Goal: Task Accomplishment & Management: Complete application form

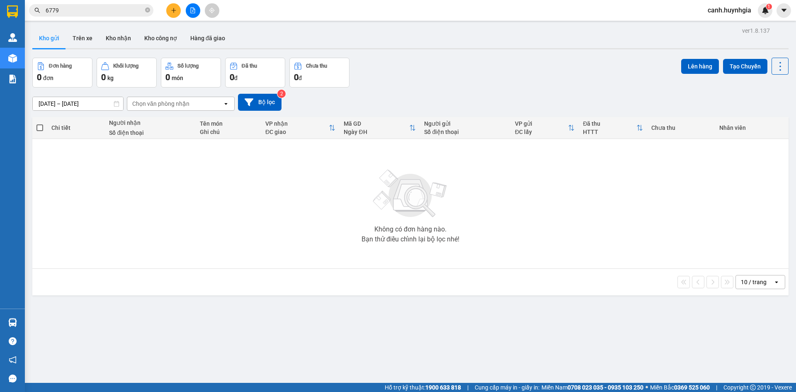
click at [59, 10] on input "6779" at bounding box center [95, 10] width 98 height 9
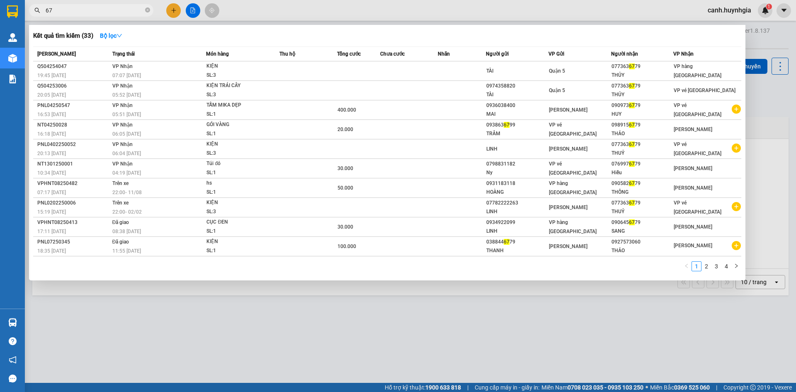
type input "6"
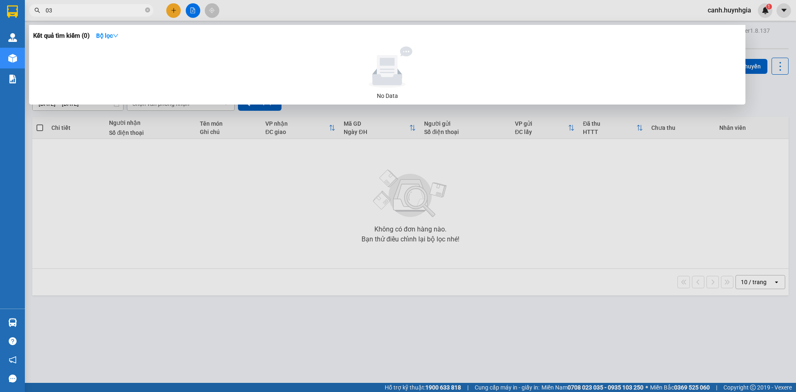
type input "0"
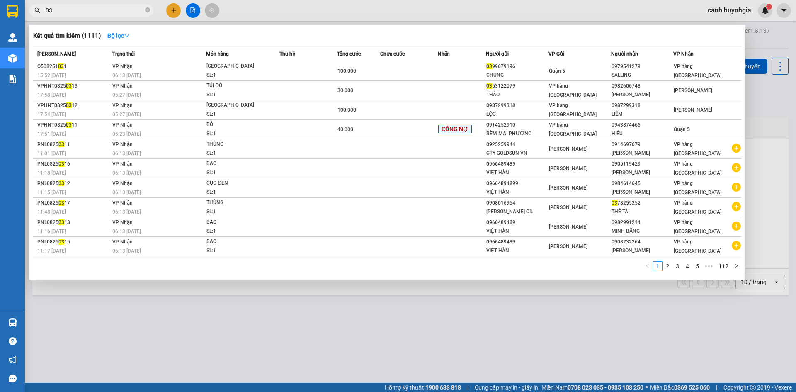
type input "0"
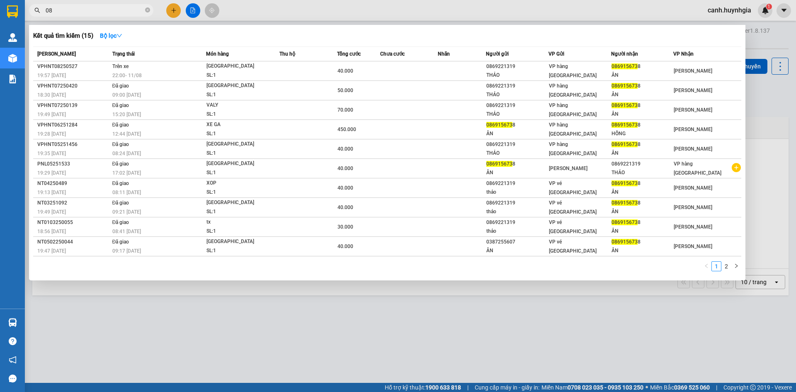
type input "0"
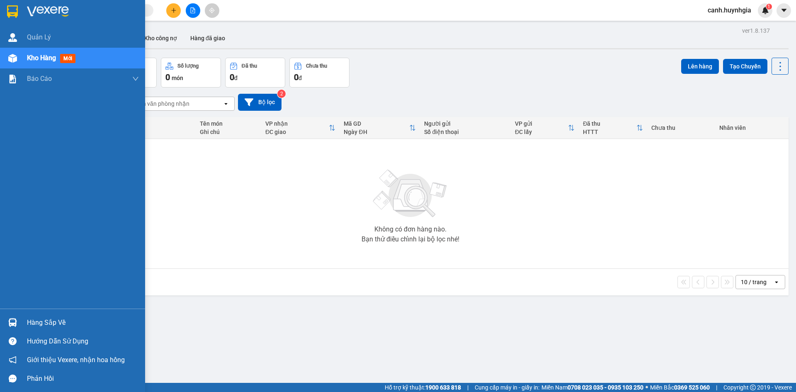
click at [42, 321] on div "Hàng sắp về" at bounding box center [83, 322] width 112 height 12
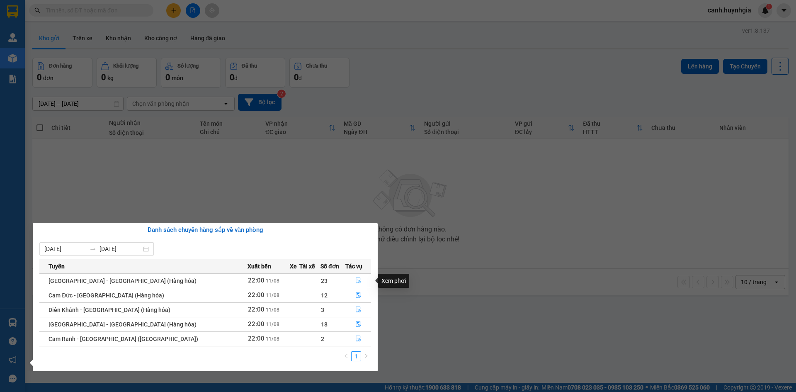
click at [356, 278] on icon "file-done" at bounding box center [358, 281] width 5 height 6
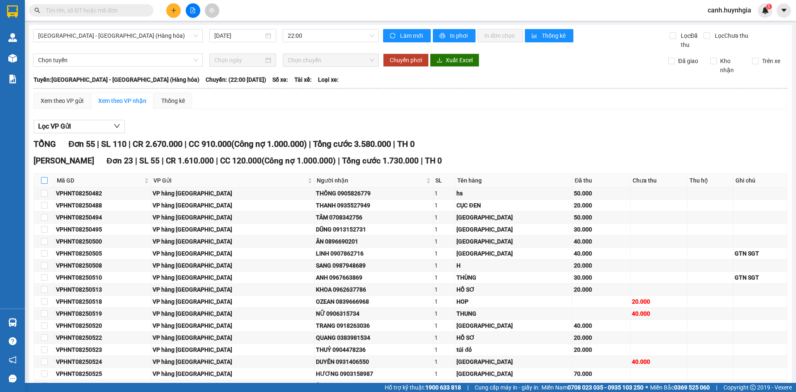
click at [44, 180] on input "checkbox" at bounding box center [44, 180] width 7 height 7
checkbox input "true"
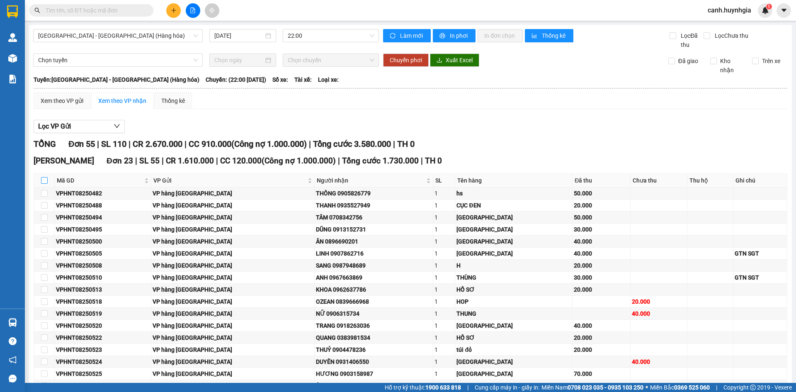
checkbox input "true"
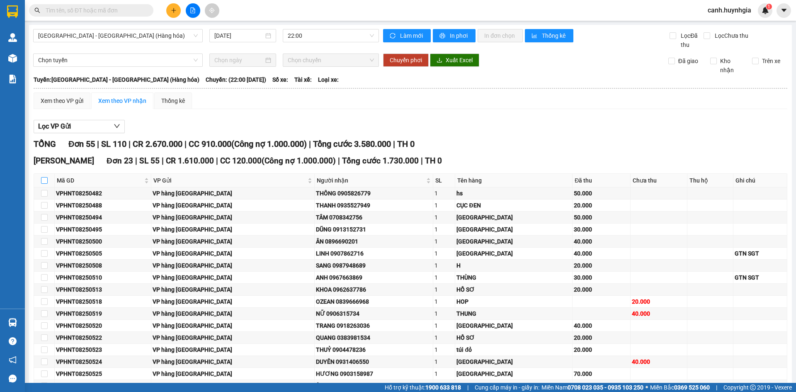
checkbox input "true"
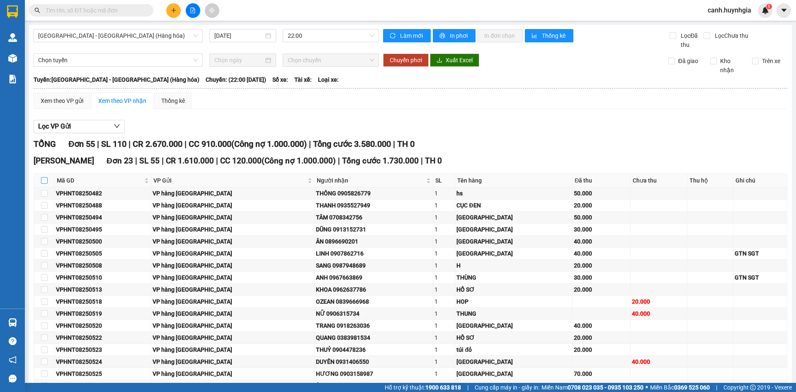
checkbox input "true"
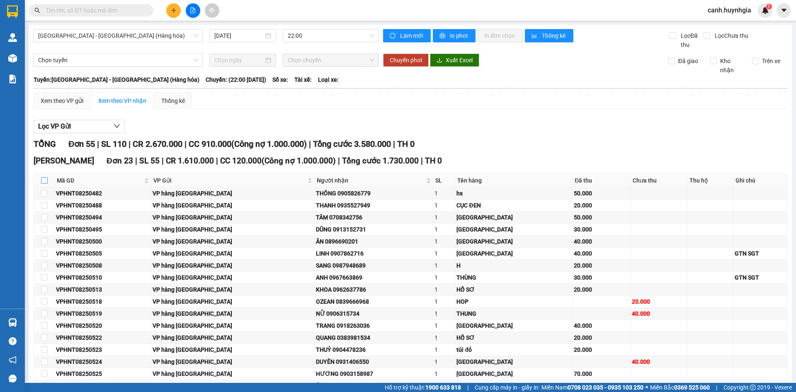
checkbox input "true"
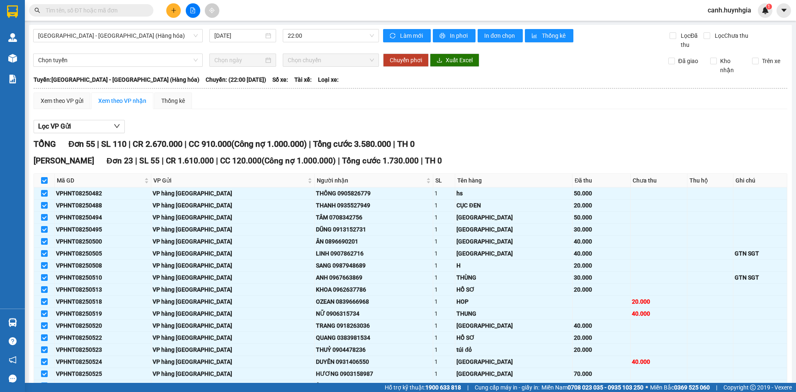
scroll to position [166, 0]
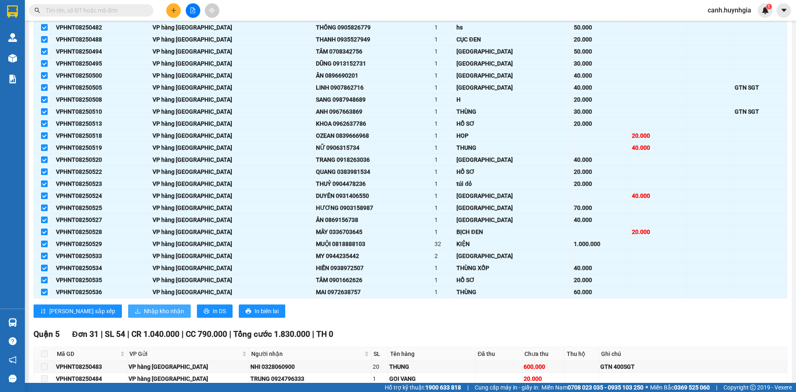
click at [144, 310] on span "Nhập kho nhận" at bounding box center [164, 310] width 40 height 9
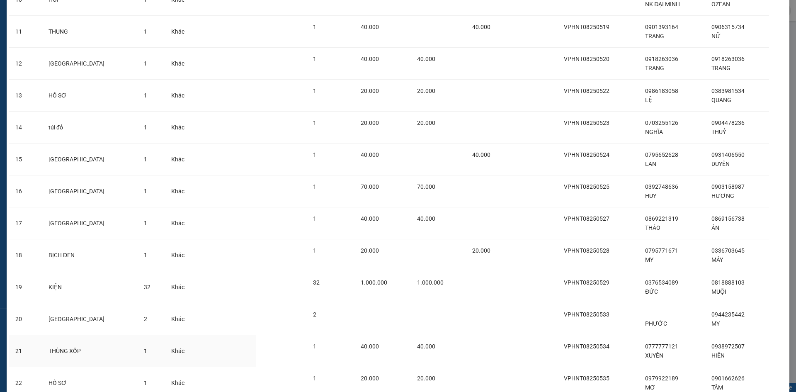
scroll to position [473, 0]
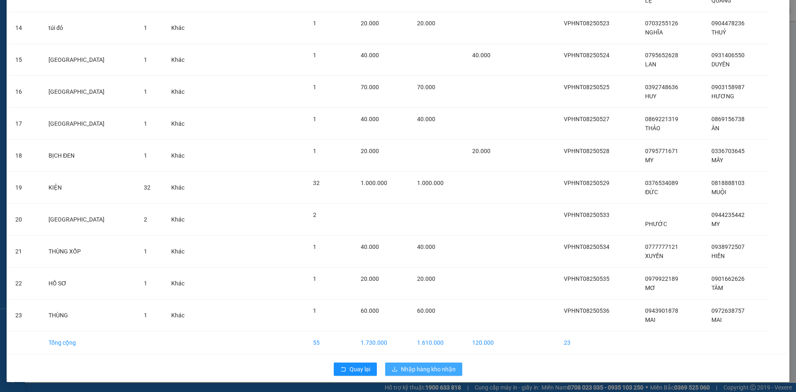
click at [406, 364] on button "Nhập hàng kho nhận" at bounding box center [423, 368] width 77 height 13
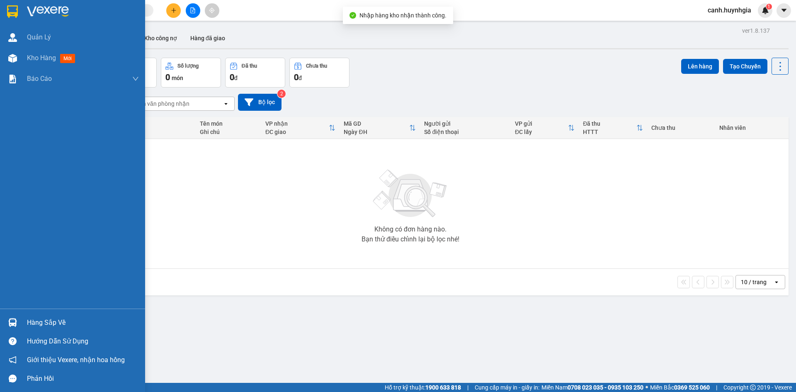
click at [43, 319] on div "Hàng sắp về" at bounding box center [83, 322] width 112 height 12
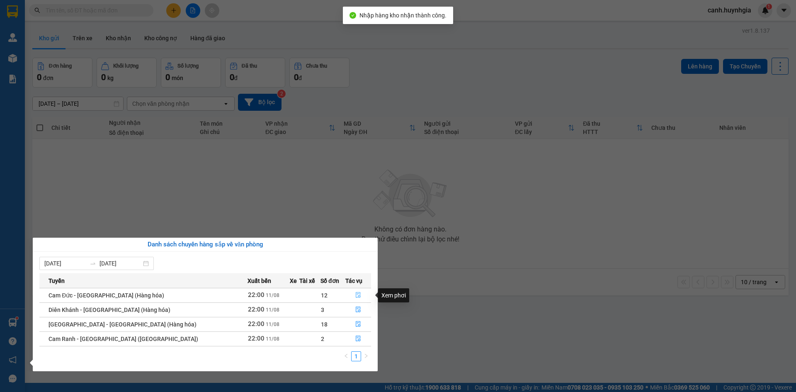
click at [356, 295] on icon "file-done" at bounding box center [358, 295] width 6 height 6
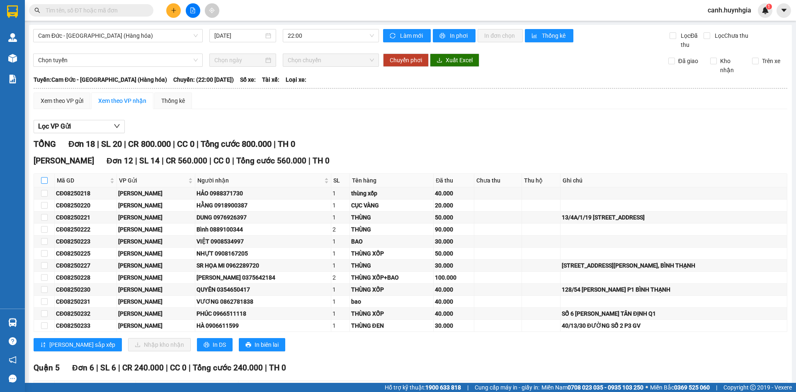
click at [45, 184] on input "checkbox" at bounding box center [44, 180] width 7 height 7
checkbox input "true"
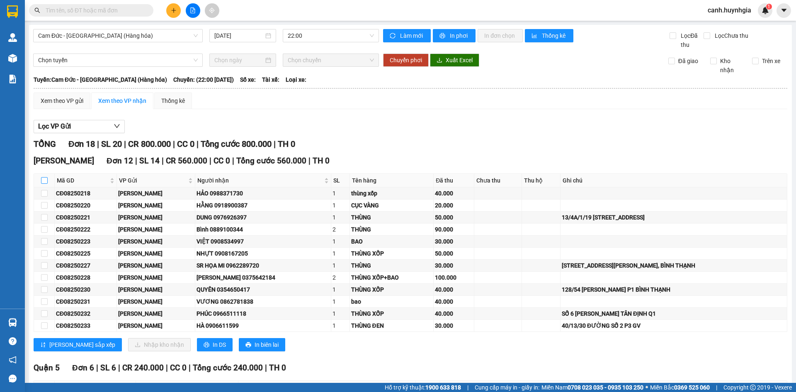
checkbox input "true"
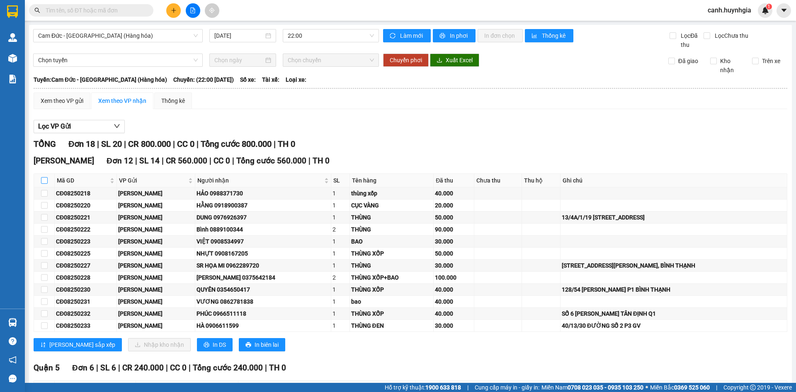
checkbox input "true"
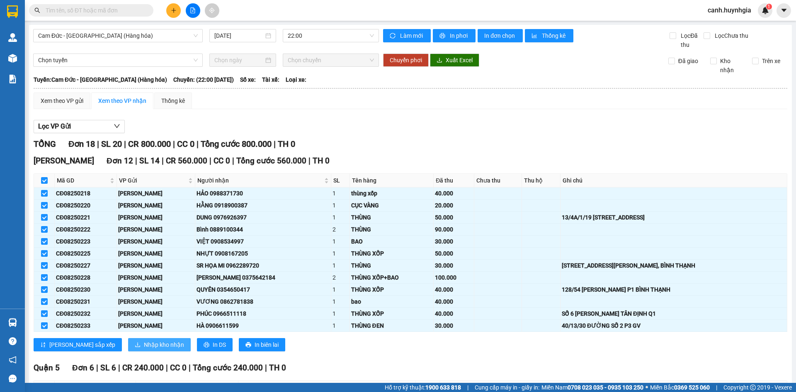
click at [144, 342] on span "Nhập kho nhận" at bounding box center [164, 344] width 40 height 9
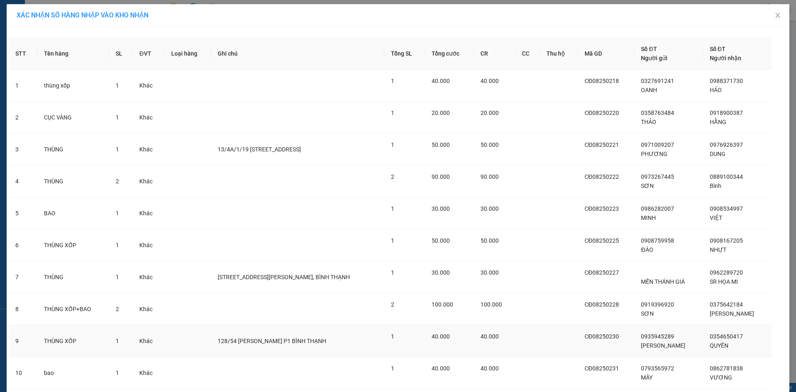
scroll to position [121, 0]
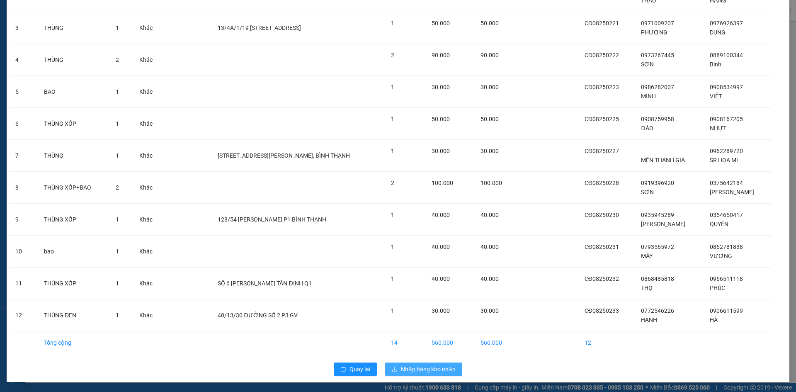
click at [422, 371] on span "Nhập hàng kho nhận" at bounding box center [428, 368] width 55 height 9
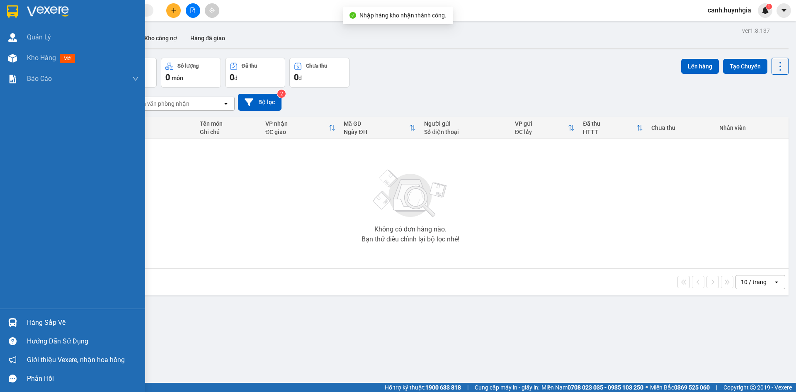
click at [30, 328] on div "Hàng sắp về" at bounding box center [83, 322] width 112 height 12
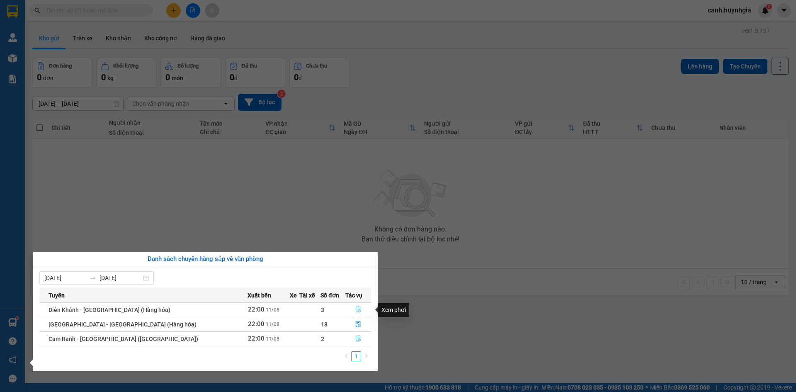
click at [355, 310] on icon "file-done" at bounding box center [358, 309] width 6 height 6
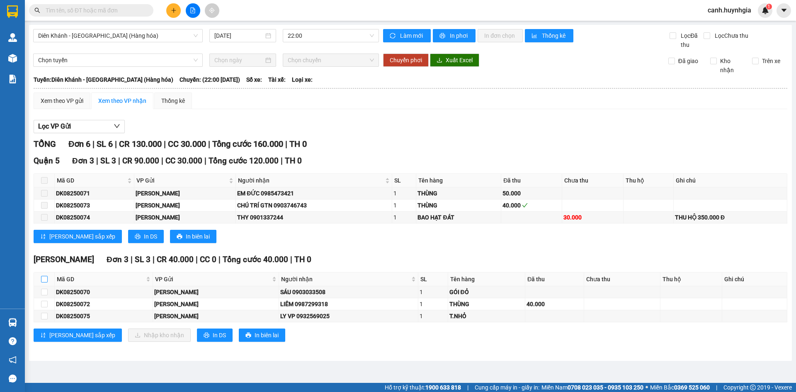
click at [46, 280] on input "checkbox" at bounding box center [44, 279] width 7 height 7
checkbox input "true"
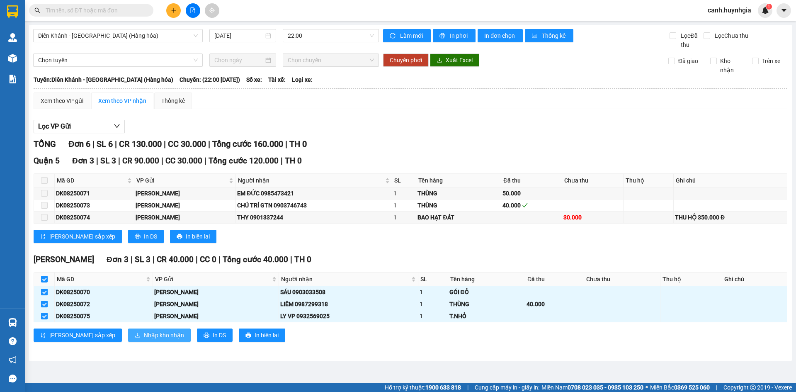
click at [144, 331] on span "Nhập kho nhận" at bounding box center [164, 334] width 40 height 9
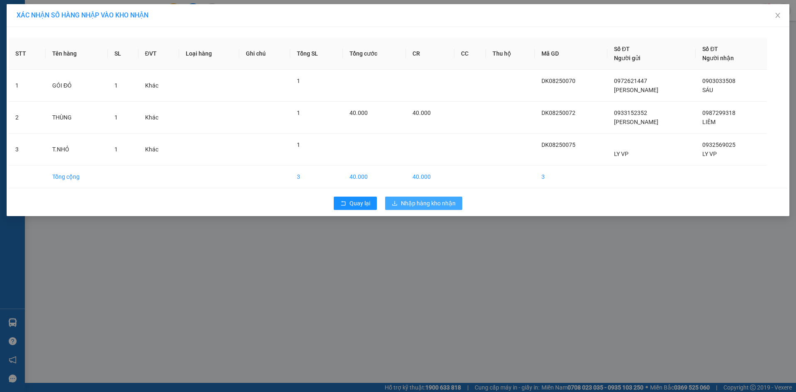
click at [418, 206] on span "Nhập hàng kho nhận" at bounding box center [428, 203] width 55 height 9
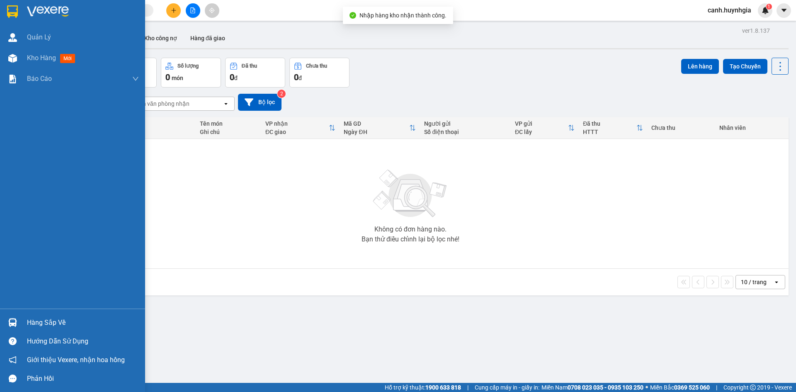
click at [61, 323] on div "Hàng sắp về" at bounding box center [83, 322] width 112 height 12
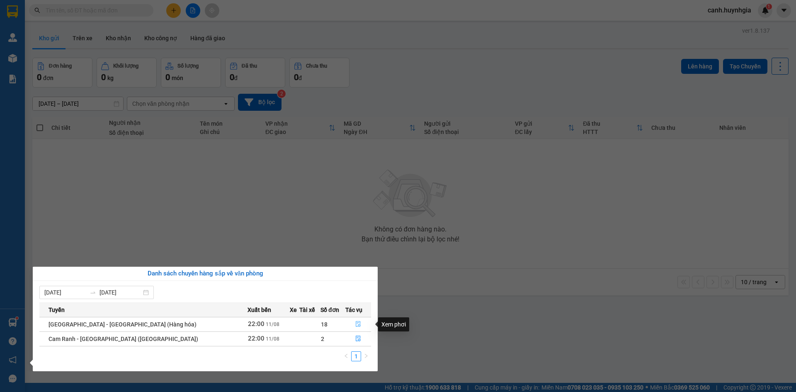
click at [355, 326] on icon "file-done" at bounding box center [358, 324] width 6 height 6
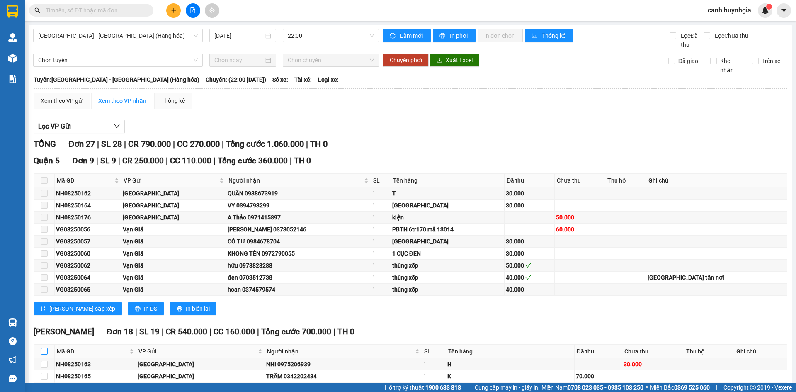
click at [46, 352] on input "checkbox" at bounding box center [44, 351] width 7 height 7
checkbox input "true"
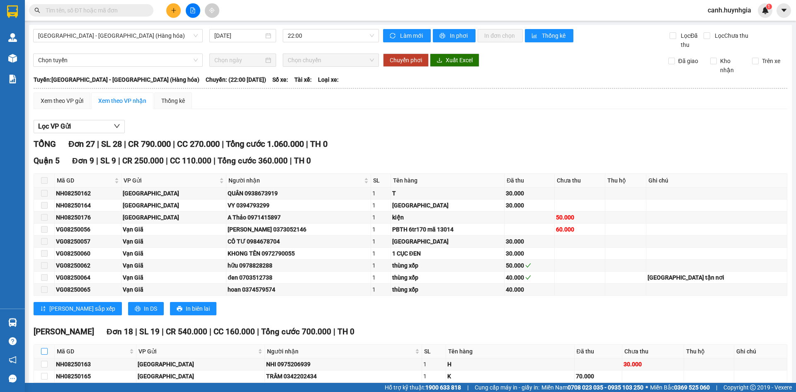
checkbox input "true"
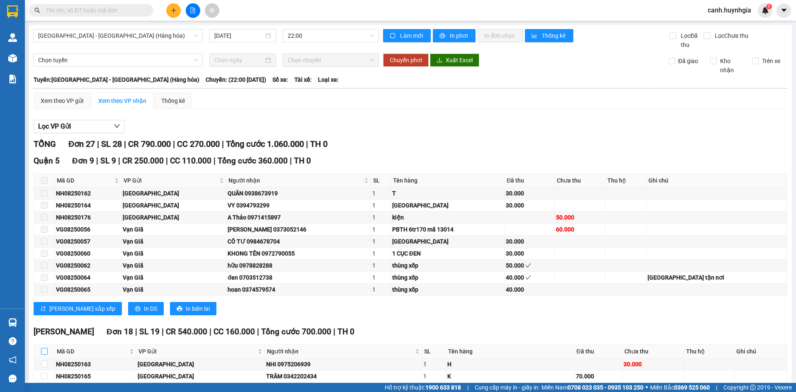
checkbox input "true"
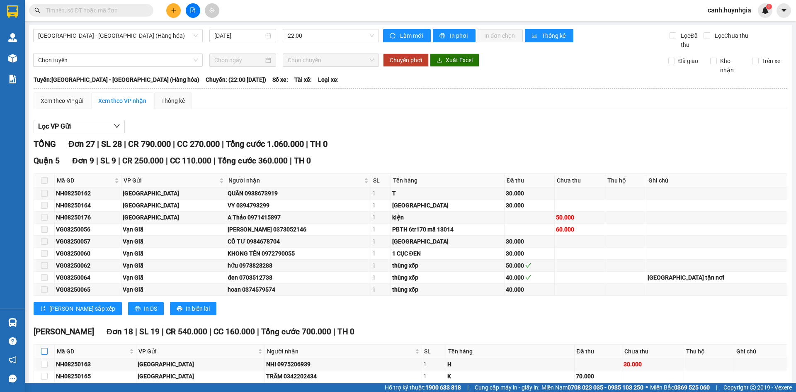
checkbox input "true"
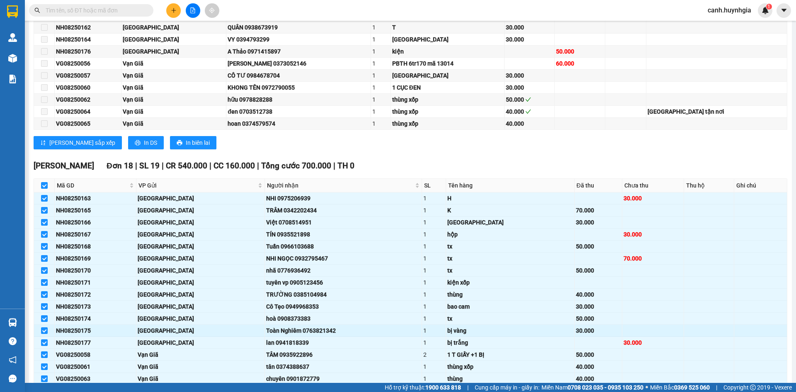
scroll to position [235, 0]
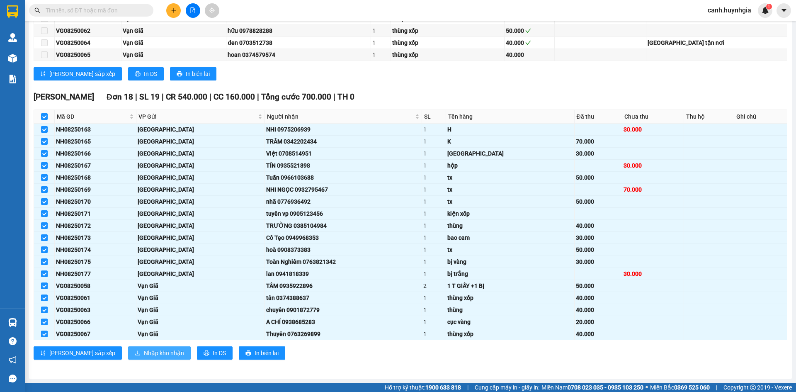
click at [128, 348] on button "Nhập kho nhận" at bounding box center [159, 352] width 63 height 13
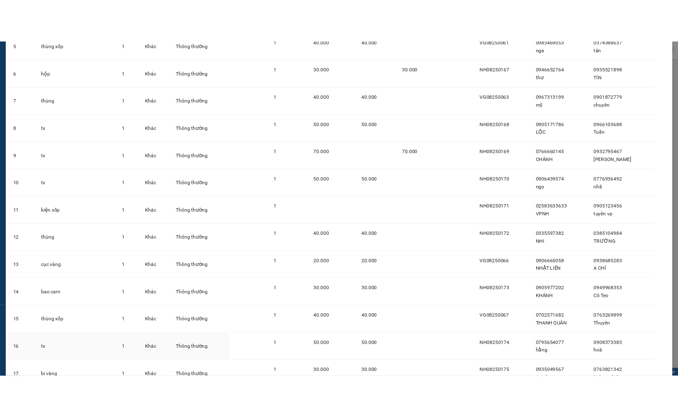
scroll to position [313, 0]
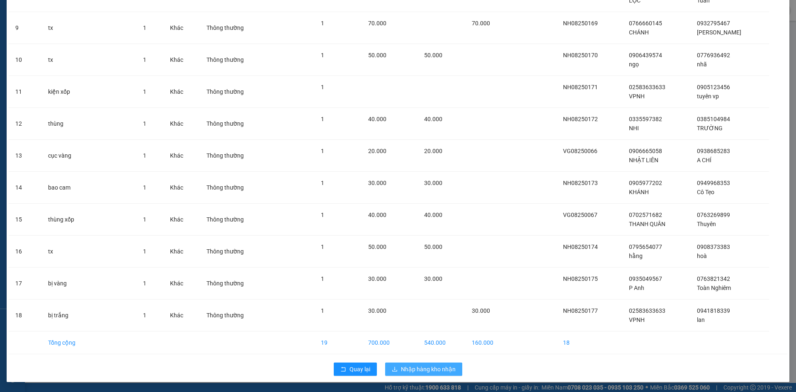
click at [422, 369] on span "Nhập hàng kho nhận" at bounding box center [428, 368] width 55 height 9
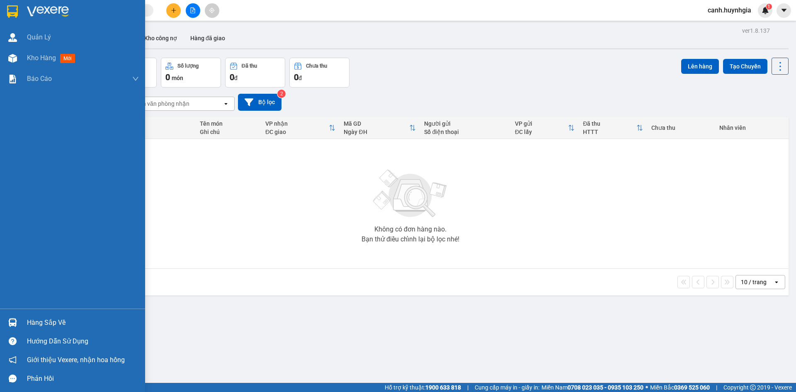
click at [34, 325] on div "Hàng sắp về" at bounding box center [83, 322] width 112 height 12
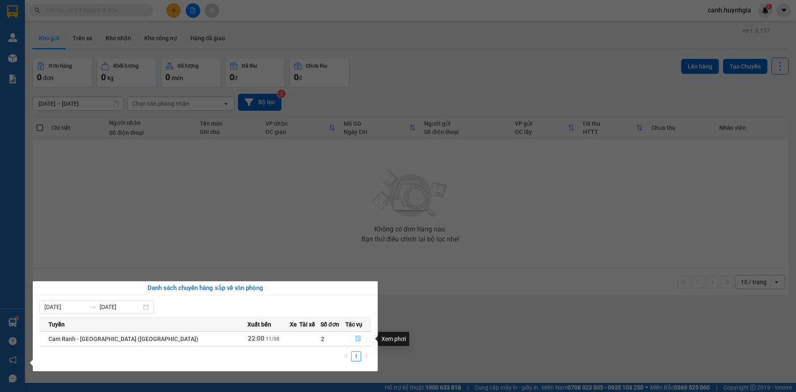
click at [355, 340] on icon "file-done" at bounding box center [358, 338] width 6 height 6
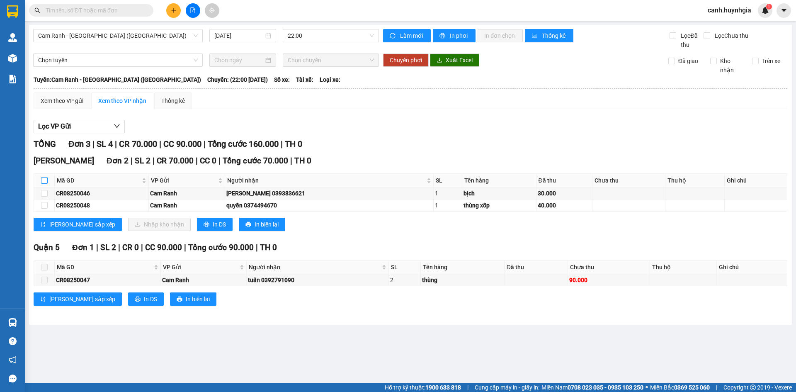
click at [46, 181] on input "checkbox" at bounding box center [44, 180] width 7 height 7
checkbox input "true"
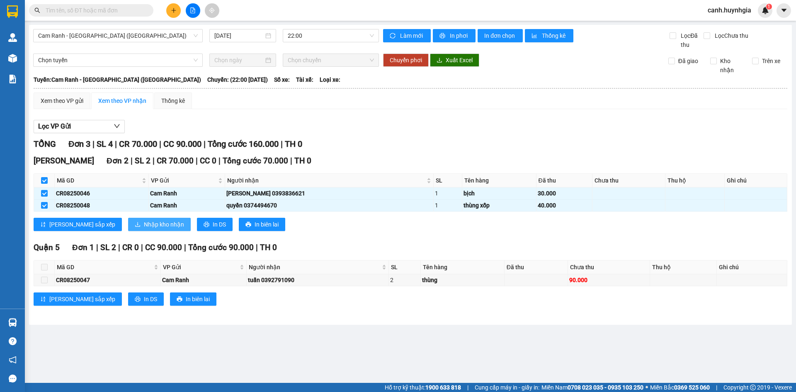
click at [144, 224] on span "Nhập kho nhận" at bounding box center [164, 224] width 40 height 9
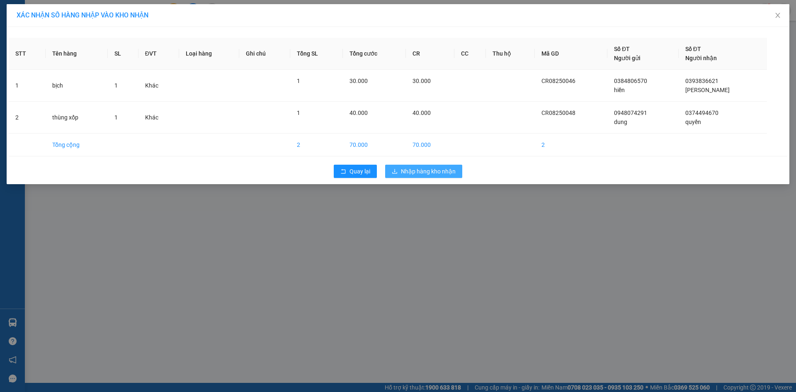
click at [444, 170] on span "Nhập hàng kho nhận" at bounding box center [428, 171] width 55 height 9
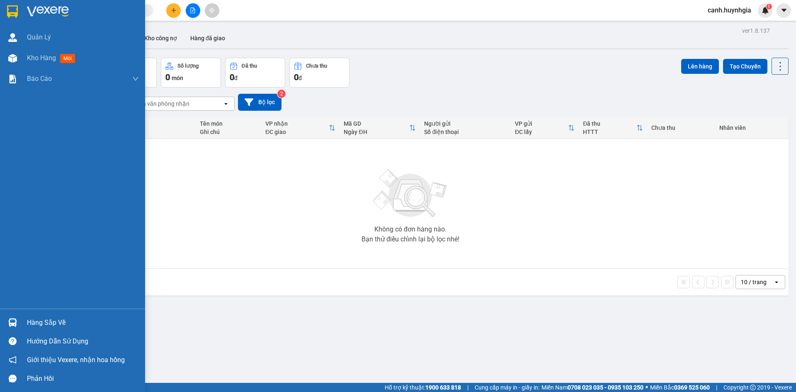
click at [23, 321] on div "Hàng sắp về" at bounding box center [72, 322] width 145 height 19
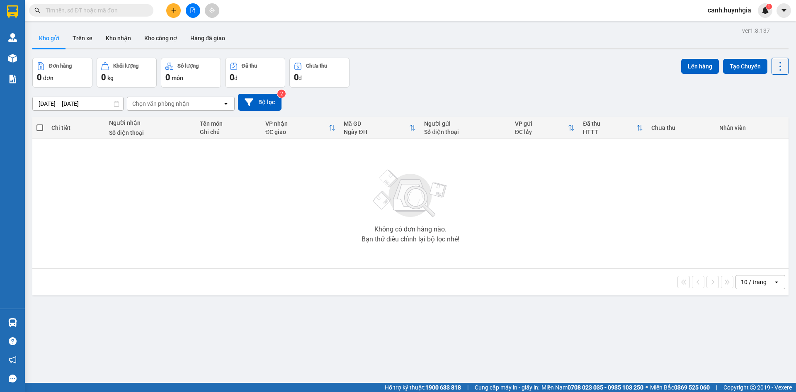
click at [158, 208] on section "Kết quả tìm kiếm ( 15 ) Bộ lọc Mã ĐH Trạng thái Món hàng Thu hộ Tổng cước Chưa …" at bounding box center [398, 196] width 796 height 392
click at [86, 14] on input "text" at bounding box center [95, 10] width 98 height 9
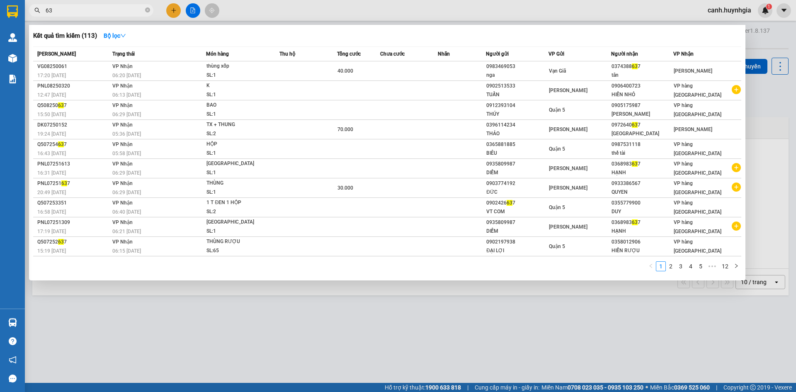
type input "6"
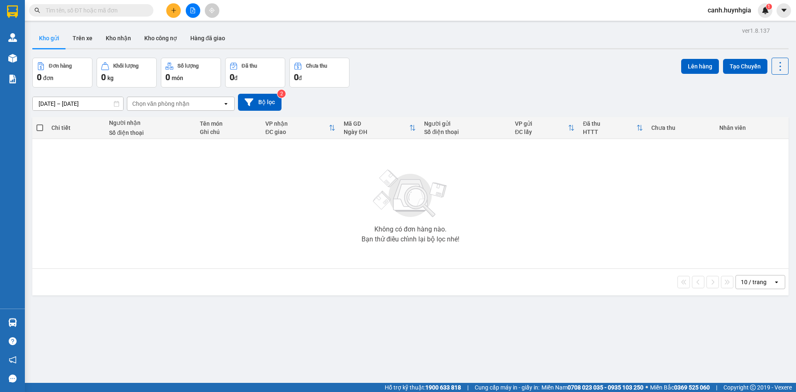
click at [82, 10] on input "text" at bounding box center [95, 10] width 98 height 9
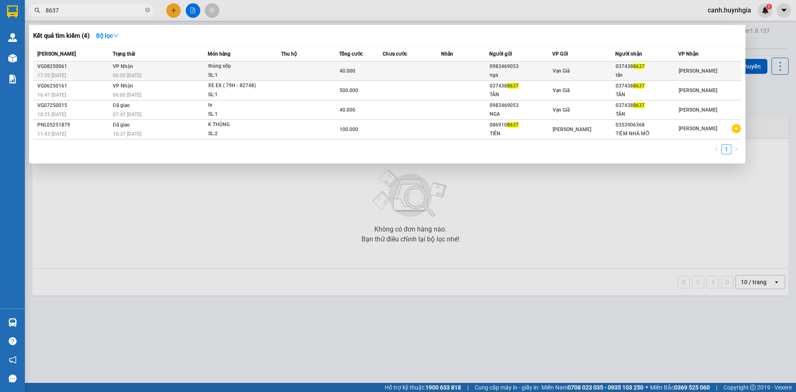
type input "8637"
click at [529, 76] on div "nga" at bounding box center [521, 75] width 62 height 9
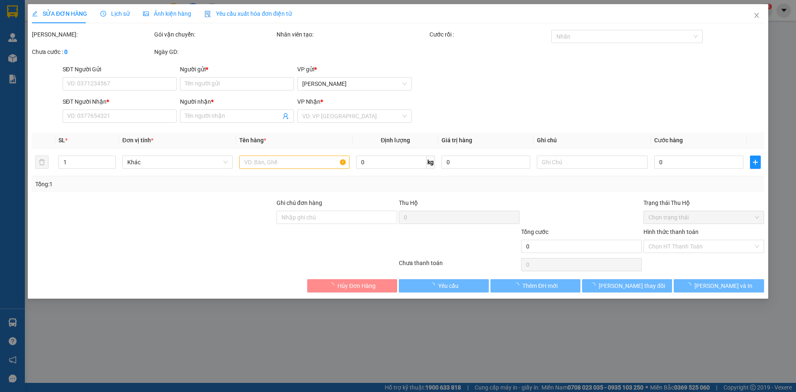
type input "0983469053"
type input "nga"
type input "0374388637"
type input "tân"
type input "40.000"
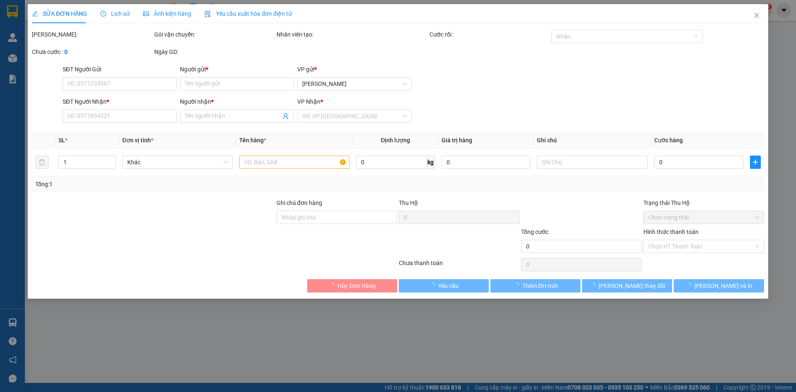
type input "0"
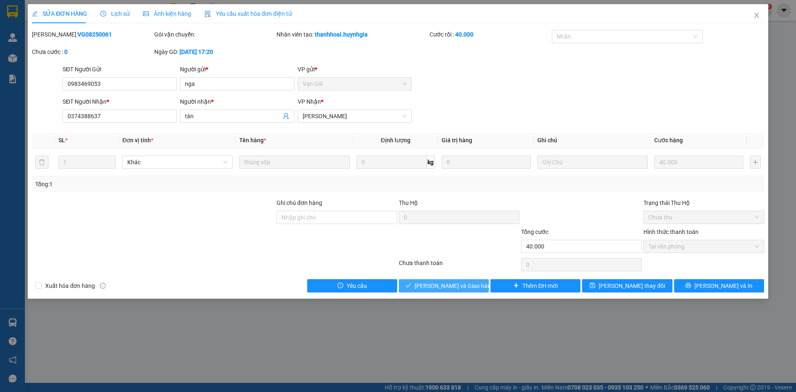
click at [452, 285] on span "[PERSON_NAME] và Giao hàng" at bounding box center [455, 285] width 80 height 9
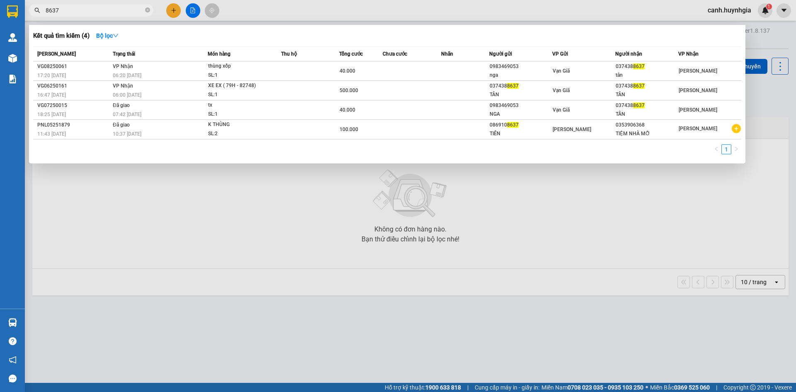
drag, startPoint x: 61, startPoint y: 10, endPoint x: 38, endPoint y: 19, distance: 24.6
click at [38, 18] on div "Kết quả tìm kiếm ( 4 ) Bộ lọc Mã ĐH Trạng thái Món hàng Thu hộ Tổng cước Chưa c…" at bounding box center [81, 10] width 162 height 15
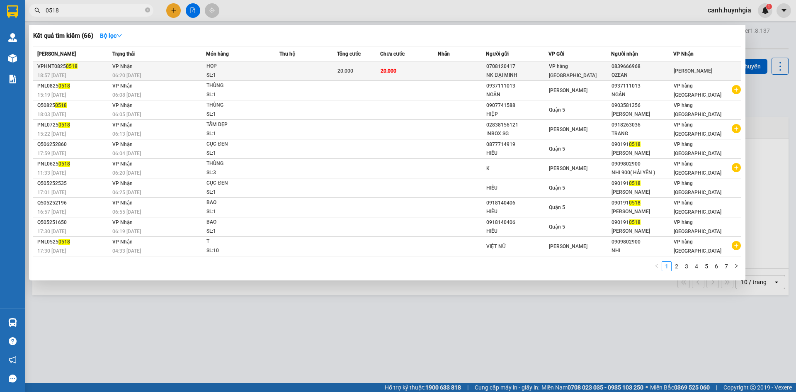
type input "0518"
click at [436, 72] on td "20.000" at bounding box center [409, 70] width 58 height 19
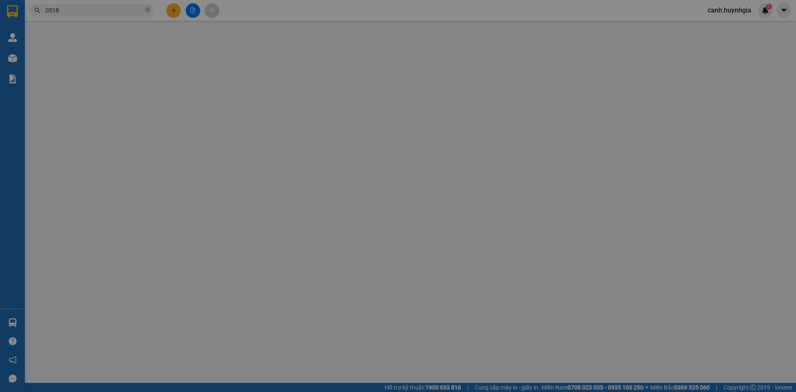
type input "0708120417"
type input "NK ĐẠI MINH"
type input "0839666968"
type input "OZEAN"
type input "20.000"
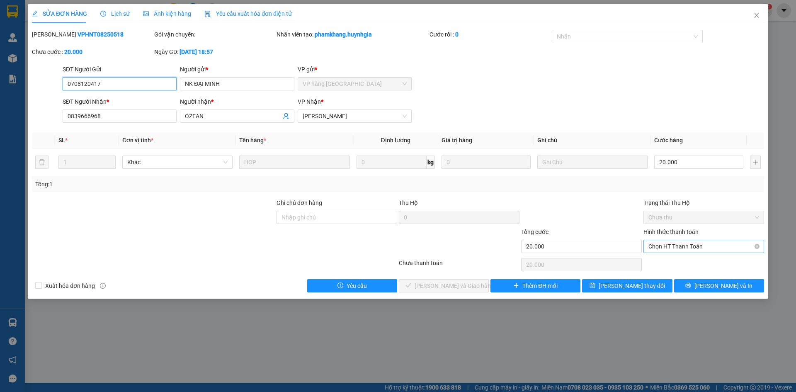
click at [672, 243] on span "Chọn HT Thanh Toán" at bounding box center [703, 246] width 111 height 12
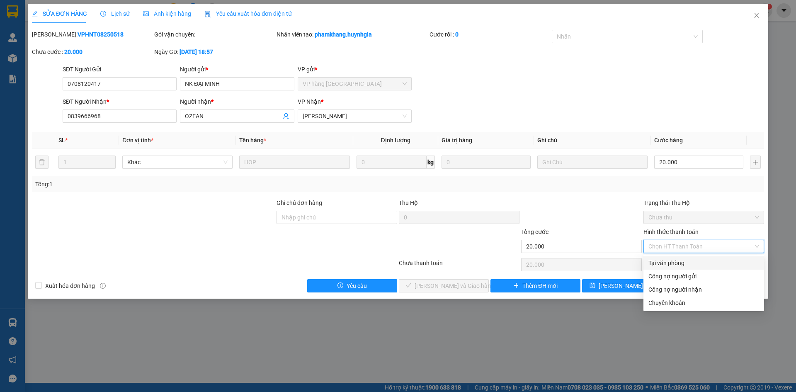
drag, startPoint x: 671, startPoint y: 261, endPoint x: 633, endPoint y: 261, distance: 38.6
click at [669, 261] on div "Tại văn phòng" at bounding box center [703, 262] width 111 height 9
type input "0"
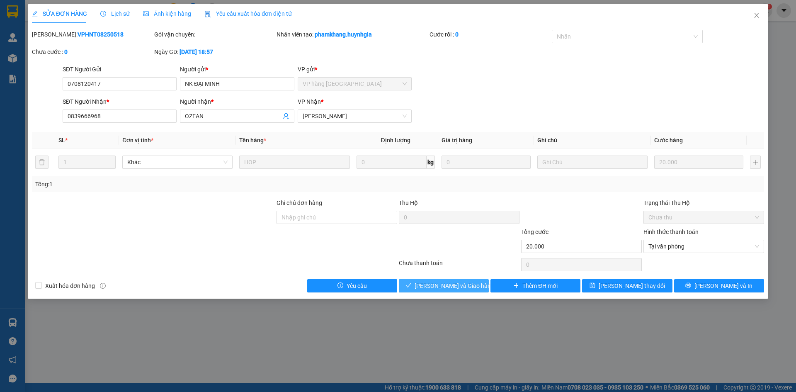
click at [459, 286] on span "[PERSON_NAME] và Giao hàng" at bounding box center [455, 285] width 80 height 9
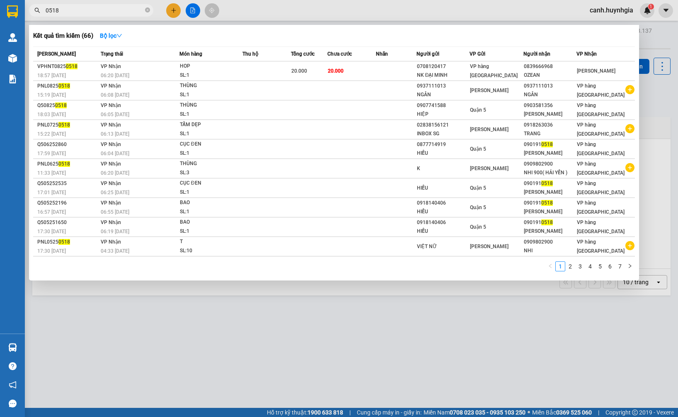
click at [78, 10] on input "0518" at bounding box center [95, 10] width 98 height 9
type input "0"
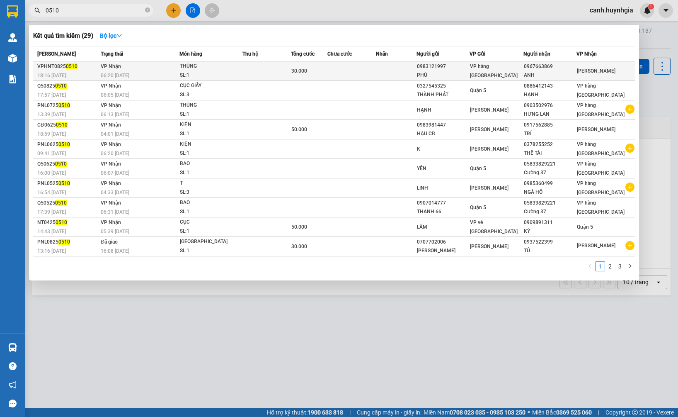
type input "0510"
click at [496, 73] on span "VP hàng [GEOGRAPHIC_DATA]" at bounding box center [494, 70] width 48 height 15
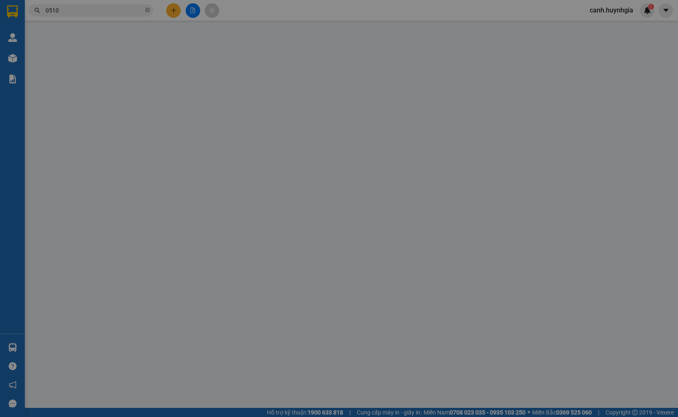
type input "0983121997"
type input "PHÚ"
type input "0967663869"
type input "ANH"
type input "30.000"
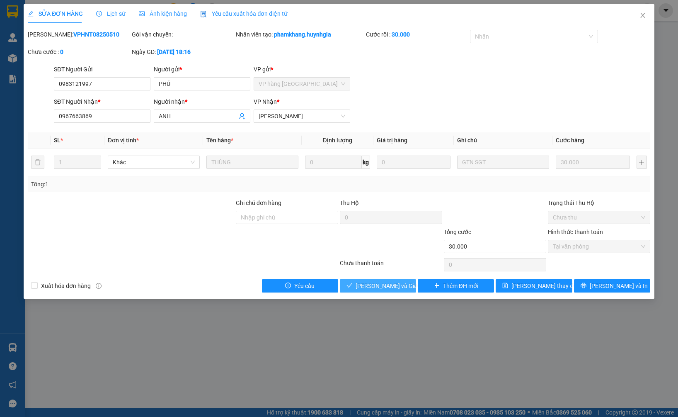
click at [392, 284] on span "[PERSON_NAME] và Giao hàng" at bounding box center [396, 285] width 80 height 9
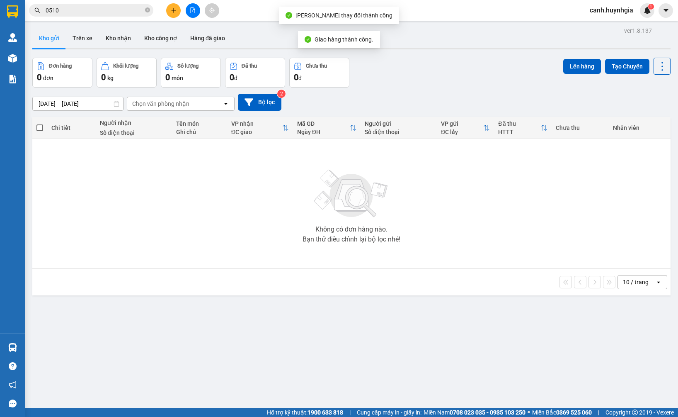
click at [69, 10] on input "0510" at bounding box center [95, 10] width 98 height 9
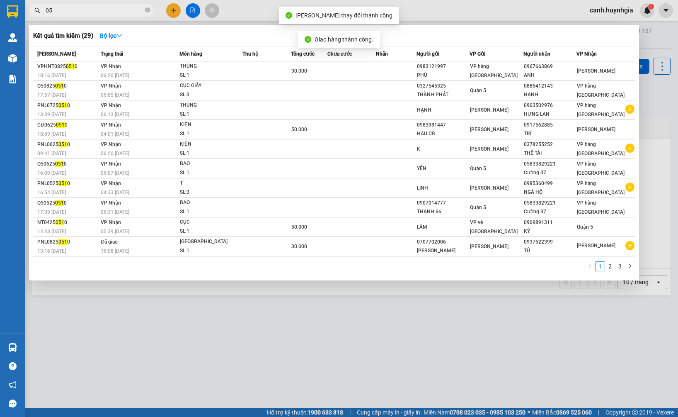
type input "0"
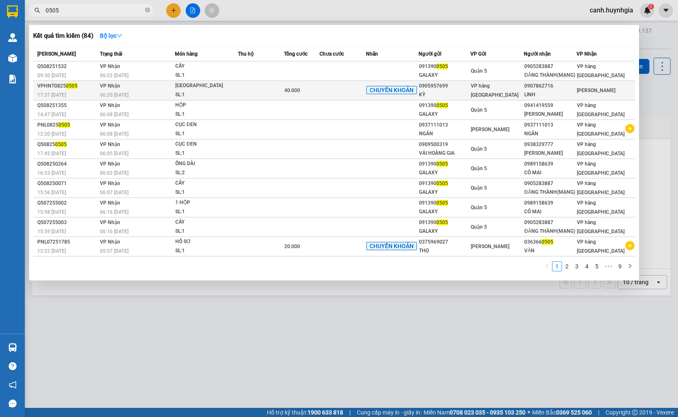
type input "0505"
click at [536, 89] on div "0907862716" at bounding box center [550, 86] width 52 height 9
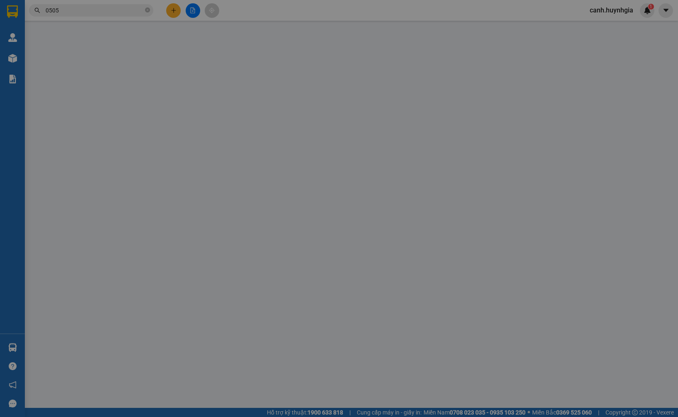
type input "0905957699"
type input "KỲ"
type input "0907862716"
type input "LINH"
type input "40.000"
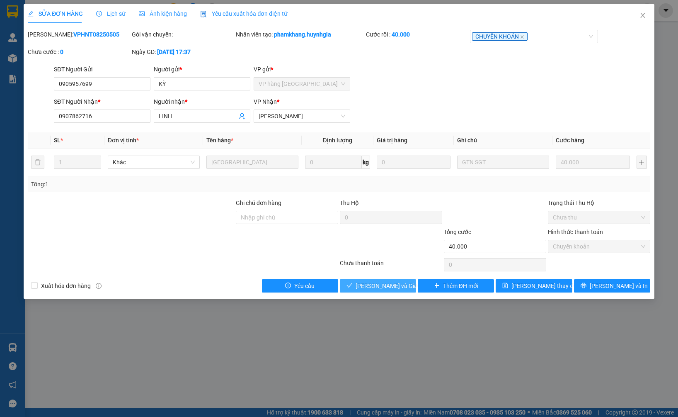
click at [383, 288] on span "[PERSON_NAME] và Giao hàng" at bounding box center [396, 285] width 80 height 9
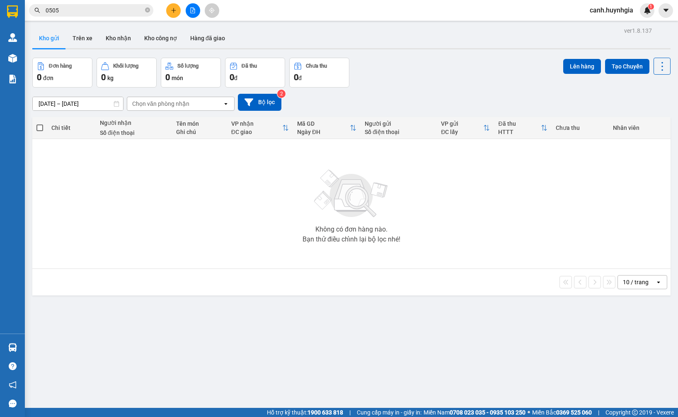
click at [67, 8] on input "0505" at bounding box center [95, 10] width 98 height 9
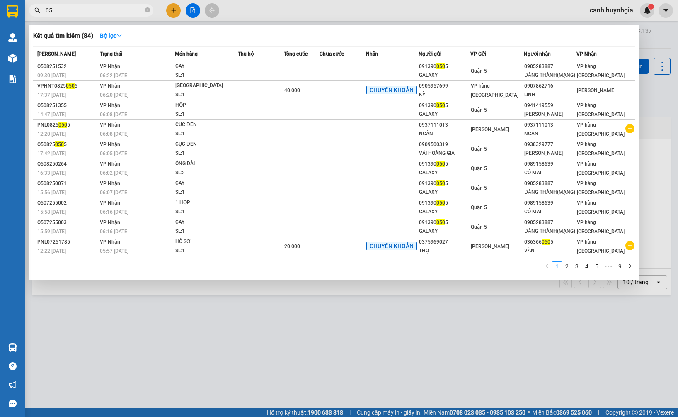
type input "0"
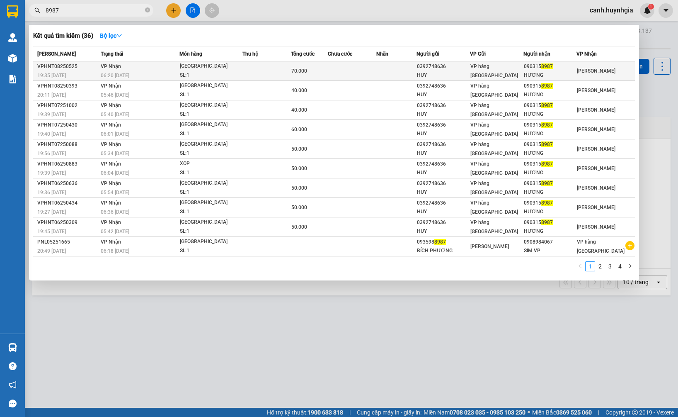
type input "8987"
click at [545, 73] on div "HƯƠNG" at bounding box center [550, 75] width 52 height 9
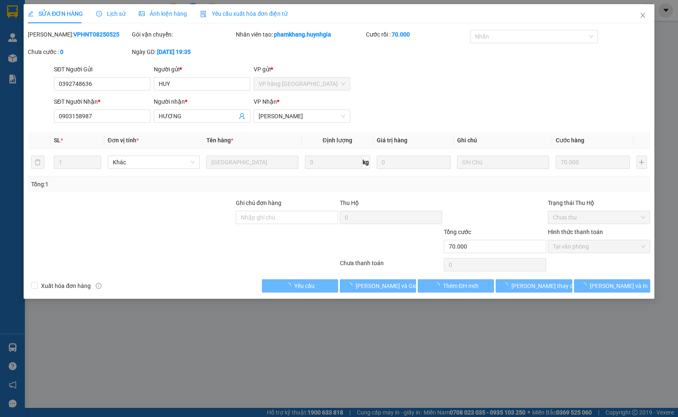
type input "0392748636"
type input "HUY"
type input "0903158987"
type input "HƯƠNG"
type input "70.000"
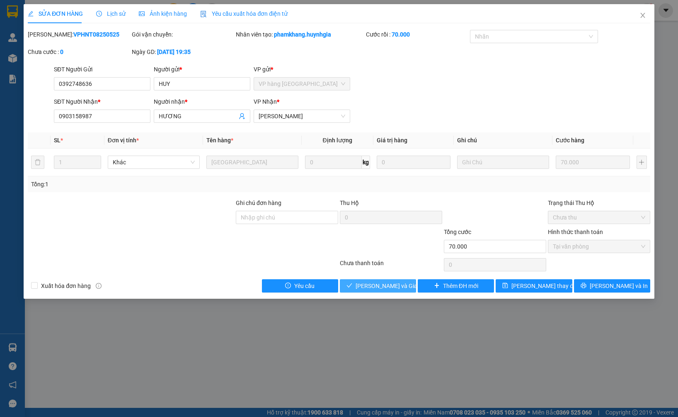
click at [392, 282] on span "[PERSON_NAME] và Giao hàng" at bounding box center [396, 285] width 80 height 9
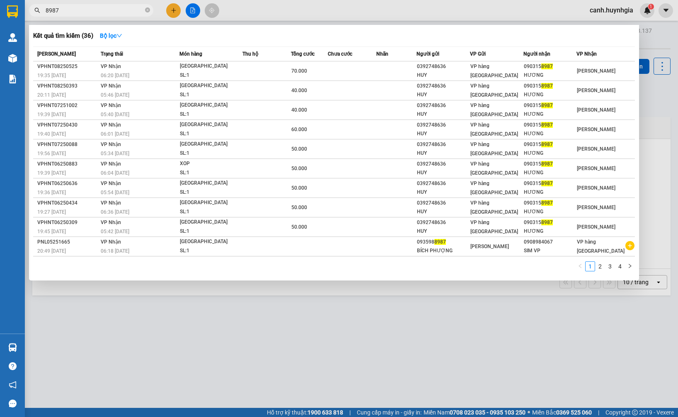
click at [72, 14] on input "8987" at bounding box center [95, 10] width 98 height 9
type input "8"
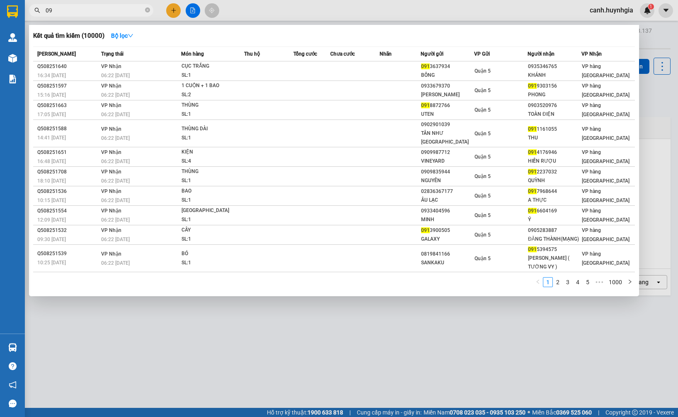
type input "0"
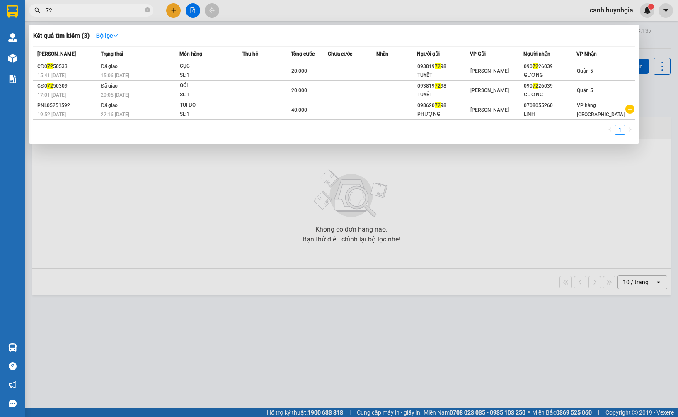
type input "7"
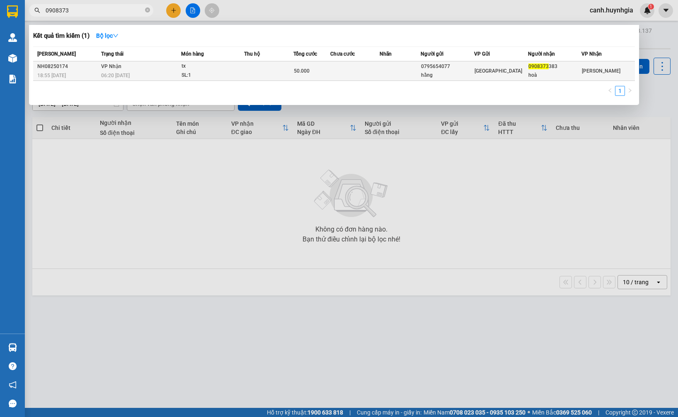
type input "0908373"
click at [527, 70] on div "Ninh Hòa" at bounding box center [501, 70] width 53 height 9
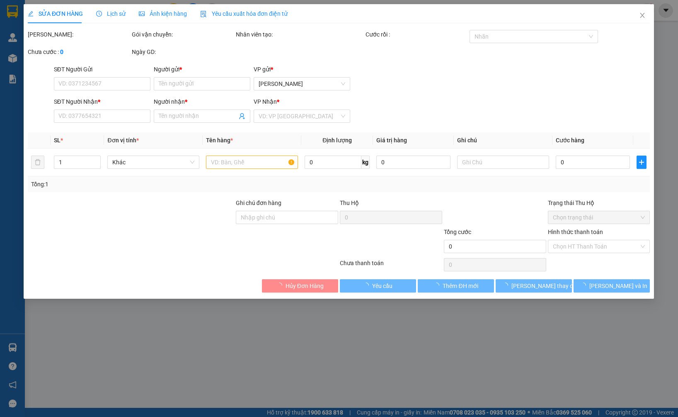
type input "0795654077"
type input "hằng"
type input "0908373383"
type input "hoà"
type input "50.000"
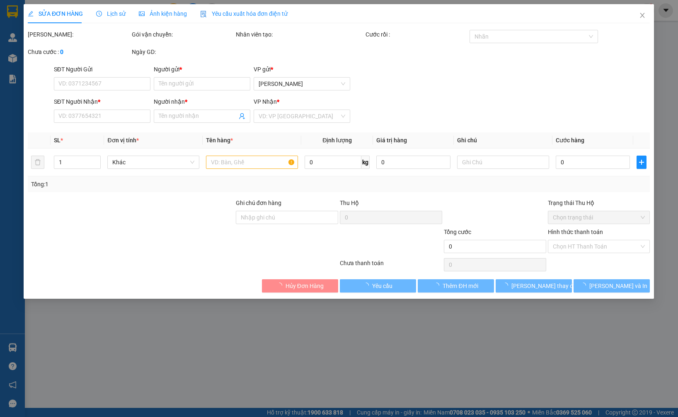
type input "0"
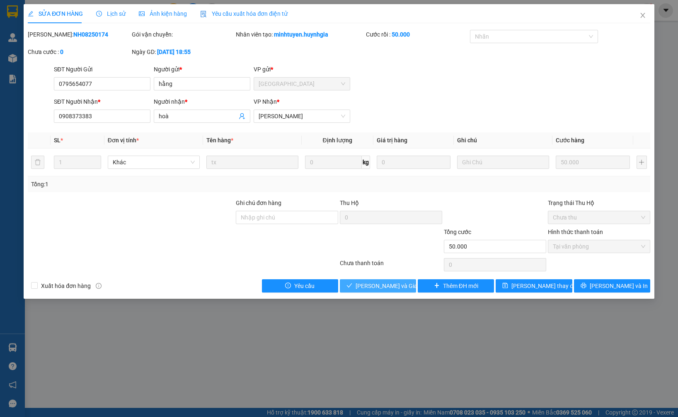
click at [375, 280] on button "[PERSON_NAME] và Giao hàng" at bounding box center [378, 285] width 76 height 13
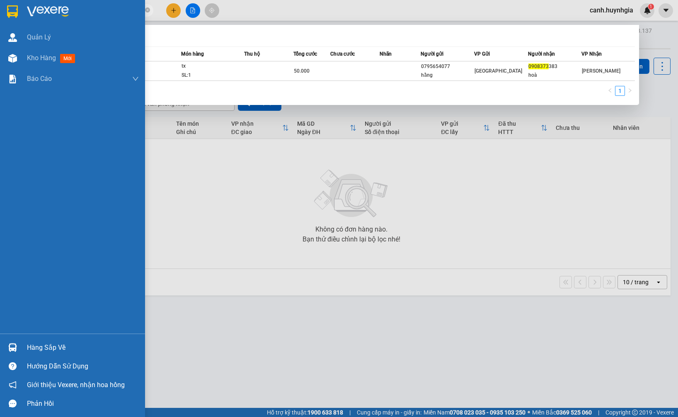
drag, startPoint x: 74, startPoint y: 8, endPoint x: 24, endPoint y: 20, distance: 52.1
click at [24, 20] on section "Kết quả tìm kiếm ( 1 ) Bộ lọc Mã ĐH Trạng thái Món hàng Thu hộ Tổng cước Chưa c…" at bounding box center [339, 208] width 678 height 417
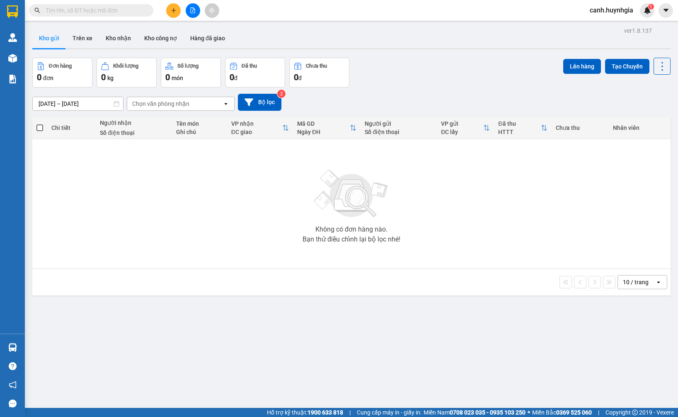
click at [57, 13] on input "text" at bounding box center [95, 10] width 98 height 9
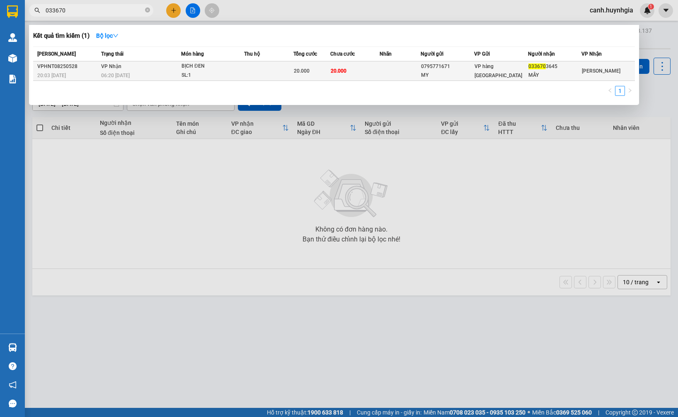
type input "033670"
click at [509, 71] on span "VP hàng [GEOGRAPHIC_DATA]" at bounding box center [499, 70] width 48 height 15
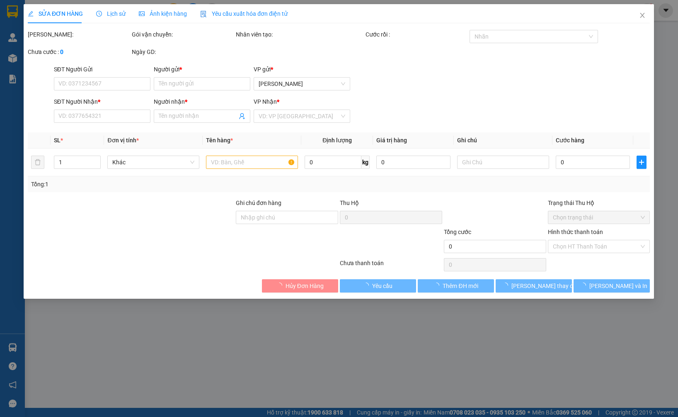
type input "0795771671"
type input "MY"
type input "0336703645"
type input "MÂY"
type input "20.000"
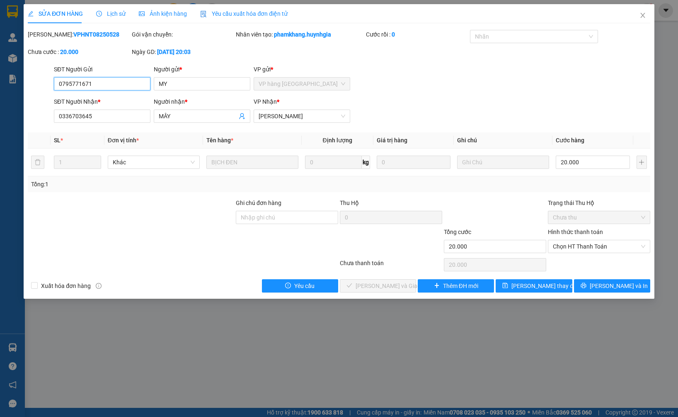
drag, startPoint x: 591, startPoint y: 245, endPoint x: 590, endPoint y: 253, distance: 8.3
click at [590, 245] on span "Chọn HT Thanh Toán" at bounding box center [599, 246] width 92 height 12
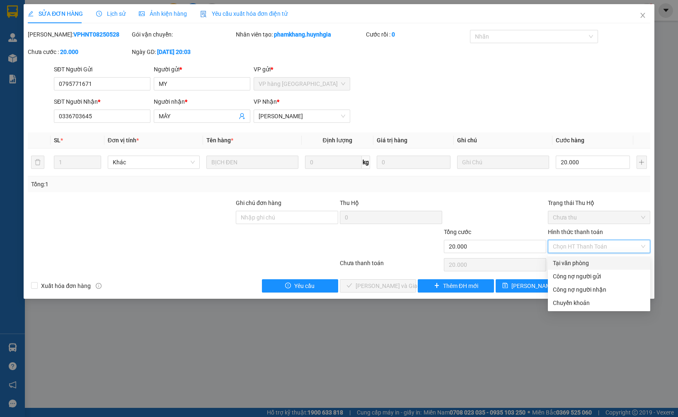
click at [590, 263] on div "Tại văn phòng" at bounding box center [599, 262] width 92 height 9
type input "0"
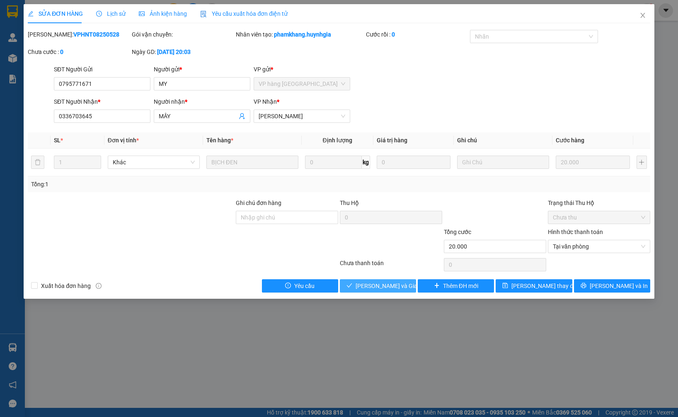
click at [388, 283] on span "[PERSON_NAME] và Giao hàng" at bounding box center [396, 285] width 80 height 9
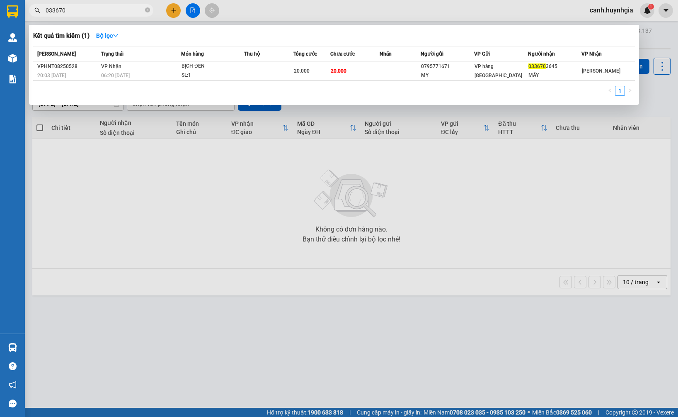
drag, startPoint x: 79, startPoint y: 13, endPoint x: -2, endPoint y: 22, distance: 81.3
click at [0, 22] on html "Kết quả tìm kiếm ( 1 ) Bộ lọc Mã ĐH Trạng thái Món hàng Thu hộ Tổng cước Chưa c…" at bounding box center [339, 208] width 678 height 417
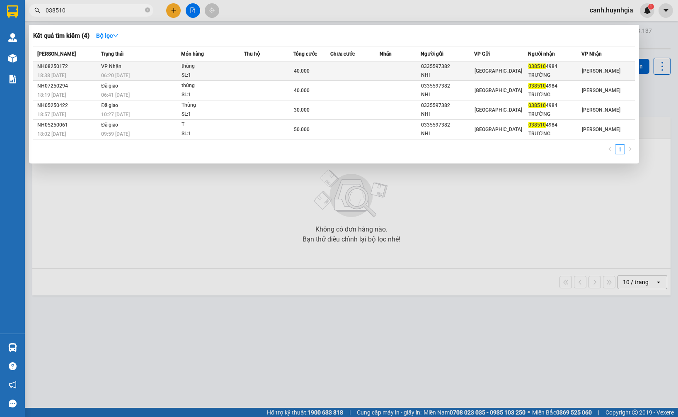
type input "038510"
click at [562, 71] on div "TRƯỜNG" at bounding box center [555, 75] width 53 height 9
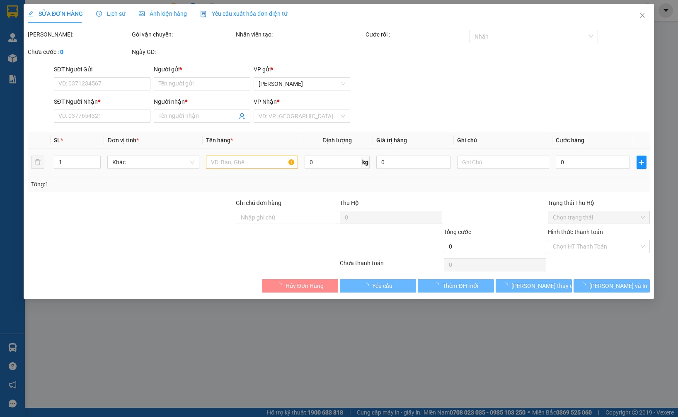
type input "0335597382"
type input "NHI"
type input "0385104984"
type input "TRƯỜNG"
type input "40.000"
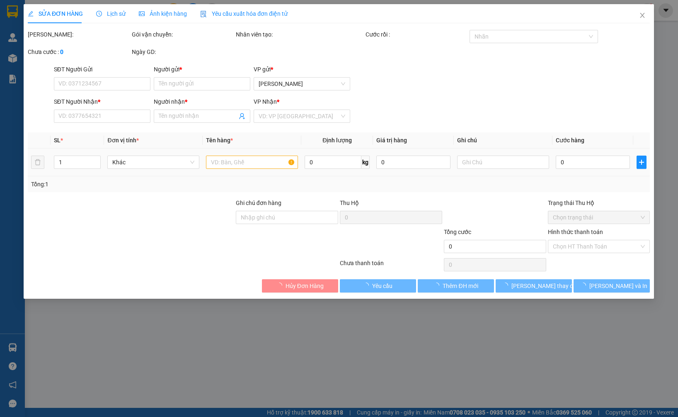
type input "0"
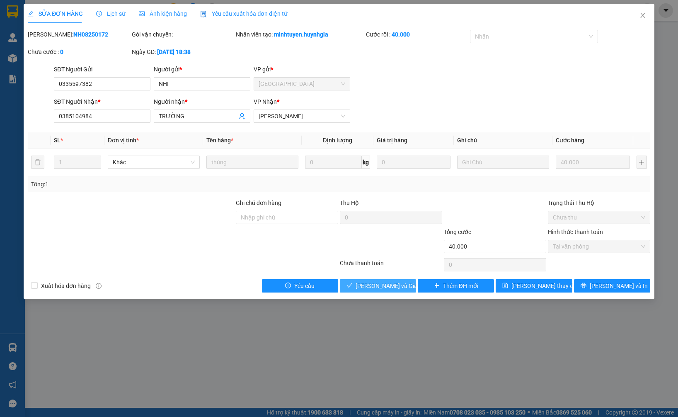
click at [396, 284] on span "[PERSON_NAME] và Giao hàng" at bounding box center [396, 285] width 80 height 9
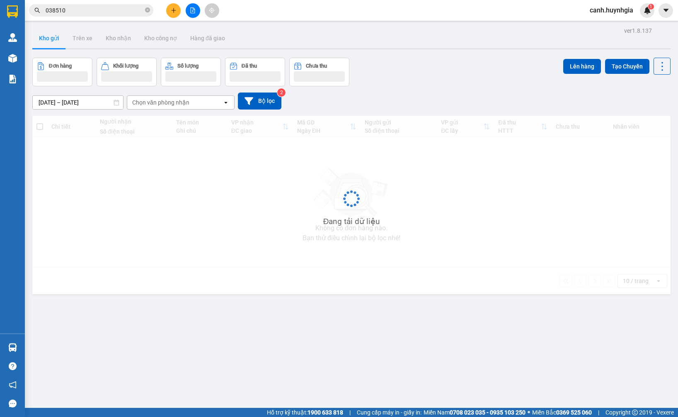
click at [78, 9] on input "038510" at bounding box center [95, 10] width 98 height 9
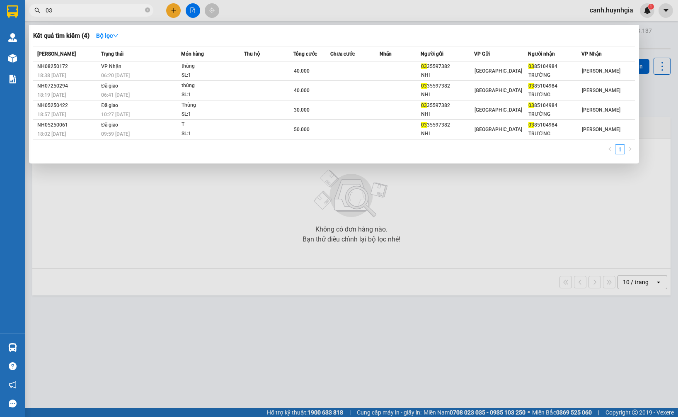
type input "0"
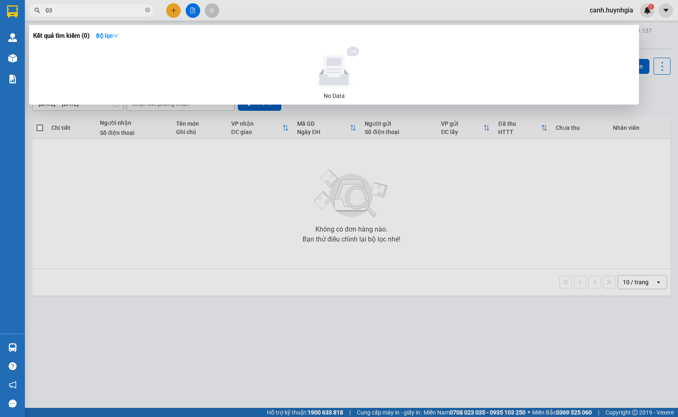
type input "0"
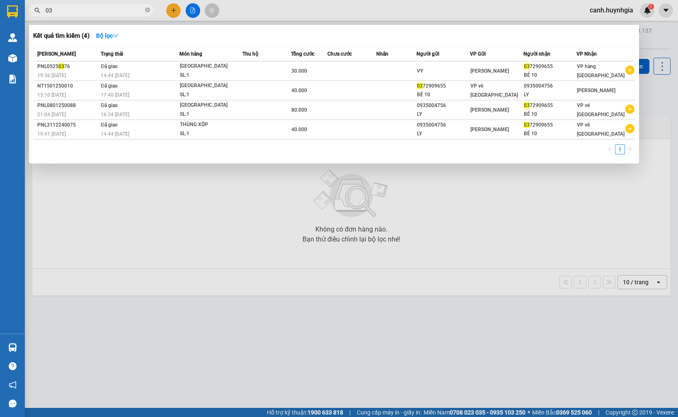
type input "0"
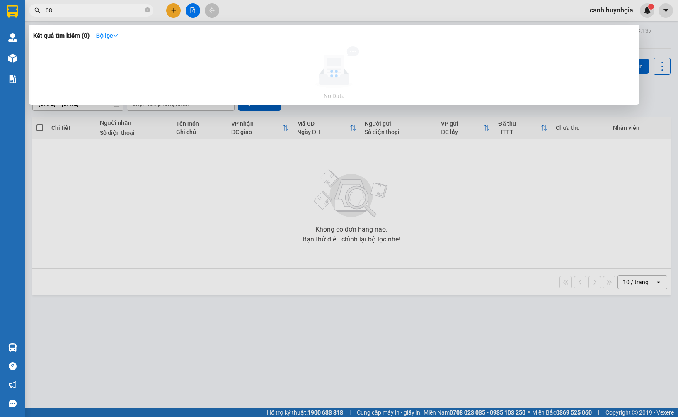
type input "0"
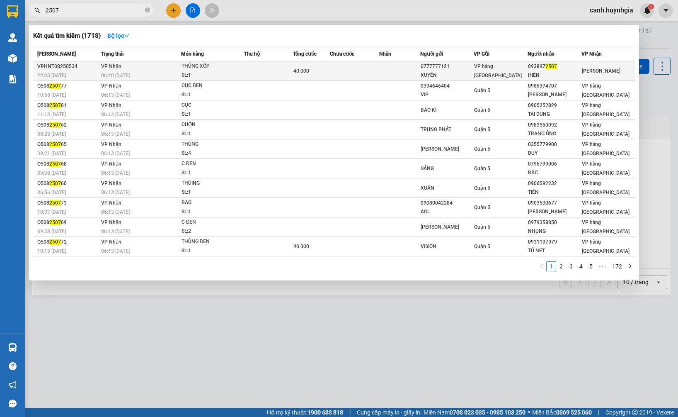
type input "2507"
click at [534, 73] on div "HIẾN" at bounding box center [554, 75] width 53 height 9
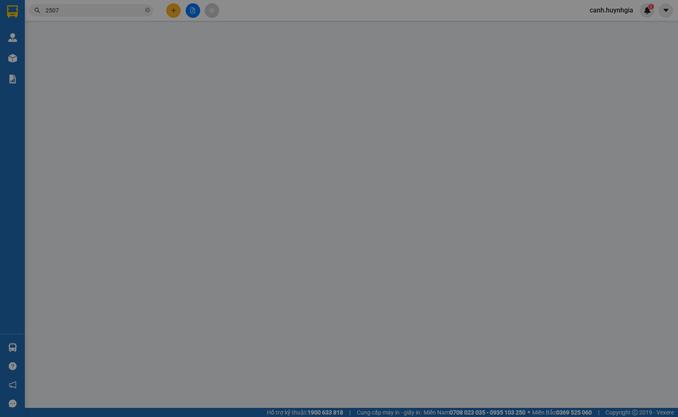
type input "0777777121"
type input "XUYẾN"
type input "0938972507"
type input "HIẾN"
type input "40.000"
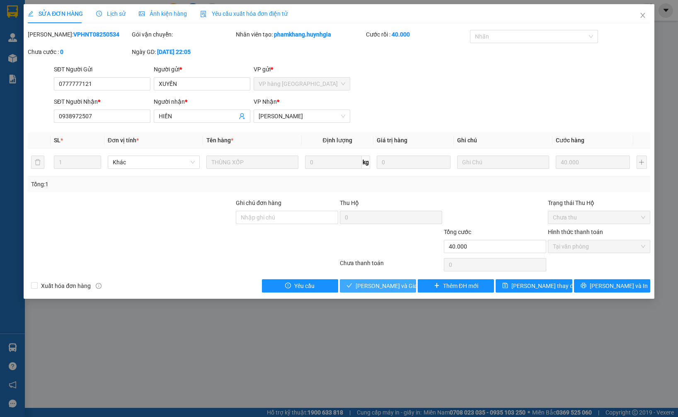
click at [392, 287] on span "[PERSON_NAME] và Giao hàng" at bounding box center [396, 285] width 80 height 9
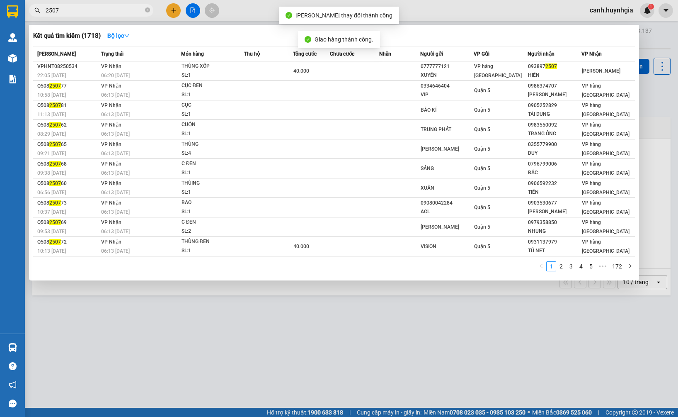
drag, startPoint x: 84, startPoint y: 12, endPoint x: 32, endPoint y: 14, distance: 51.9
click at [32, 14] on span "2507" at bounding box center [91, 10] width 124 height 12
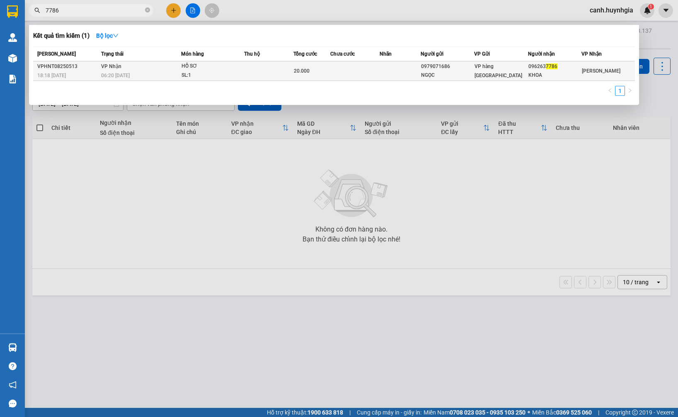
type input "7786"
click at [443, 75] on div "NGỌC" at bounding box center [447, 75] width 53 height 9
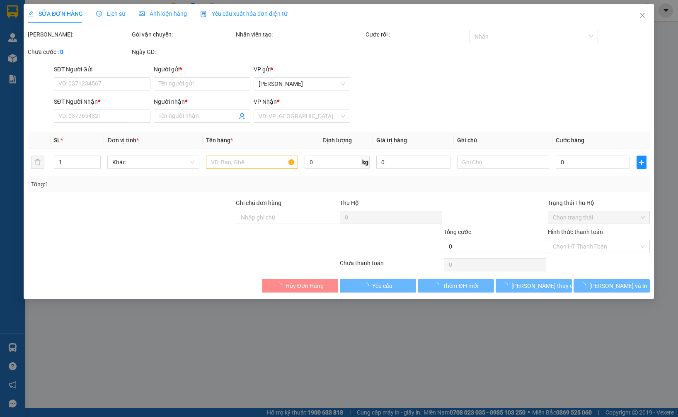
type input "0979071686"
type input "NGỌC"
type input "0962637786"
type input "KHOA"
type input "20.000"
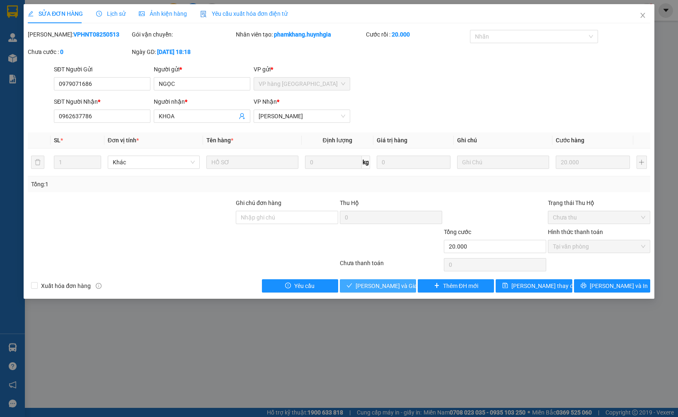
click at [379, 289] on span "[PERSON_NAME] và Giao hàng" at bounding box center [396, 285] width 80 height 9
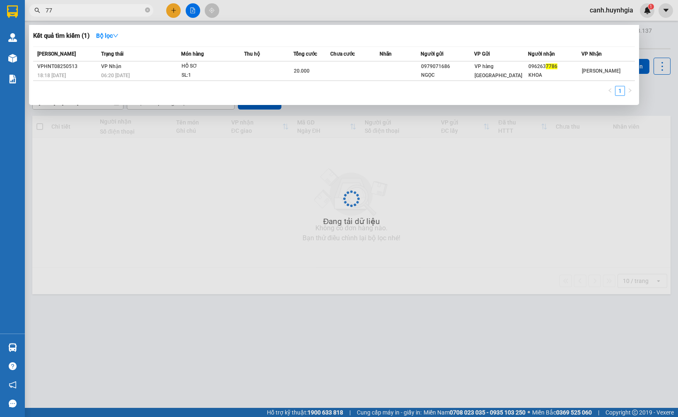
drag, startPoint x: 66, startPoint y: 15, endPoint x: 49, endPoint y: 18, distance: 17.4
click at [49, 18] on div "Kết quả tìm kiếm ( 1 ) Bộ lọc Mã ĐH Trạng thái Món hàng Thu hộ Tổng cước Chưa c…" at bounding box center [81, 10] width 162 height 15
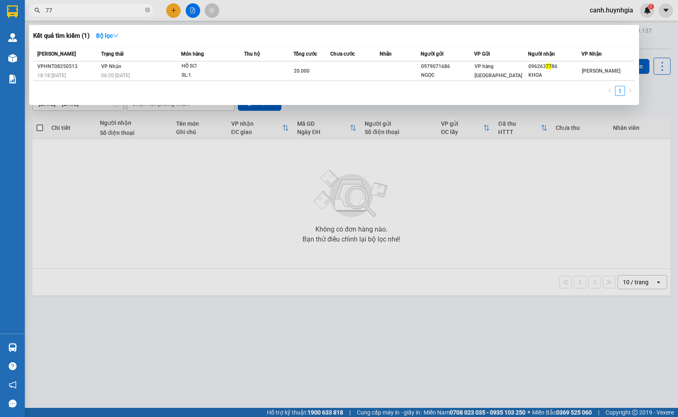
type input "7"
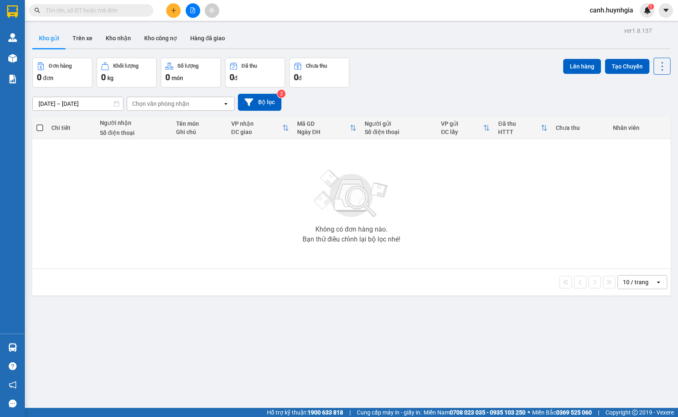
type input "0"
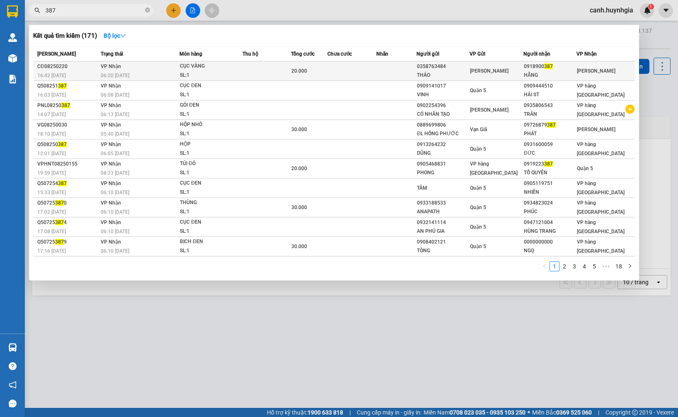
type input "387"
click at [515, 73] on div "[PERSON_NAME]" at bounding box center [496, 70] width 53 height 9
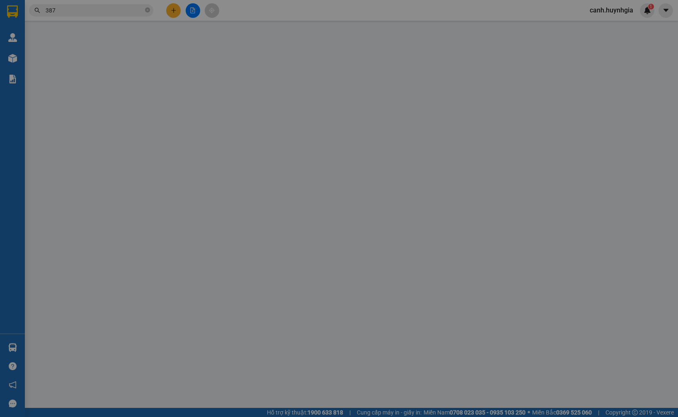
type input "0358763484"
type input "THẢO"
type input "0918900387"
type input "HẰNG"
type input "20.000"
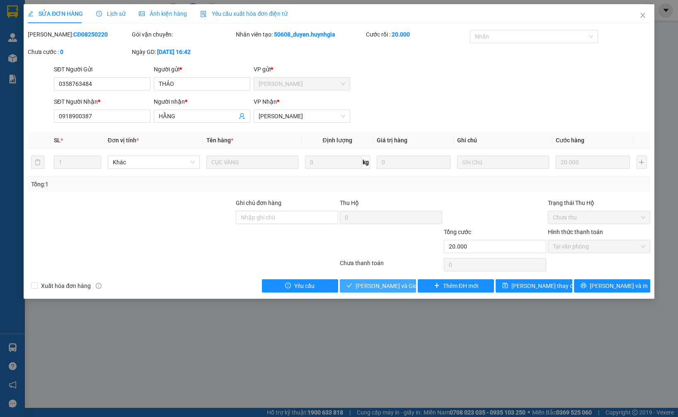
click at [403, 288] on span "[PERSON_NAME] và Giao hàng" at bounding box center [396, 285] width 80 height 9
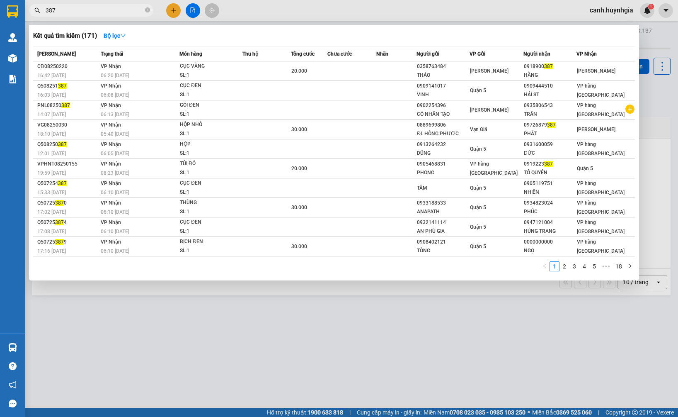
drag, startPoint x: 64, startPoint y: 10, endPoint x: 41, endPoint y: 18, distance: 24.0
click at [41, 17] on div "Kết quả tìm kiếm ( 171 ) Bộ lọc Mã ĐH Trạng thái Món hàng Thu hộ Tổng cước Chưa…" at bounding box center [81, 10] width 162 height 15
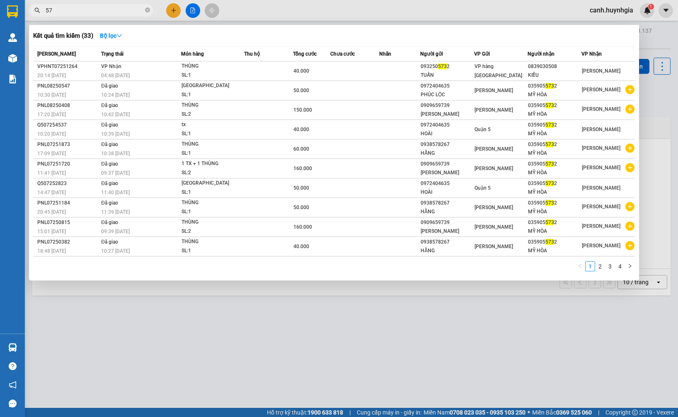
type input "5"
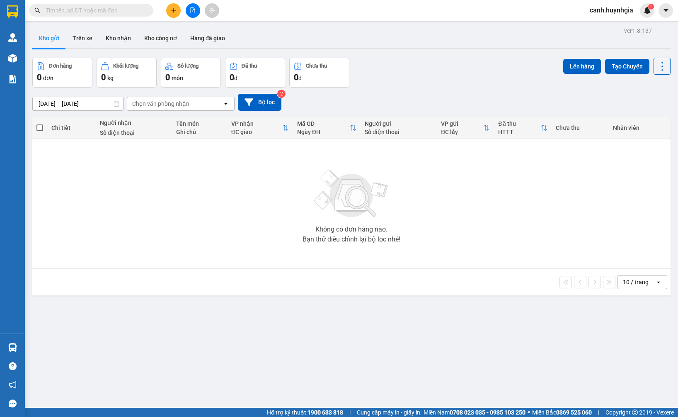
click at [176, 7] on icon "plus" at bounding box center [174, 10] width 6 height 6
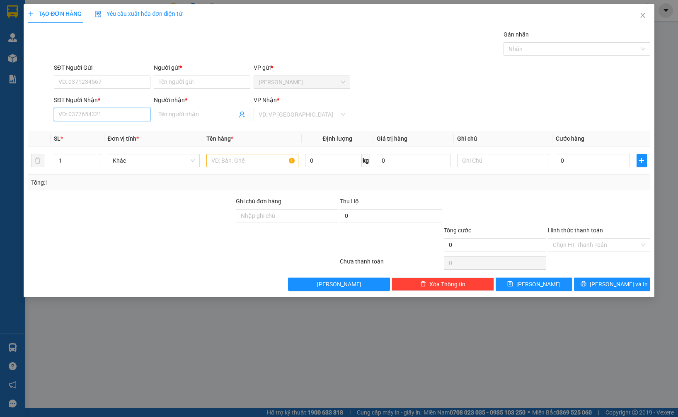
click at [95, 115] on input "SĐT Người Nhận *" at bounding box center [102, 114] width 97 height 13
click at [90, 132] on div "0359055732 - MỸ HÒA" at bounding box center [105, 130] width 93 height 9
type input "0359055732"
type input "MỸ HÒA"
type input "0359055732"
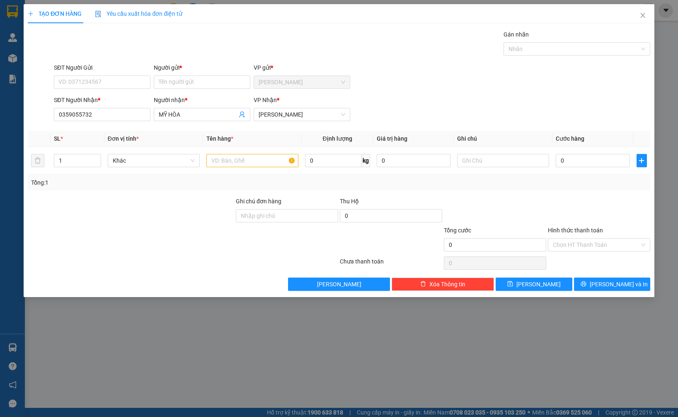
click at [89, 75] on div "SĐT Người Gửi" at bounding box center [102, 69] width 97 height 12
click at [87, 83] on input "SĐT Người Gửi" at bounding box center [102, 81] width 97 height 13
click at [229, 153] on div at bounding box center [252, 160] width 92 height 17
click at [231, 157] on input "text" at bounding box center [252, 160] width 92 height 13
type input "THÙNG"
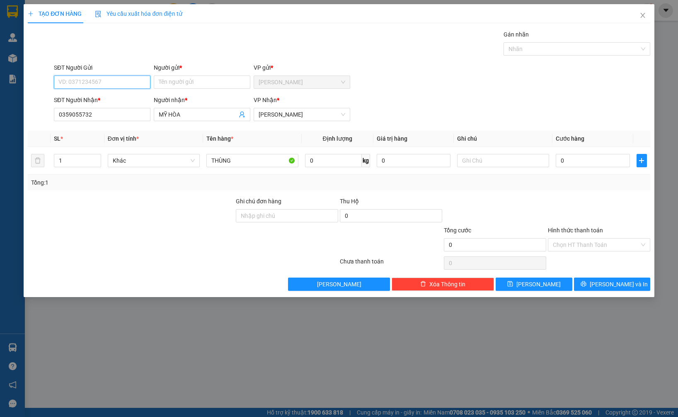
click at [102, 85] on input "SĐT Người Gửi" at bounding box center [102, 81] width 97 height 13
click at [108, 127] on div "0938578267 - HẰNG" at bounding box center [105, 125] width 93 height 9
type input "0938578267"
type input "HẰNG"
click at [616, 280] on span "[PERSON_NAME] và In" at bounding box center [619, 283] width 58 height 9
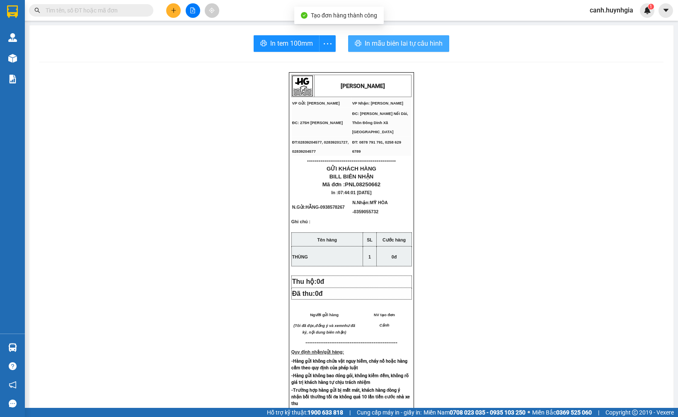
click at [392, 42] on span "In mẫu biên lai tự cấu hình" at bounding box center [404, 43] width 78 height 10
click at [86, 14] on input "text" at bounding box center [95, 10] width 98 height 9
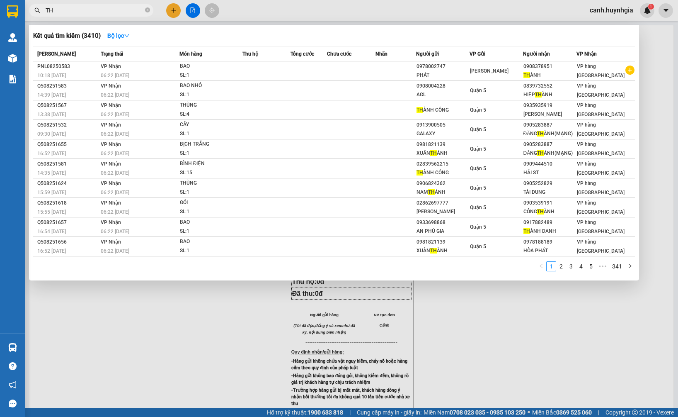
type input "T"
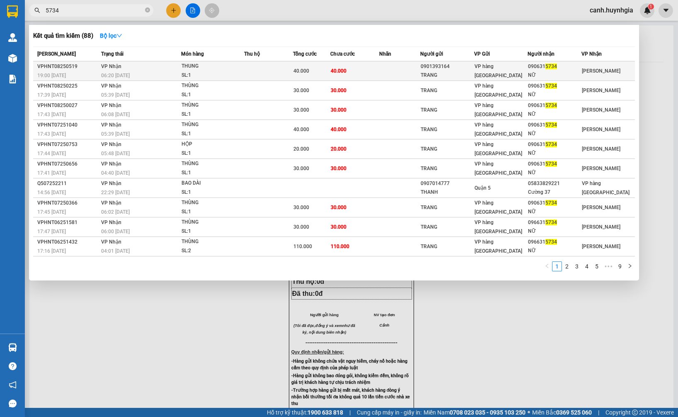
type input "5734"
click at [503, 75] on td "VP hàng [GEOGRAPHIC_DATA]" at bounding box center [501, 70] width 54 height 19
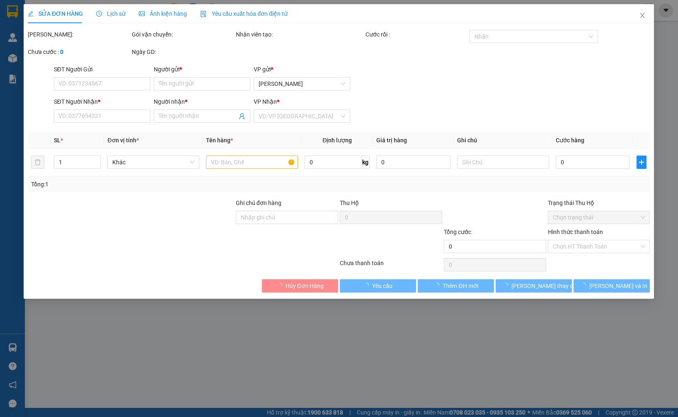
type input "0901393164"
type input "TRANG"
type input "0906315734"
type input "NỮ"
type input "40.000"
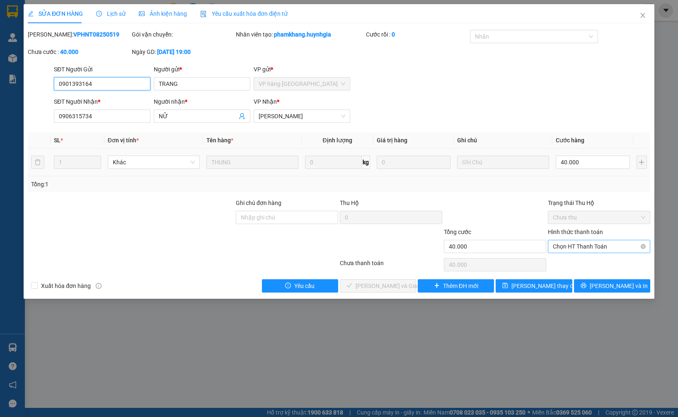
click at [575, 248] on span "Chọn HT Thanh Toán" at bounding box center [599, 246] width 92 height 12
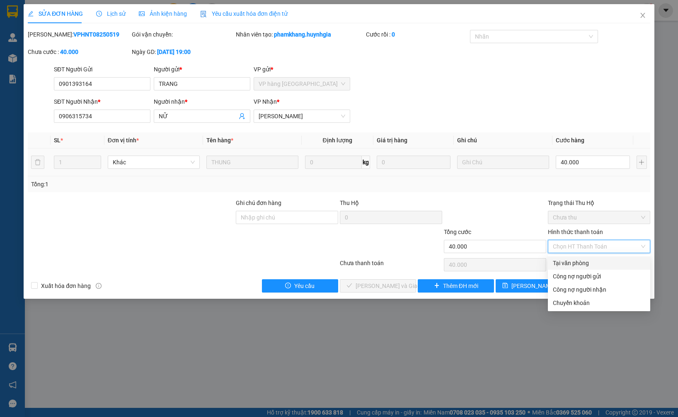
click at [577, 260] on div "Tại văn phòng" at bounding box center [599, 262] width 92 height 9
type input "0"
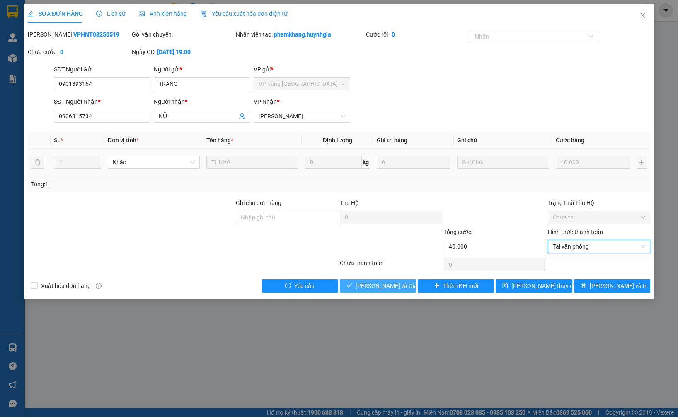
click at [399, 283] on span "[PERSON_NAME] và Giao hàng" at bounding box center [396, 285] width 80 height 9
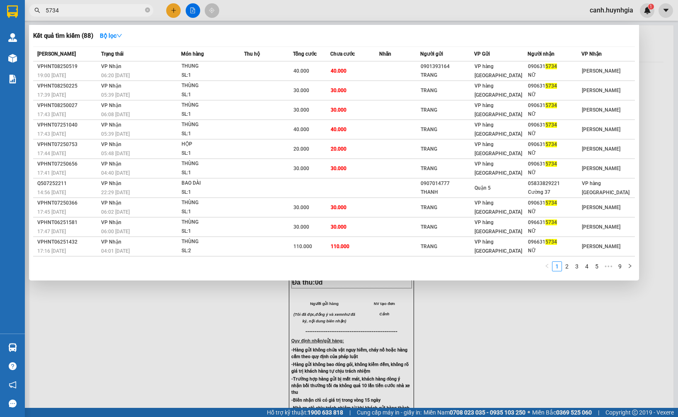
click at [68, 10] on input "5734" at bounding box center [95, 10] width 98 height 9
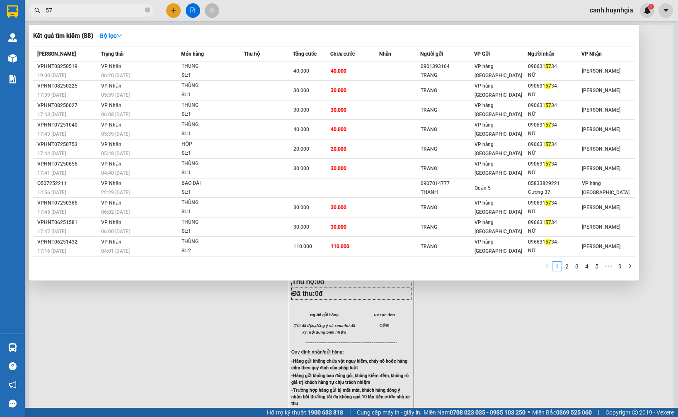
type input "5"
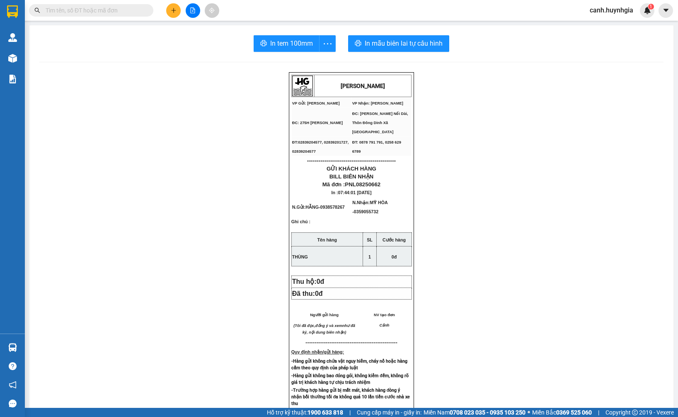
click at [173, 8] on icon "plus" at bounding box center [174, 10] width 6 height 6
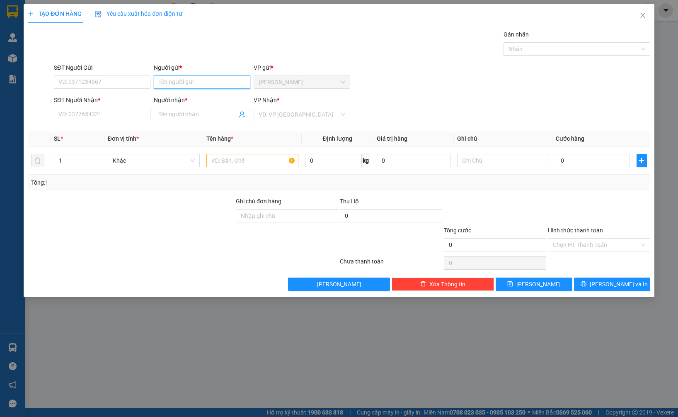
click at [179, 83] on input "Người gửi *" at bounding box center [202, 81] width 97 height 13
type input "D"
type input "ĐỨC"
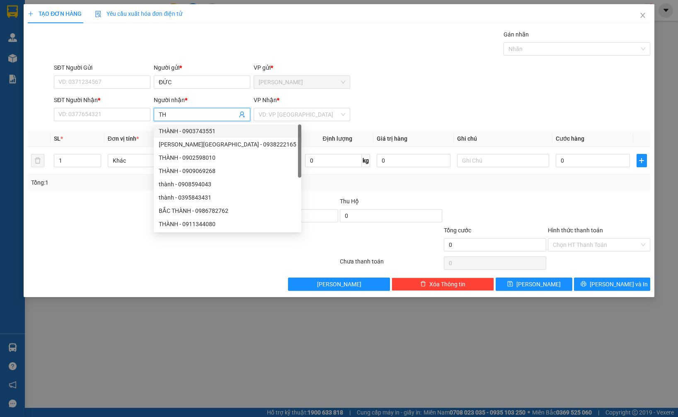
type input "T"
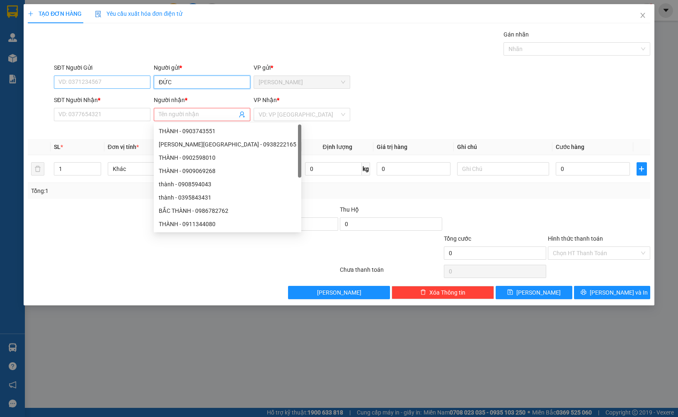
drag, startPoint x: 180, startPoint y: 80, endPoint x: 113, endPoint y: 85, distance: 66.6
click at [118, 86] on div "SĐT Người Gửi VD: 0371234567 Người gửi * ĐỨC ĐỨC VP gửi * Phạm Ngũ Lão" at bounding box center [352, 77] width 600 height 29
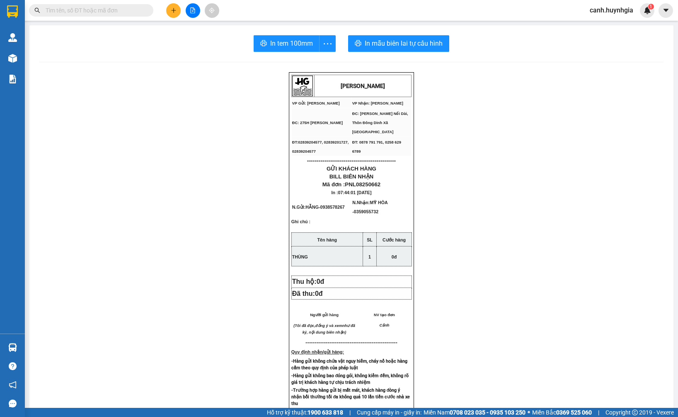
click at [73, 12] on input "text" at bounding box center [95, 10] width 98 height 9
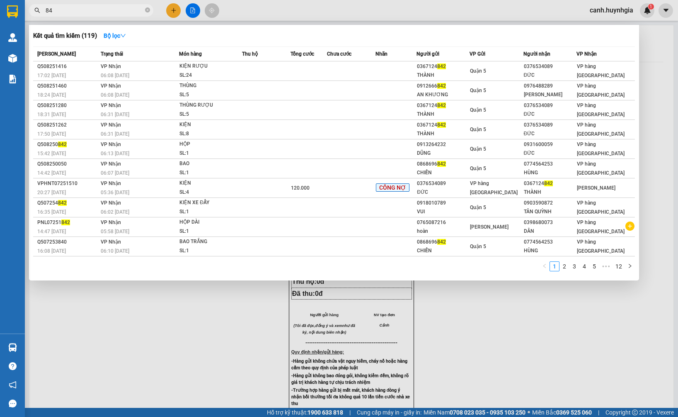
type input "8"
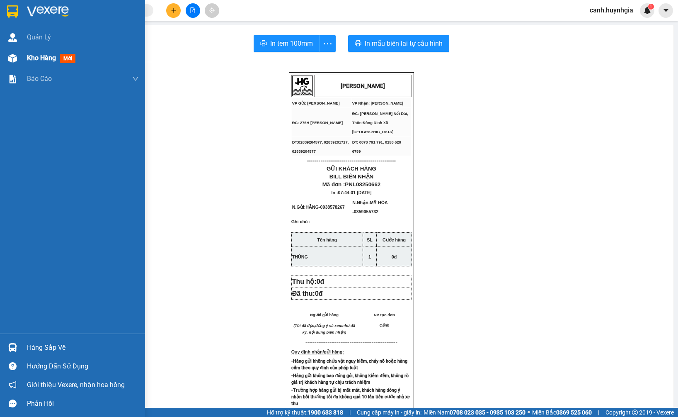
click at [16, 57] on img at bounding box center [12, 58] width 9 height 9
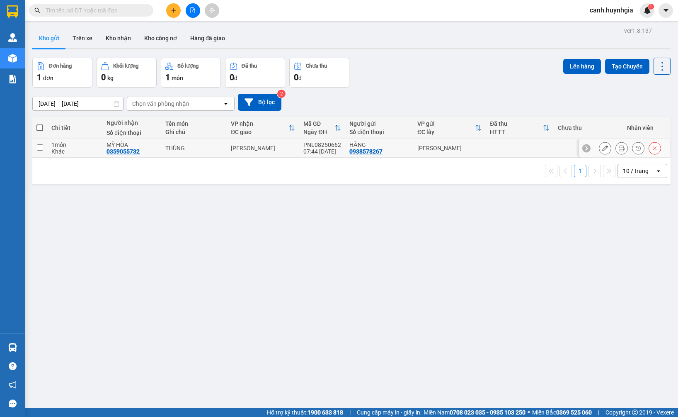
click at [402, 145] on div "HẰNG" at bounding box center [380, 144] width 60 height 7
checkbox input "true"
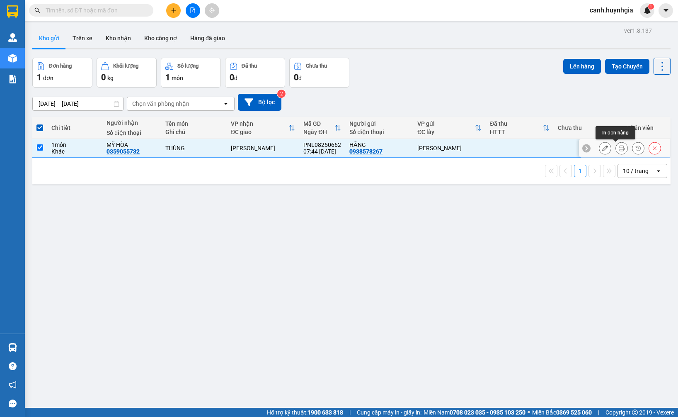
click at [619, 148] on icon at bounding box center [622, 148] width 6 height 6
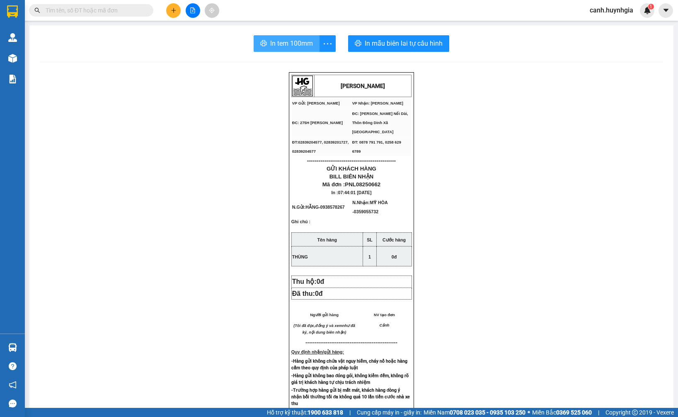
click at [292, 43] on span "In tem 100mm" at bounding box center [291, 43] width 43 height 10
click at [58, 7] on input "text" at bounding box center [95, 10] width 98 height 9
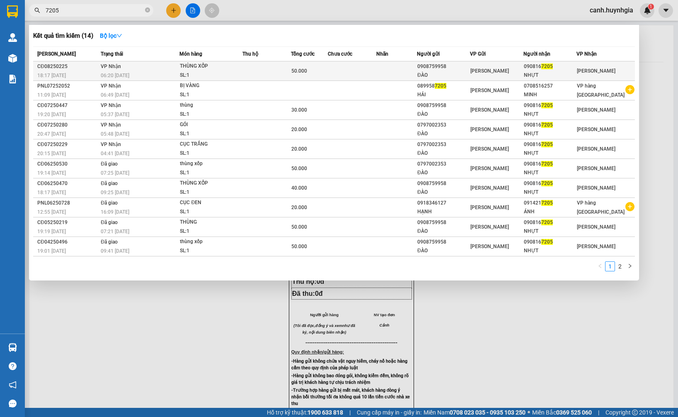
type input "7205"
click at [493, 68] on span "[PERSON_NAME]" at bounding box center [490, 71] width 39 height 6
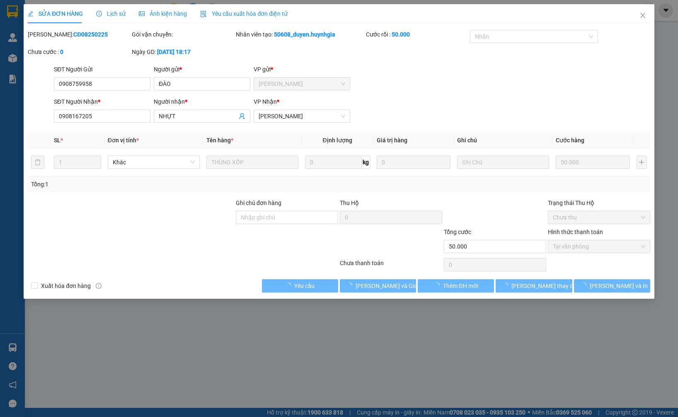
type input "0908759958"
type input "ĐÀO"
type input "0908167205"
type input "NHỰT"
type input "50.000"
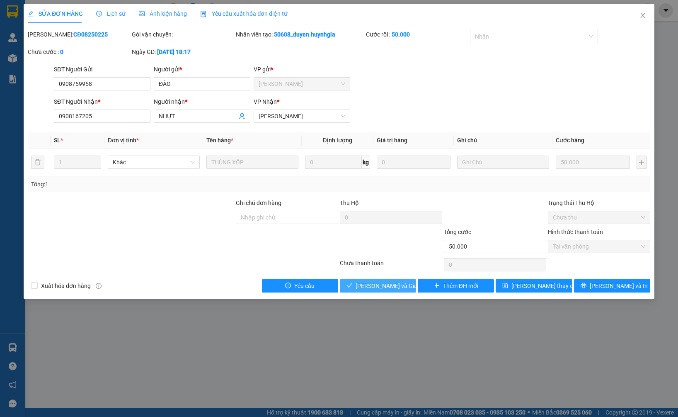
click at [391, 288] on span "[PERSON_NAME] và Giao hàng" at bounding box center [396, 285] width 80 height 9
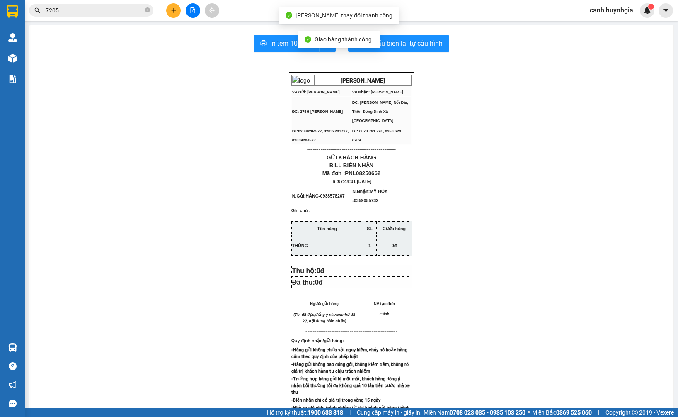
click at [69, 10] on input "7205" at bounding box center [95, 10] width 98 height 9
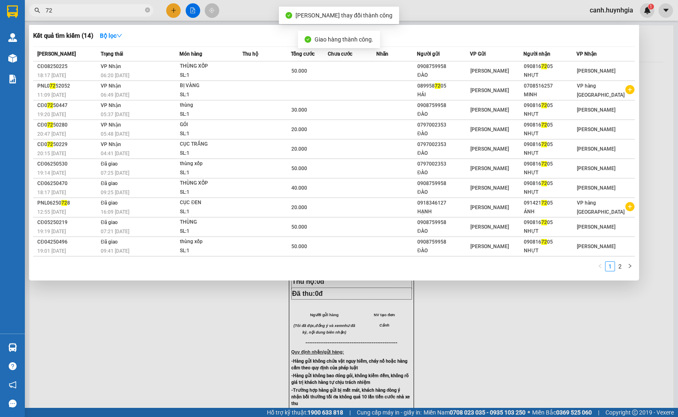
type input "7"
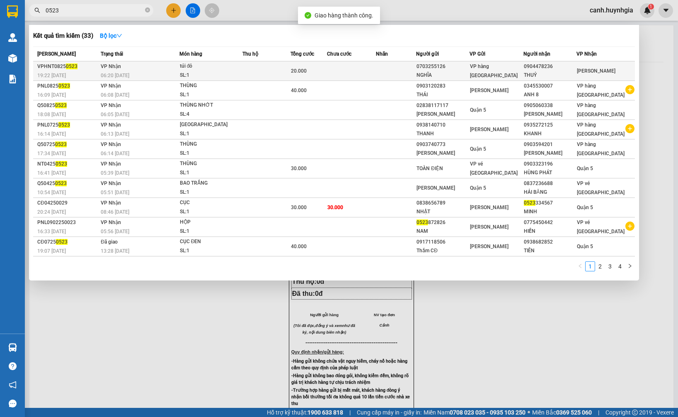
type input "0523"
click at [543, 75] on div "THUỶ" at bounding box center [550, 75] width 53 height 9
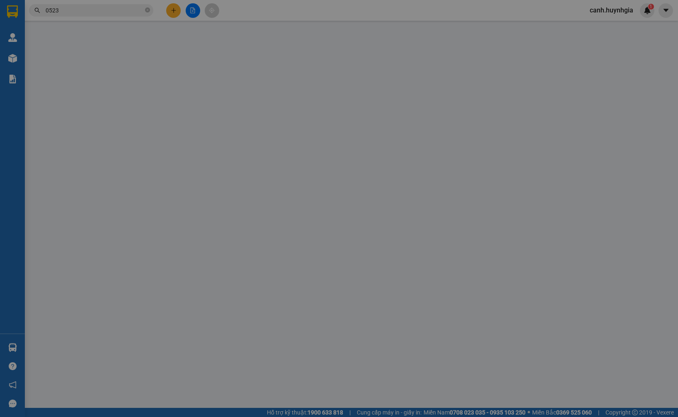
type input "0703255126"
type input "NGHĨA"
type input "0904478236"
type input "THUỶ"
type input "20.000"
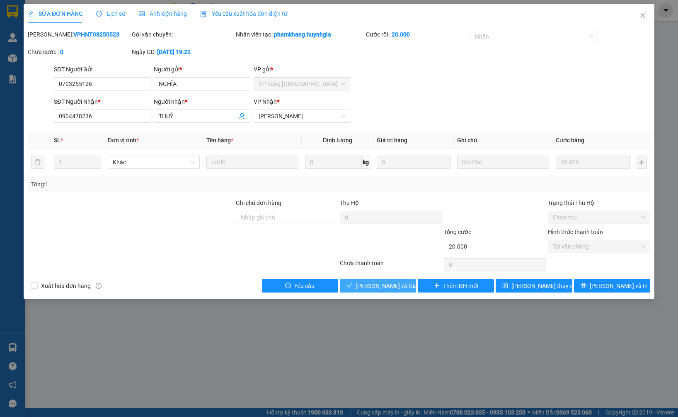
click at [387, 289] on span "[PERSON_NAME] và Giao hàng" at bounding box center [396, 285] width 80 height 9
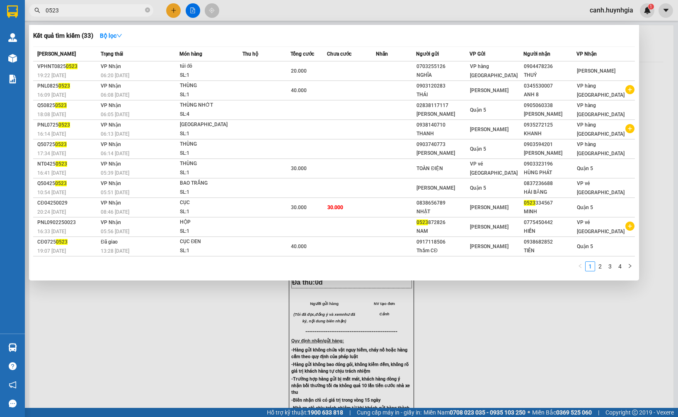
drag, startPoint x: 75, startPoint y: 15, endPoint x: 35, endPoint y: 23, distance: 41.1
click at [35, 23] on section "Kết quả tìm kiếm ( 33 ) Bộ lọc Mã ĐH Trạng thái Món hàng Thu hộ Tổng cước Chưa …" at bounding box center [339, 208] width 678 height 417
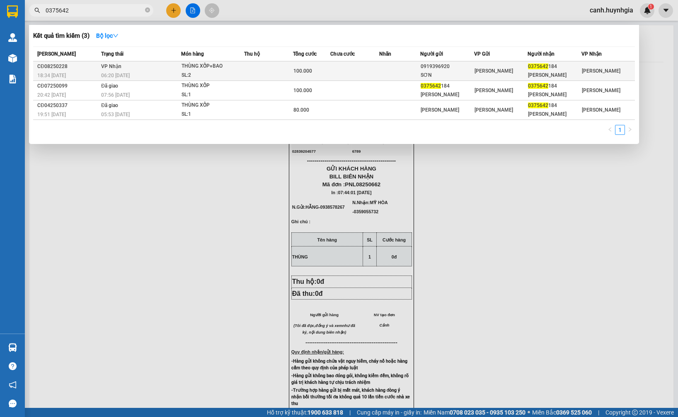
type input "0375642"
click at [521, 70] on div "[PERSON_NAME]" at bounding box center [501, 70] width 53 height 9
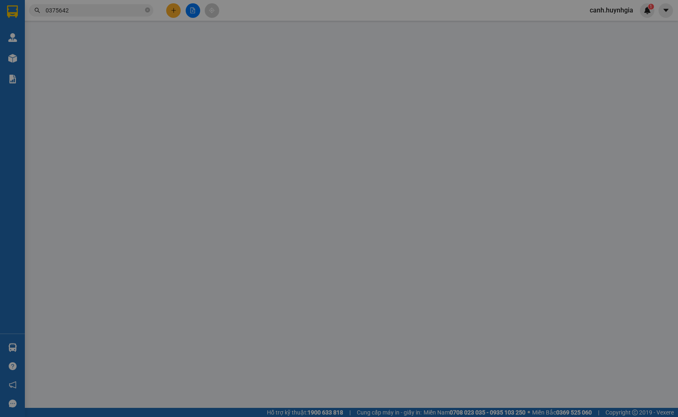
type input "0919396920"
type input "SƠN"
type input "0375642184"
type input "KIM ÁNH"
type input "100.000"
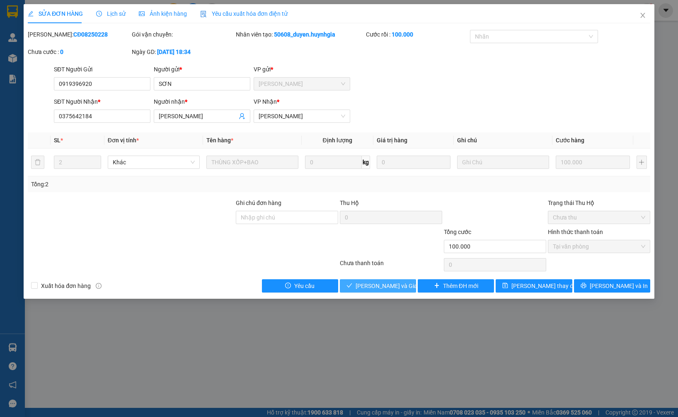
click at [387, 285] on span "[PERSON_NAME] và Giao hàng" at bounding box center [396, 285] width 80 height 9
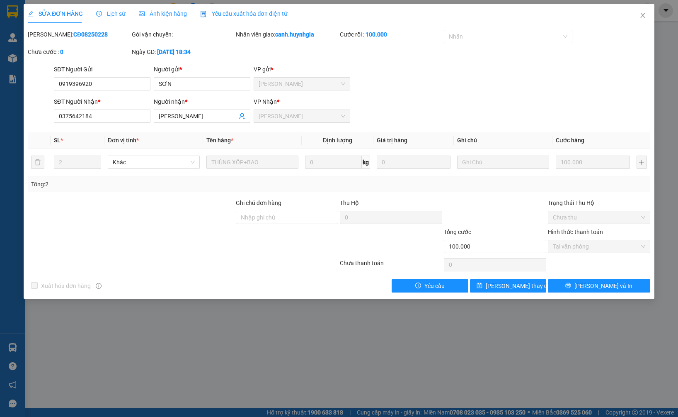
click at [428, 260] on div "Chưa thanh toán" at bounding box center [391, 265] width 104 height 15
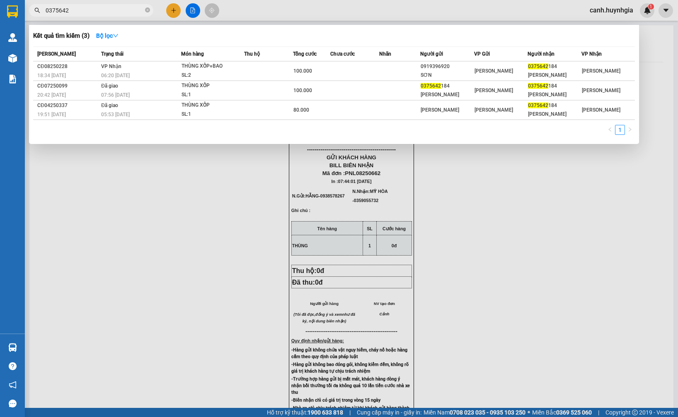
click at [80, 13] on input "0375642" at bounding box center [95, 10] width 98 height 9
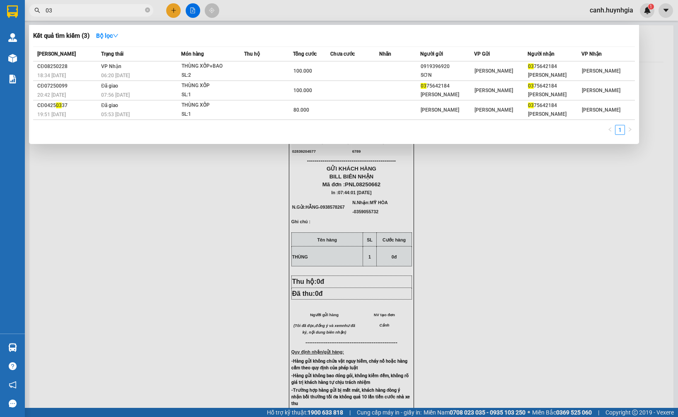
type input "0"
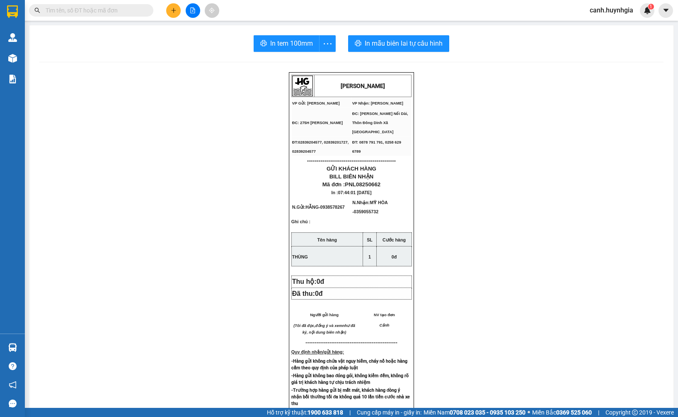
type input "0"
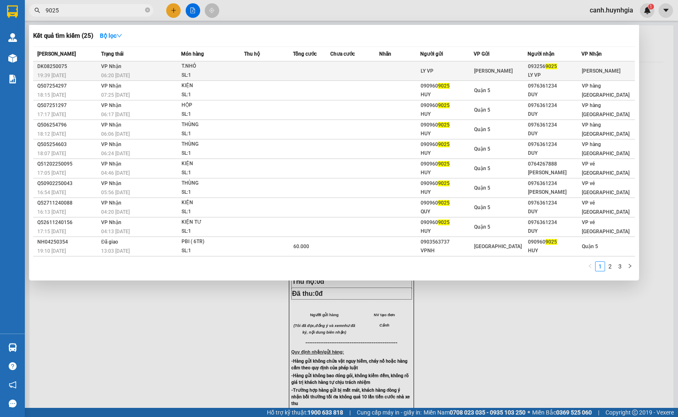
type input "9025"
click at [515, 68] on div "[PERSON_NAME]" at bounding box center [500, 70] width 53 height 9
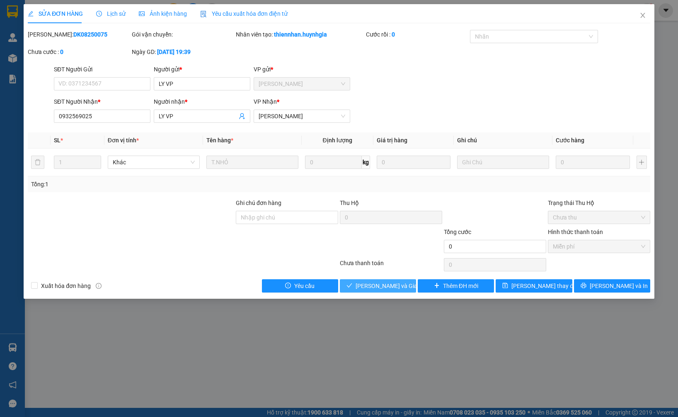
click at [403, 289] on span "[PERSON_NAME] và Giao hàng" at bounding box center [396, 285] width 80 height 9
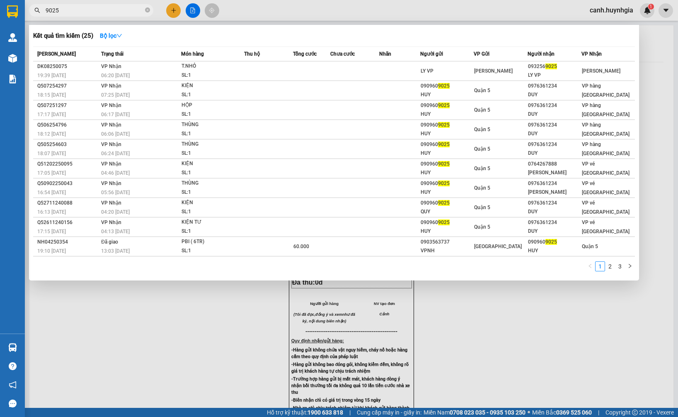
drag, startPoint x: 64, startPoint y: 9, endPoint x: 27, endPoint y: 17, distance: 37.2
click at [27, 17] on div "Kết quả tìm kiếm ( 25 ) Bộ lọc Mã ĐH Trạng thái Món hàng Thu hộ Tổng cước Chưa …" at bounding box center [81, 10] width 162 height 15
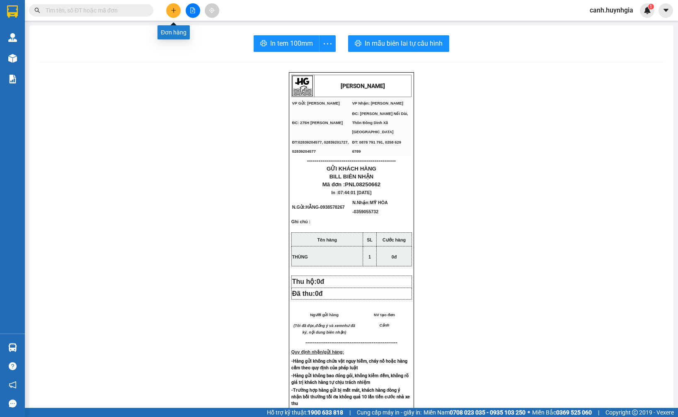
click at [172, 13] on icon "plus" at bounding box center [174, 10] width 6 height 6
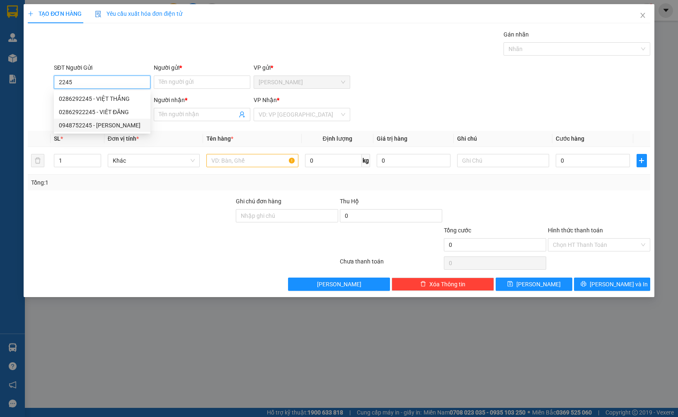
click at [105, 124] on div "0948752245 - CƯỜNG" at bounding box center [102, 125] width 87 height 9
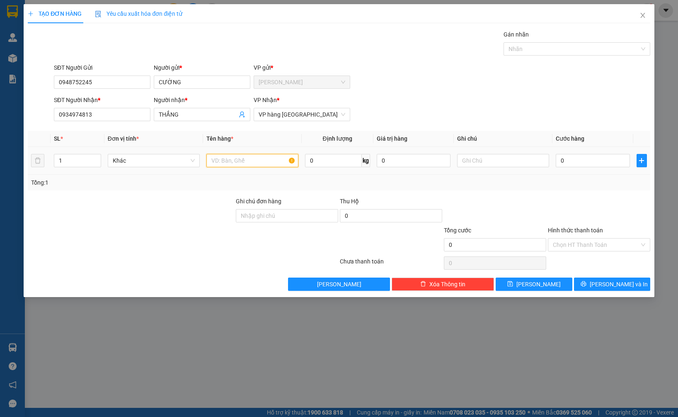
click at [250, 161] on input "text" at bounding box center [252, 160] width 92 height 13
click at [584, 163] on input "0" at bounding box center [593, 160] width 74 height 13
click at [505, 95] on form "SĐT Người Gửi 0948752245 Người gửi * CƯỜNG VP gửi * Phạm Ngũ Lão SĐT Người Nhận…" at bounding box center [339, 93] width 622 height 61
click at [607, 246] on input "Hình thức thanh toán" at bounding box center [596, 244] width 87 height 12
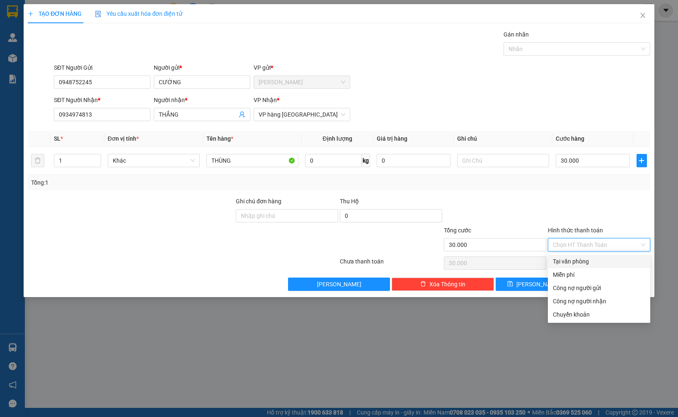
click at [597, 262] on div "Tại văn phòng" at bounding box center [599, 261] width 92 height 9
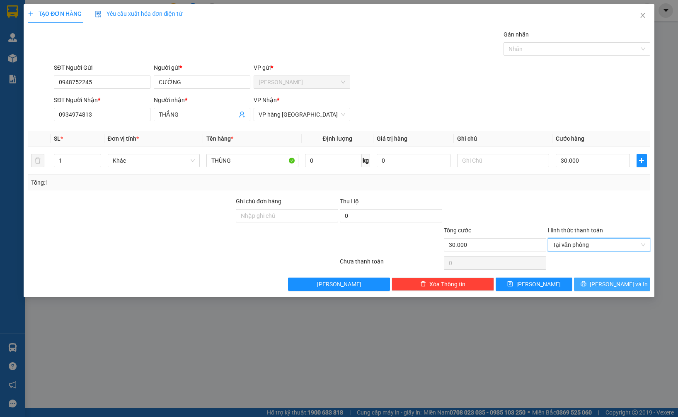
click at [586, 284] on icon "printer" at bounding box center [583, 283] width 5 height 5
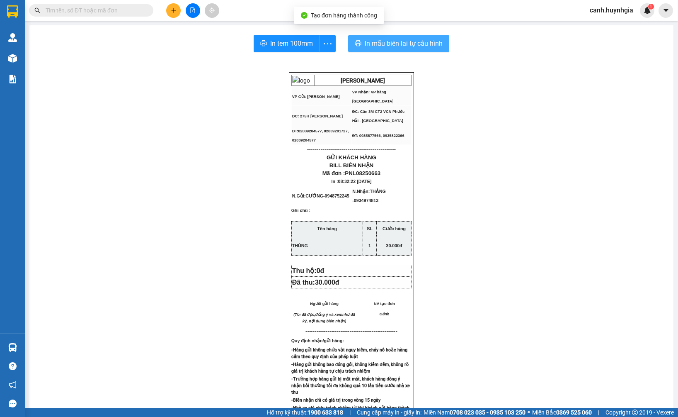
drag, startPoint x: 421, startPoint y: 48, endPoint x: 418, endPoint y: 45, distance: 4.4
click at [419, 46] on span "In mẫu biên lai tự cấu hình" at bounding box center [404, 43] width 78 height 10
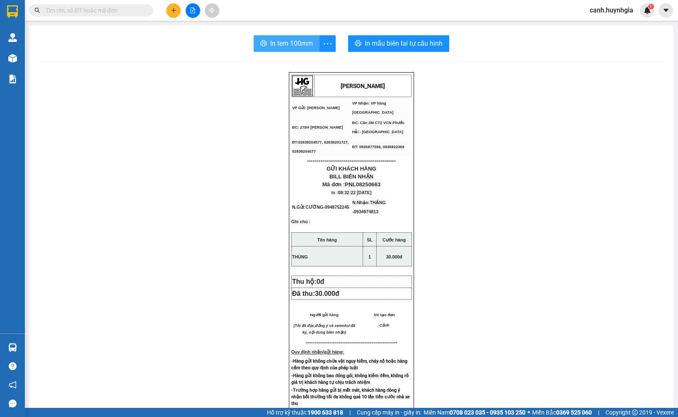
click at [282, 46] on span "In tem 100mm" at bounding box center [291, 43] width 43 height 10
click at [96, 17] on div "Kết quả tìm kiếm ( 25 ) Bộ lọc Mã ĐH Trạng thái Món hàng Thu hộ Tổng cước Chưa …" at bounding box center [81, 10] width 162 height 15
click at [92, 8] on input "text" at bounding box center [95, 10] width 98 height 9
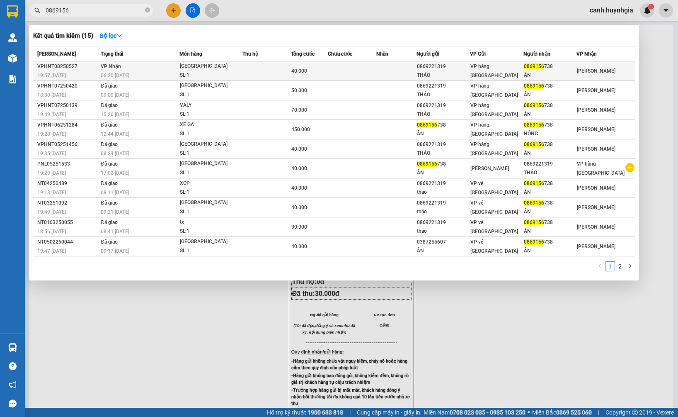
click at [573, 73] on div "ÂN" at bounding box center [550, 75] width 52 height 9
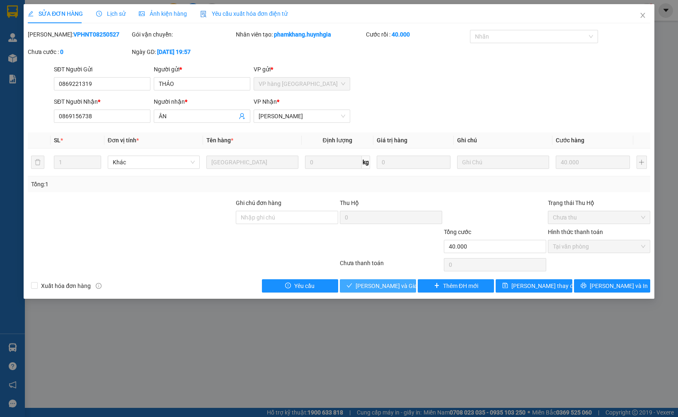
click at [397, 285] on span "[PERSON_NAME] và Giao hàng" at bounding box center [396, 285] width 80 height 9
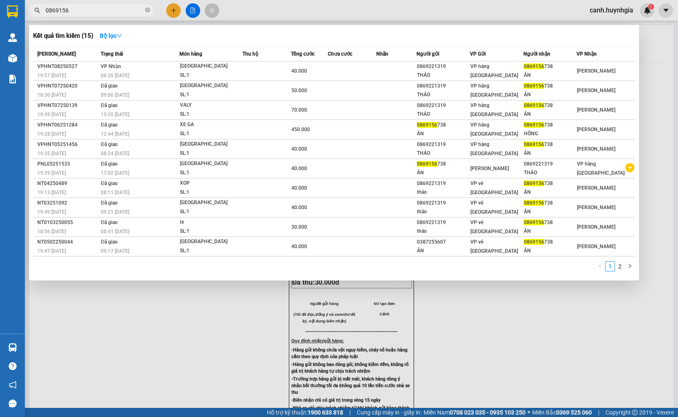
drag, startPoint x: 79, startPoint y: 13, endPoint x: 27, endPoint y: 17, distance: 51.9
click at [27, 17] on div "Kết quả tìm kiếm ( 15 ) Bộ lọc Mã ĐH Trạng thái Món hàng Thu hộ Tổng cước Chưa …" at bounding box center [81, 10] width 162 height 15
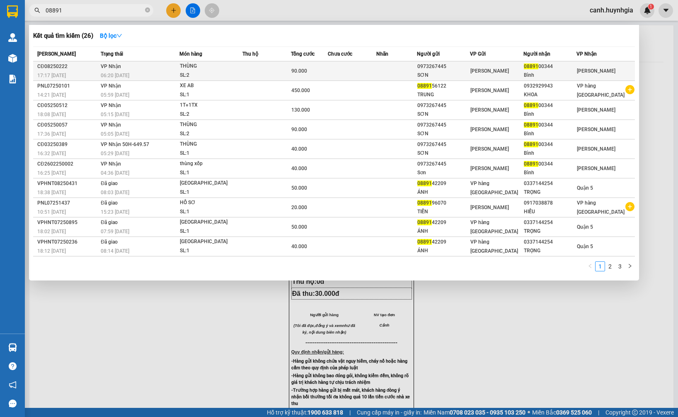
click at [522, 78] on td "[PERSON_NAME]" at bounding box center [497, 70] width 54 height 19
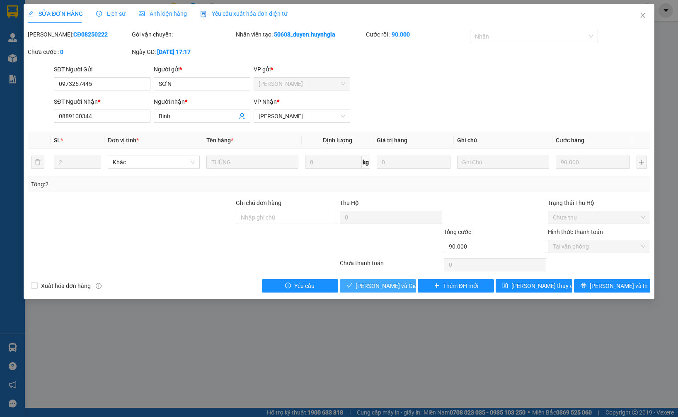
click at [376, 289] on span "[PERSON_NAME] và Giao hàng" at bounding box center [396, 285] width 80 height 9
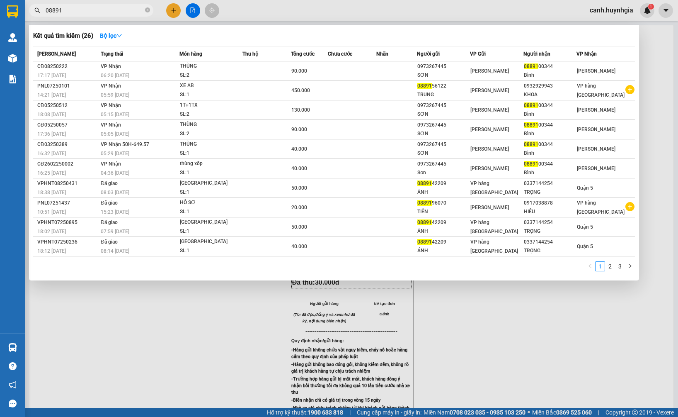
click at [75, 14] on input "08891" at bounding box center [95, 10] width 98 height 9
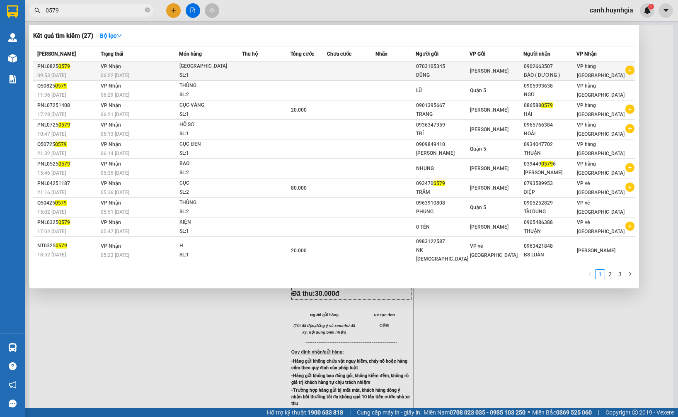
click at [528, 71] on div "BẢO ( DƯƠNG )" at bounding box center [550, 75] width 53 height 9
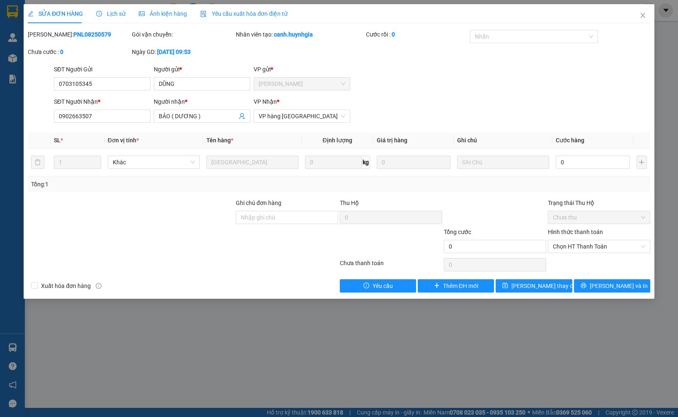
click at [509, 92] on div "SĐT Người Gửi 0703105345 0703105345 Người gửi * DŨNG VP gửi * Phạm Ngũ Lão" at bounding box center [352, 79] width 600 height 29
click at [509, 92] on div "SĐT Người Gửi 0703105345 Người gửi * DŨNG VP gửi * Phạm Ngũ Lão" at bounding box center [352, 79] width 600 height 29
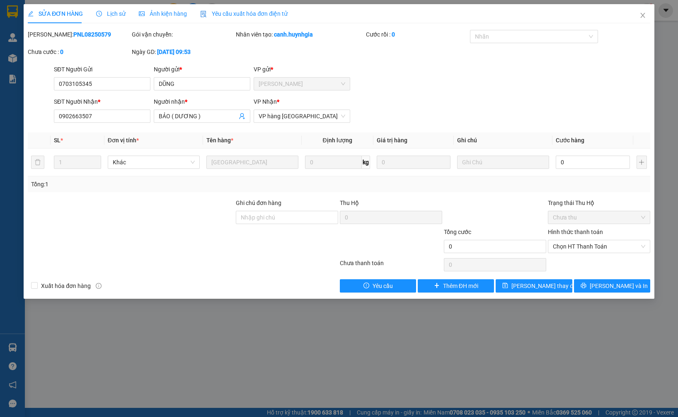
click at [509, 92] on div "SĐT Người Gửi 0703105345 Người gửi * DŨNG VP gửi * Phạm Ngũ Lão" at bounding box center [352, 79] width 600 height 29
click at [211, 223] on div at bounding box center [131, 212] width 208 height 29
click at [208, 226] on div at bounding box center [131, 212] width 208 height 29
click at [414, 98] on div "SĐT Người Nhận * 0902663507 Người nhận * BẢO ( DƯƠNG ) VP Nhận * VP hàng Nha Tr…" at bounding box center [352, 111] width 600 height 29
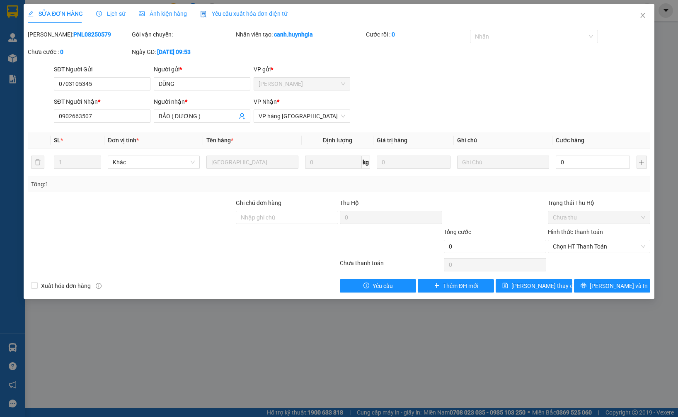
click at [414, 98] on div "SĐT Người Nhận * 0902663507 Người nhận * BẢO ( DƯƠNG ) VP Nhận * VP hàng Nha Tr…" at bounding box center [352, 111] width 600 height 29
click at [411, 97] on div "SĐT Người Nhận * 0902663507 Người nhận * BẢO ( DƯƠNG ) VP Nhận * VP hàng Nha Tr…" at bounding box center [352, 111] width 600 height 29
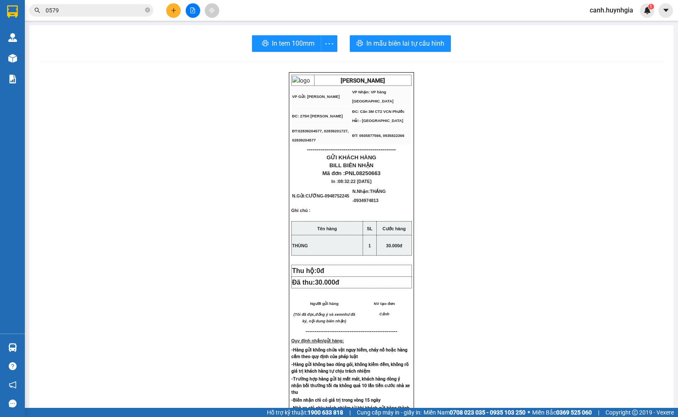
click at [87, 12] on input "0579" at bounding box center [95, 10] width 98 height 9
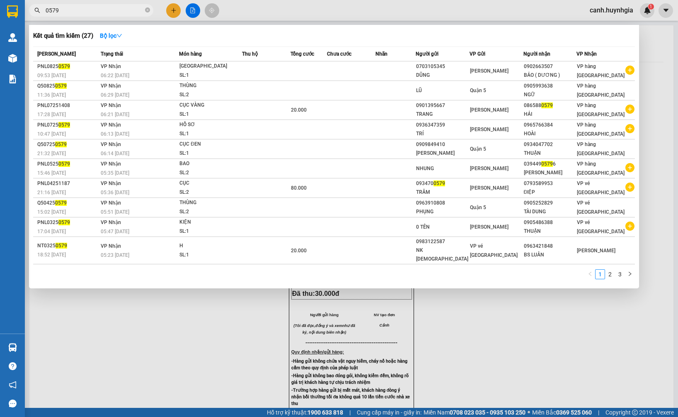
click at [87, 12] on input "0579" at bounding box center [95, 10] width 98 height 9
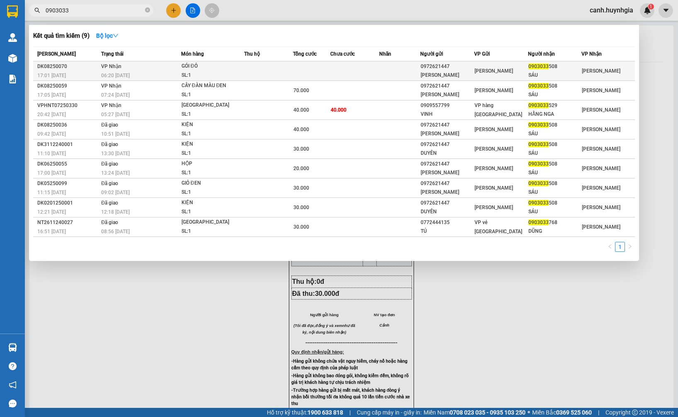
click at [465, 71] on div "PHAN DUYÊN" at bounding box center [447, 75] width 53 height 9
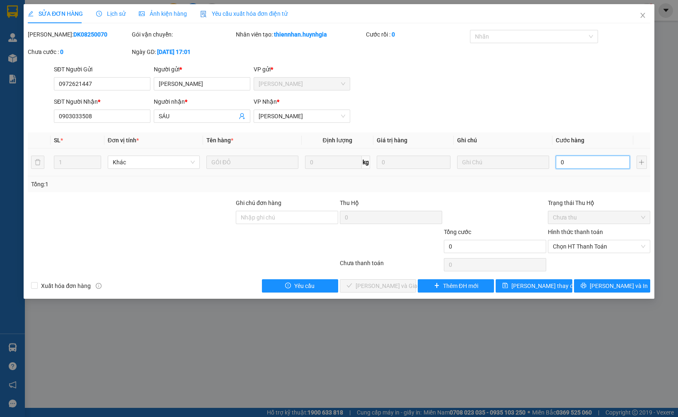
click at [576, 165] on input "0" at bounding box center [593, 161] width 74 height 13
click at [515, 100] on div "SĐT Người Nhận * 0903033508 Người nhận * SÁU VP Nhận * Phạm Ngũ Lão" at bounding box center [352, 111] width 600 height 29
click at [573, 247] on span "Chọn HT Thanh Toán" at bounding box center [599, 246] width 92 height 12
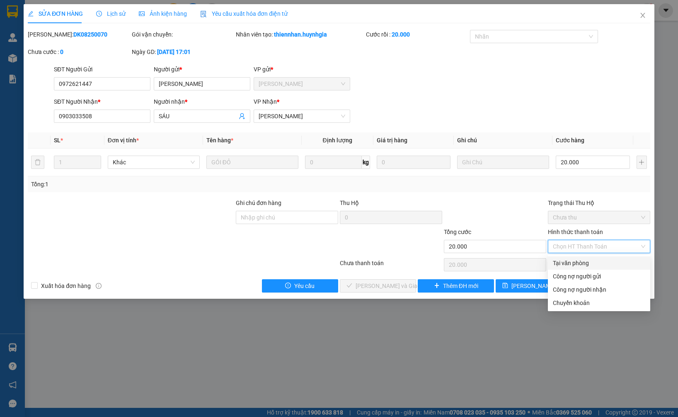
click at [576, 264] on div "Tại văn phòng" at bounding box center [599, 262] width 92 height 9
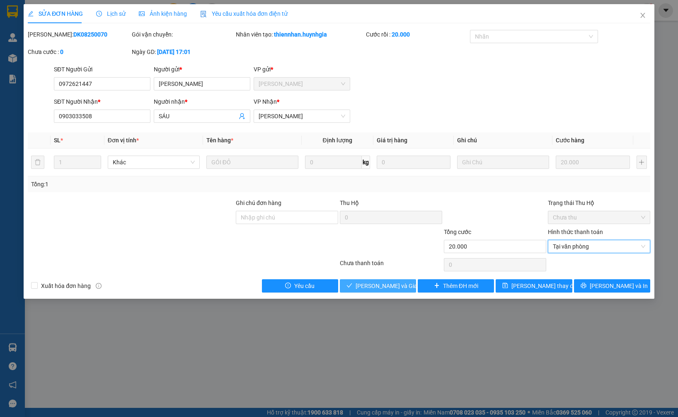
click at [374, 279] on button "[PERSON_NAME] và Giao hàng" at bounding box center [378, 285] width 76 height 13
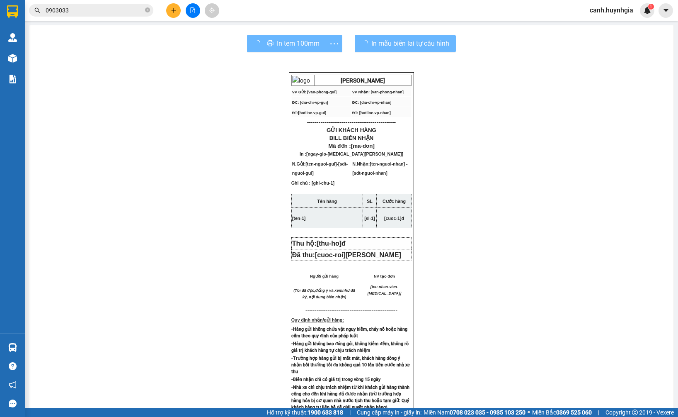
click at [79, 9] on input "0903033" at bounding box center [95, 10] width 98 height 9
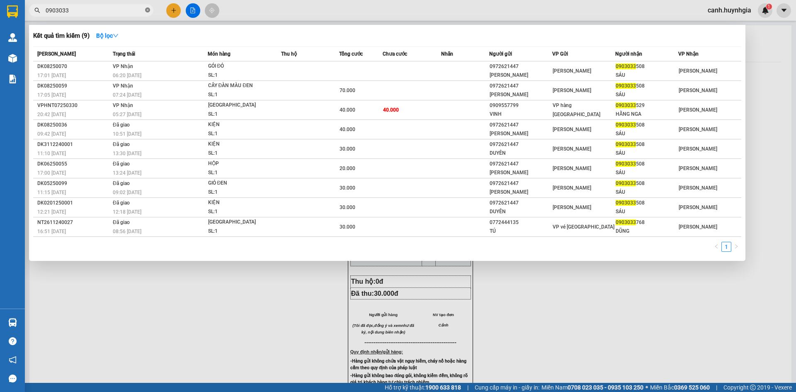
click at [148, 8] on icon "close-circle" at bounding box center [147, 9] width 5 height 5
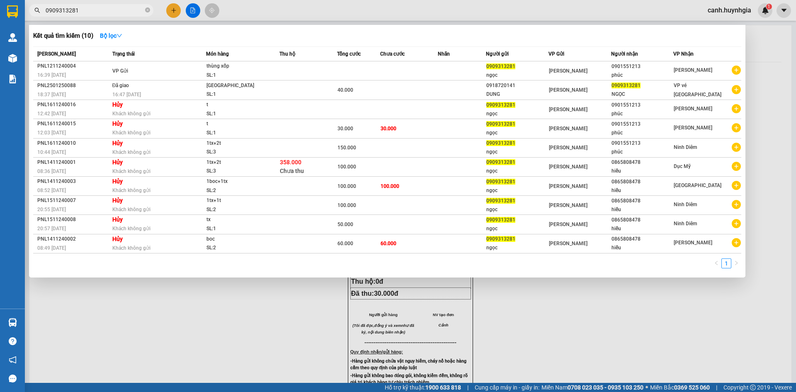
drag, startPoint x: 79, startPoint y: 10, endPoint x: 36, endPoint y: 15, distance: 43.0
click at [36, 15] on span "0909313281" at bounding box center [91, 10] width 124 height 12
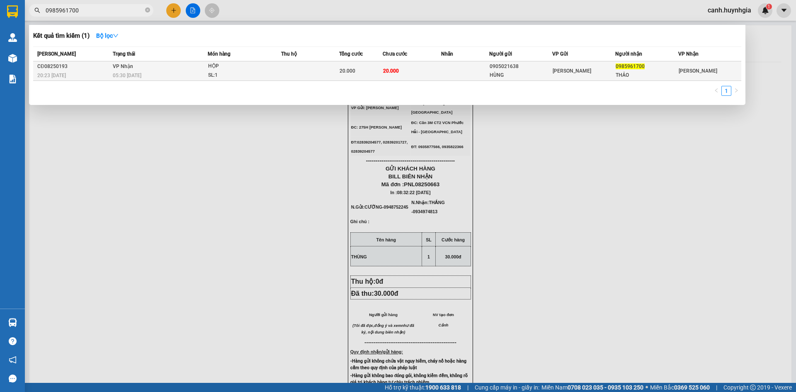
click at [410, 73] on td "20.000" at bounding box center [412, 70] width 58 height 19
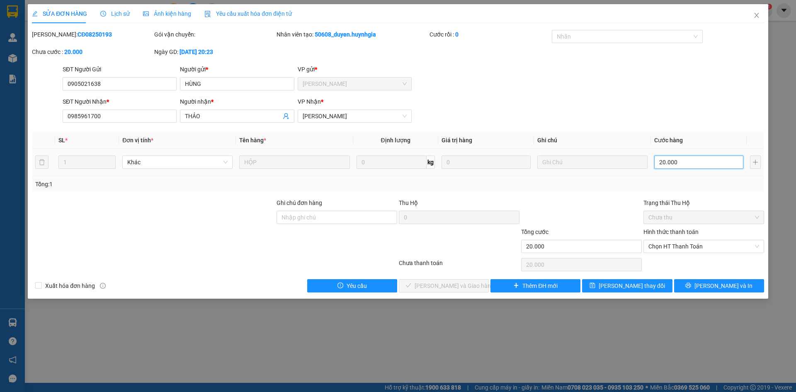
click at [681, 160] on input "20.000" at bounding box center [698, 161] width 89 height 13
click at [691, 244] on span "Chọn HT Thanh Toán" at bounding box center [703, 246] width 111 height 12
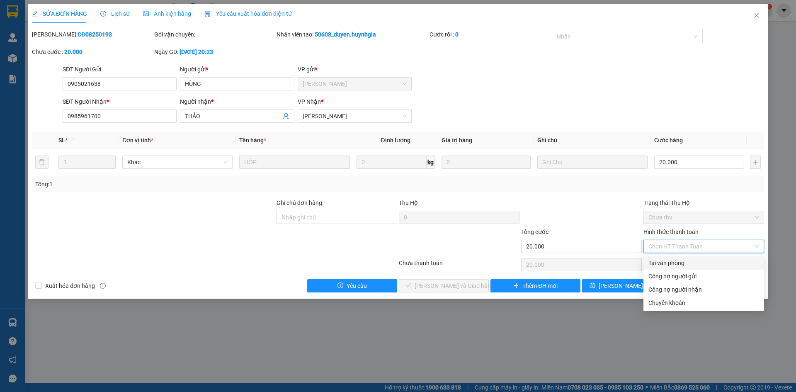
click at [690, 260] on div "Tại văn phòng" at bounding box center [703, 262] width 111 height 9
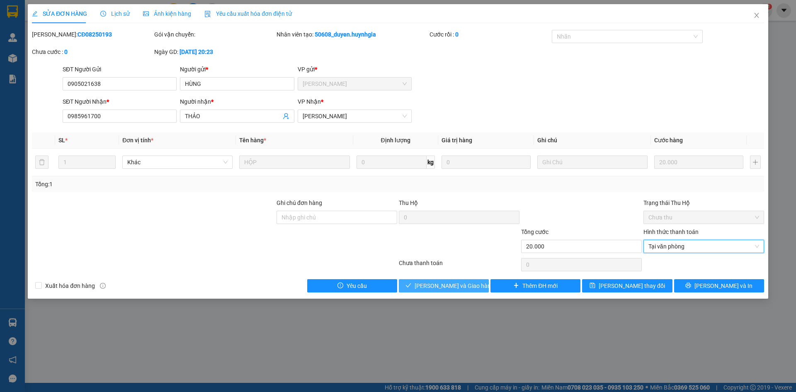
click at [447, 288] on span "[PERSON_NAME] và Giao hàng" at bounding box center [455, 285] width 80 height 9
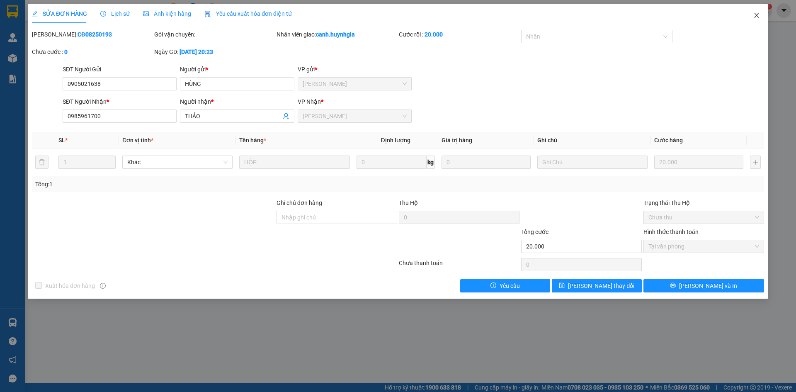
click at [756, 12] on icon "close" at bounding box center [756, 15] width 7 height 7
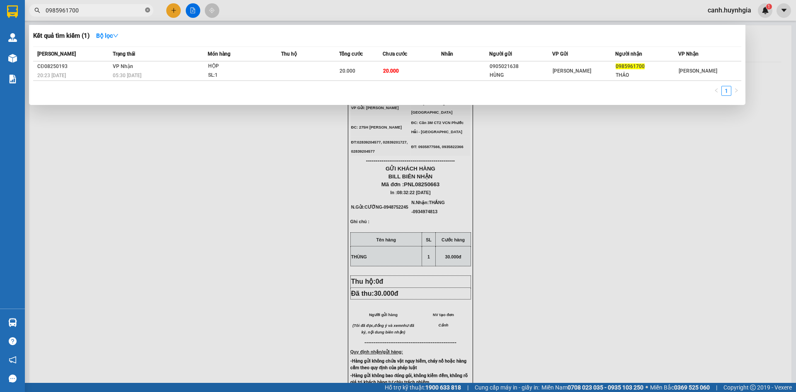
click at [147, 10] on icon "close-circle" at bounding box center [147, 9] width 5 height 5
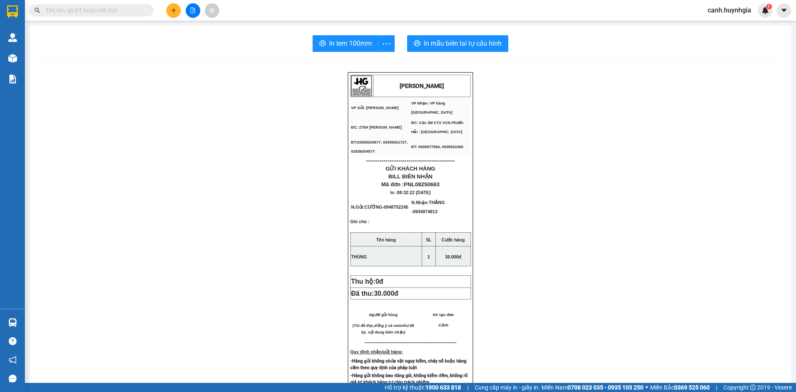
click at [165, 101] on div "HUỲNH GIA VP Gửi: Phạm Ngũ Lão VP Nhận: VP hàng Nha Trang ĐC: 275H Phạm Ngũ L…" at bounding box center [410, 361] width 742 height 578
paste input "0909313281"
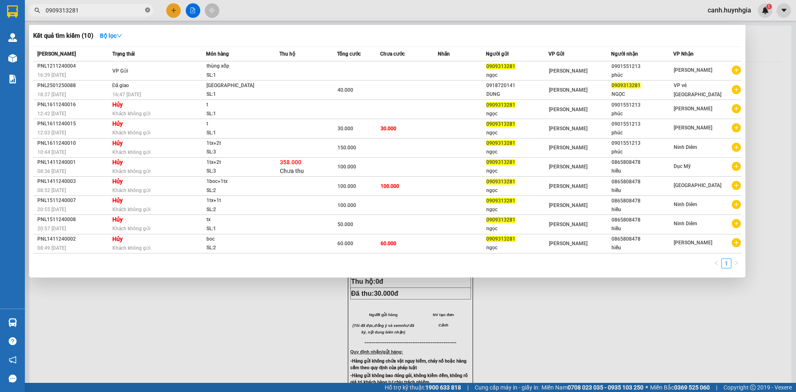
click at [148, 10] on icon "close-circle" at bounding box center [147, 9] width 5 height 5
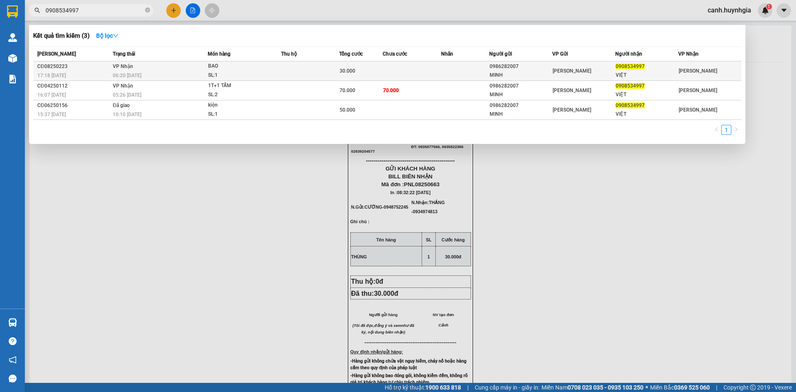
click at [303, 68] on td at bounding box center [310, 70] width 58 height 19
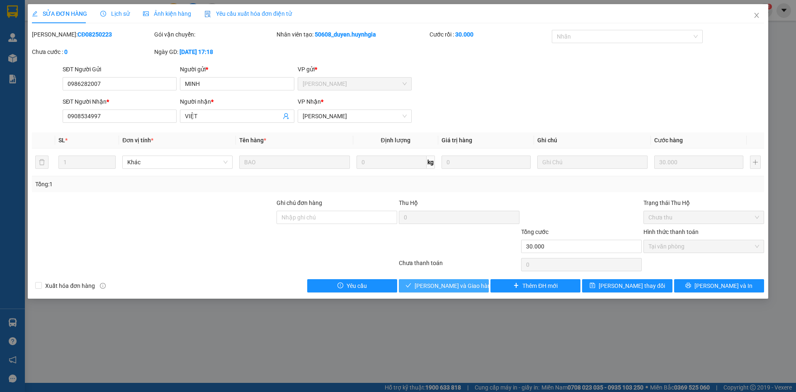
click at [455, 287] on span "[PERSON_NAME] và Giao hàng" at bounding box center [455, 285] width 80 height 9
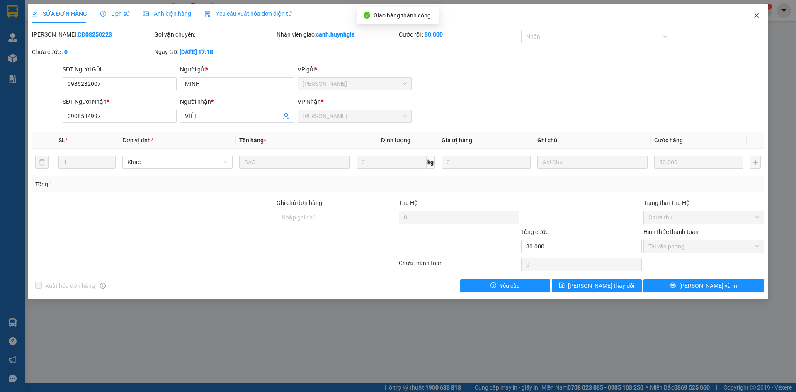
click at [761, 19] on span "Close" at bounding box center [756, 15] width 23 height 23
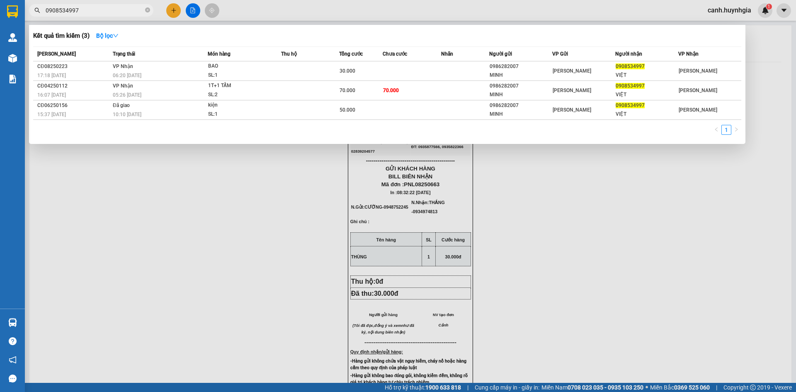
click at [111, 12] on input "0908534997" at bounding box center [95, 10] width 98 height 9
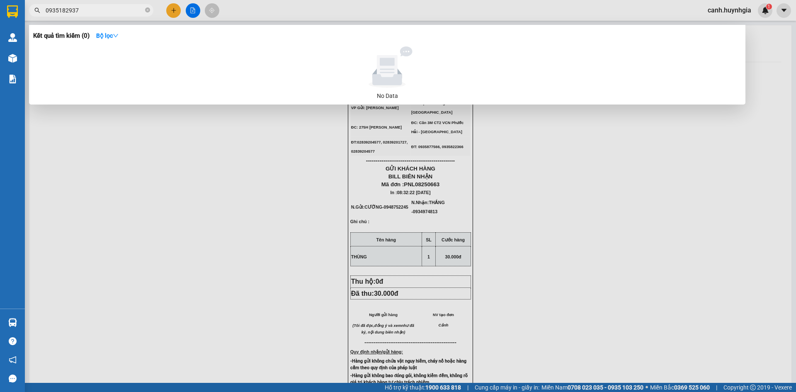
click at [685, 193] on div at bounding box center [398, 196] width 796 height 392
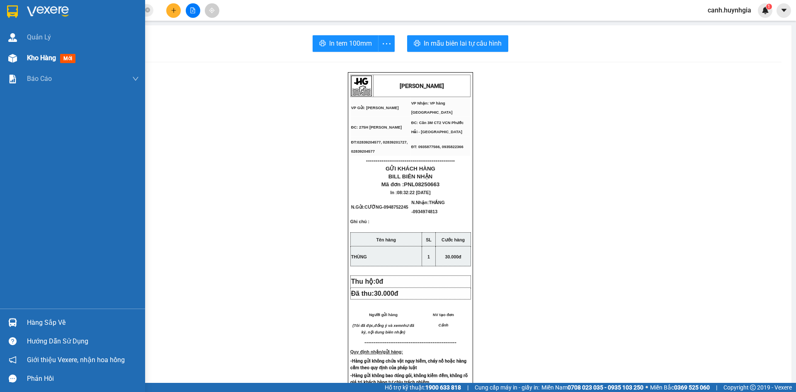
click at [31, 64] on div "Kho hàng mới" at bounding box center [83, 58] width 112 height 21
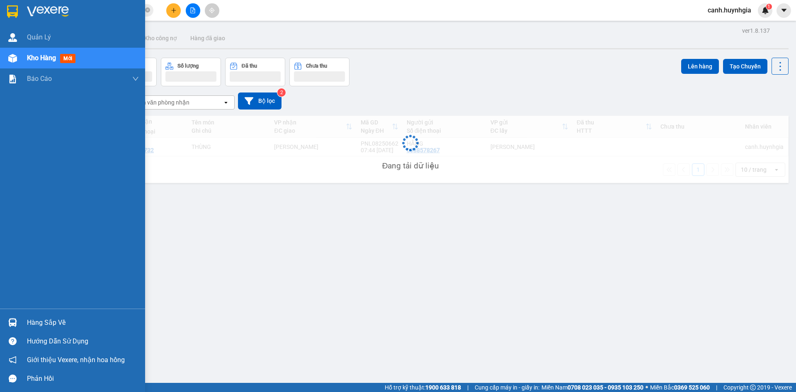
click at [31, 64] on div "Kho hàng mới" at bounding box center [83, 58] width 112 height 21
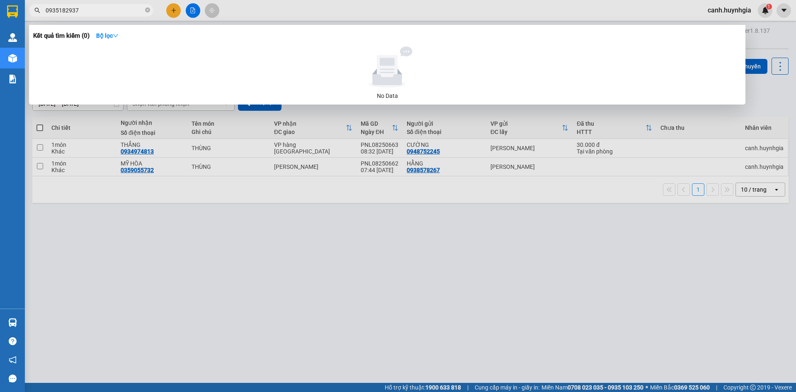
click at [91, 6] on input "0935182937" at bounding box center [95, 10] width 98 height 9
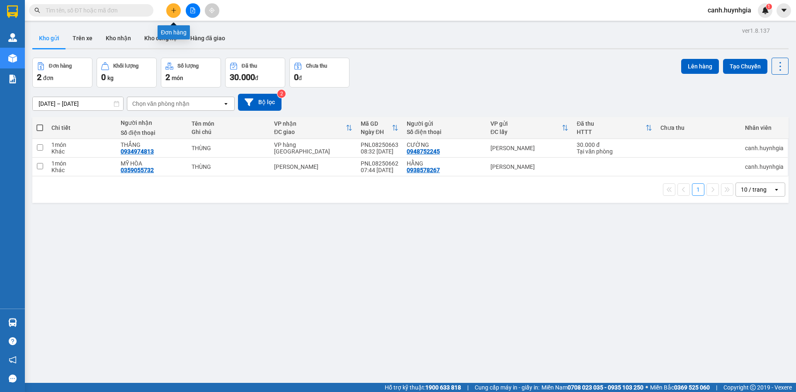
click at [177, 7] on button at bounding box center [173, 10] width 15 height 15
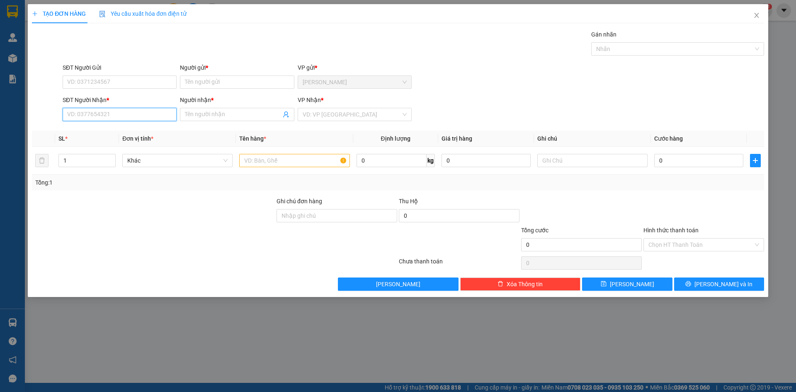
click at [132, 119] on input "SĐT Người Nhận *" at bounding box center [120, 114] width 114 height 13
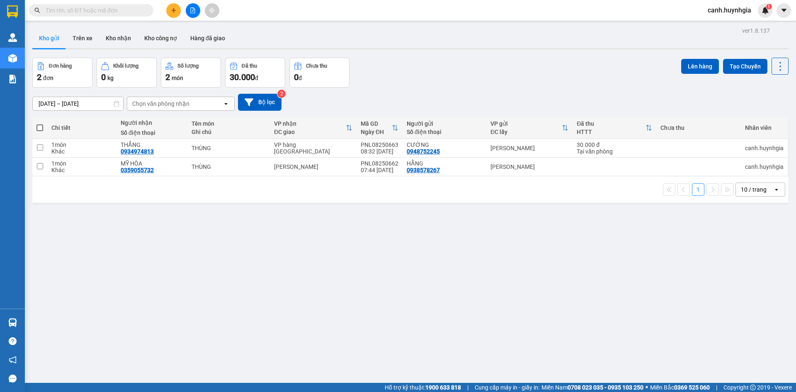
click at [66, 15] on span at bounding box center [91, 10] width 124 height 12
click at [65, 13] on input "text" at bounding box center [95, 10] width 98 height 9
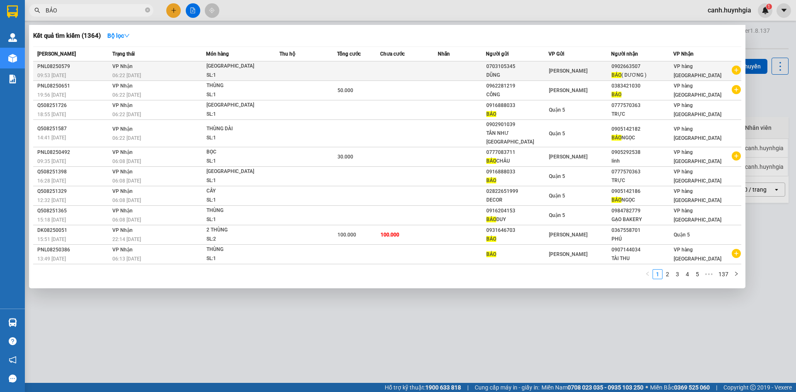
click at [505, 70] on div "0703105345" at bounding box center [517, 66] width 62 height 9
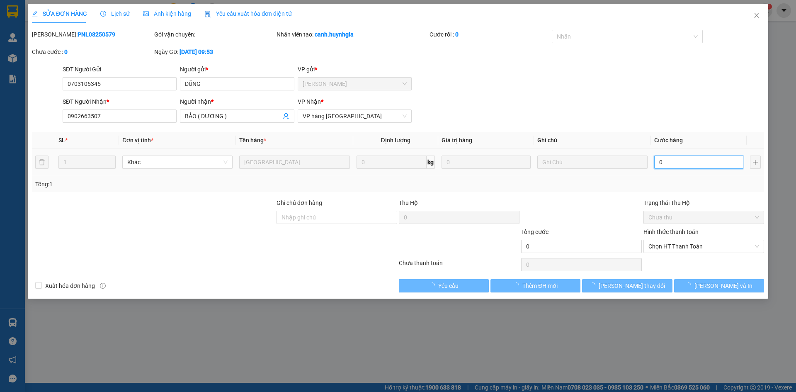
click at [693, 163] on input "0" at bounding box center [698, 161] width 89 height 13
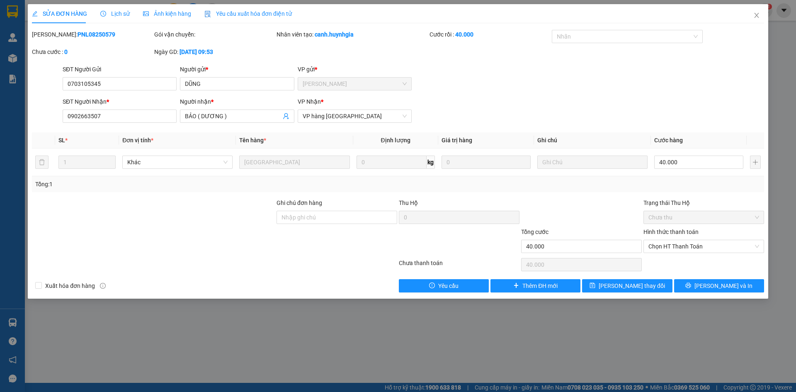
click at [636, 102] on div "SĐT Người Nhận * 0902663507 Người nhận * BẢO ( DƯƠNG ) VP Nhận * VP hàng Nha Tr…" at bounding box center [413, 111] width 705 height 29
click at [683, 245] on span "Chọn HT Thanh Toán" at bounding box center [703, 246] width 111 height 12
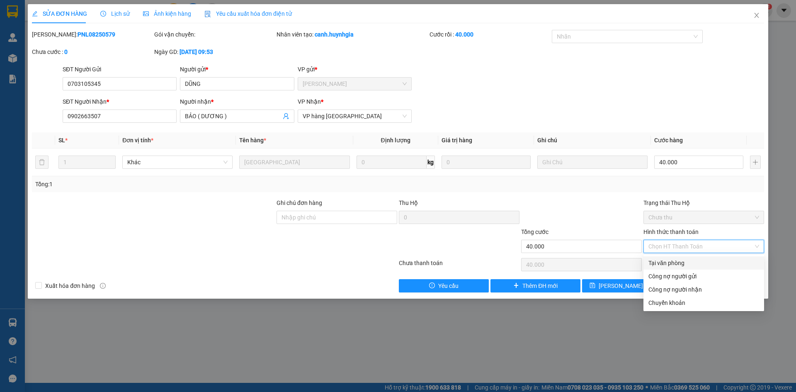
click at [682, 260] on div "Tại văn phòng" at bounding box center [703, 262] width 111 height 9
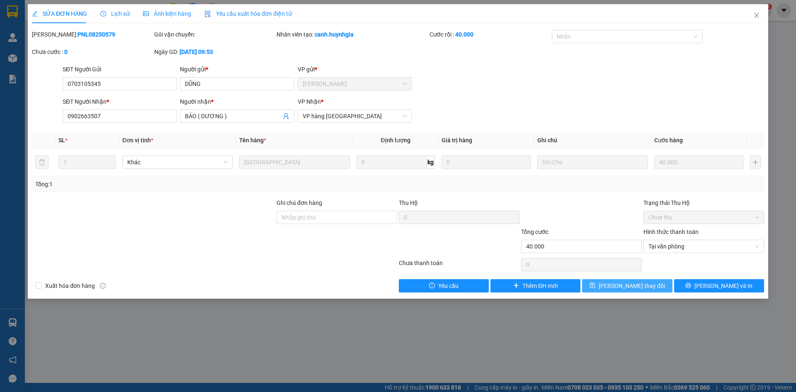
click at [647, 286] on span "[PERSON_NAME] thay đổi" at bounding box center [632, 285] width 66 height 9
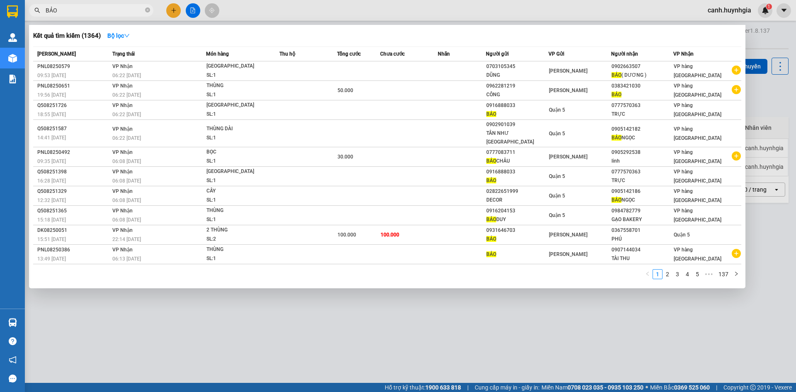
click at [116, 7] on input "BẢO" at bounding box center [95, 10] width 98 height 9
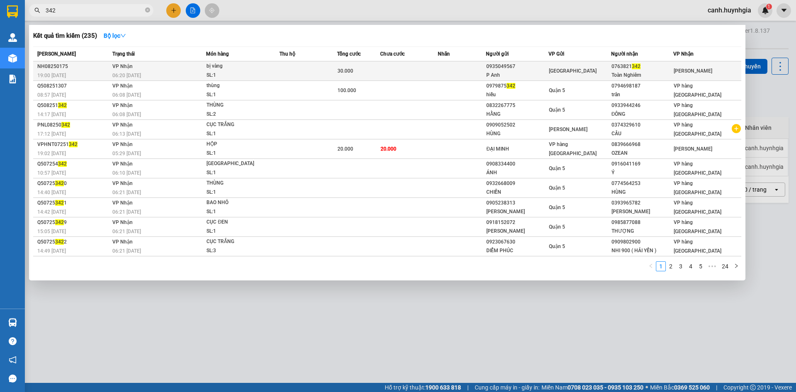
click at [590, 73] on div "Ninh Hòa" at bounding box center [580, 70] width 62 height 9
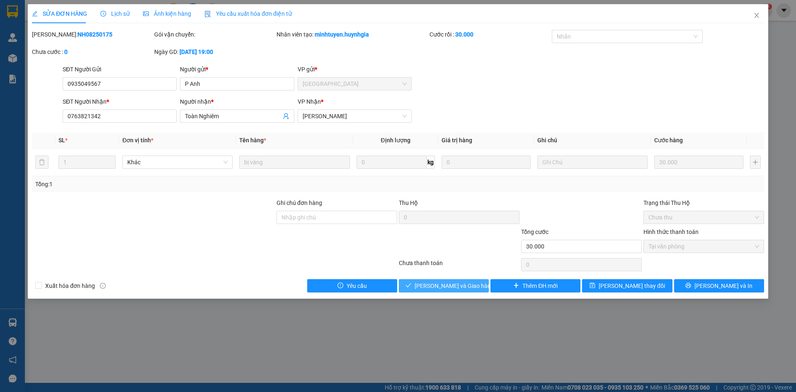
click at [462, 283] on span "[PERSON_NAME] và Giao hàng" at bounding box center [455, 285] width 80 height 9
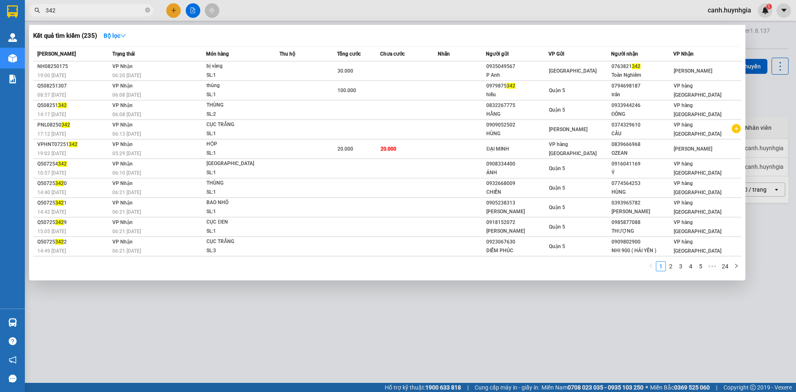
click at [80, 14] on input "342" at bounding box center [95, 10] width 98 height 9
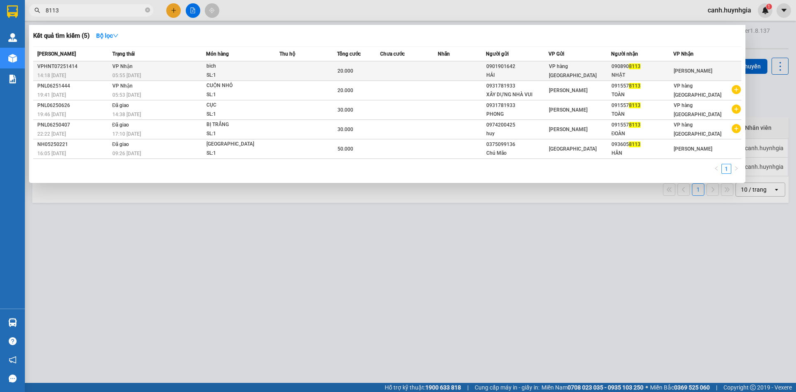
click at [489, 70] on td "0901901642 HẢI" at bounding box center [517, 70] width 63 height 19
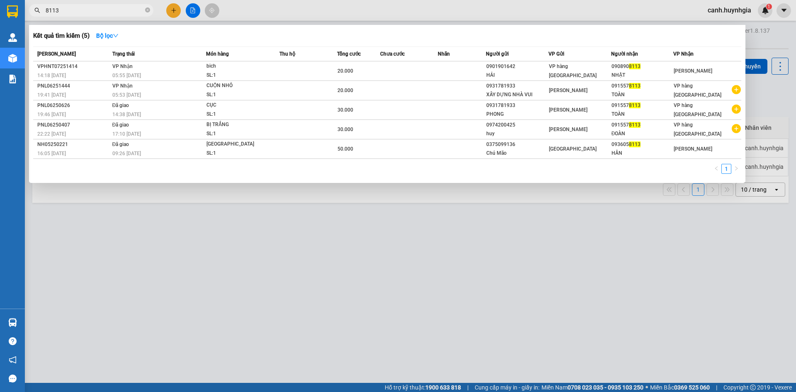
click at [73, 8] on input "8113" at bounding box center [95, 10] width 98 height 9
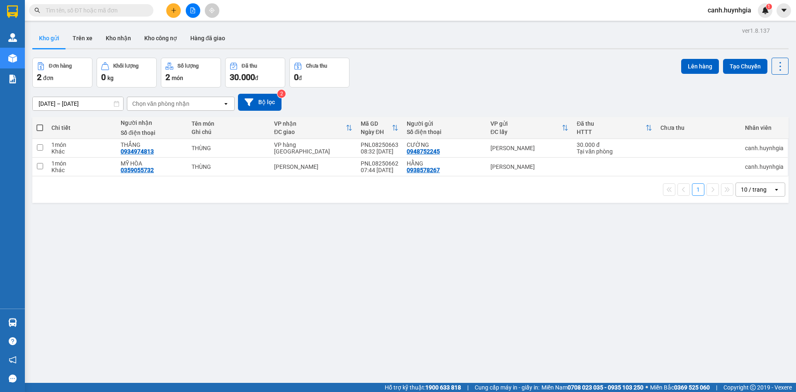
click at [460, 88] on div "[DATE] – [DATE] Press the down arrow key to interact with the calendar and sele…" at bounding box center [410, 101] width 756 height 29
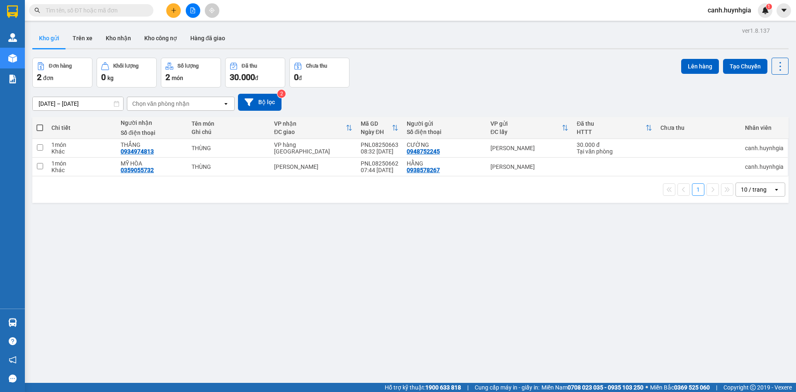
click at [66, 12] on input "text" at bounding box center [95, 10] width 98 height 9
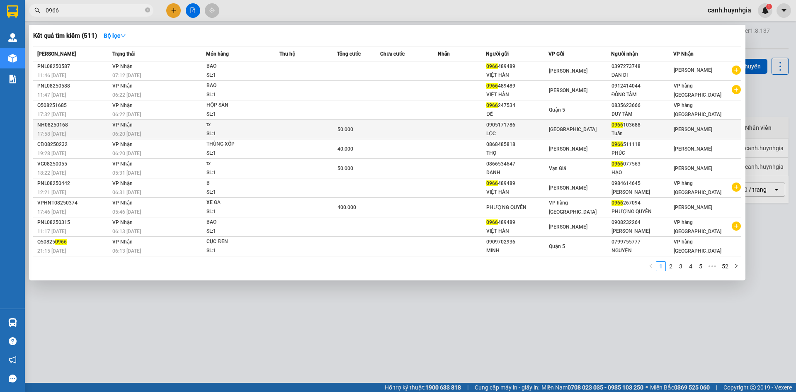
click at [594, 130] on div "Ninh Hòa" at bounding box center [580, 129] width 62 height 9
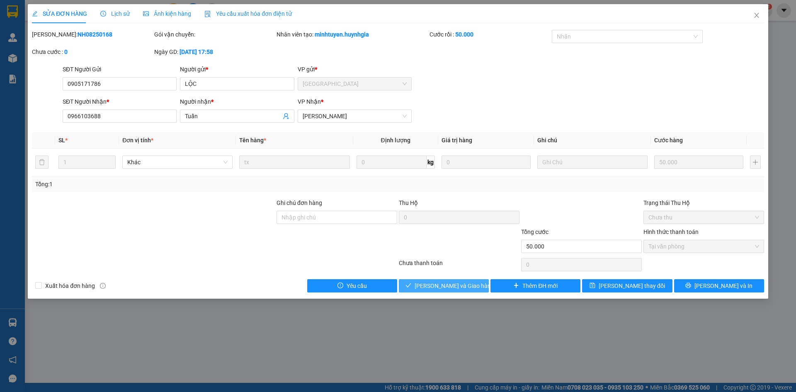
click at [456, 284] on span "[PERSON_NAME] và Giao hàng" at bounding box center [455, 285] width 80 height 9
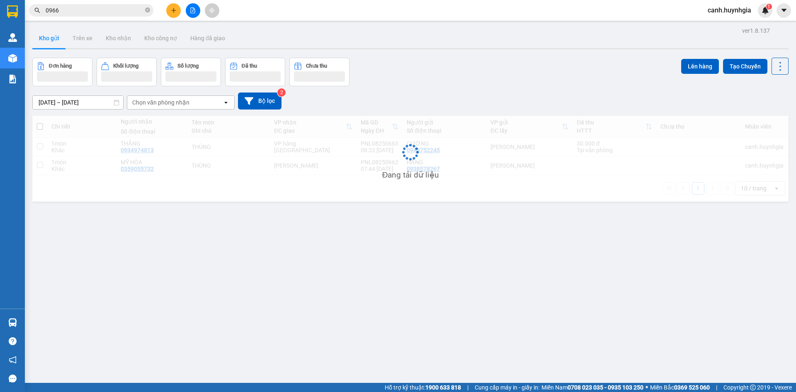
click at [78, 10] on input "0966" at bounding box center [95, 10] width 98 height 9
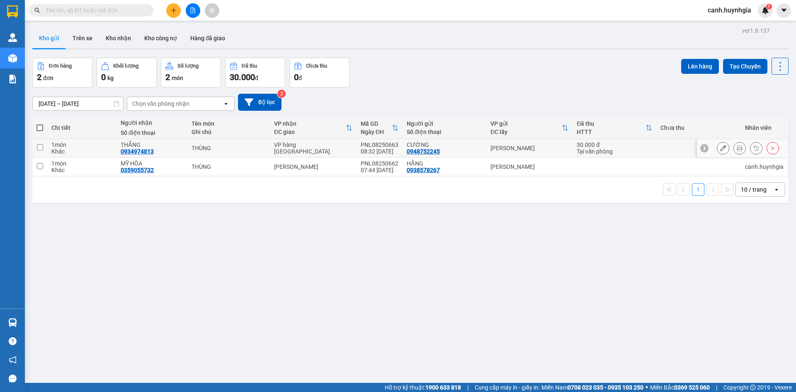
click at [478, 151] on div "CƯỜNG 0948752245" at bounding box center [444, 147] width 75 height 13
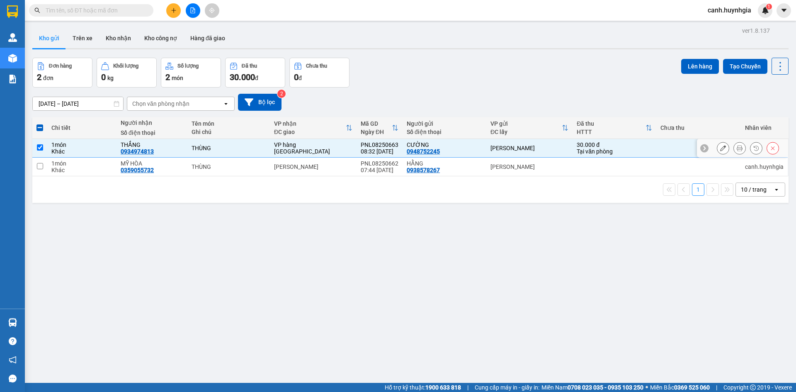
click at [720, 148] on icon at bounding box center [723, 148] width 6 height 6
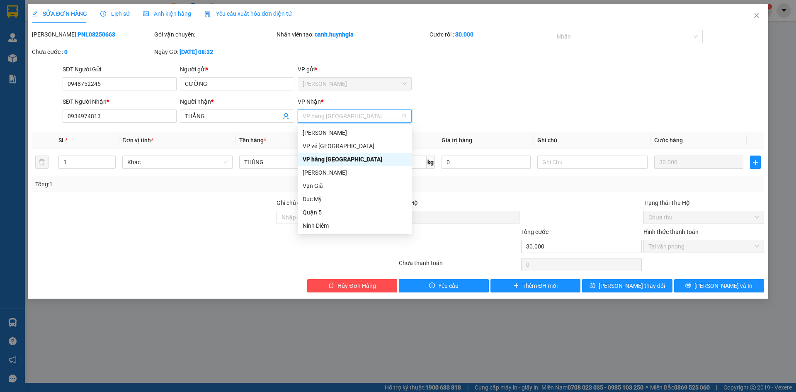
click at [333, 159] on div "VP hàng [GEOGRAPHIC_DATA]" at bounding box center [355, 159] width 104 height 9
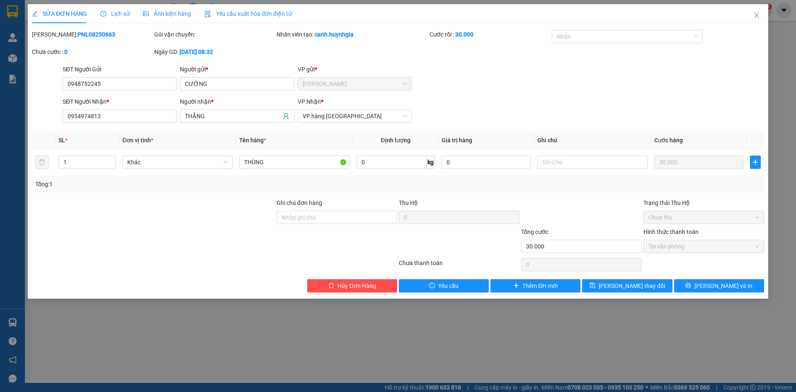
drag, startPoint x: 355, startPoint y: 119, endPoint x: 458, endPoint y: 106, distance: 103.3
click at [458, 106] on div "SĐT Người Nhận * 0934974813 Người nhận * THẮNG VP Nhận * VP hàng Nha Trang" at bounding box center [413, 111] width 705 height 29
click at [338, 116] on span "VP hàng [GEOGRAPHIC_DATA]" at bounding box center [355, 116] width 104 height 12
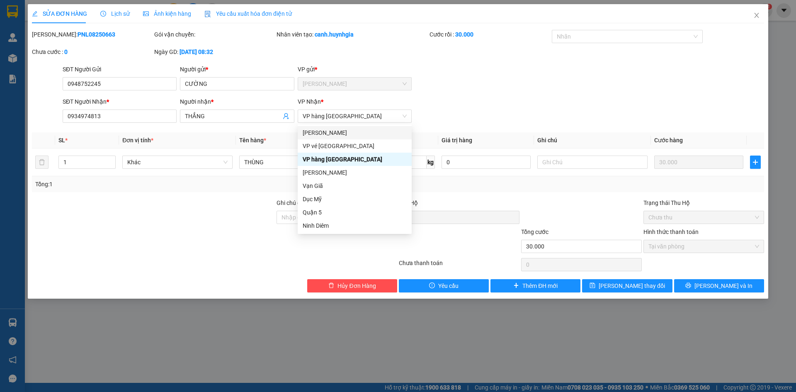
click at [462, 97] on form "SĐT Người Gửi 0948752245 Người gửi * CƯỜNG VP gửi * Phạm Ngũ Lão SĐT Người Nhận…" at bounding box center [398, 95] width 732 height 61
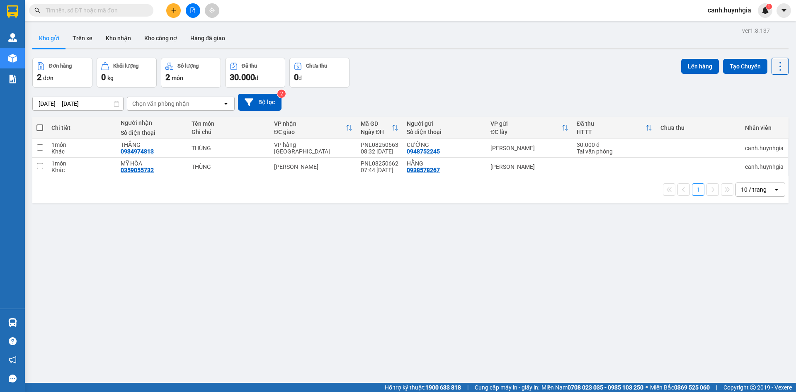
click at [65, 9] on input "text" at bounding box center [95, 10] width 98 height 9
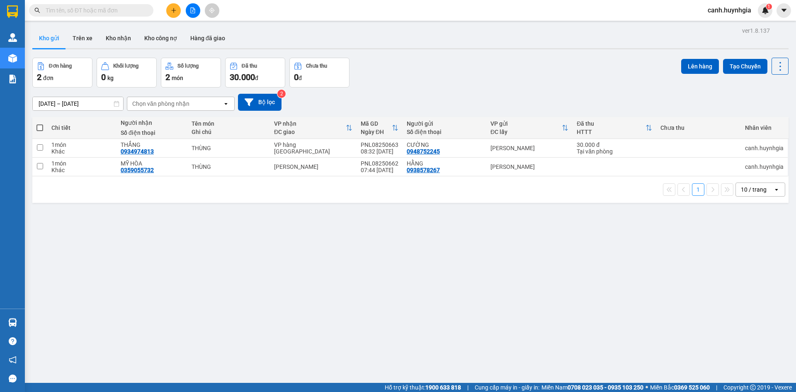
click at [169, 316] on div "ver 1.8.137 Kho gửi Trên xe Kho nhận Kho công nợ Hàng đã giao Đơn hàng 2 đơn Kh…" at bounding box center [410, 221] width 763 height 392
click at [422, 66] on div "Đơn hàng 2 đơn Khối lượng 0 kg Số lượng 2 món Đã thu 30.000 đ Chưa thu 0 đ Lên …" at bounding box center [410, 73] width 756 height 30
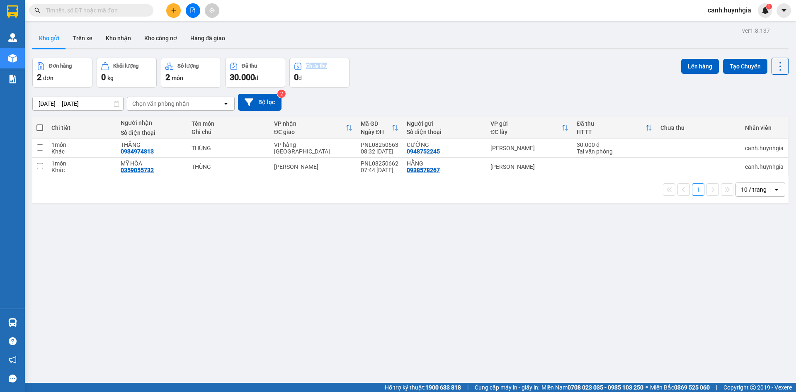
click at [422, 66] on div "Đơn hàng 2 đơn Khối lượng 0 kg Số lượng 2 món Đã thu 30.000 đ Chưa thu 0 đ Lên …" at bounding box center [410, 73] width 756 height 30
click at [63, 14] on input "text" at bounding box center [95, 10] width 98 height 9
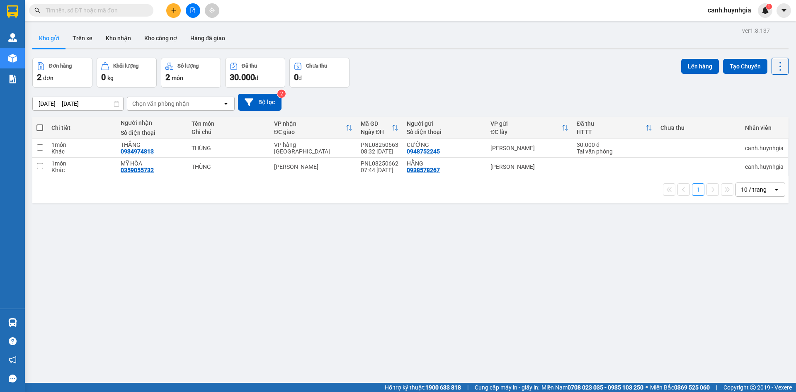
click at [63, 14] on input "text" at bounding box center [95, 10] width 98 height 9
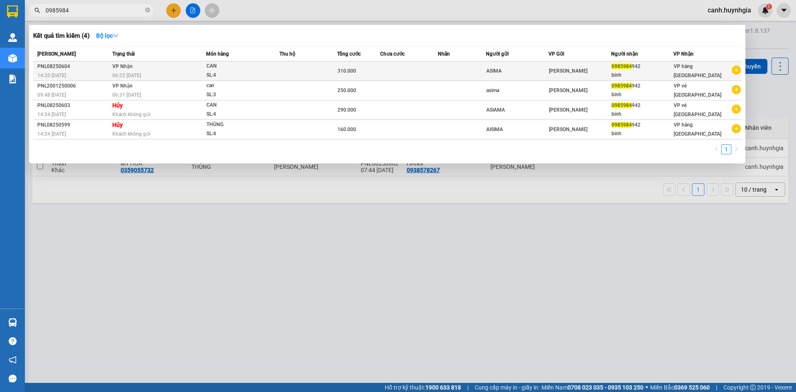
click at [412, 70] on td at bounding box center [409, 70] width 58 height 19
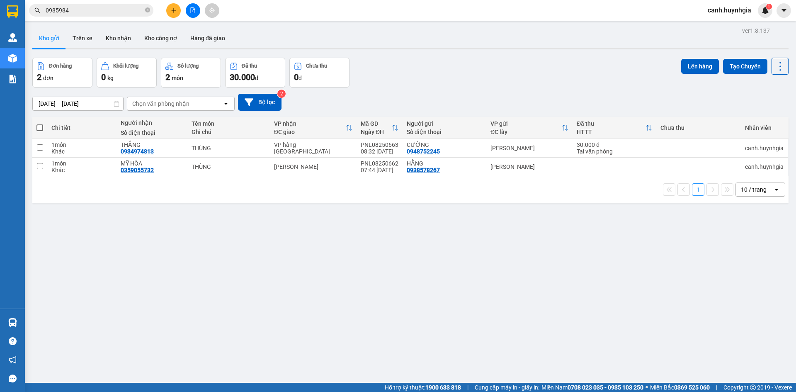
click at [488, 77] on div "Đơn hàng 2 đơn Khối lượng 0 kg Số lượng 2 món Đã thu 30.000 đ Chưa thu 0 đ Lên …" at bounding box center [410, 73] width 756 height 30
click at [435, 86] on div "Đơn hàng 2 đơn Khối lượng 0 kg Số lượng 2 món Đã thu 30.000 đ Chưa thu 0 đ Lên …" at bounding box center [410, 73] width 756 height 30
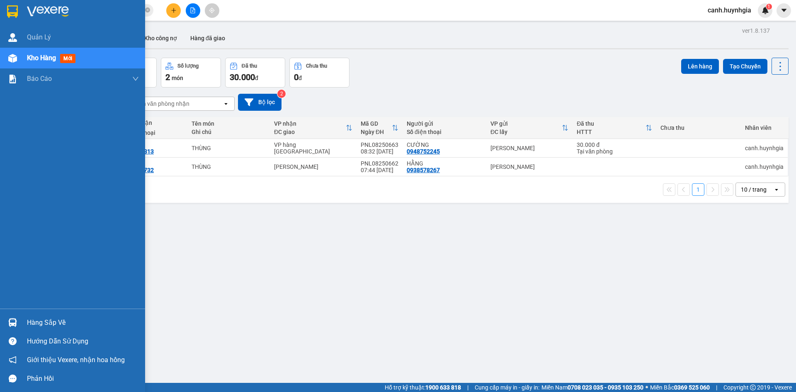
click at [36, 325] on div "Hàng sắp về" at bounding box center [83, 322] width 112 height 12
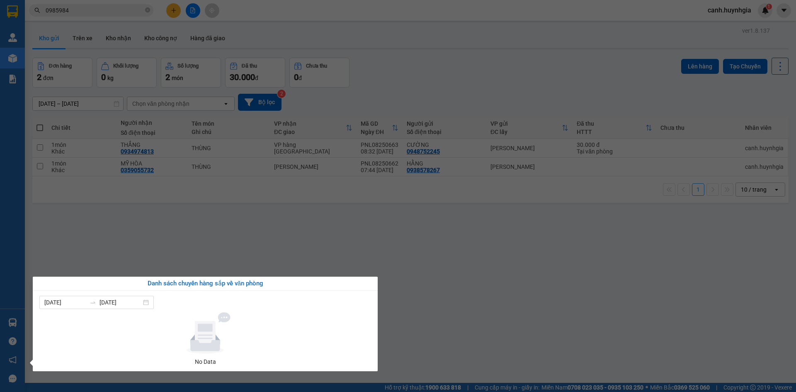
click at [180, 235] on section "Kết quả tìm kiếm ( 4 ) Bộ lọc Mã ĐH Trạng thái Món hàng Thu hộ Tổng cước Chưa c…" at bounding box center [398, 196] width 796 height 392
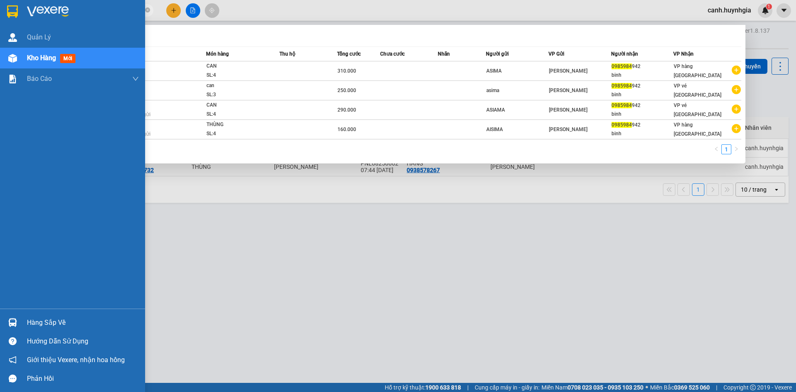
drag, startPoint x: 78, startPoint y: 7, endPoint x: 23, endPoint y: 11, distance: 55.7
click at [24, 12] on section "Kết quả tìm kiếm ( 4 ) Bộ lọc Mã ĐH Trạng thái Món hàng Thu hộ Tổng cước Chưa c…" at bounding box center [398, 196] width 796 height 392
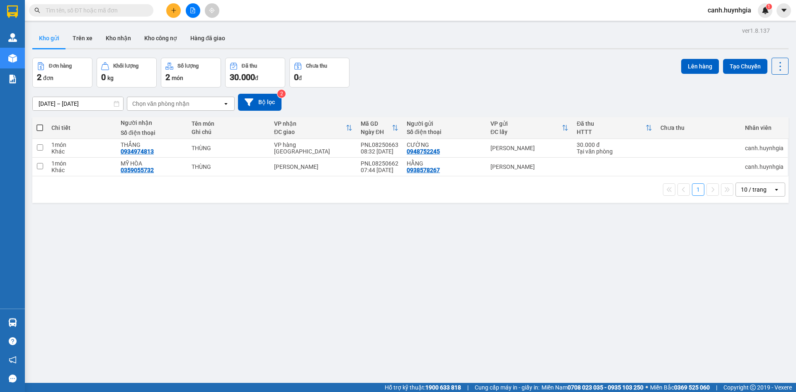
click at [391, 97] on div "[DATE] – [DATE] Press the down arrow key to interact with the calendar and sele…" at bounding box center [410, 102] width 756 height 17
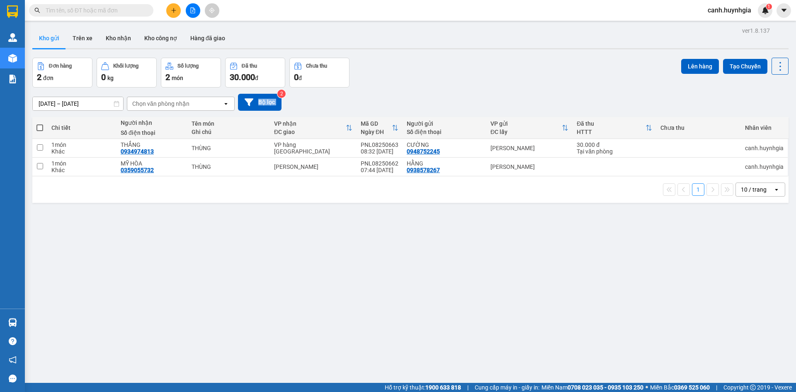
click at [391, 97] on div "[DATE] – [DATE] Press the down arrow key to interact with the calendar and sele…" at bounding box center [410, 102] width 756 height 17
click at [64, 8] on input "text" at bounding box center [95, 10] width 98 height 9
click at [452, 69] on div "Đơn hàng 2 đơn Khối lượng 0 kg Số lượng 2 món Đã thu 30.000 đ Chưa thu 0 đ Lên …" at bounding box center [410, 73] width 756 height 30
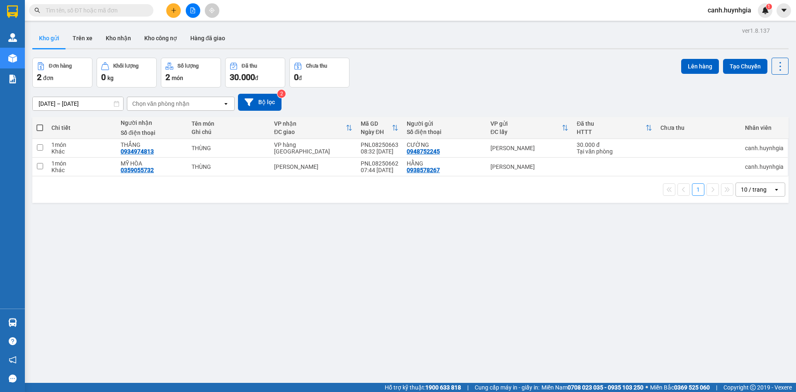
click at [452, 69] on div "Đơn hàng 2 đơn Khối lượng 0 kg Số lượng 2 món Đã thu 30.000 đ Chưa thu 0 đ Lên …" at bounding box center [410, 73] width 756 height 30
click at [495, 92] on div "[DATE] – [DATE] Press the down arrow key to interact with the calendar and sele…" at bounding box center [410, 101] width 756 height 29
click at [741, 189] on div "10 / trang" at bounding box center [754, 189] width 26 height 8
click at [752, 287] on div "100 / trang" at bounding box center [754, 281] width 50 height 15
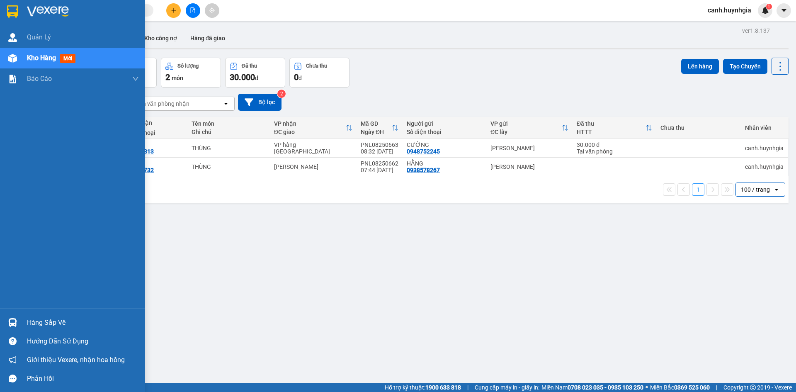
click at [54, 321] on div "Hàng sắp về" at bounding box center [83, 322] width 112 height 12
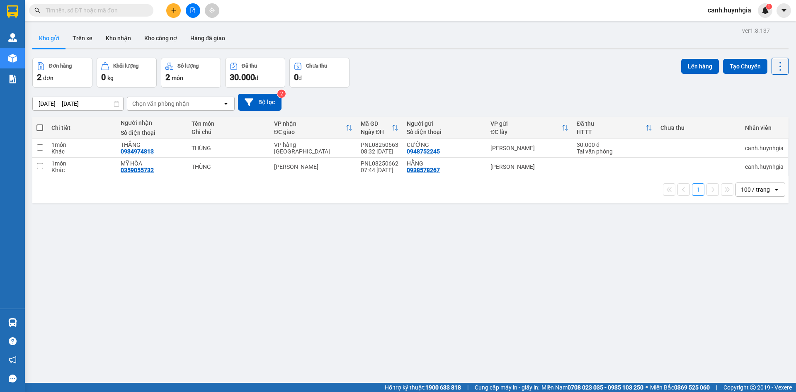
click at [170, 240] on section "Kết quả tìm kiếm ( 4 ) Bộ lọc Mã ĐH Trạng thái Món hàng Thu hộ Tổng cước Chưa c…" at bounding box center [398, 196] width 796 height 392
click at [430, 167] on div "0938578267" at bounding box center [423, 170] width 33 height 7
click at [478, 166] on div "HẰNG" at bounding box center [444, 163] width 75 height 7
checkbox input "true"
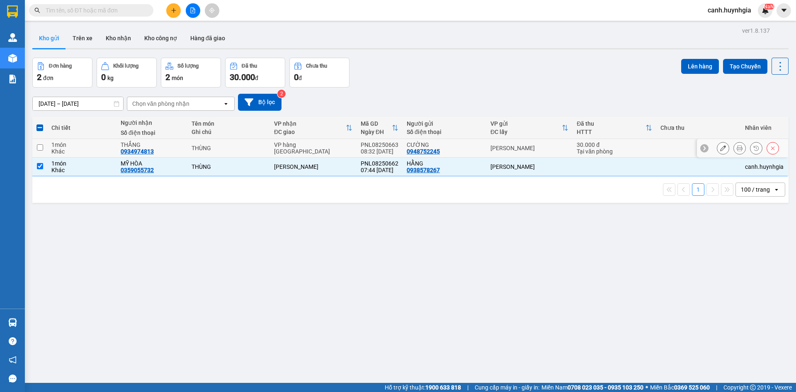
click at [456, 151] on div "CƯỜNG 0948752245" at bounding box center [444, 147] width 75 height 13
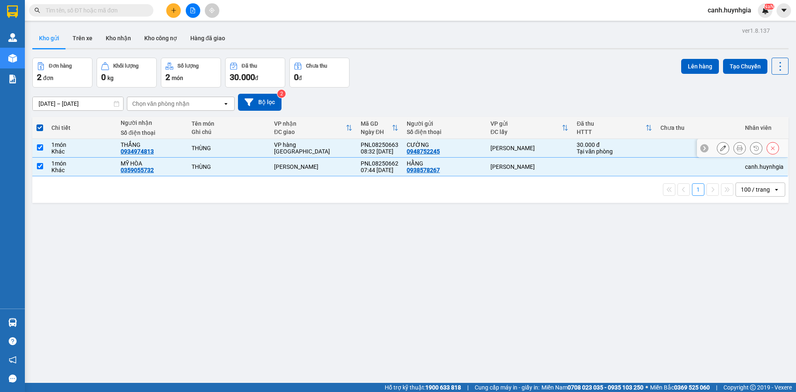
click at [456, 151] on div "CƯỜNG 0948752245" at bounding box center [444, 147] width 75 height 13
checkbox input "false"
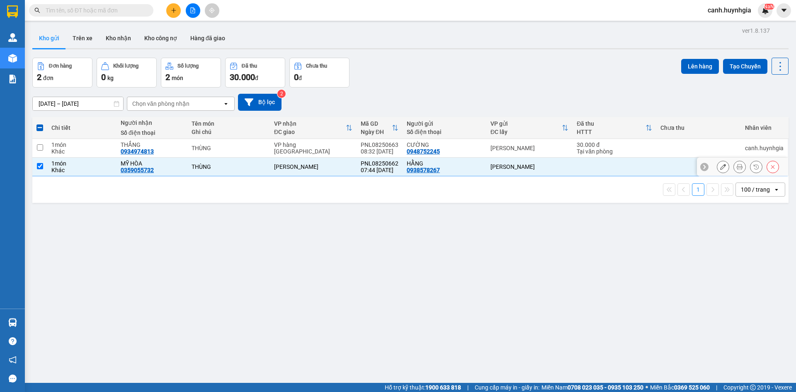
click at [459, 160] on div "HẰNG" at bounding box center [444, 163] width 75 height 7
checkbox input "false"
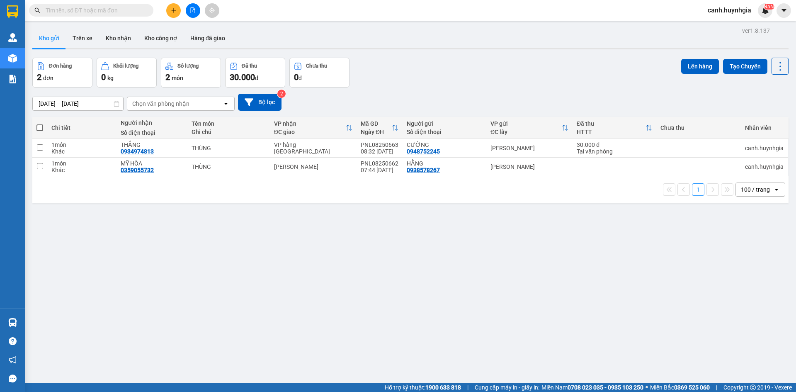
click at [85, 10] on input "text" at bounding box center [95, 10] width 98 height 9
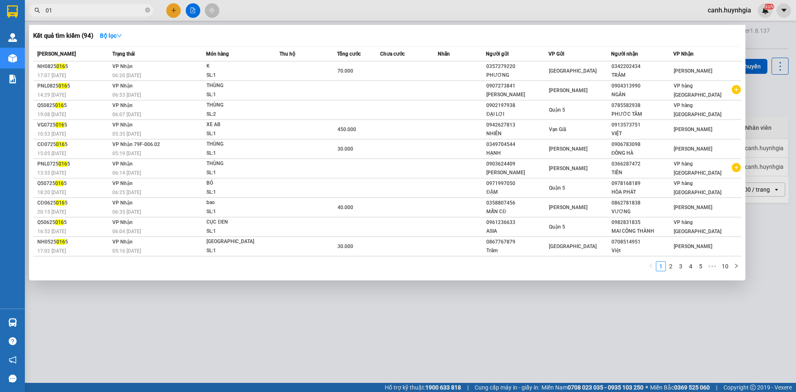
type input "0"
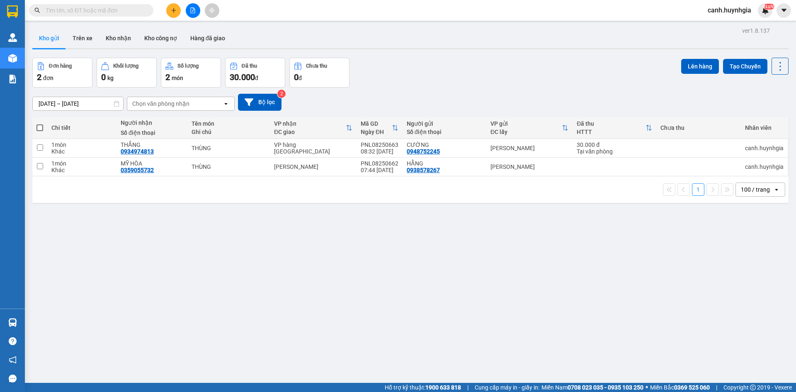
click at [373, 89] on div "[DATE] – [DATE] Press the down arrow key to interact with the calendar and sele…" at bounding box center [410, 101] width 756 height 29
click at [83, 11] on input "text" at bounding box center [95, 10] width 98 height 9
click at [485, 241] on div "ver 1.8.137 Kho gửi Trên xe Kho nhận Kho công nợ Hàng đã giao Đơn hàng 2 đơn Kh…" at bounding box center [410, 221] width 763 height 392
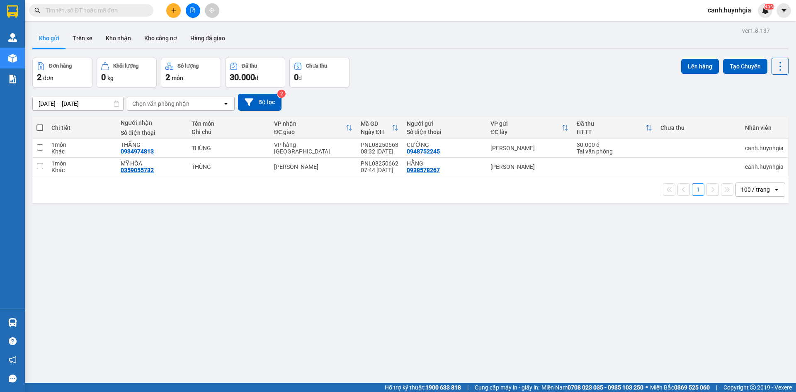
click at [408, 75] on div "Đơn hàng 2 đơn Khối lượng 0 kg Số lượng 2 món Đã thu 30.000 đ Chưa thu 0 đ Lên …" at bounding box center [410, 73] width 756 height 30
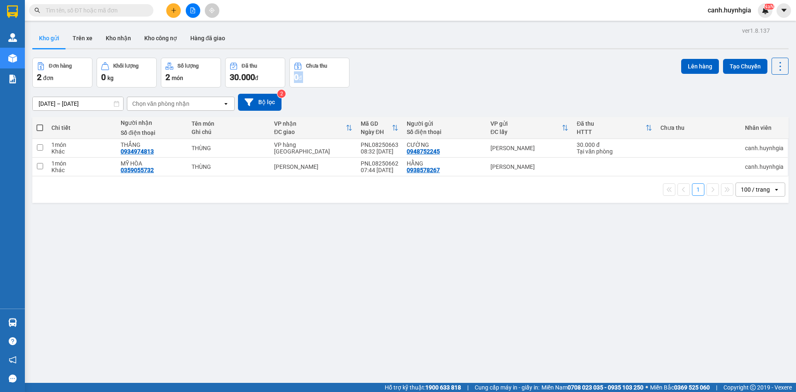
click at [408, 75] on div "Đơn hàng 2 đơn Khối lượng 0 kg Số lượng 2 món Đã thu 30.000 đ Chưa thu 0 đ Lên …" at bounding box center [410, 73] width 756 height 30
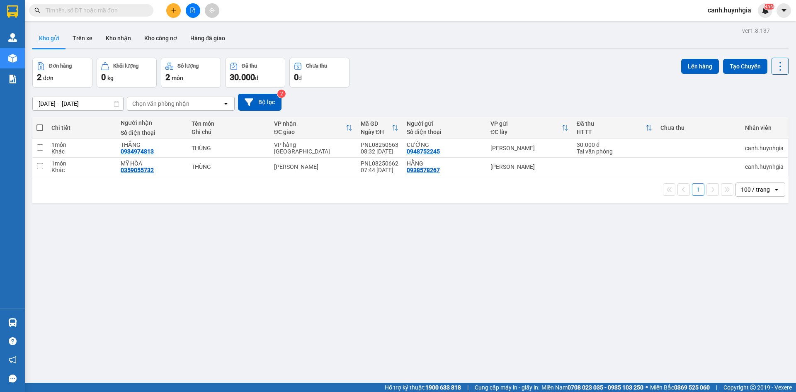
click at [503, 80] on div "Đơn hàng 2 đơn Khối lượng 0 kg Số lượng 2 món Đã thu 30.000 đ Chưa thu 0 đ Lên …" at bounding box center [410, 73] width 756 height 30
click at [501, 80] on div "Đơn hàng 2 đơn Khối lượng 0 kg Số lượng 2 món Đã thu 30.000 đ Chưa thu 0 đ Lên …" at bounding box center [410, 73] width 756 height 30
click at [500, 80] on div "Đơn hàng 2 đơn Khối lượng 0 kg Số lượng 2 món Đã thu 30.000 đ Chưa thu 0 đ Lên …" at bounding box center [410, 73] width 756 height 30
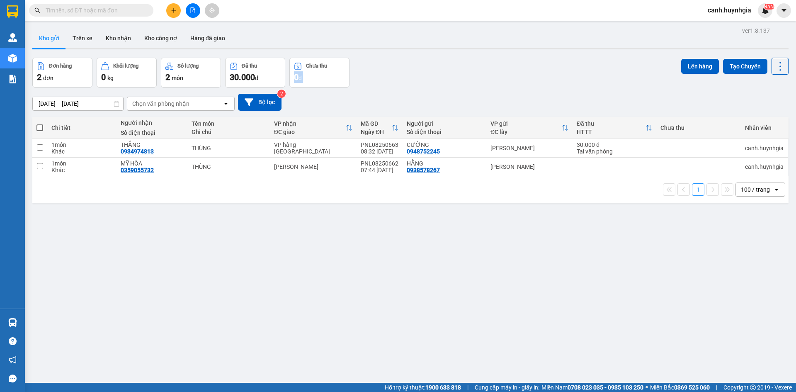
click at [500, 80] on div "Đơn hàng 2 đơn Khối lượng 0 kg Số lượng 2 món Đã thu 30.000 đ Chưa thu 0 đ Lên …" at bounding box center [410, 73] width 756 height 30
click at [70, 8] on input "text" at bounding box center [95, 10] width 98 height 9
click at [409, 70] on div "Đơn hàng 2 đơn Khối lượng 0 kg Số lượng 2 món Đã thu 30.000 đ Chưa thu 0 đ Lên …" at bounding box center [410, 73] width 756 height 30
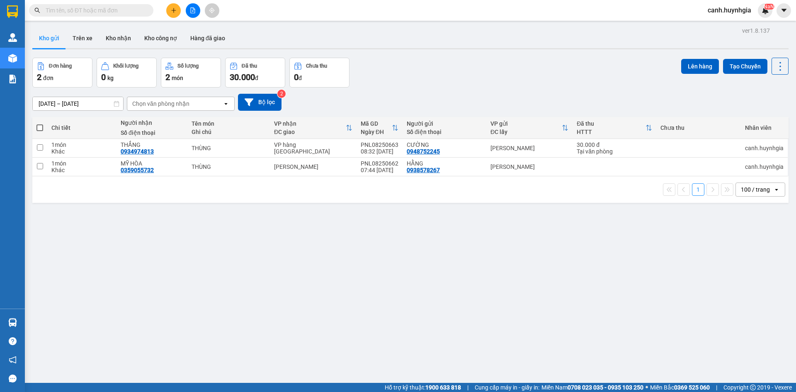
click at [75, 9] on input "text" at bounding box center [95, 10] width 98 height 9
click at [454, 87] on div "[DATE] – [DATE] Press the down arrow key to interact with the calendar and sele…" at bounding box center [410, 101] width 756 height 29
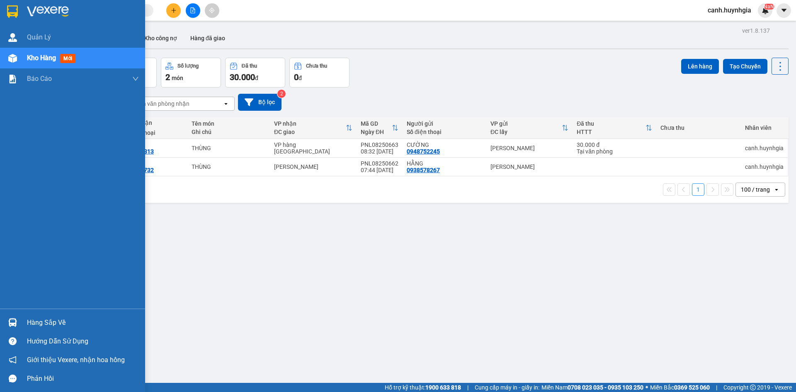
click at [14, 322] on img at bounding box center [12, 322] width 9 height 9
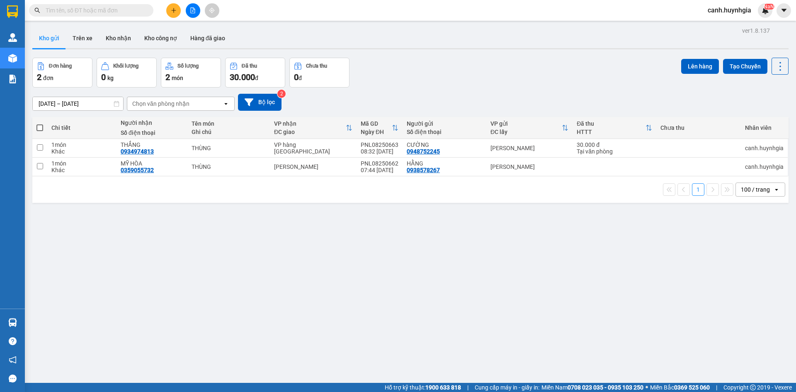
click at [156, 243] on section "Kết quả tìm kiếm ( 94 ) Bộ lọc Mã ĐH Trạng thái Món hàng Thu hộ Tổng cước Chưa …" at bounding box center [398, 196] width 796 height 392
click at [450, 169] on div "HẰNG 0938578267" at bounding box center [444, 166] width 75 height 13
checkbox input "true"
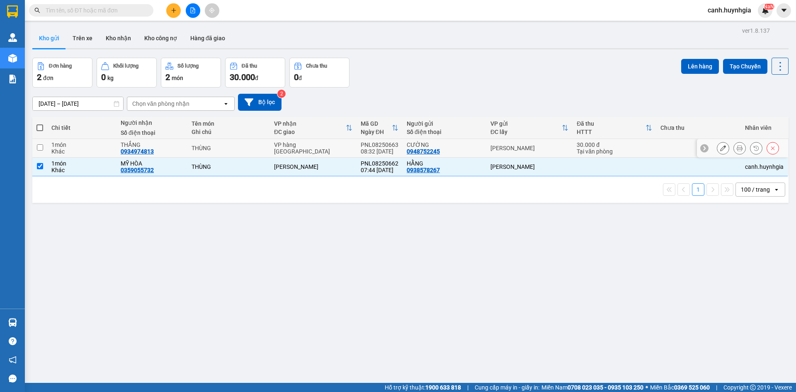
click at [449, 146] on div "CƯỜNG" at bounding box center [444, 144] width 75 height 7
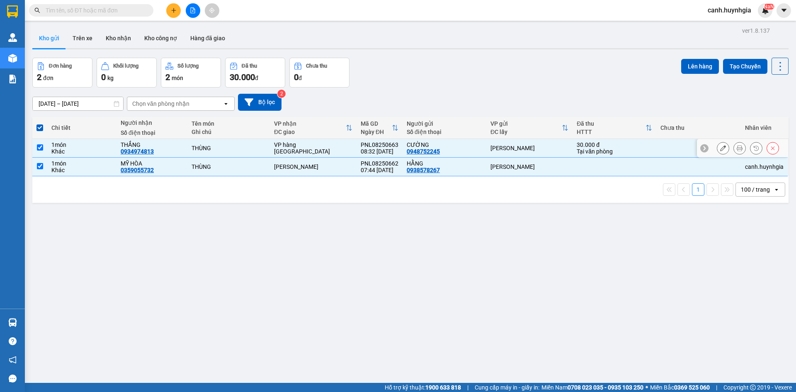
click at [447, 149] on div "CƯỜNG 0948752245" at bounding box center [444, 147] width 75 height 13
checkbox input "false"
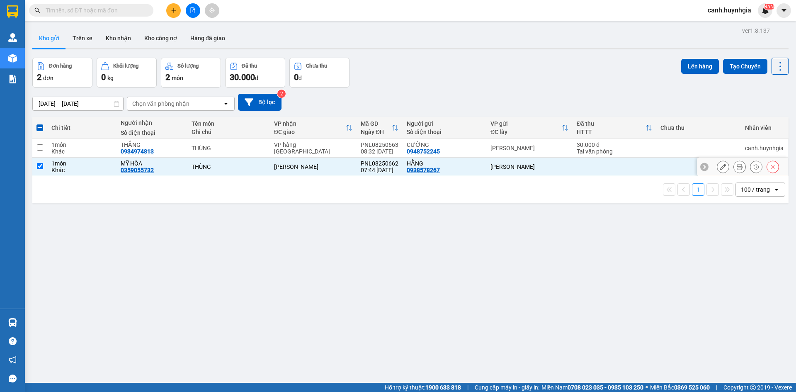
click at [446, 165] on div "HẰNG" at bounding box center [444, 163] width 75 height 7
checkbox input "false"
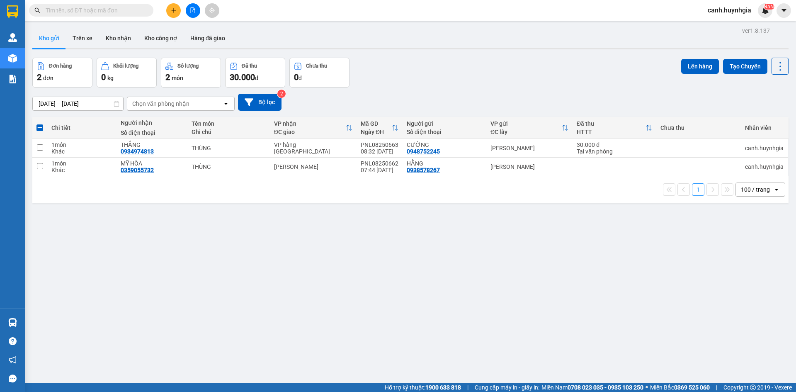
click at [418, 94] on div "[DATE] – [DATE] Press the down arrow key to interact with the calendar and sele…" at bounding box center [410, 102] width 756 height 17
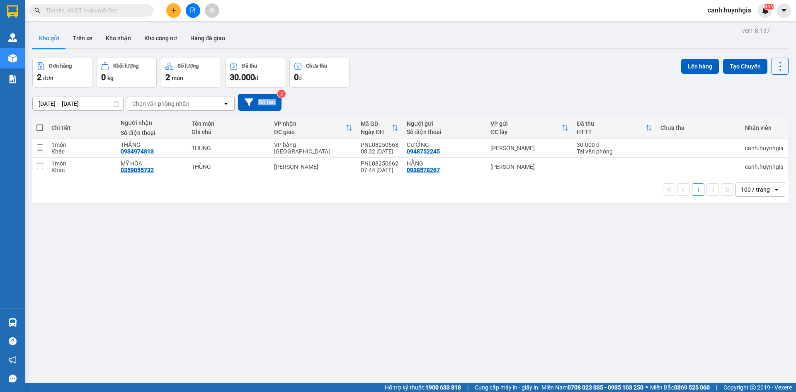
click at [418, 94] on div "[DATE] – [DATE] Press the down arrow key to interact with the calendar and sele…" at bounding box center [410, 102] width 756 height 17
click at [112, 8] on input "text" at bounding box center [95, 10] width 98 height 9
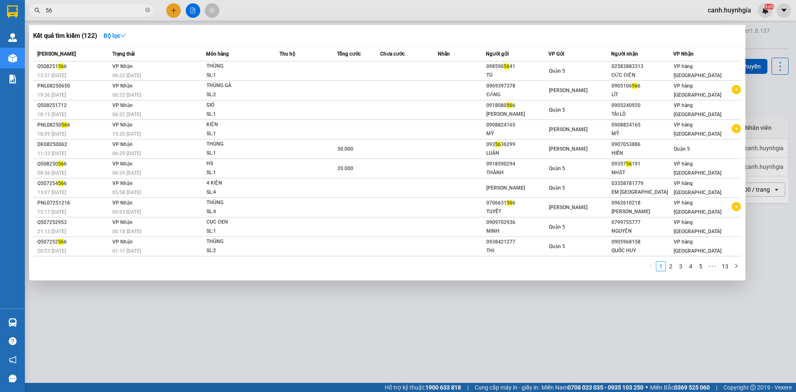
type input "5"
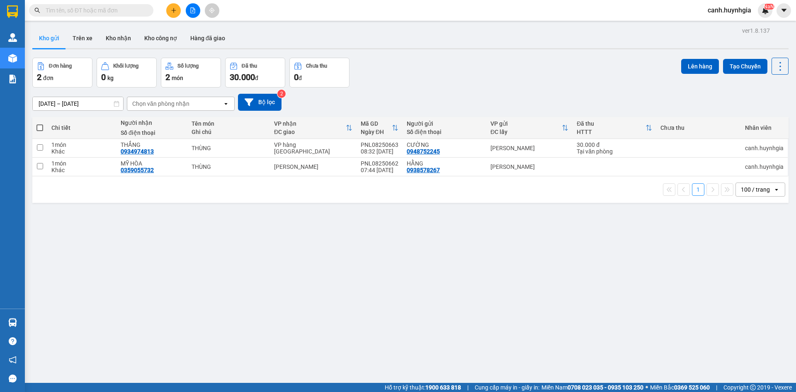
click at [61, 15] on input "text" at bounding box center [95, 10] width 98 height 9
click at [60, 10] on input "text" at bounding box center [95, 10] width 98 height 9
click at [191, 13] on icon "file-add" at bounding box center [193, 10] width 5 height 6
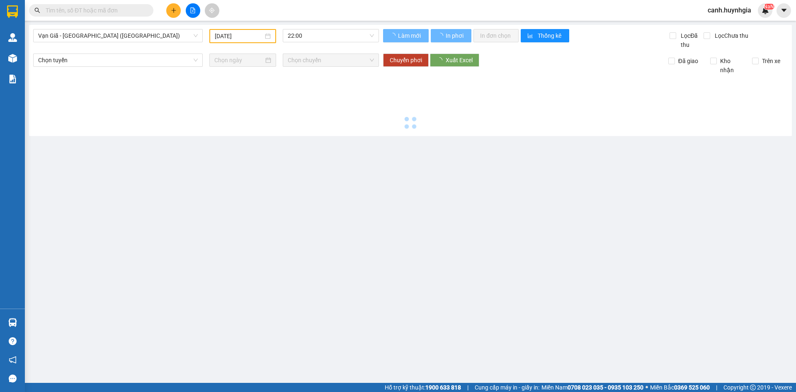
type input "[DATE]"
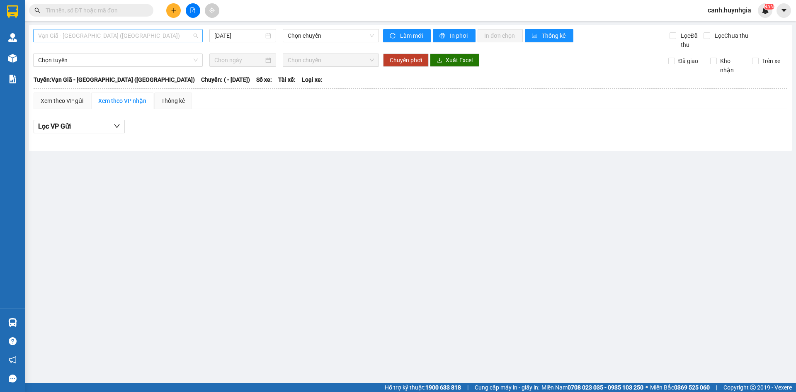
click at [73, 36] on span "Vạn Giã - Sài Gòn (Hàng hóa)" at bounding box center [118, 35] width 160 height 12
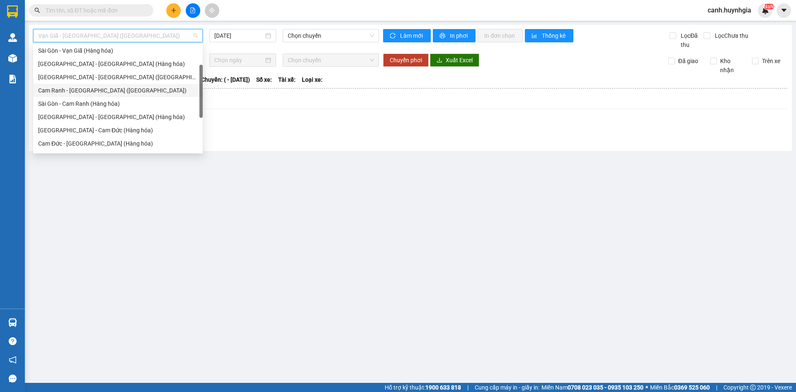
scroll to position [83, 0]
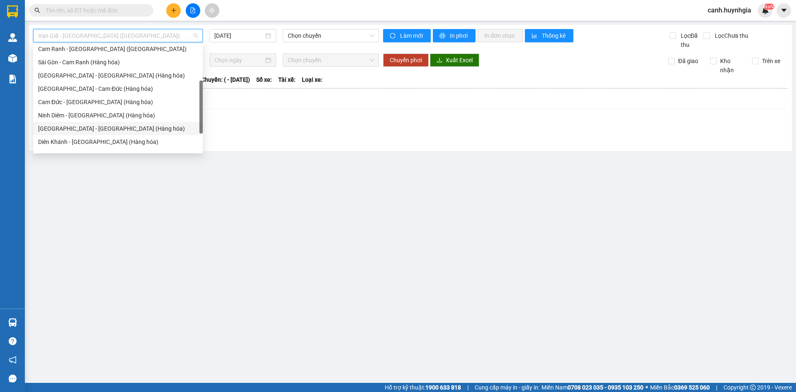
click at [82, 128] on div "[GEOGRAPHIC_DATA] - [GEOGRAPHIC_DATA] (Hàng hóa)" at bounding box center [118, 128] width 160 height 9
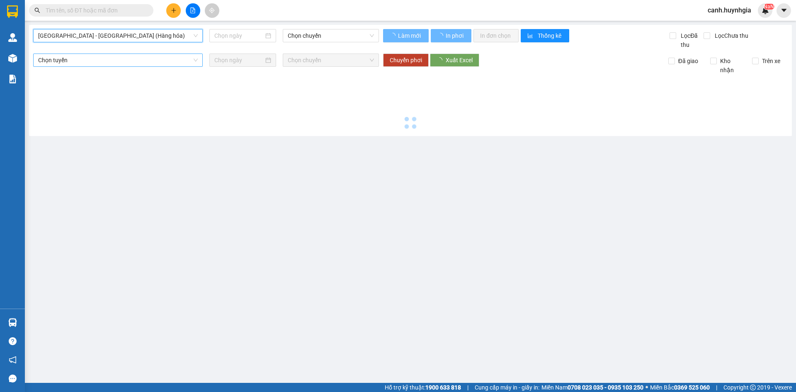
type input "[DATE]"
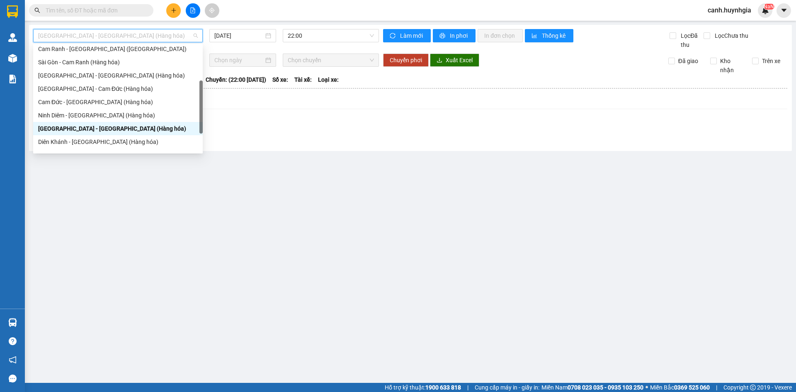
click at [92, 35] on span "[GEOGRAPHIC_DATA] - [GEOGRAPHIC_DATA] (Hàng hóa)" at bounding box center [118, 35] width 160 height 12
click at [75, 7] on input "text" at bounding box center [95, 10] width 98 height 9
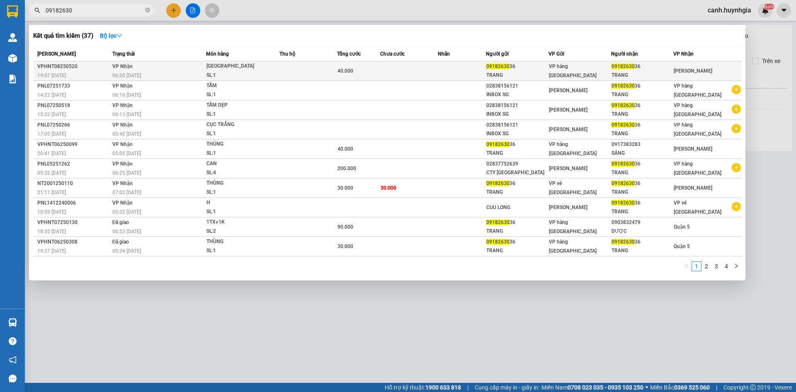
type input "09182630"
click at [607, 68] on div "VP hàng [GEOGRAPHIC_DATA]" at bounding box center [580, 71] width 62 height 18
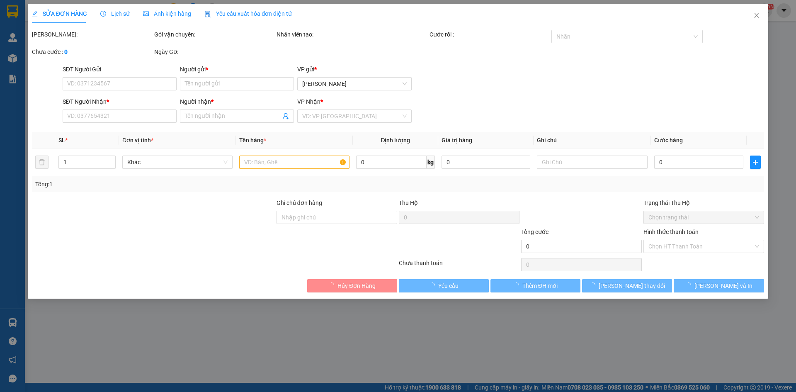
type input "0918263036"
type input "TRANG"
type input "0918263036"
type input "TRANG"
type input "40.000"
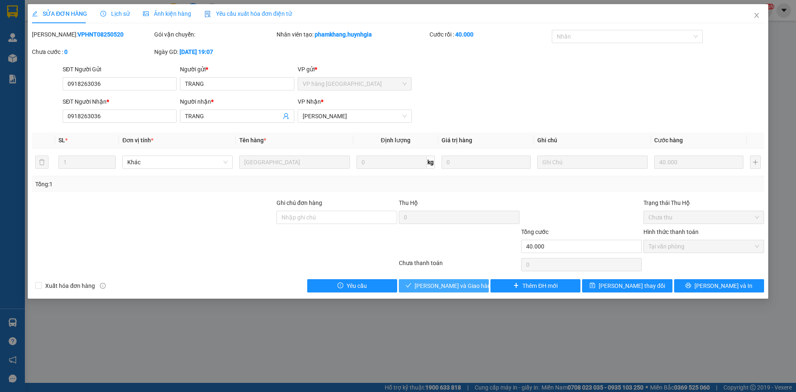
click at [461, 286] on span "[PERSON_NAME] và Giao hàng" at bounding box center [455, 285] width 80 height 9
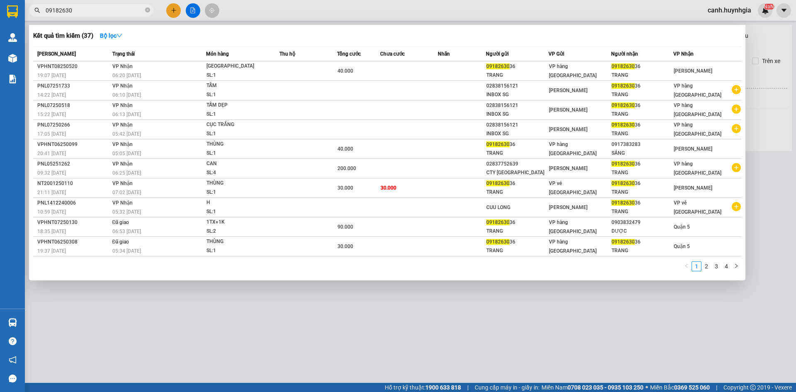
click at [90, 12] on input "09182630" at bounding box center [95, 10] width 98 height 9
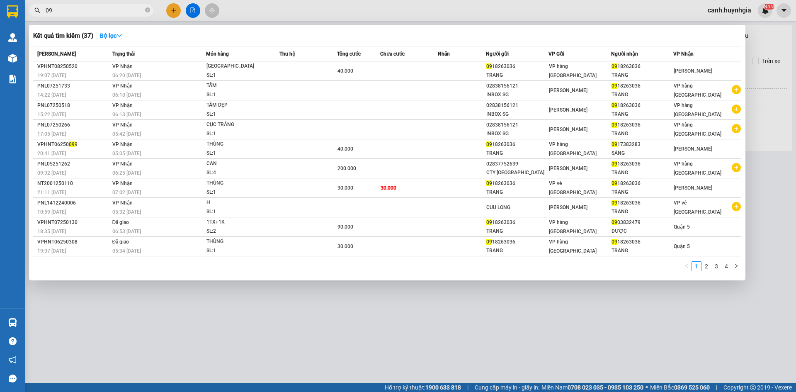
type input "0"
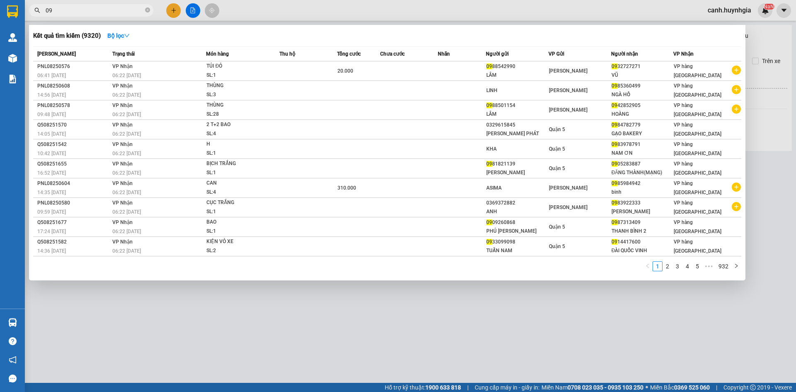
type input "0"
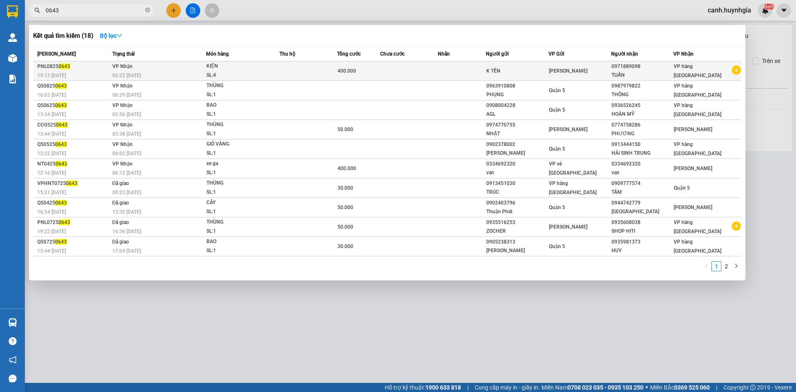
type input "0643"
click at [501, 67] on div "K TÊN" at bounding box center [517, 71] width 62 height 9
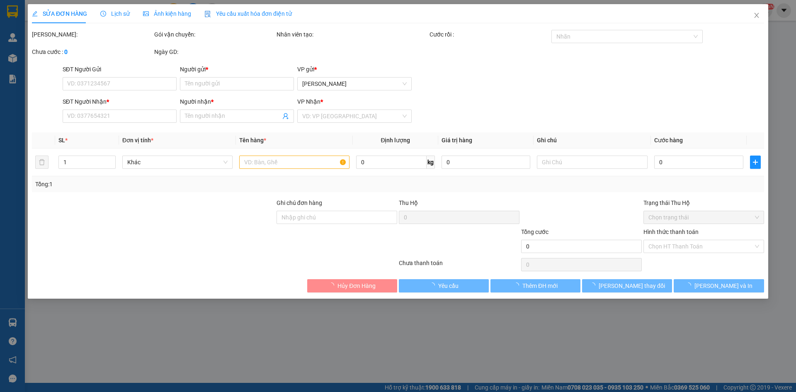
type input "K TÊN"
type input "0971889098"
type input "TUẤN"
type input "400.000"
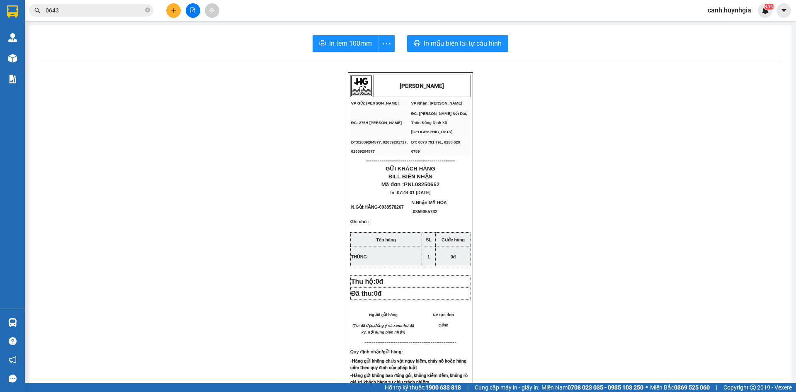
click at [98, 10] on input "0643" at bounding box center [95, 10] width 98 height 9
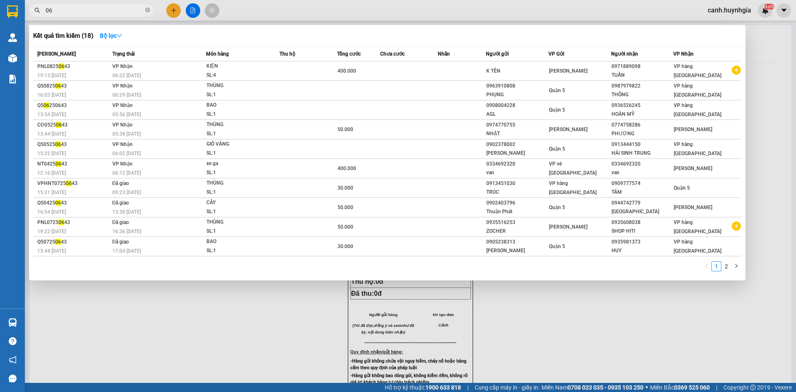
type input "0"
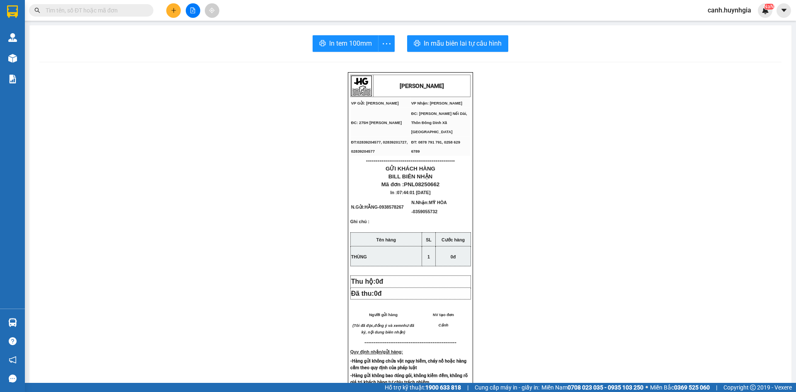
click at [98, 10] on input "text" at bounding box center [95, 10] width 98 height 9
click at [97, 10] on input "text" at bounding box center [95, 10] width 98 height 9
click at [96, 10] on input "text" at bounding box center [95, 10] width 98 height 9
click at [201, 114] on div "HUỲNH GIA VP Gửi: Phạm Ngũ Lão VP Nhận: Diên Khánh ĐC: 275H Phạm Ngũ Lão ĐC: …" at bounding box center [410, 355] width 742 height 566
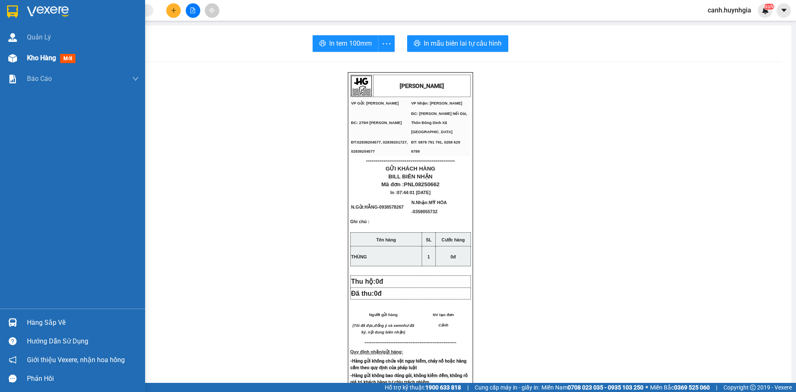
click at [40, 61] on span "Kho hàng" at bounding box center [41, 58] width 29 height 8
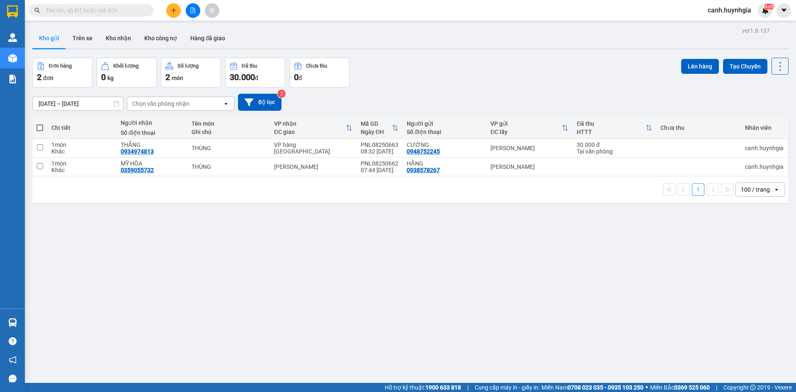
click at [478, 246] on div "ver 1.8.137 Kho gửi Trên xe Kho nhận Kho công nợ Hàng đã giao Đơn hàng 2 đơn Kh…" at bounding box center [410, 221] width 763 height 392
click at [96, 11] on input "text" at bounding box center [95, 10] width 98 height 9
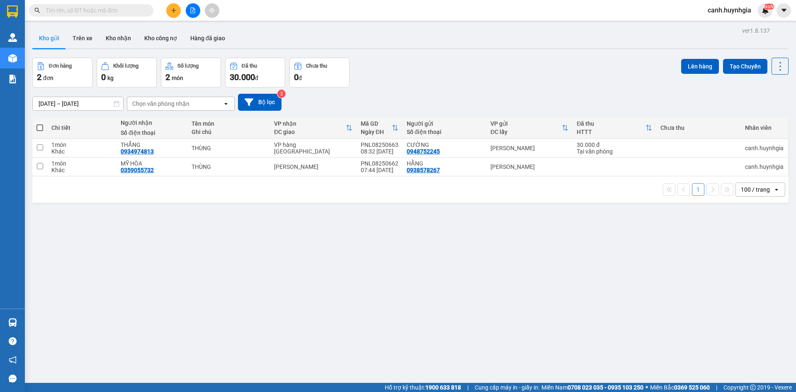
click at [101, 9] on input "text" at bounding box center [95, 10] width 98 height 9
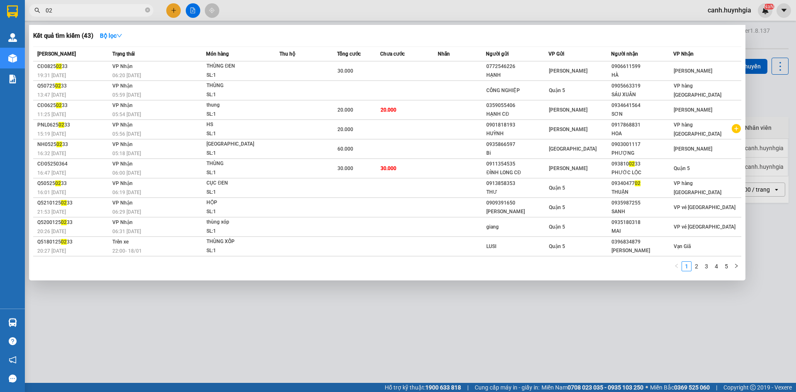
type input "0"
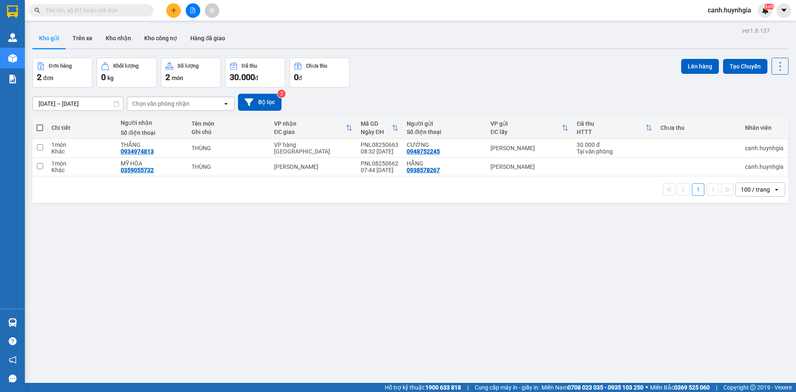
click at [84, 12] on input "text" at bounding box center [95, 10] width 98 height 9
click at [87, 39] on button "Trên xe" at bounding box center [82, 38] width 33 height 20
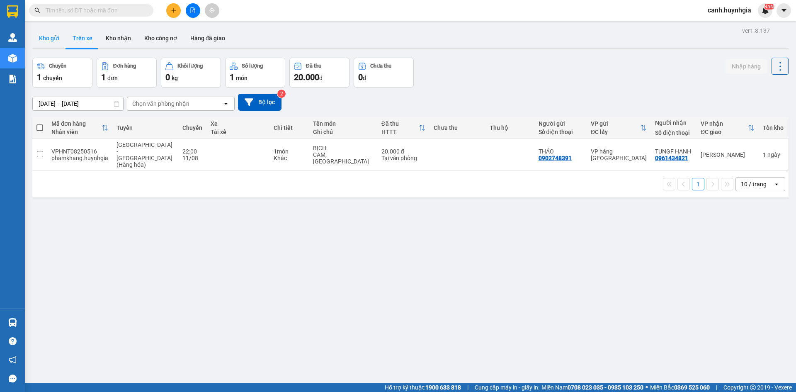
click at [51, 42] on button "Kho gửi" at bounding box center [49, 38] width 34 height 20
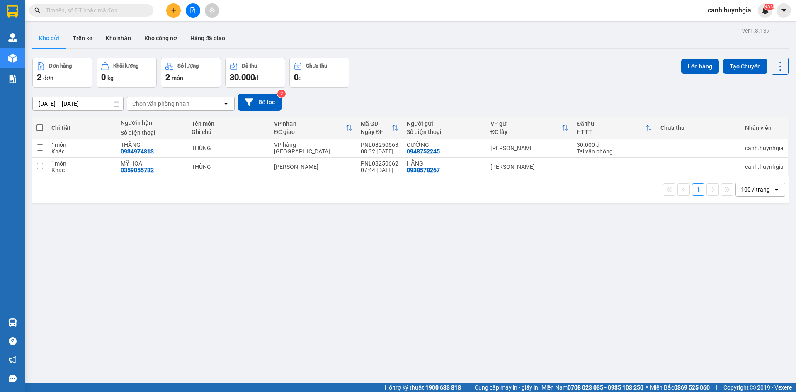
click at [75, 10] on input "text" at bounding box center [95, 10] width 98 height 9
click at [602, 306] on div "ver 1.8.137 Kho gửi Trên xe Kho nhận Kho công nợ Hàng đã giao Đơn hàng 2 đơn Kh…" at bounding box center [410, 221] width 763 height 392
click at [601, 306] on div "ver 1.8.137 Kho gửi Trên xe Kho nhận Kho công nợ Hàng đã giao Đơn hàng 2 đơn Kh…" at bounding box center [410, 221] width 763 height 392
click at [601, 305] on div "ver 1.8.137 Kho gửi Trên xe Kho nhận Kho công nợ Hàng đã giao Đơn hàng 2 đơn Kh…" at bounding box center [410, 221] width 763 height 392
drag, startPoint x: 604, startPoint y: 303, endPoint x: 608, endPoint y: 298, distance: 7.1
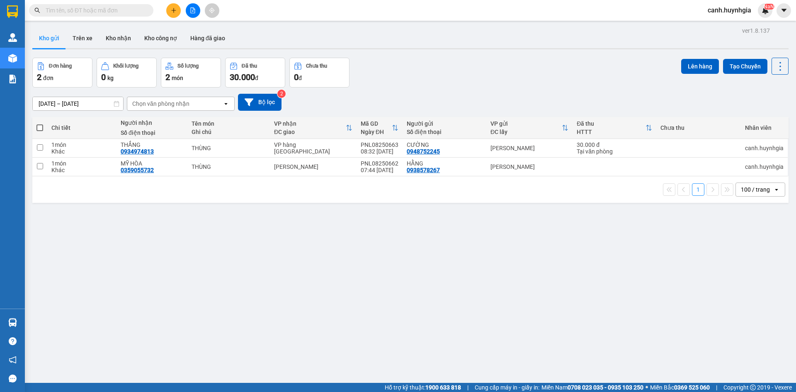
click at [606, 303] on div "ver 1.8.137 Kho gửi Trên xe Kho nhận Kho công nợ Hàng đã giao Đơn hàng 2 đơn Kh…" at bounding box center [410, 221] width 763 height 392
drag, startPoint x: 608, startPoint y: 298, endPoint x: 577, endPoint y: 226, distance: 78.0
click at [596, 261] on div "ver 1.8.137 Kho gửi Trên xe Kho nhận Kho công nợ Hàng đã giao Đơn hàng 2 đơn Kh…" at bounding box center [410, 221] width 763 height 392
click at [592, 268] on div "ver 1.8.137 Kho gửi Trên xe Kho nhận Kho công nợ Hàng đã giao Đơn hàng 2 đơn Kh…" at bounding box center [410, 221] width 763 height 392
click at [364, 350] on div "ver 1.8.137 Kho gửi Trên xe Kho nhận Kho công nợ Hàng đã giao Đơn hàng 2 đơn Kh…" at bounding box center [410, 221] width 763 height 392
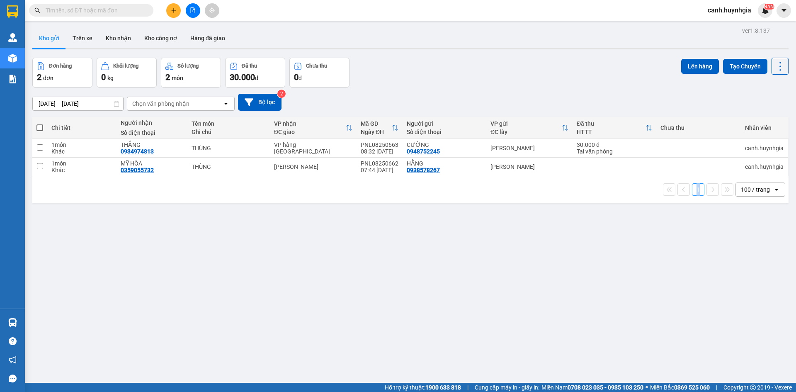
click at [364, 350] on div "ver 1.8.137 Kho gửi Trên xe Kho nhận Kho công nợ Hàng đã giao Đơn hàng 2 đơn Kh…" at bounding box center [410, 221] width 763 height 392
click at [365, 350] on div "ver 1.8.137 Kho gửi Trên xe Kho nhận Kho công nợ Hàng đã giao Đơn hàng 2 đơn Kh…" at bounding box center [410, 221] width 763 height 392
click at [487, 280] on div "ver 1.8.137 Kho gửi Trên xe Kho nhận Kho công nợ Hàng đã giao Đơn hàng 2 đơn Kh…" at bounding box center [410, 221] width 763 height 392
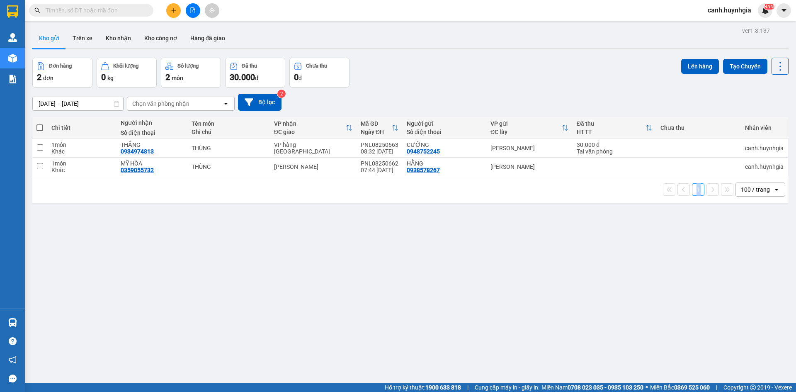
click at [487, 280] on div "ver 1.8.137 Kho gửi Trên xe Kho nhận Kho công nợ Hàng đã giao Đơn hàng 2 đơn Kh…" at bounding box center [410, 221] width 763 height 392
click at [389, 73] on div "Đơn hàng 2 đơn Khối lượng 0 kg Số lượng 2 món Đã thu 30.000 đ Chưa thu 0 đ Lên …" at bounding box center [410, 73] width 756 height 30
click at [430, 312] on div "ver 1.8.137 Kho gửi Trên xe Kho nhận Kho công nợ Hàng đã giao Đơn hàng 2 đơn Kh…" at bounding box center [410, 221] width 763 height 392
click at [488, 327] on div "ver 1.8.137 Kho gửi Trên xe Kho nhận Kho công nợ Hàng đã giao Đơn hàng 2 đơn Kh…" at bounding box center [410, 221] width 763 height 392
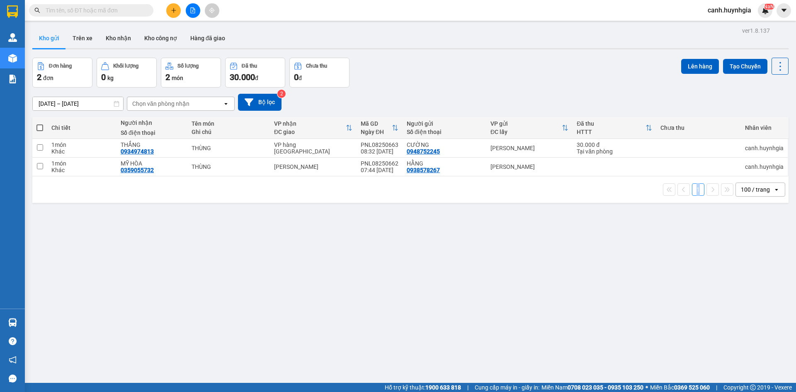
click at [488, 327] on div "ver 1.8.137 Kho gửi Trên xe Kho nhận Kho công nợ Hàng đã giao Đơn hàng 2 đơn Kh…" at bounding box center [410, 221] width 763 height 392
click at [620, 258] on div "ver 1.8.137 Kho gửi Trên xe Kho nhận Kho công nợ Hàng đã giao Đơn hàng 2 đơn Kh…" at bounding box center [410, 221] width 763 height 392
click at [98, 7] on input "text" at bounding box center [95, 10] width 98 height 9
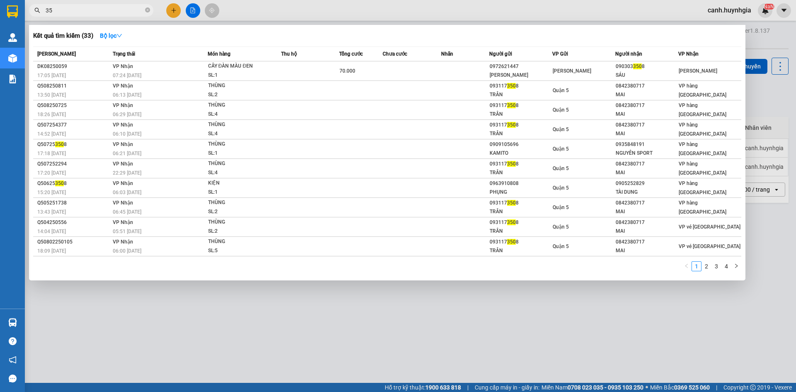
type input "3"
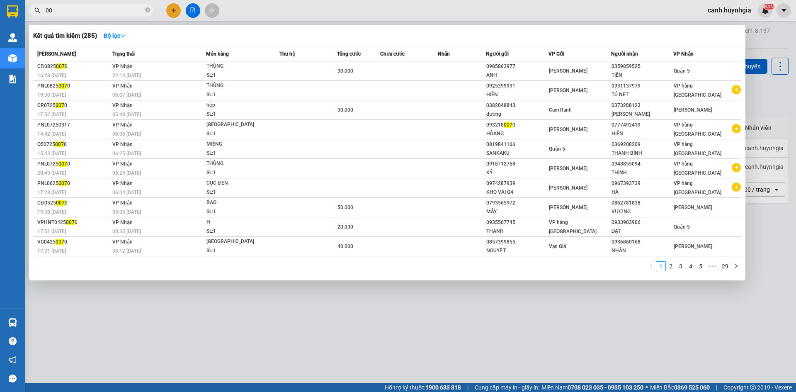
type input "0"
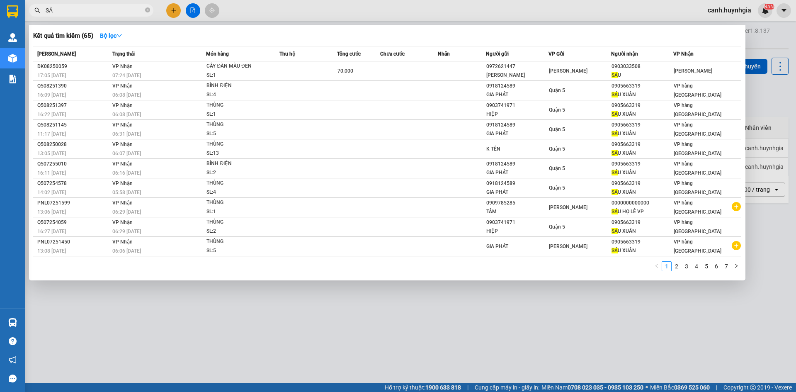
type input "S"
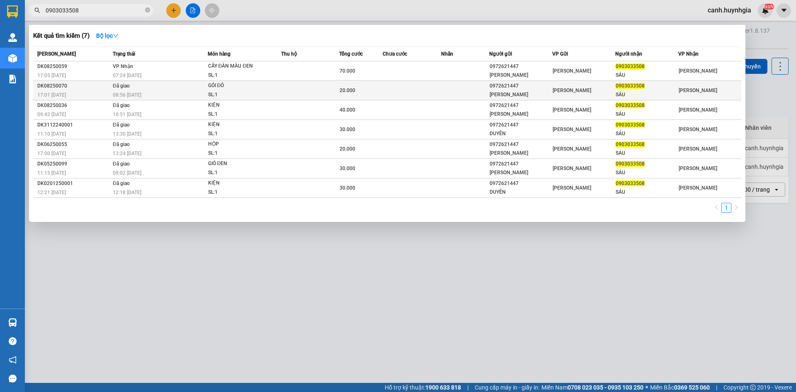
type input "0903033508"
click at [482, 85] on td at bounding box center [465, 90] width 49 height 19
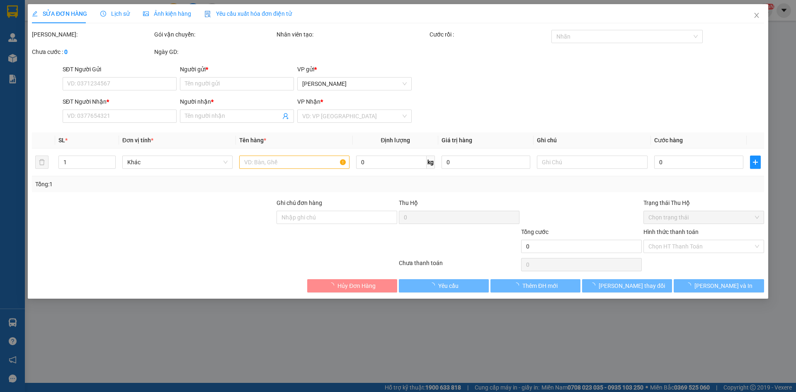
type input "0972621447"
type input "PHAN DUYÊN"
type input "0903033508"
type input "SÁU"
type input "20.000"
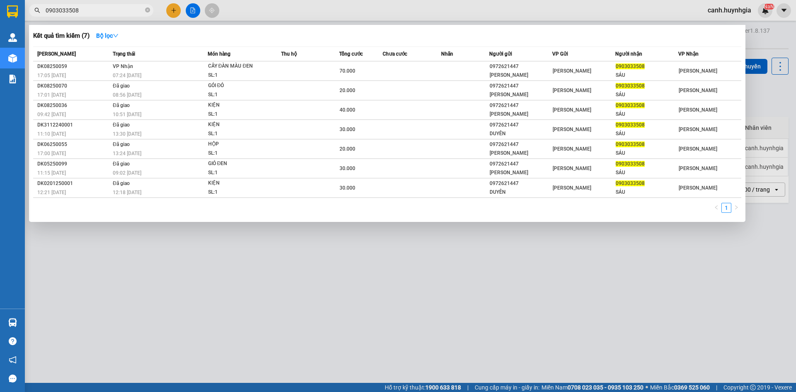
drag, startPoint x: 81, startPoint y: 13, endPoint x: 33, endPoint y: 20, distance: 48.5
click at [33, 18] on div "Kết quả tìm kiếm ( 7 ) Bộ lọc Mã ĐH Trạng thái Món hàng Thu hộ Tổng cước Chưa c…" at bounding box center [81, 10] width 162 height 15
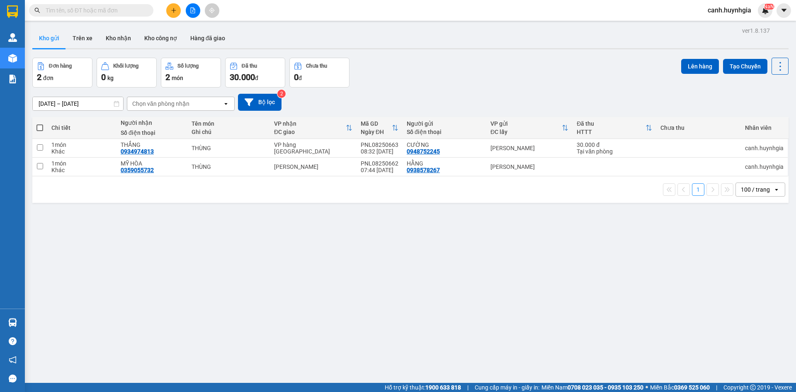
click at [87, 13] on input "text" at bounding box center [95, 10] width 98 height 9
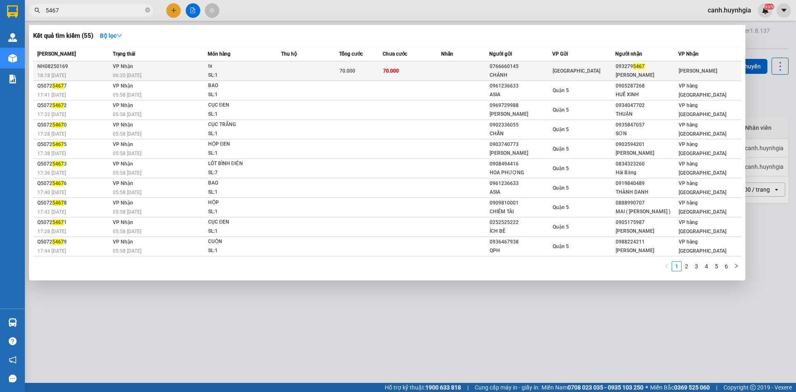
type input "5467"
click at [419, 67] on td "70.000" at bounding box center [412, 70] width 58 height 19
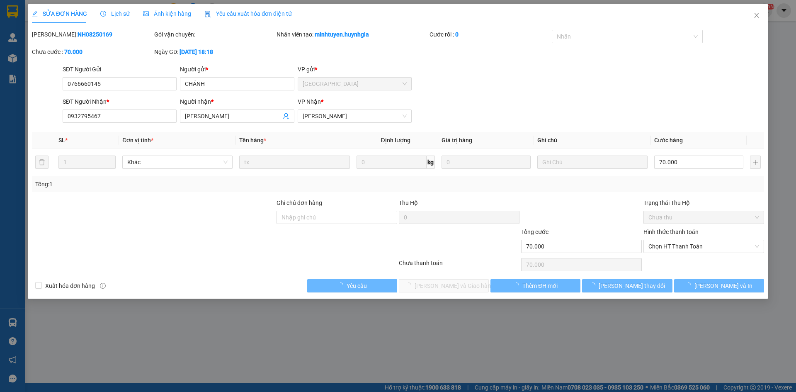
type input "0766660145"
type input "CHÁNH"
type input "0932795467"
type input "NHI NGỌC"
type input "70.000"
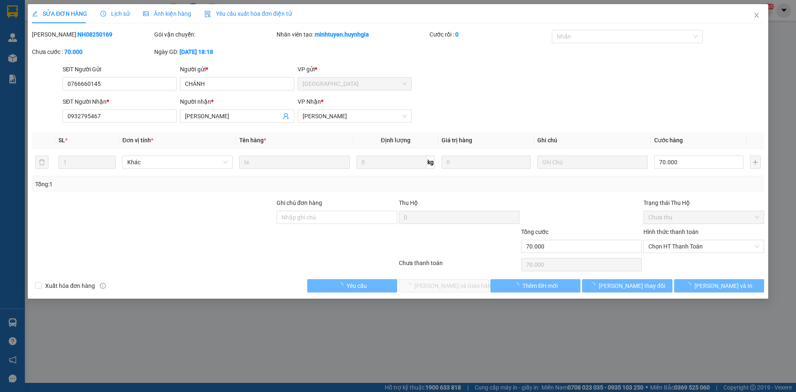
type input "70.000"
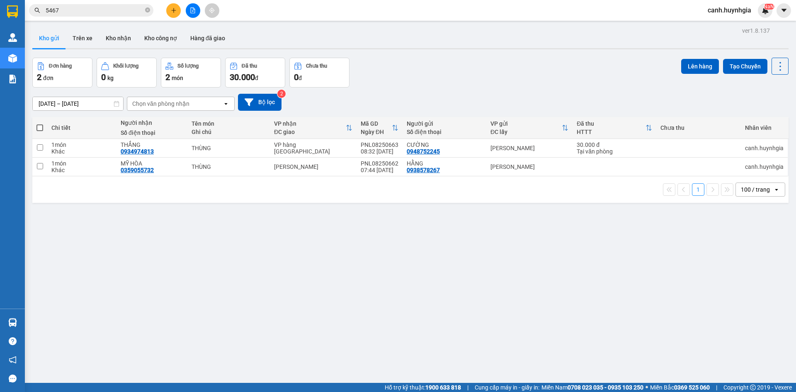
click at [83, 8] on input "5467" at bounding box center [95, 10] width 98 height 9
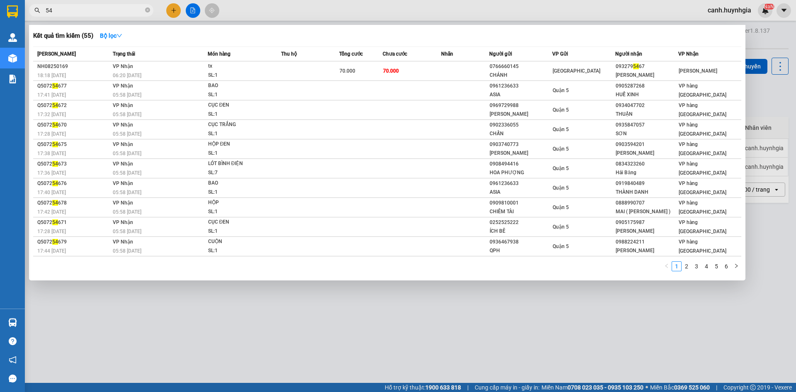
type input "5"
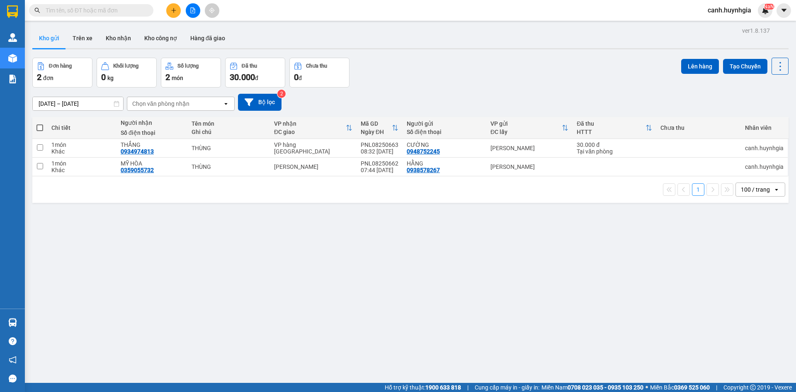
click at [80, 10] on input "text" at bounding box center [95, 10] width 98 height 9
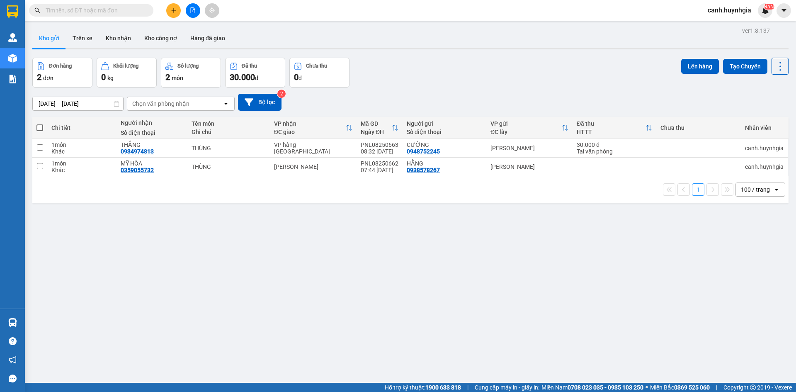
click at [80, 10] on input "text" at bounding box center [95, 10] width 98 height 9
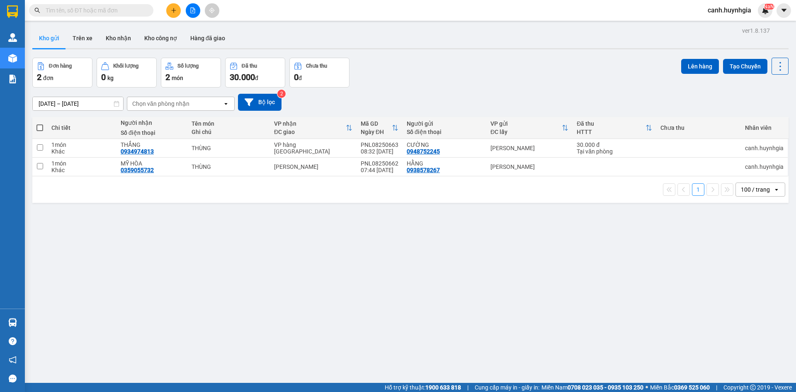
click at [80, 10] on input "text" at bounding box center [95, 10] width 98 height 9
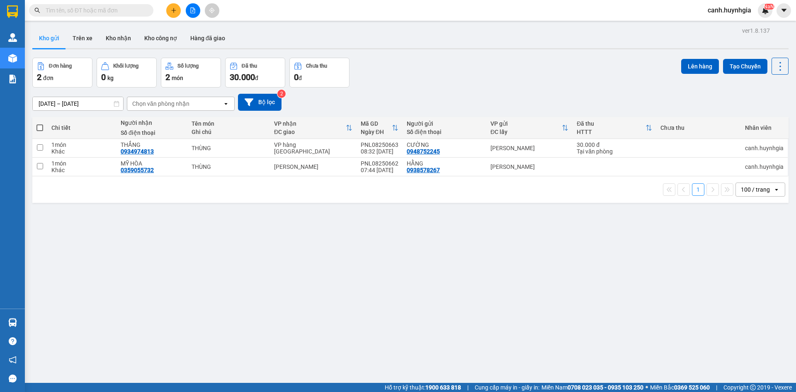
click at [80, 10] on input "text" at bounding box center [95, 10] width 98 height 9
click at [426, 90] on div "[DATE] – [DATE] Press the down arrow key to interact with the calendar and sele…" at bounding box center [410, 101] width 756 height 29
drag, startPoint x: 426, startPoint y: 90, endPoint x: 357, endPoint y: 83, distance: 69.6
click at [425, 90] on div "[DATE] – [DATE] Press the down arrow key to interact with the calendar and sele…" at bounding box center [410, 101] width 756 height 29
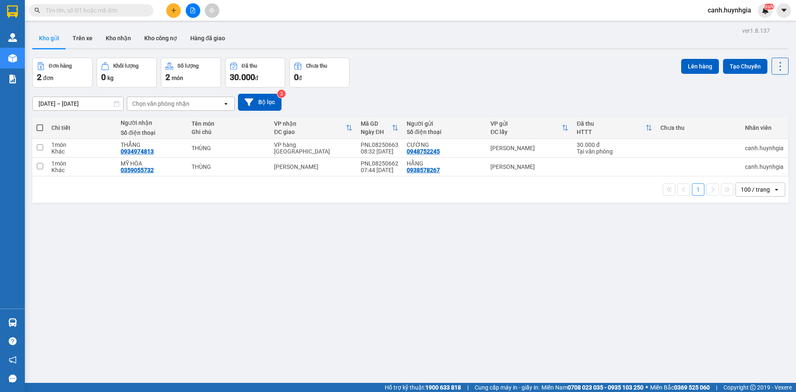
click at [83, 14] on input "text" at bounding box center [95, 10] width 98 height 9
click at [435, 86] on div "Đơn hàng 2 đơn Khối lượng 0 kg Số lượng 2 món Đã thu 30.000 đ Chưa thu 0 đ Lên …" at bounding box center [410, 73] width 756 height 30
click at [435, 87] on div "Đơn hàng 2 đơn Khối lượng 0 kg Số lượng 2 món Đã thu 30.000 đ Chưa thu 0 đ Lên …" at bounding box center [410, 73] width 756 height 30
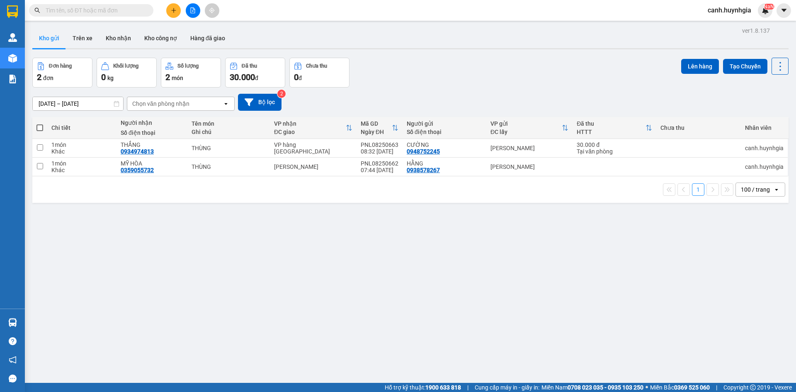
click at [435, 87] on div "[DATE] – [DATE] Press the down arrow key to interact with the calendar and sele…" at bounding box center [410, 101] width 756 height 29
click at [127, 13] on input "text" at bounding box center [95, 10] width 98 height 9
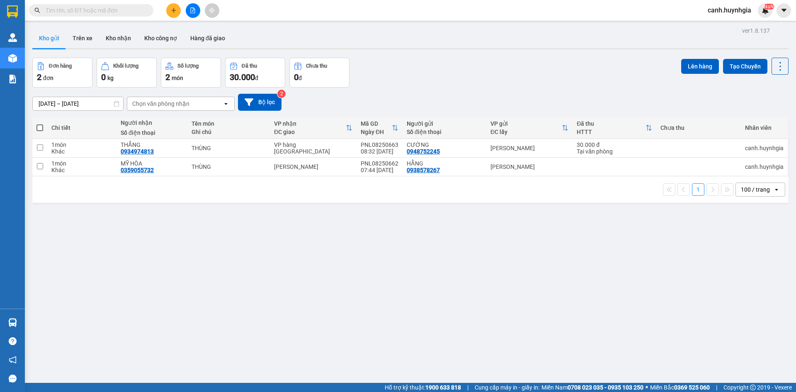
click at [97, 19] on div "Kết quả tìm kiếm ( 55 ) Bộ lọc Mã ĐH Trạng thái Món hàng Thu hộ Tổng cước Chưa …" at bounding box center [398, 10] width 796 height 21
click at [92, 12] on input "text" at bounding box center [95, 10] width 98 height 9
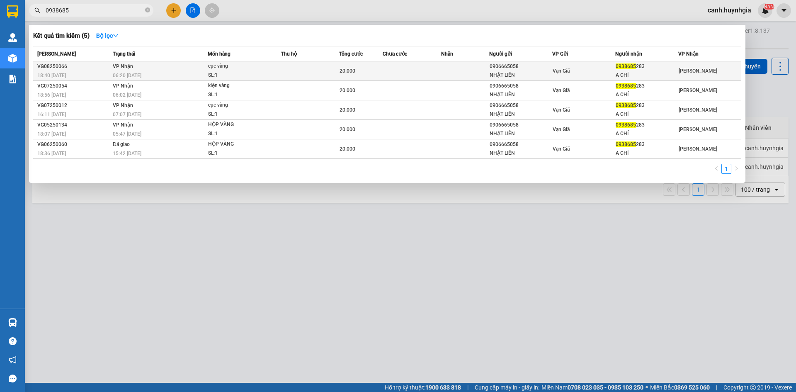
type input "0938685"
click at [541, 75] on div "NHẬT LIÊN" at bounding box center [521, 75] width 62 height 9
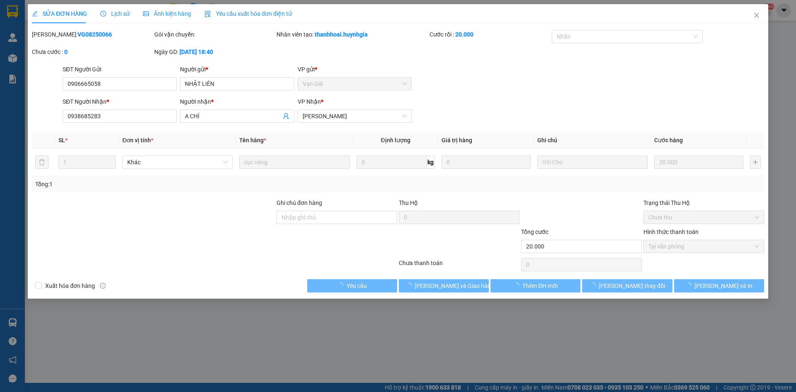
type input "0906665058"
type input "NHẬT LIÊN"
type input "0938685283"
type input "A CHÍ"
type input "20.000"
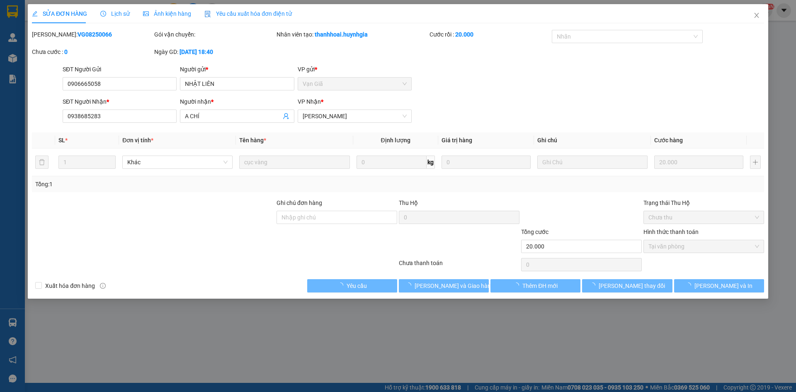
type input "0"
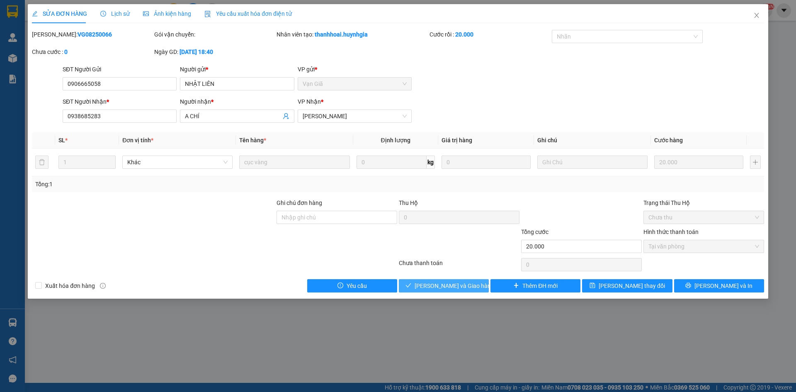
drag, startPoint x: 452, startPoint y: 283, endPoint x: 454, endPoint y: 276, distance: 7.5
click at [452, 282] on span "[PERSON_NAME] và Giao hàng" at bounding box center [455, 285] width 80 height 9
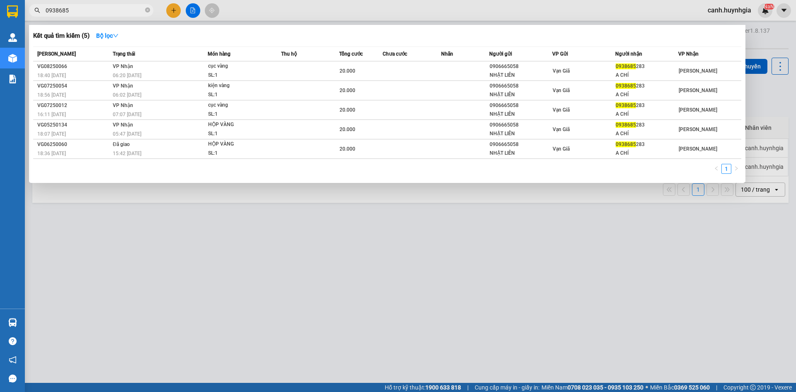
drag, startPoint x: 73, startPoint y: 12, endPoint x: 31, endPoint y: 15, distance: 42.4
click at [31, 15] on span "0938685" at bounding box center [91, 10] width 124 height 12
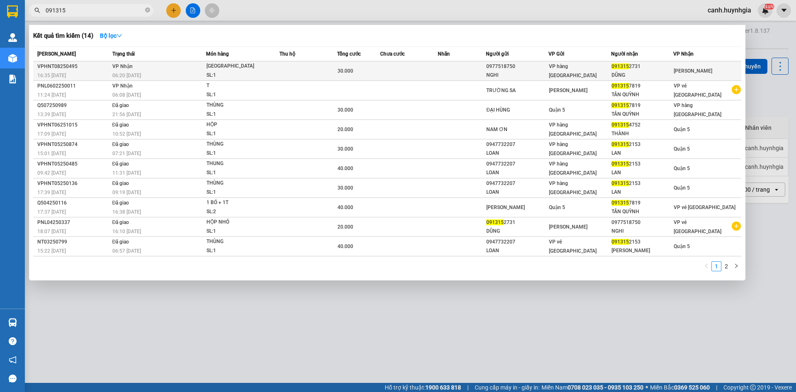
type input "091315"
click at [586, 68] on span "VP hàng [GEOGRAPHIC_DATA]" at bounding box center [573, 70] width 48 height 15
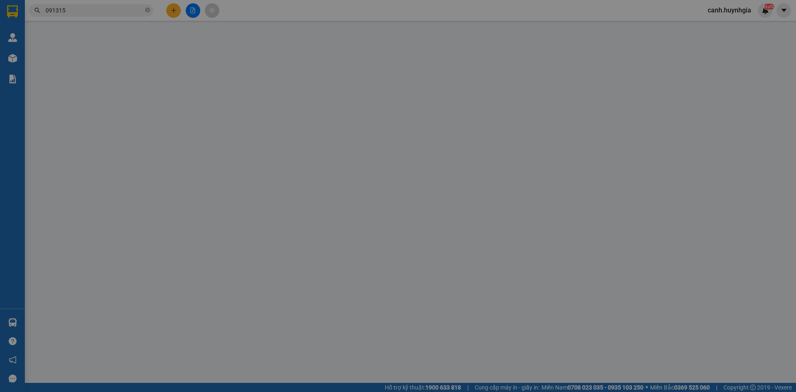
type input "0977518750"
type input "NGHI"
type input "0913152731"
type input "DŨNG"
type input "30.000"
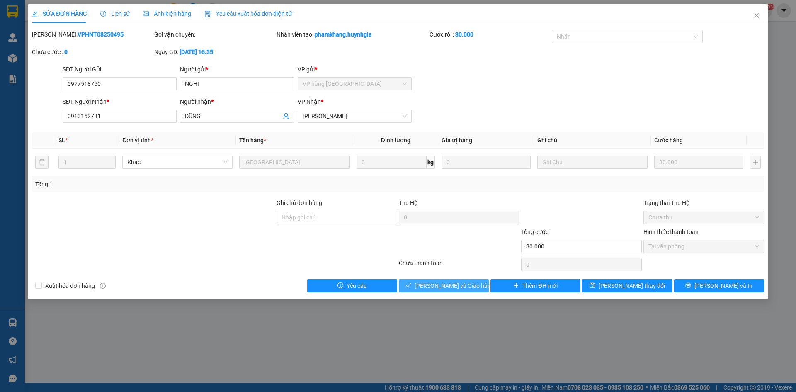
click at [450, 289] on span "[PERSON_NAME] và Giao hàng" at bounding box center [455, 285] width 80 height 9
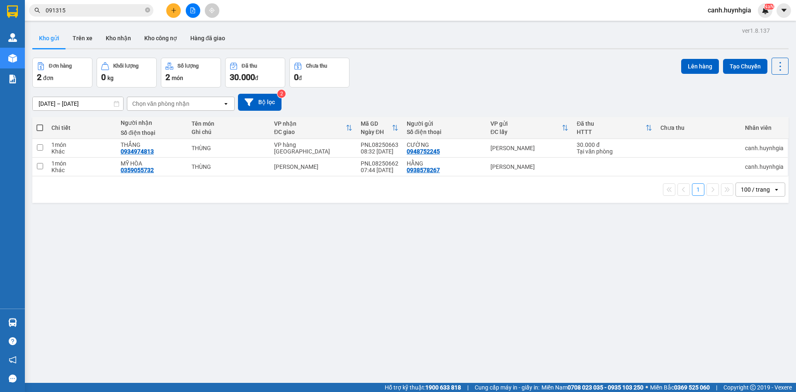
click at [89, 16] on span "091315" at bounding box center [91, 10] width 124 height 12
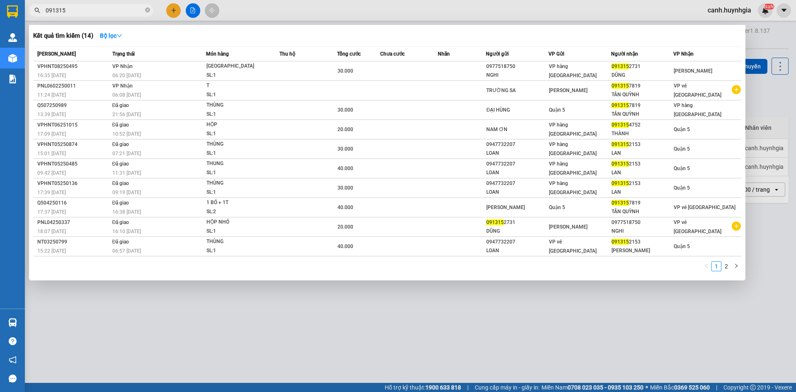
drag, startPoint x: 82, startPoint y: 12, endPoint x: 33, endPoint y: 22, distance: 50.1
click at [33, 18] on div "Kết quả tìm kiếm ( 14 ) Bộ lọc Mã ĐH Trạng thái Món hàng Thu hộ Tổng cước Chưa …" at bounding box center [81, 10] width 162 height 15
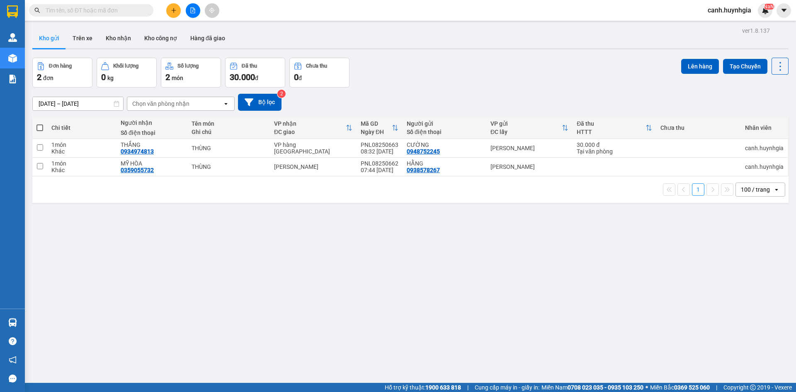
click at [471, 260] on div "ver 1.8.137 Kho gửi Trên xe Kho nhận Kho công nợ Hàng đã giao Đơn hàng 2 đơn Kh…" at bounding box center [410, 221] width 763 height 392
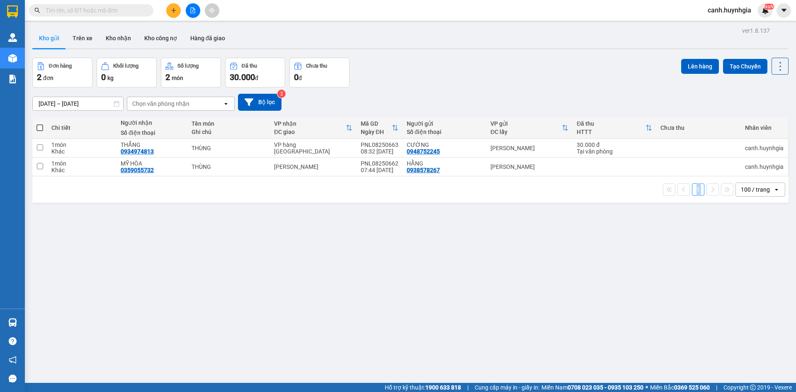
click at [471, 260] on div "ver 1.8.137 Kho gửi Trên xe Kho nhận Kho công nợ Hàng đã giao Đơn hàng 2 đơn Kh…" at bounding box center [410, 221] width 763 height 392
click at [448, 89] on div "[DATE] – [DATE] Press the down arrow key to interact with the calendar and sele…" at bounding box center [410, 101] width 756 height 29
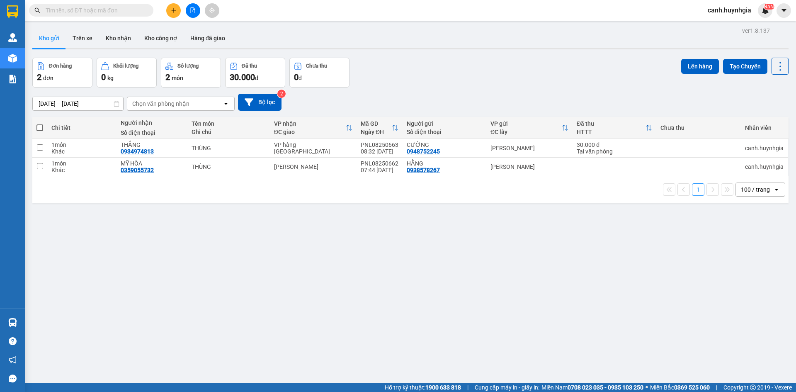
click at [448, 89] on div "[DATE] – [DATE] Press the down arrow key to interact with the calendar and sele…" at bounding box center [410, 101] width 756 height 29
click at [384, 277] on div "ver 1.8.137 Kho gửi Trên xe Kho nhận Kho công nợ Hàng đã giao Đơn hàng 2 đơn Kh…" at bounding box center [410, 221] width 763 height 392
click at [384, 274] on div "ver 1.8.137 Kho gửi Trên xe Kho nhận Kho công nợ Hàng đã giao Đơn hàng 2 đơn Kh…" at bounding box center [410, 221] width 763 height 392
click at [86, 12] on input "text" at bounding box center [95, 10] width 98 height 9
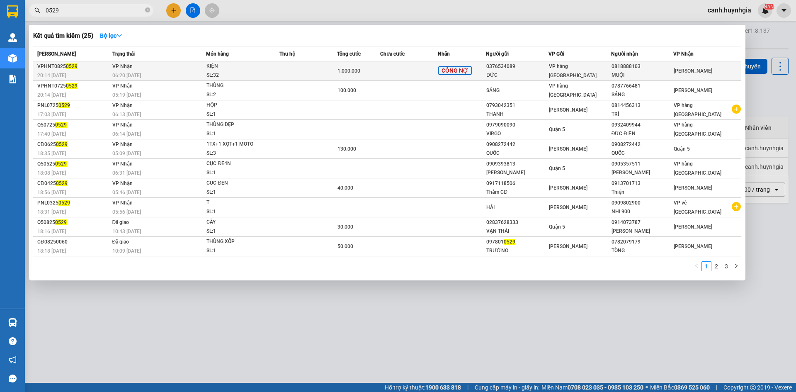
type input "0529"
click at [580, 70] on span "VP hàng [GEOGRAPHIC_DATA]" at bounding box center [573, 70] width 48 height 15
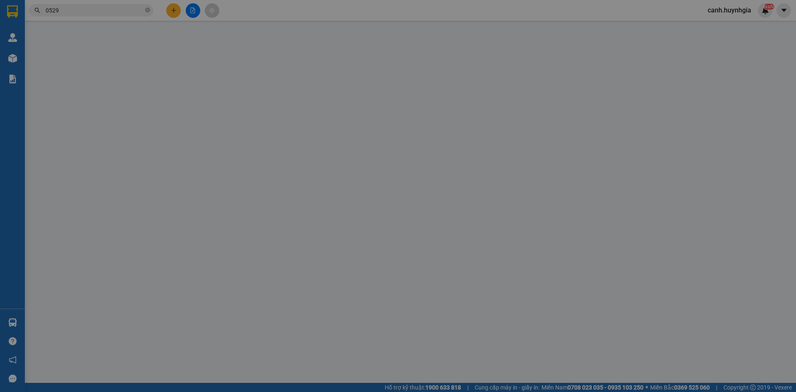
type input "0376534089"
type input "ĐỨC"
type input "0818888103"
type input "MUỘI"
type input "1.000.000"
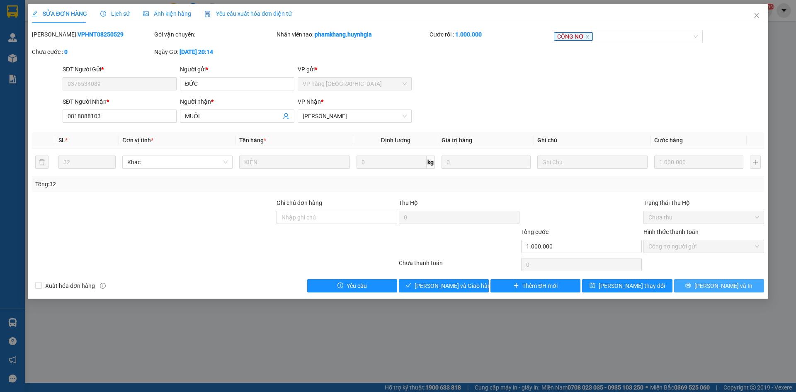
click at [691, 289] on span "printer" at bounding box center [688, 285] width 6 height 7
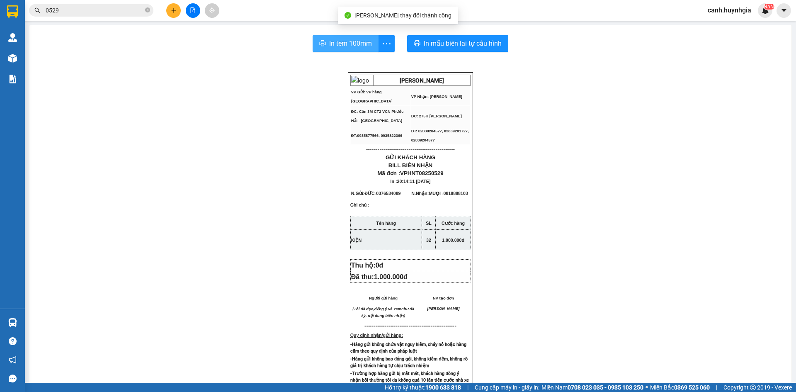
click at [356, 43] on span "In tem 100mm" at bounding box center [350, 43] width 43 height 10
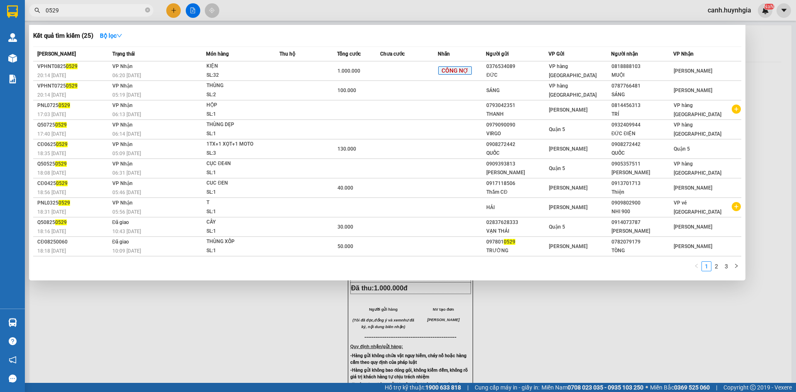
click at [88, 10] on input "0529" at bounding box center [95, 10] width 98 height 9
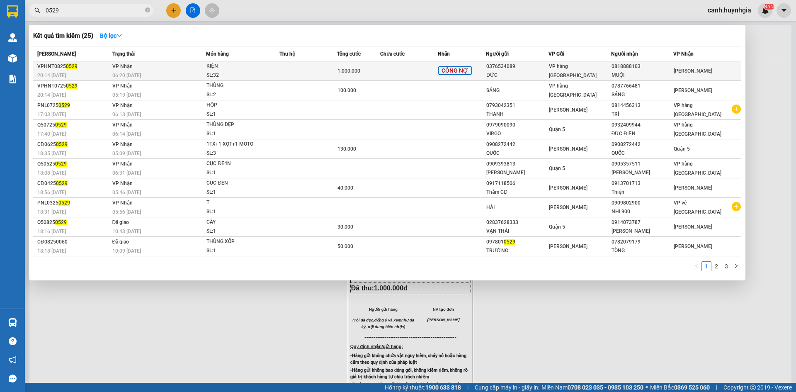
click at [528, 71] on div "ĐỨC" at bounding box center [517, 75] width 62 height 9
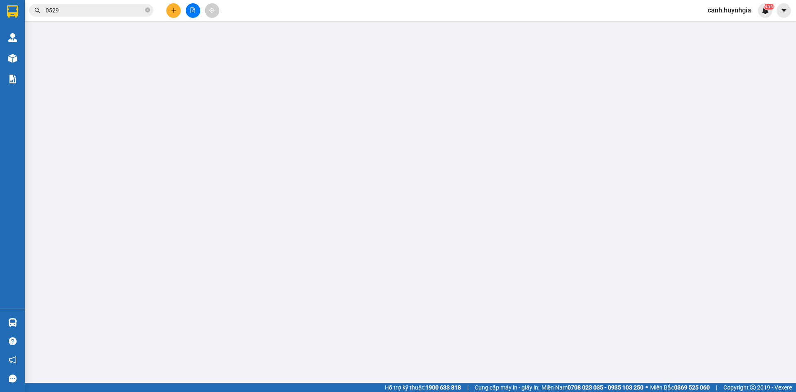
type input "0376534089"
type input "ĐỨC"
type input "0818888103"
type input "MUỘI"
type input "1.000.000"
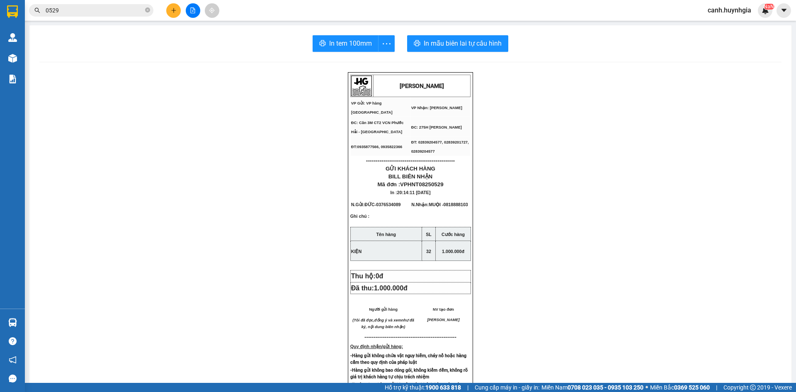
click at [66, 12] on input "0529" at bounding box center [95, 10] width 98 height 9
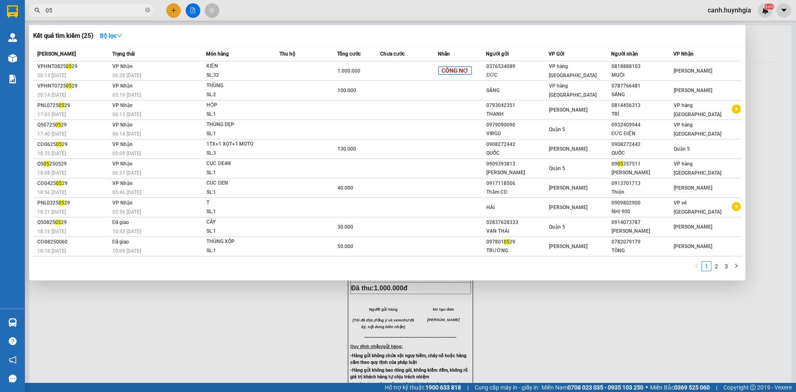
type input "0"
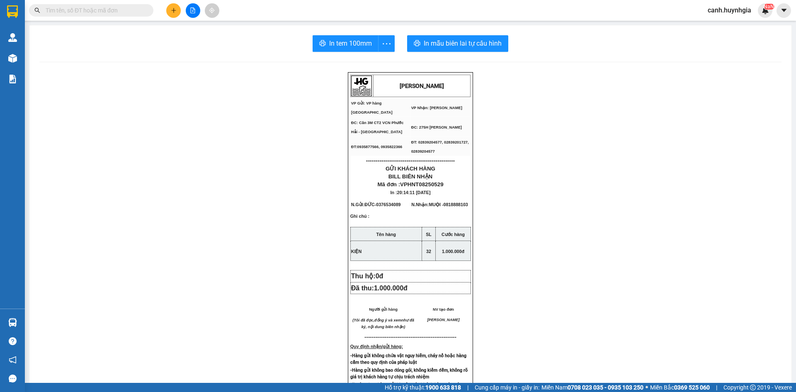
click at [66, 12] on input "text" at bounding box center [95, 10] width 98 height 9
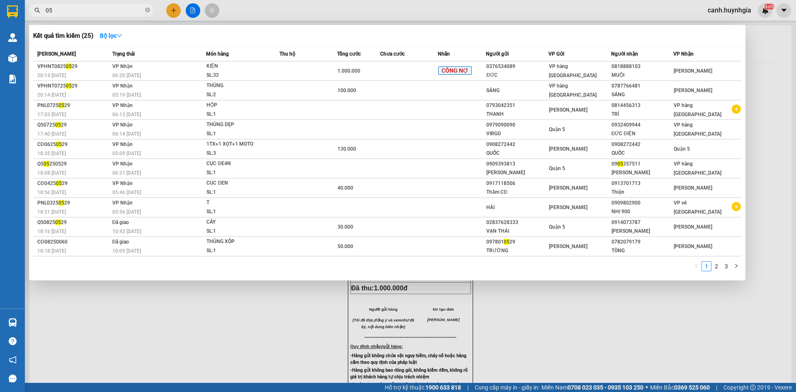
type input "0"
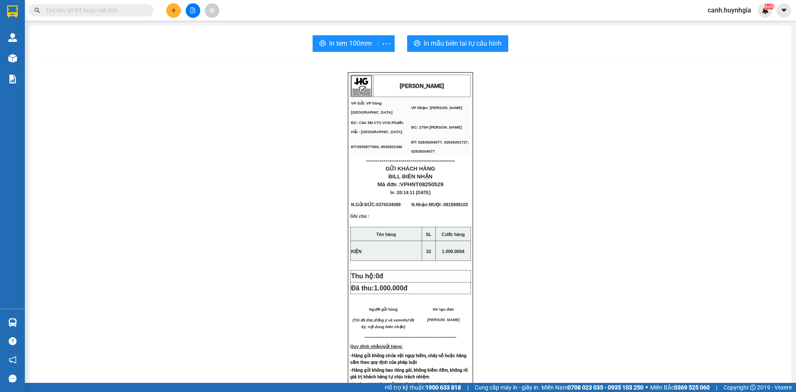
click at [76, 6] on input "text" at bounding box center [95, 10] width 98 height 9
click at [80, 10] on input "text" at bounding box center [95, 10] width 98 height 9
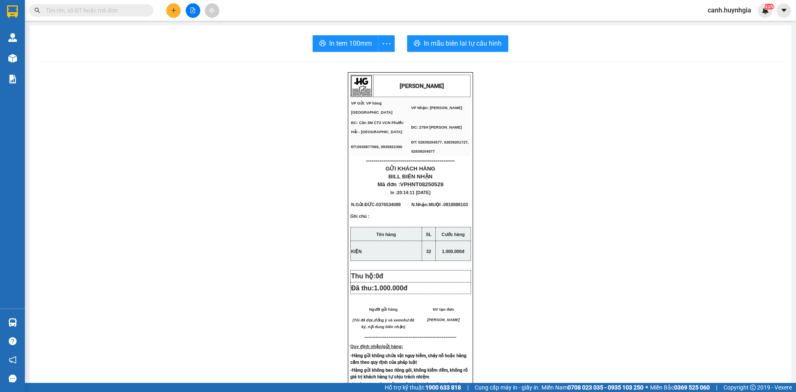
click at [80, 10] on input "text" at bounding box center [95, 10] width 98 height 9
click at [63, 14] on input "text" at bounding box center [95, 10] width 98 height 9
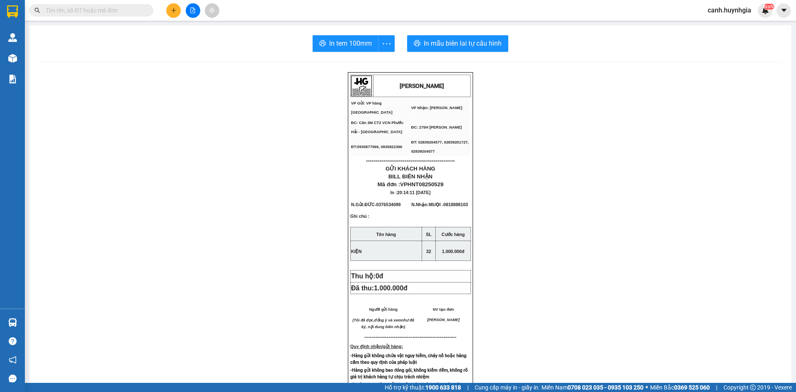
click at [165, 10] on div at bounding box center [193, 10] width 62 height 15
click at [176, 11] on icon "plus" at bounding box center [174, 10] width 6 height 6
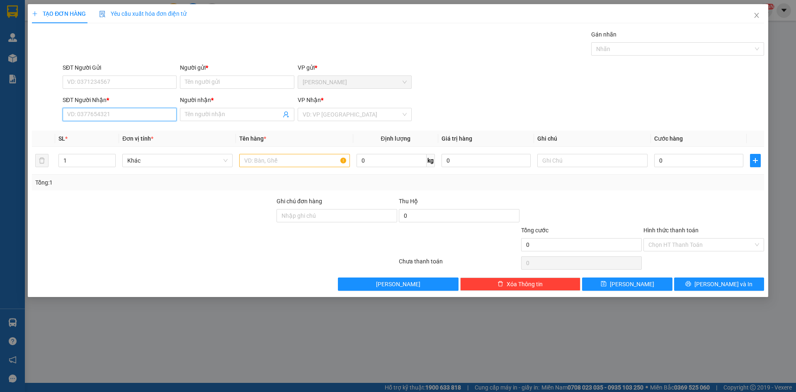
click at [90, 115] on input "SĐT Người Nhận *" at bounding box center [120, 114] width 114 height 13
type input "0"
click at [86, 131] on div "0774429429 - TÝ" at bounding box center [120, 130] width 104 height 9
type input "0774429429"
type input "TÝ"
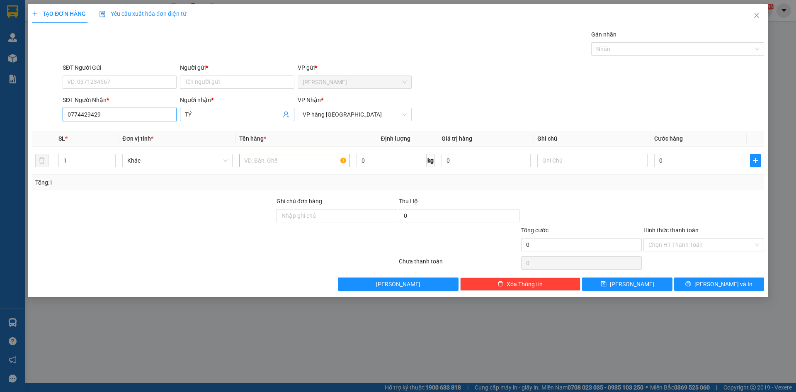
type input "0774429429"
drag, startPoint x: 225, startPoint y: 114, endPoint x: 160, endPoint y: 124, distance: 65.9
click at [159, 124] on div "SĐT Người Nhận * 0774429429 Người nhận * TÝ TÝ VP Nhận * VP hàng Nha Trang" at bounding box center [413, 109] width 705 height 29
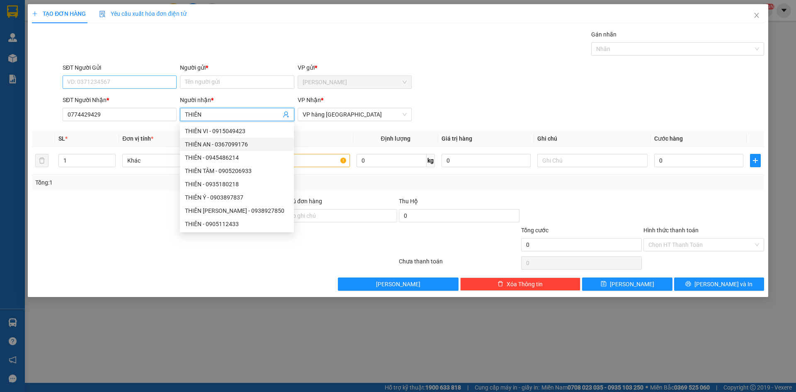
type input "THIÊN"
click at [117, 80] on input "SĐT Người Gửi" at bounding box center [120, 81] width 114 height 13
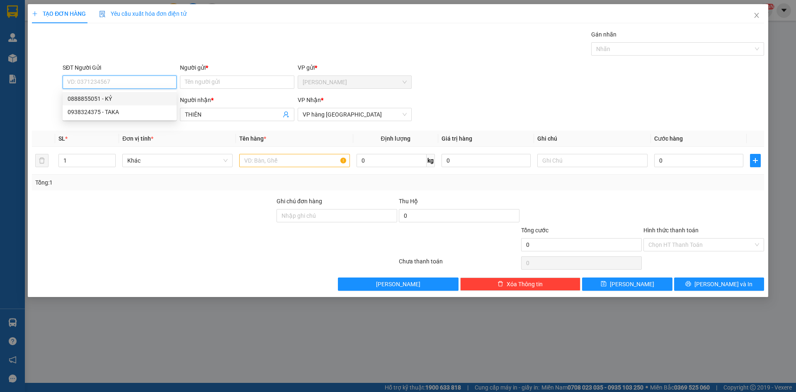
click at [112, 84] on input "SĐT Người Gửi" at bounding box center [120, 81] width 114 height 13
type input "0901434833"
click at [125, 100] on div "0901434833 - THÚY HƯỜNG" at bounding box center [120, 98] width 104 height 9
type input "THÚY HƯỜNG"
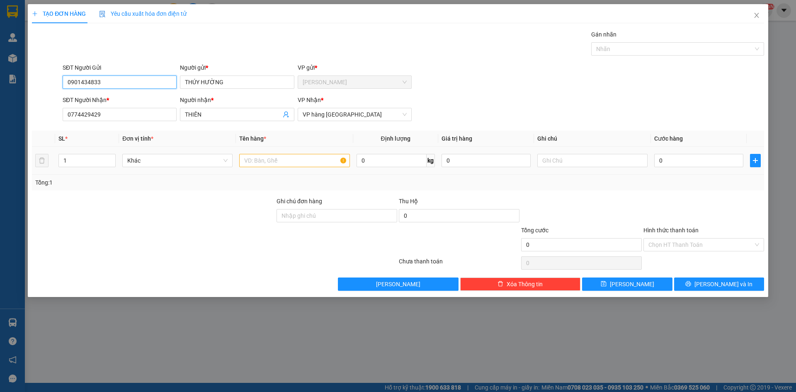
type input "0901434833"
click at [261, 168] on div at bounding box center [294, 160] width 110 height 17
click at [263, 161] on input "text" at bounding box center [294, 160] width 110 height 13
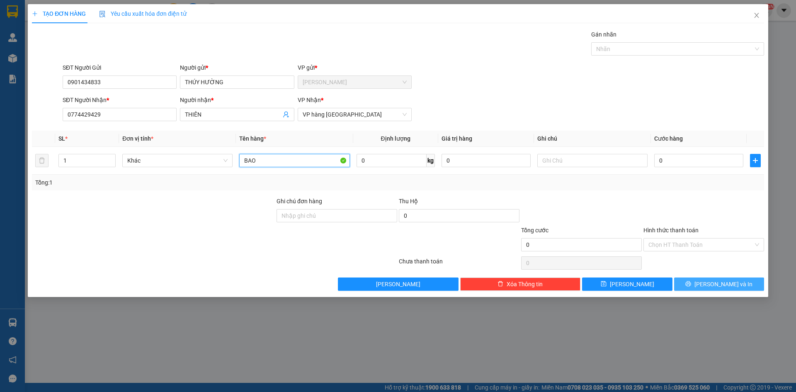
type input "BAO"
click at [746, 281] on button "[PERSON_NAME] và In" at bounding box center [719, 283] width 90 height 13
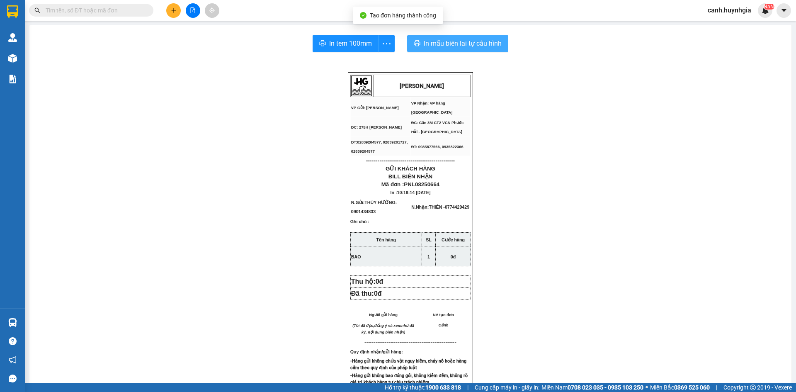
click at [483, 42] on span "In mẫu biên lai tự cấu hình" at bounding box center [463, 43] width 78 height 10
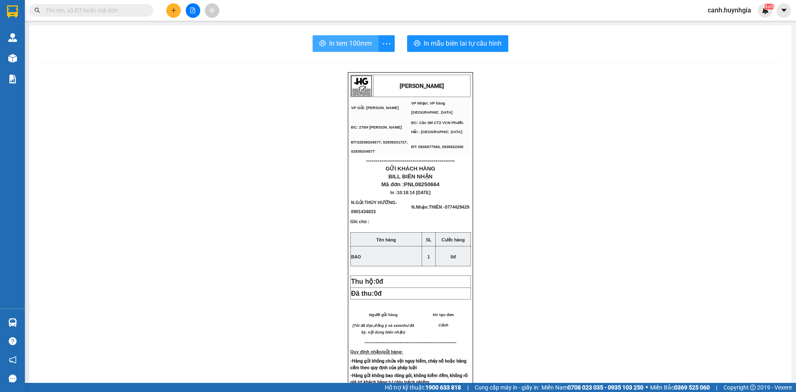
click at [339, 44] on span "In tem 100mm" at bounding box center [350, 43] width 43 height 10
click at [169, 7] on button at bounding box center [173, 10] width 15 height 15
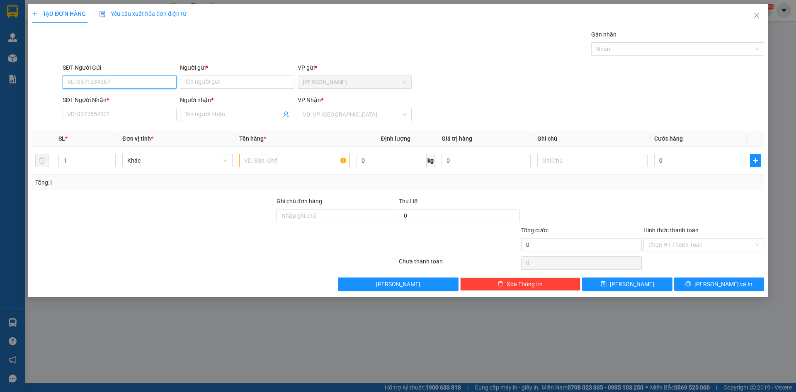
click at [126, 88] on input "SĐT Người Gửi" at bounding box center [120, 81] width 114 height 13
click at [124, 87] on input "SĐT Người Gửi" at bounding box center [120, 81] width 114 height 13
click at [119, 85] on input "SĐT Người Gửi" at bounding box center [120, 81] width 114 height 13
click at [104, 80] on input "SĐT Người Gửi" at bounding box center [120, 81] width 114 height 13
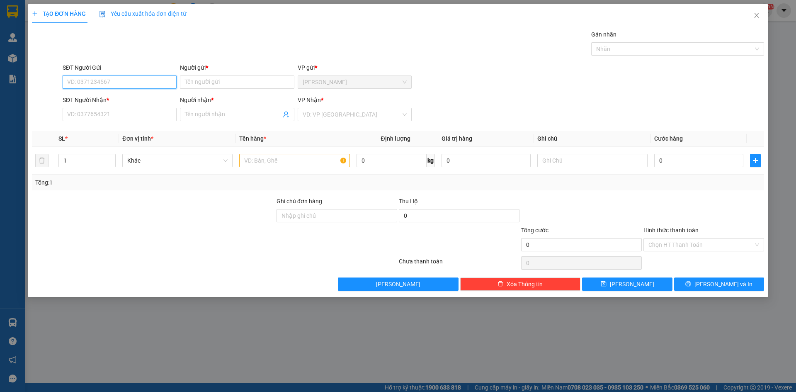
click at [104, 80] on input "SĐT Người Gửi" at bounding box center [120, 81] width 114 height 13
click at [98, 119] on input "SĐT Người Nhận *" at bounding box center [120, 114] width 114 height 13
click at [107, 80] on input "SĐT Người Gửi" at bounding box center [120, 81] width 114 height 13
drag, startPoint x: 123, startPoint y: 44, endPoint x: 114, endPoint y: 54, distance: 13.2
click at [121, 44] on div "Gán nhãn Nhãn" at bounding box center [413, 44] width 705 height 29
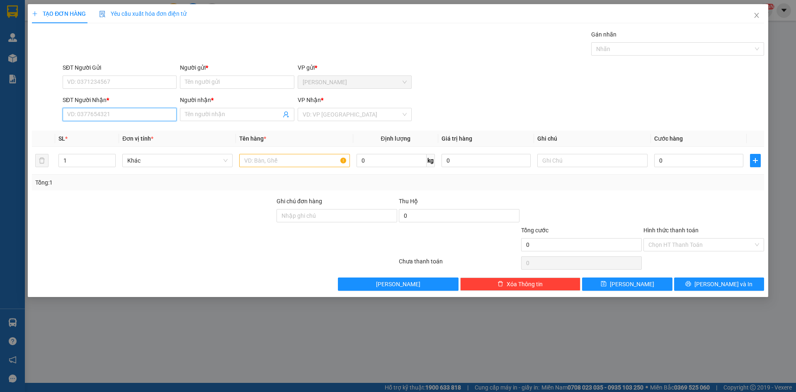
click at [108, 119] on input "SĐT Người Nhận *" at bounding box center [120, 114] width 114 height 13
click at [107, 85] on input "SĐT Người Gửi" at bounding box center [120, 81] width 114 height 13
click at [115, 113] on input "SĐT Người Nhận *" at bounding box center [120, 114] width 114 height 13
click at [109, 112] on input "SĐT Người Nhận *" at bounding box center [120, 114] width 114 height 13
click at [109, 117] on input "SĐT Người Nhận *" at bounding box center [120, 114] width 114 height 13
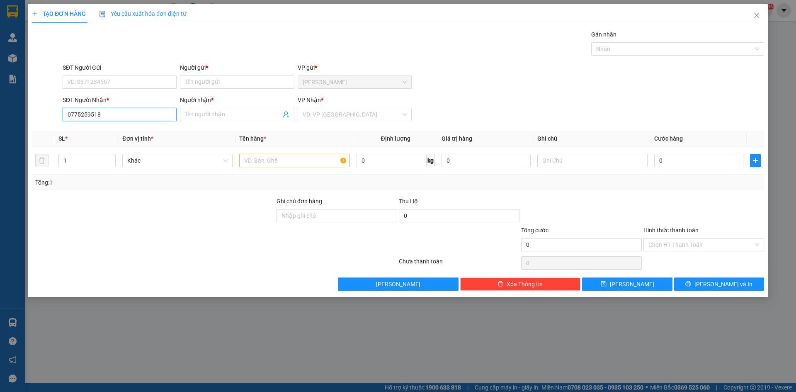
type input "0775259518"
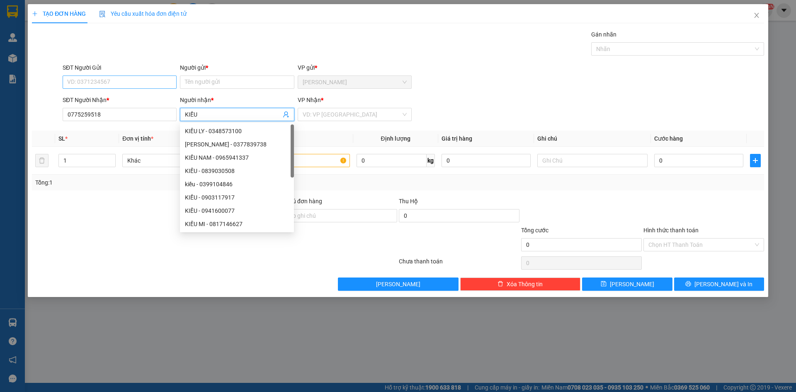
type input "KIỀU"
click at [139, 80] on input "SĐT Người Gửi" at bounding box center [120, 81] width 114 height 13
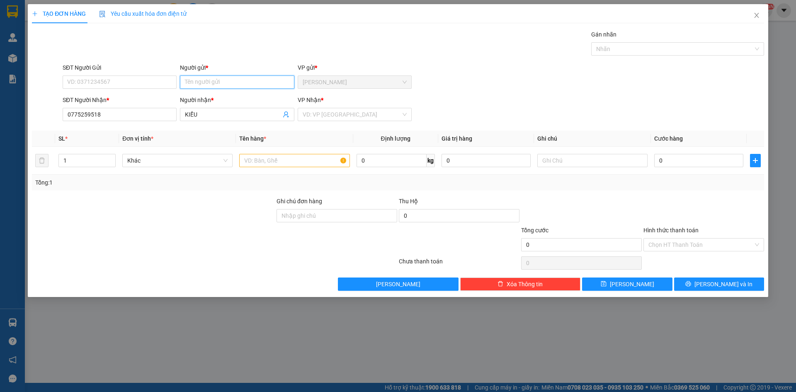
click at [219, 85] on input "Người gửi *" at bounding box center [237, 81] width 114 height 13
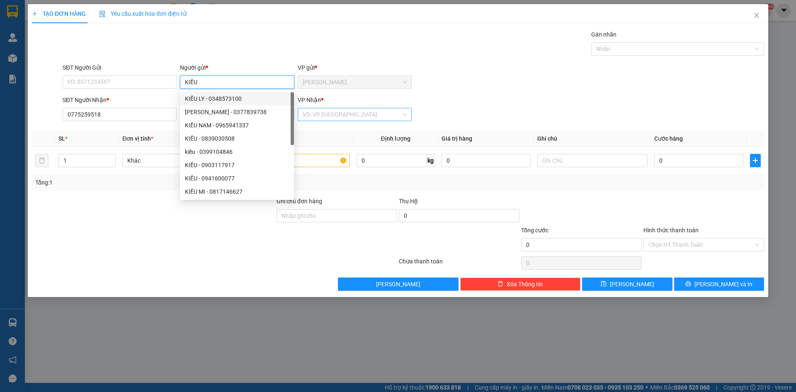
type input "KIỀU"
click at [325, 115] on input "search" at bounding box center [352, 114] width 98 height 12
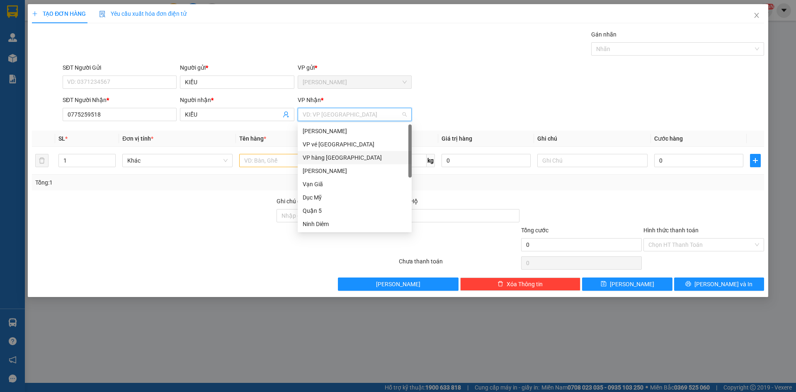
click at [320, 159] on div "VP hàng [GEOGRAPHIC_DATA]" at bounding box center [355, 157] width 104 height 9
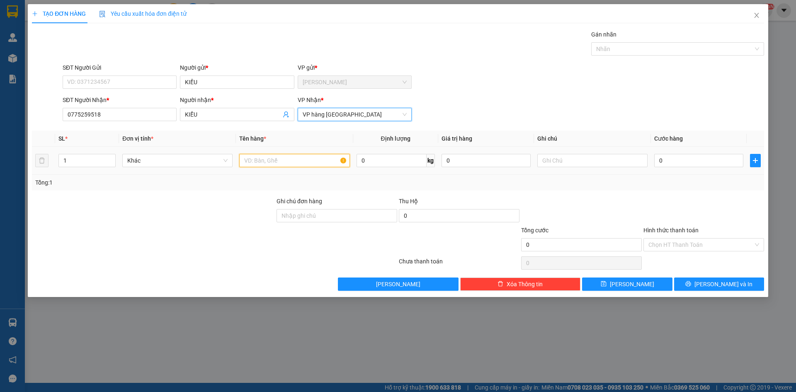
click at [277, 159] on input "text" at bounding box center [294, 160] width 110 height 13
type input "XE ATILA VÀNG 5821"
click at [562, 155] on input "text" at bounding box center [592, 160] width 110 height 13
click at [567, 157] on input "text" at bounding box center [592, 160] width 110 height 13
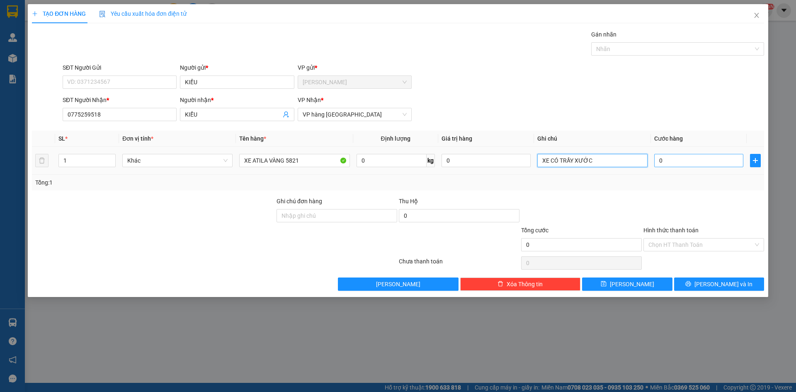
type input "XE CÓ TRẦY XƯỚC"
click at [674, 162] on input "0" at bounding box center [698, 160] width 89 height 13
type input "4"
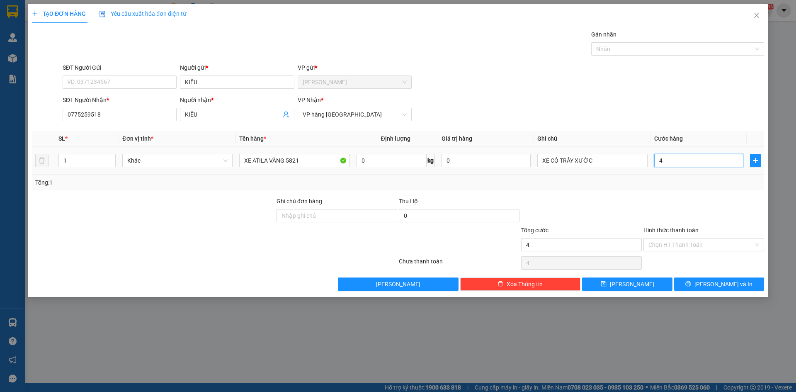
type input "45"
type input "450"
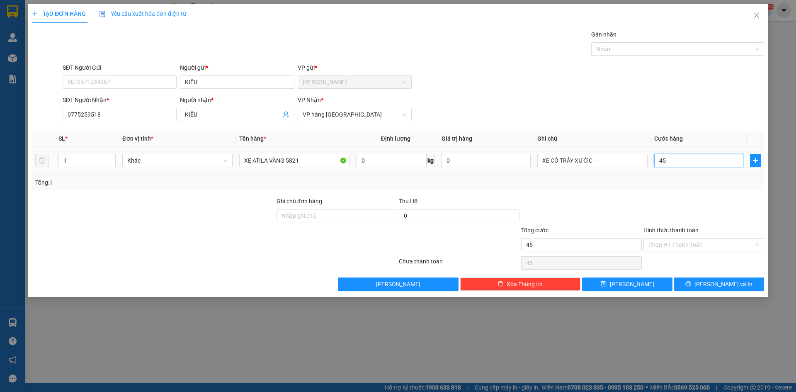
type input "450"
type input "450.000"
click at [514, 83] on div "SĐT Người Gửi VD: 0371234567 Người gửi * KIỀU VP gửi * Phạm Ngũ Lão" at bounding box center [413, 77] width 705 height 29
click at [707, 245] on input "Hình thức thanh toán" at bounding box center [700, 244] width 105 height 12
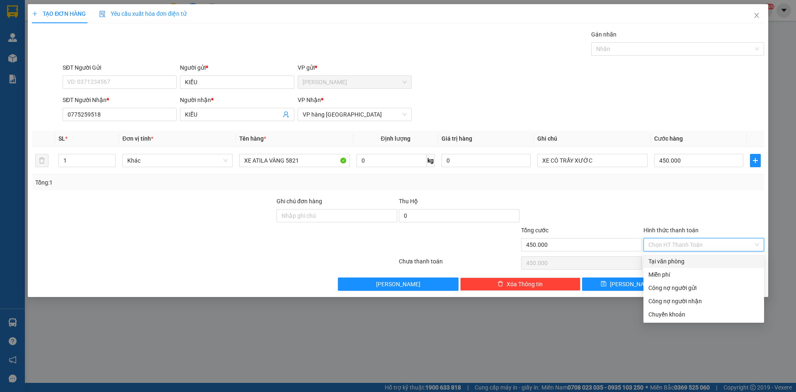
click at [682, 255] on div "Tại văn phòng" at bounding box center [703, 261] width 121 height 13
type input "0"
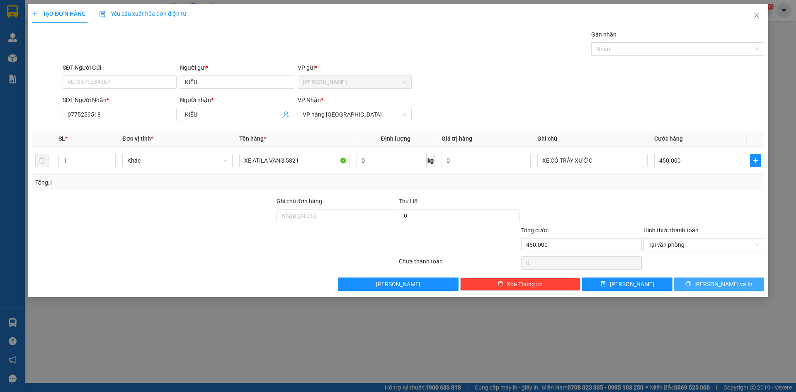
click at [712, 279] on button "[PERSON_NAME] và In" at bounding box center [719, 283] width 90 height 13
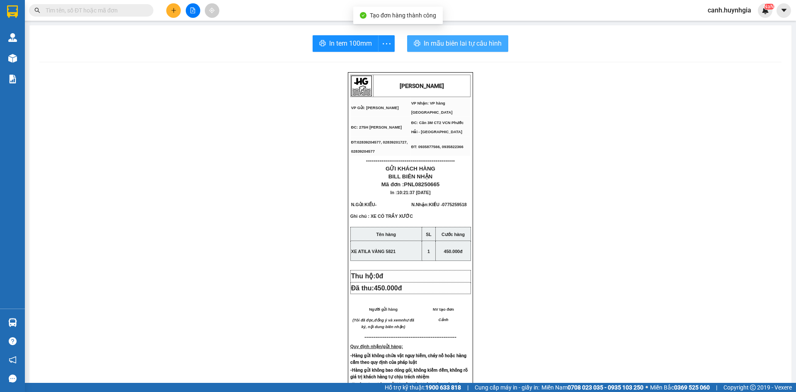
click at [468, 41] on span "In mẫu biên lai tự cấu hình" at bounding box center [463, 43] width 78 height 10
click at [95, 8] on input "text" at bounding box center [95, 10] width 98 height 9
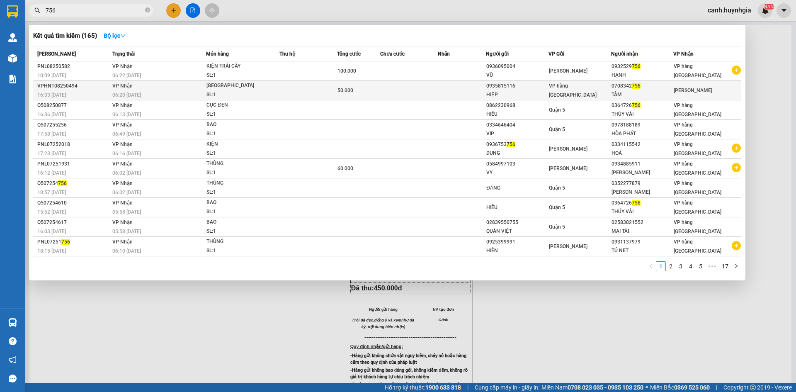
type input "756"
click at [519, 89] on div "0935815116" at bounding box center [517, 86] width 62 height 9
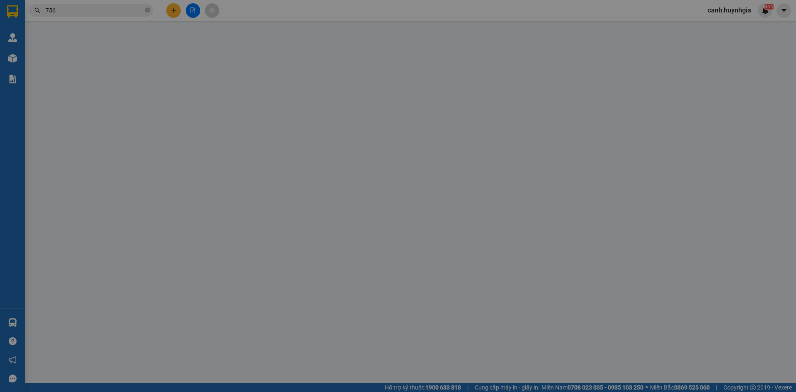
type input "0935815116"
type input "HIỆP"
type input "0708342756"
type input "TÂM"
type input "50.000"
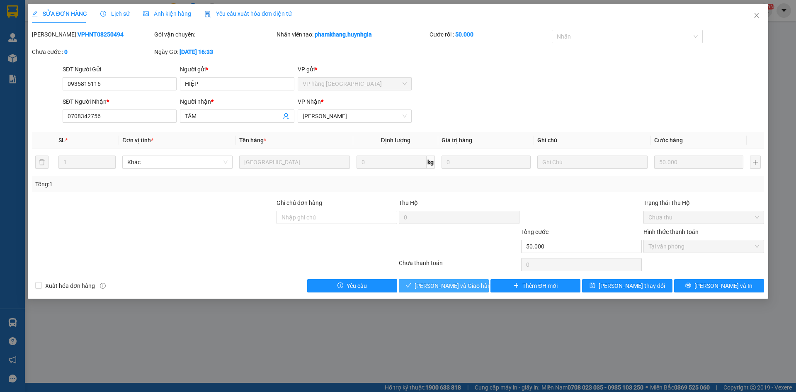
click at [459, 285] on span "[PERSON_NAME] và Giao hàng" at bounding box center [455, 285] width 80 height 9
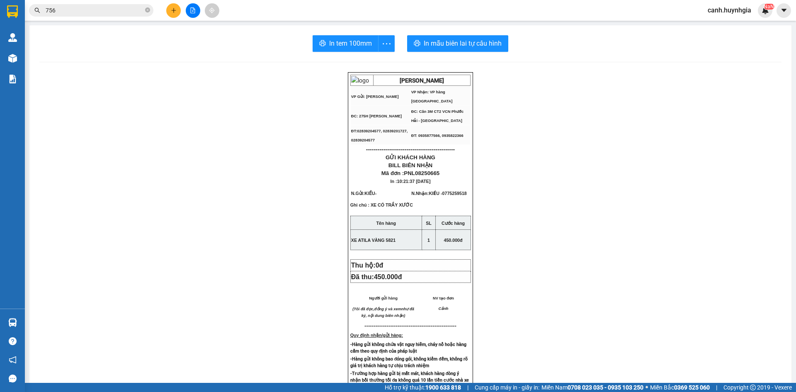
click at [85, 10] on input "756" at bounding box center [95, 10] width 98 height 9
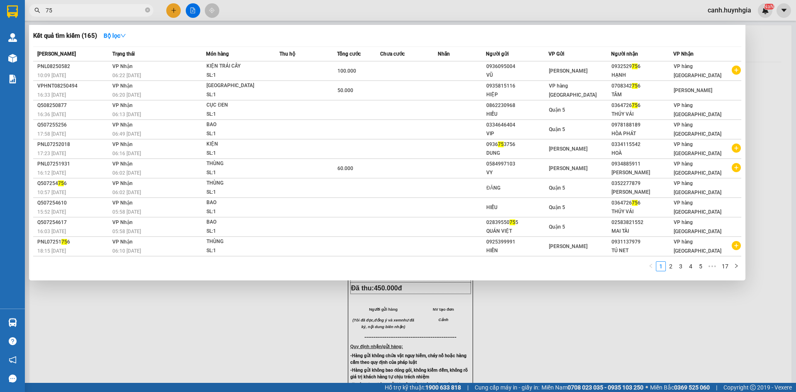
type input "7"
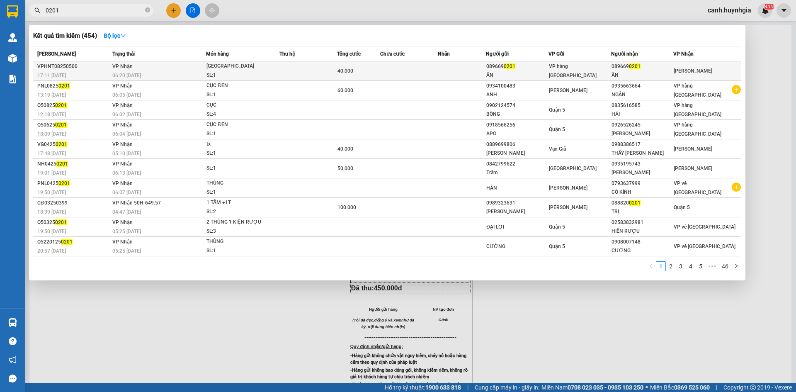
type input "0201"
click at [638, 73] on div "ÂN" at bounding box center [643, 75] width 62 height 9
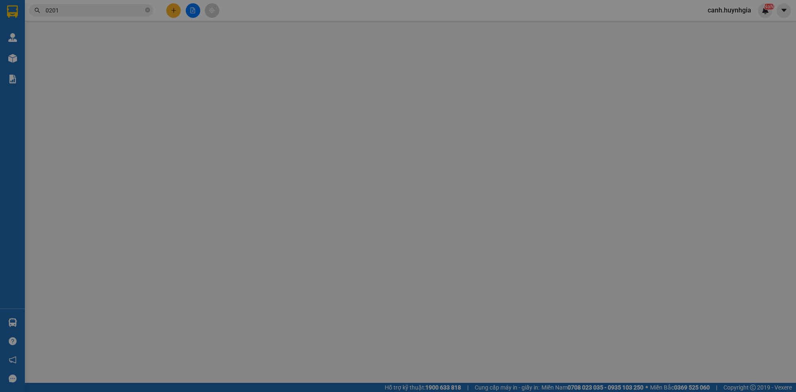
type input "0896690201"
type input "ÂN"
type input "0896690201"
type input "ÂN"
type input "40.000"
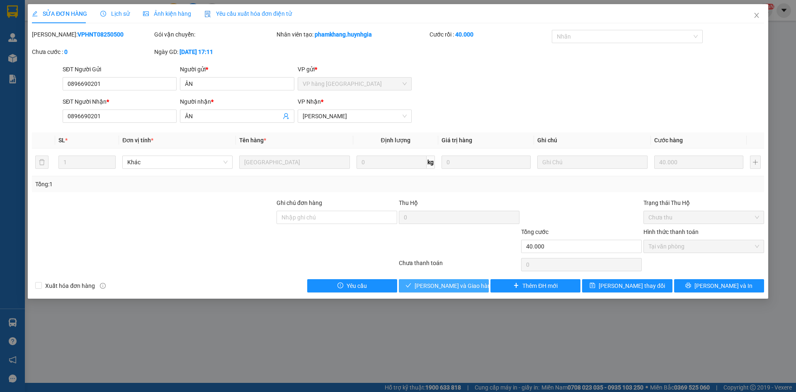
click at [450, 287] on span "[PERSON_NAME] và Giao hàng" at bounding box center [455, 285] width 80 height 9
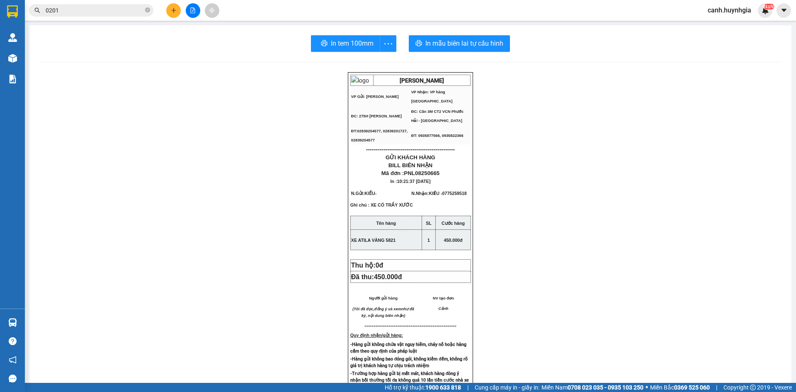
click at [74, 9] on input "0201" at bounding box center [95, 10] width 98 height 9
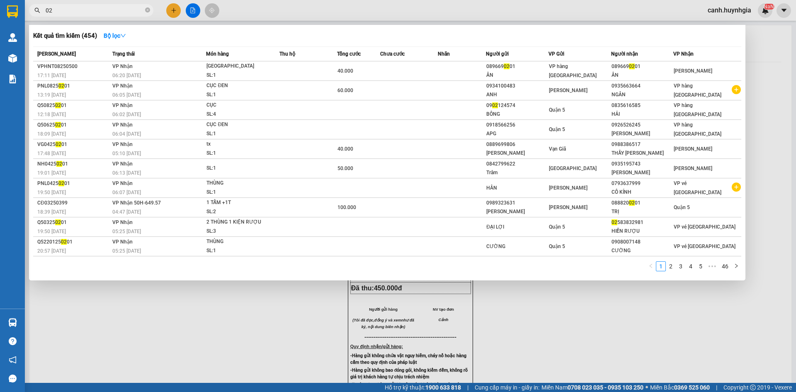
type input "0"
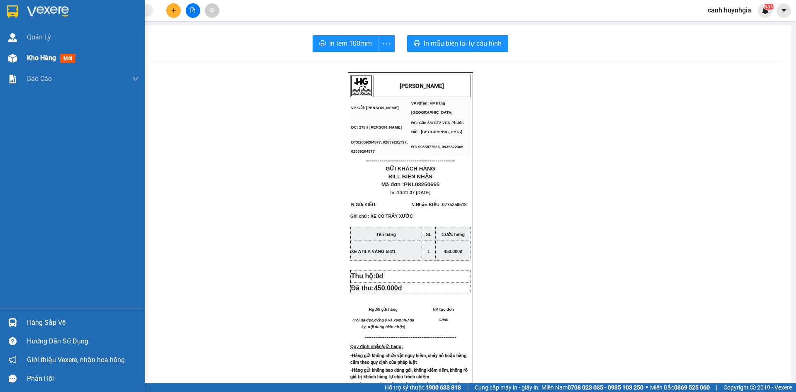
click at [31, 58] on span "Kho hàng" at bounding box center [41, 58] width 29 height 8
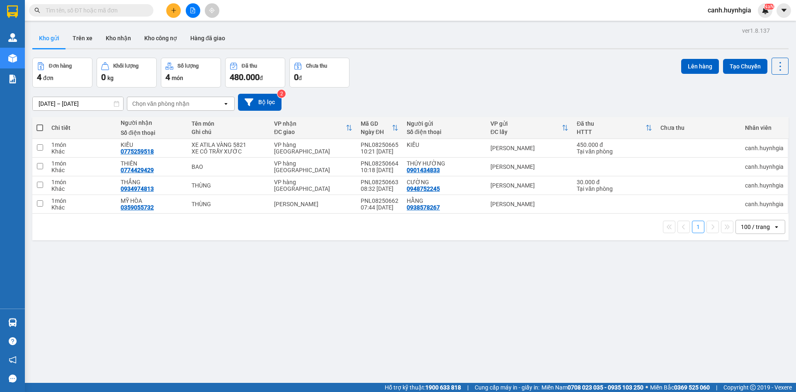
click at [89, 10] on input "text" at bounding box center [95, 10] width 98 height 9
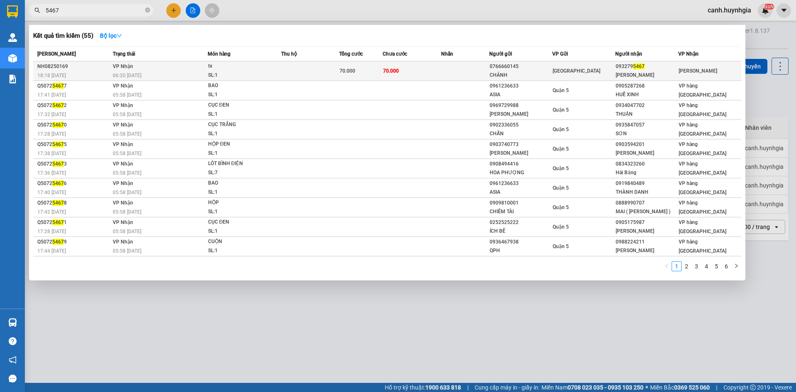
type input "5467"
click at [507, 67] on div "0766660145" at bounding box center [521, 66] width 62 height 9
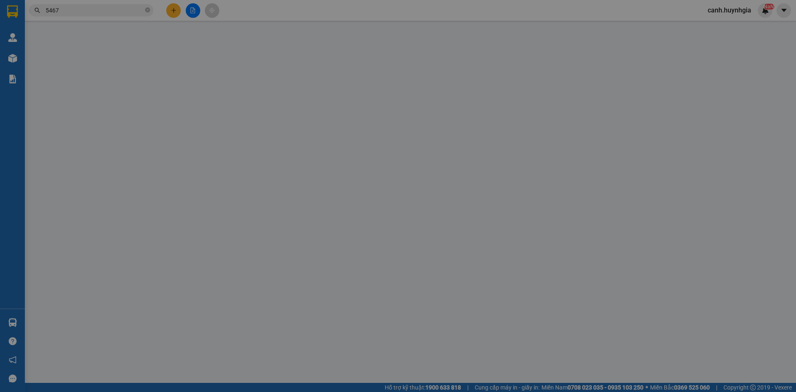
type input "0766660145"
type input "CHÁNH"
type input "0932795467"
type input "NHI NGỌC"
type input "70.000"
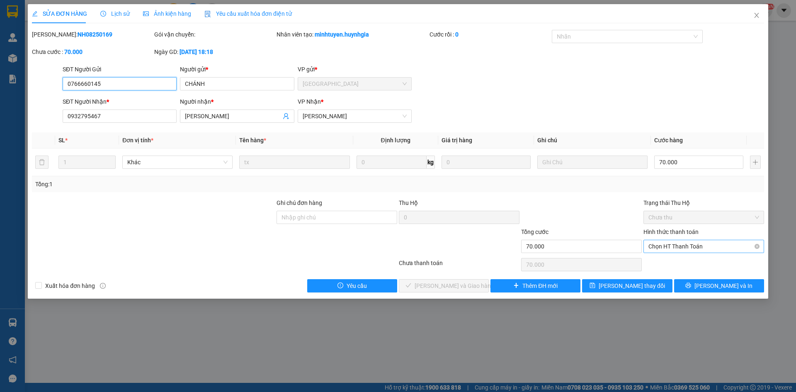
click at [669, 246] on span "Chọn HT Thanh Toán" at bounding box center [703, 246] width 111 height 12
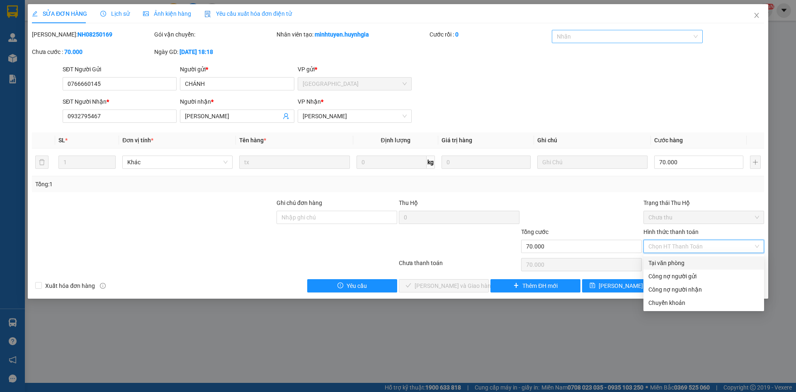
click at [578, 36] on div at bounding box center [623, 37] width 139 height 10
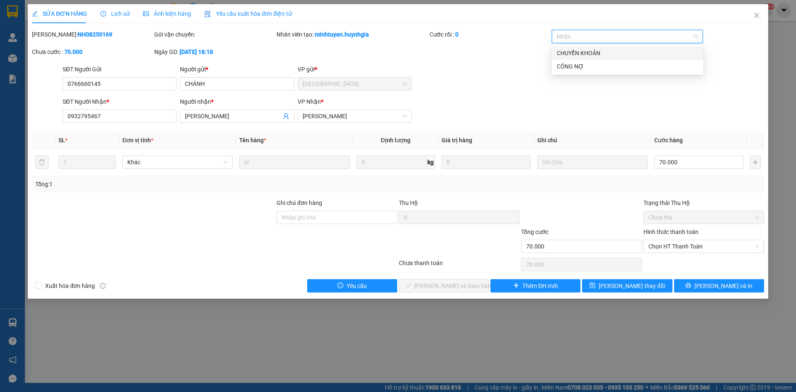
click at [575, 53] on div "CHUYỂN KHOẢN" at bounding box center [627, 53] width 141 height 9
click at [671, 250] on span "Chọn HT Thanh Toán" at bounding box center [703, 246] width 111 height 12
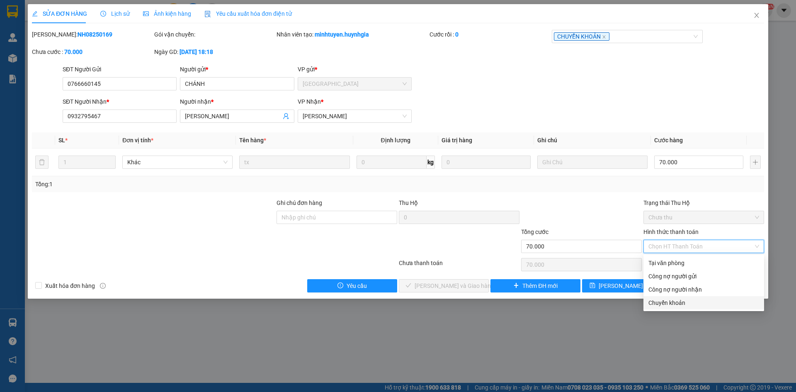
click at [665, 303] on div "Chuyển khoản" at bounding box center [703, 302] width 111 height 9
type input "0"
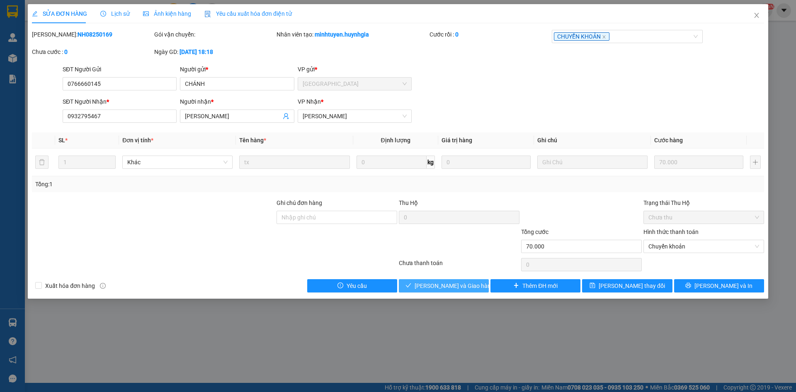
click at [447, 285] on span "[PERSON_NAME] và Giao hàng" at bounding box center [455, 285] width 80 height 9
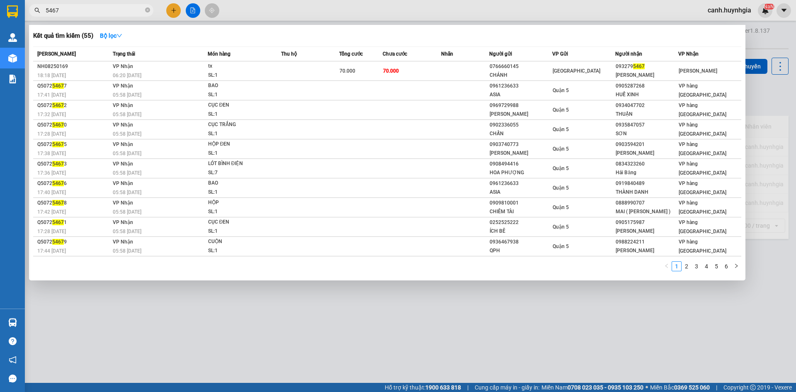
click at [65, 7] on input "5467" at bounding box center [95, 10] width 98 height 9
type input "5"
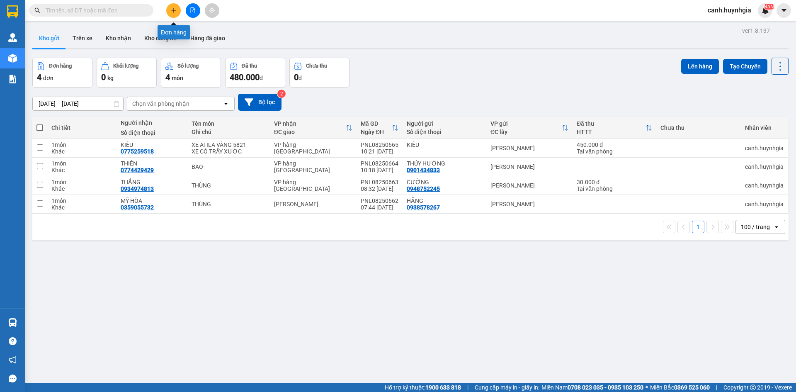
click at [172, 9] on icon "plus" at bounding box center [174, 10] width 6 height 6
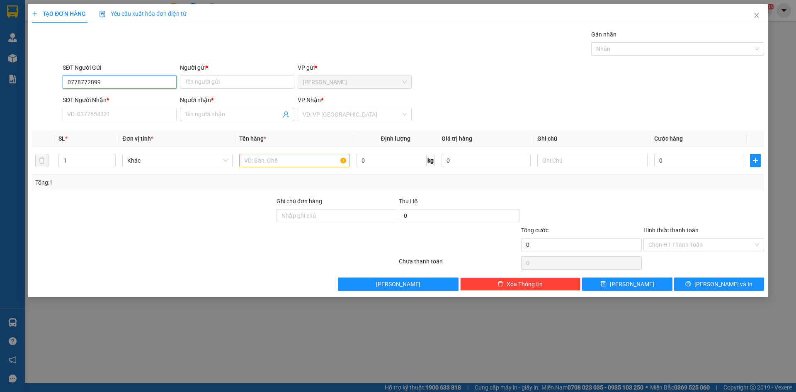
type input "0778772899"
type input "TRÂN"
drag, startPoint x: 107, startPoint y: 80, endPoint x: 53, endPoint y: 87, distance: 54.4
click at [53, 87] on div "SĐT Người Gửi 0778772899 0778772899 Người gửi * TRÂN VP gửi * Phạm Ngũ Lão" at bounding box center [398, 77] width 734 height 29
click at [83, 114] on input "SĐT Người Nhận *" at bounding box center [120, 114] width 114 height 13
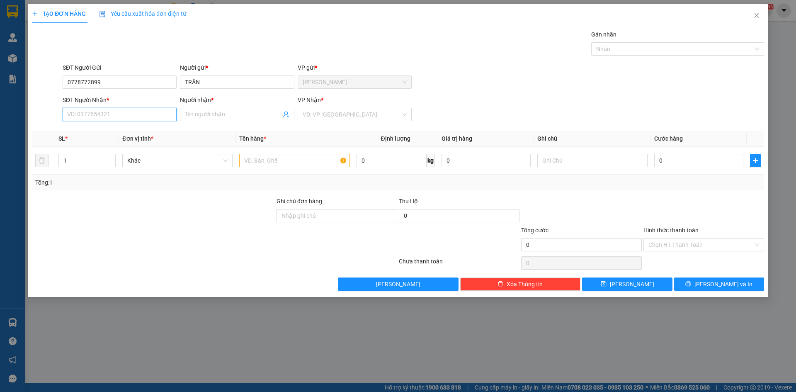
paste input "0778772899"
type input "0778772899"
click at [200, 117] on input "Người nhận *" at bounding box center [233, 114] width 96 height 9
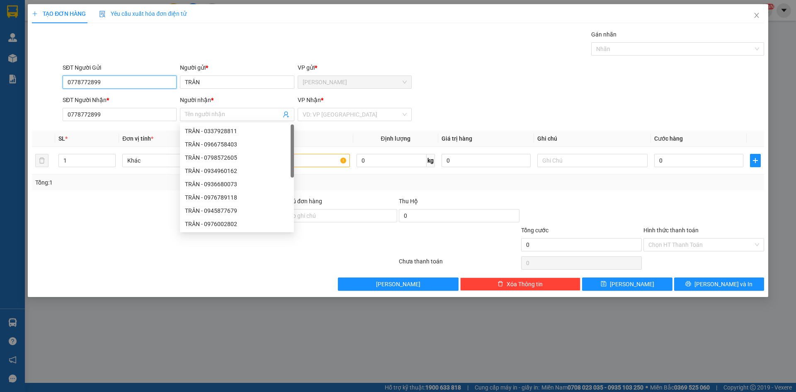
drag, startPoint x: 102, startPoint y: 83, endPoint x: 55, endPoint y: 84, distance: 46.9
click at [51, 83] on div "SĐT Người Gửi 0778772899 0778772899 Người gửi * TRÂN VP gửi * Phạm Ngũ Lão" at bounding box center [398, 77] width 734 height 29
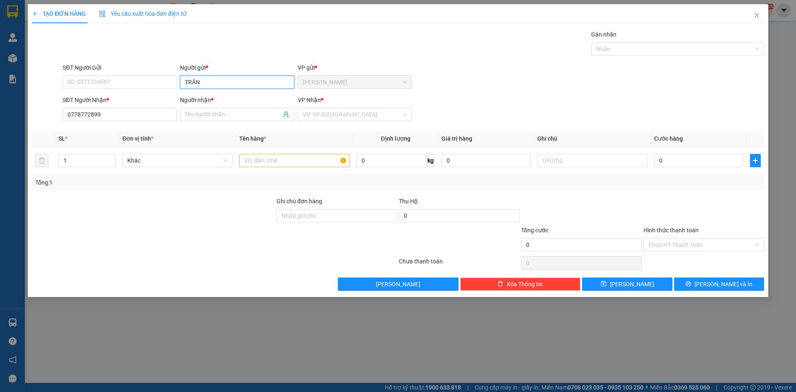
drag, startPoint x: 220, startPoint y: 85, endPoint x: 156, endPoint y: 97, distance: 64.9
click at [156, 97] on form "SĐT Người Gửi VD: 0371234567 Người gửi * TRÂN TRÂN VP gửi * Phạm Ngũ Lão SĐT Ng…" at bounding box center [398, 93] width 732 height 61
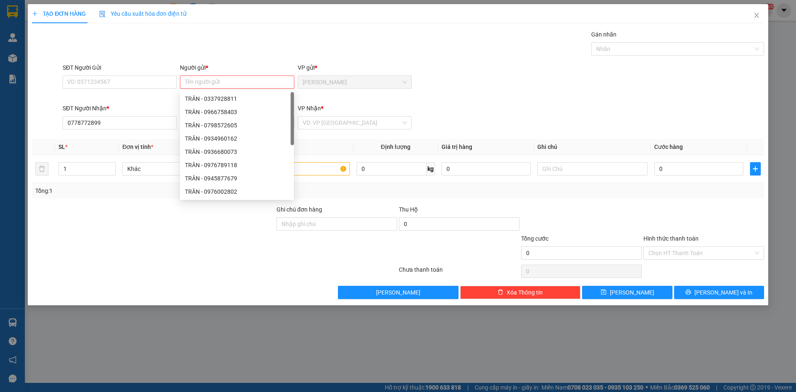
click at [112, 115] on div "SĐT Người Nhận *" at bounding box center [120, 110] width 114 height 12
click at [110, 126] on input "0778772899" at bounding box center [120, 122] width 114 height 13
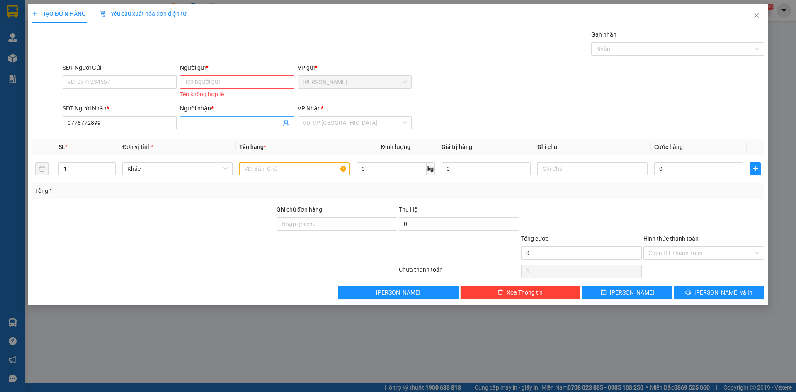
click at [252, 119] on input "Người nhận *" at bounding box center [233, 122] width 96 height 9
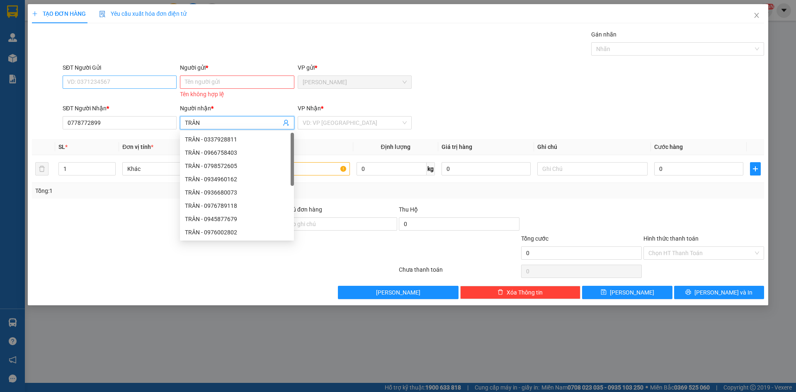
type input "TRÂN"
click at [103, 82] on input "SĐT Người Gửi" at bounding box center [120, 81] width 114 height 13
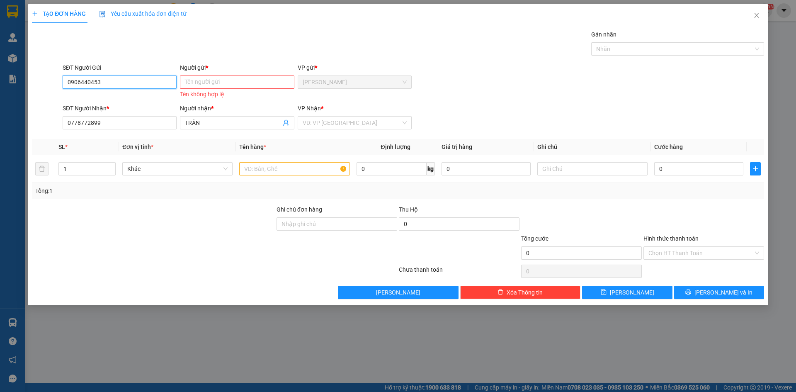
type input "0906440453"
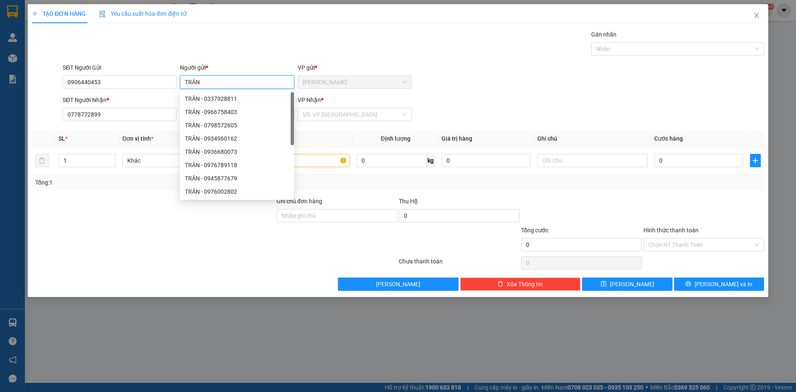
type input "TRÂN"
click at [220, 232] on div at bounding box center [153, 240] width 245 height 29
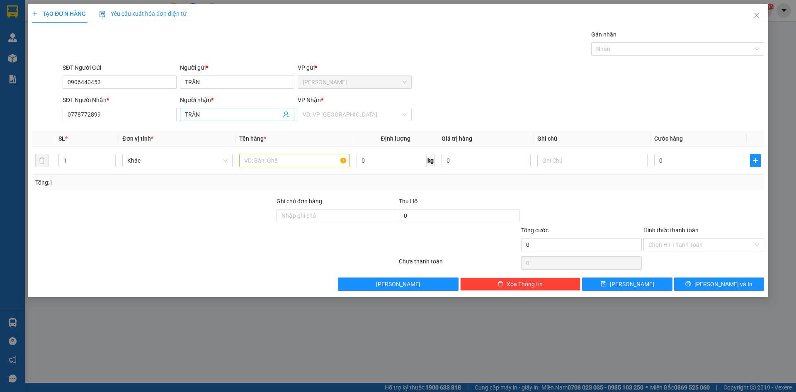
click at [211, 111] on input "TRÂN" at bounding box center [233, 114] width 96 height 9
type input "T"
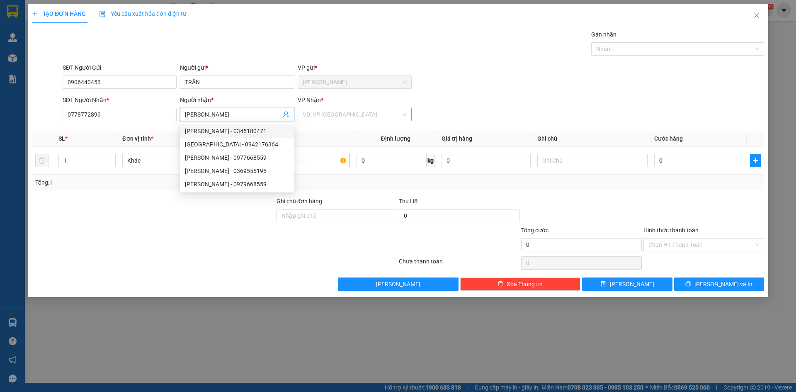
type input "[PERSON_NAME]"
click at [311, 116] on input "search" at bounding box center [352, 114] width 98 height 12
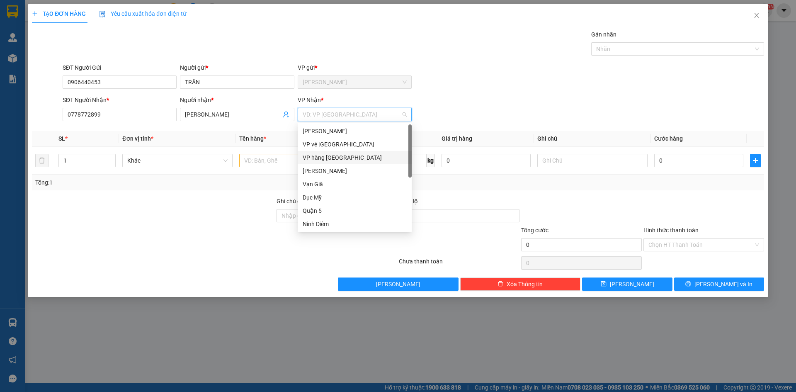
click at [334, 155] on div "VP hàng [GEOGRAPHIC_DATA]" at bounding box center [355, 157] width 104 height 9
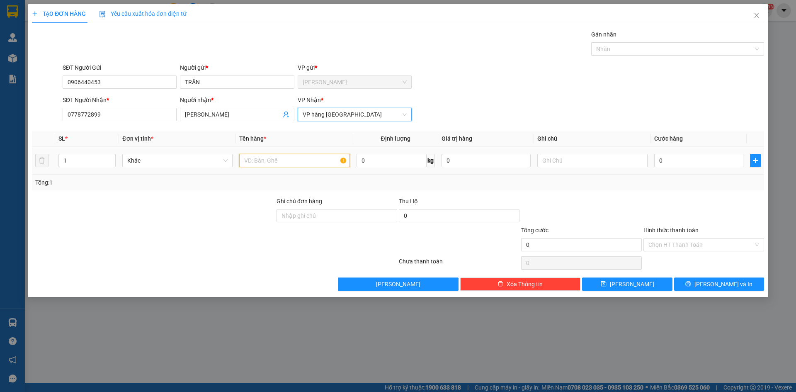
click at [260, 160] on input "text" at bounding box center [294, 160] width 110 height 13
type input "HỘP"
type input "3"
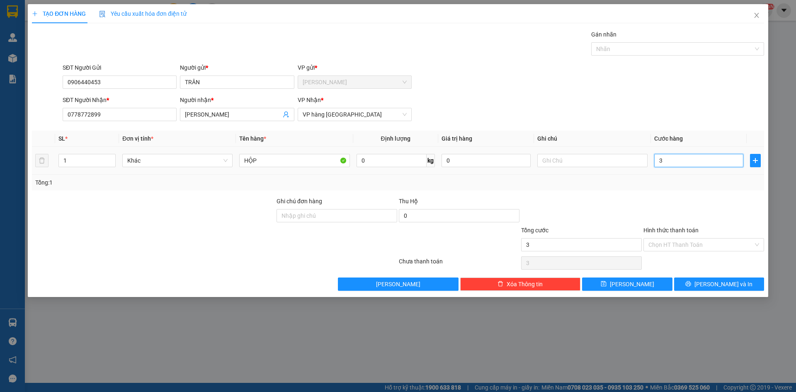
type input "30"
type input "30.000"
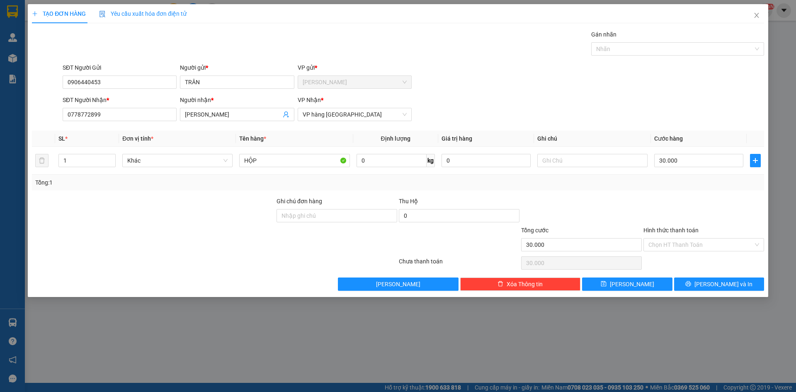
click at [511, 86] on div "SĐT Người Gửi 0906440453 Người gửi * TRÂN VP gửi * Phạm Ngũ Lão" at bounding box center [413, 77] width 705 height 29
click at [668, 244] on input "Hình thức thanh toán" at bounding box center [700, 244] width 105 height 12
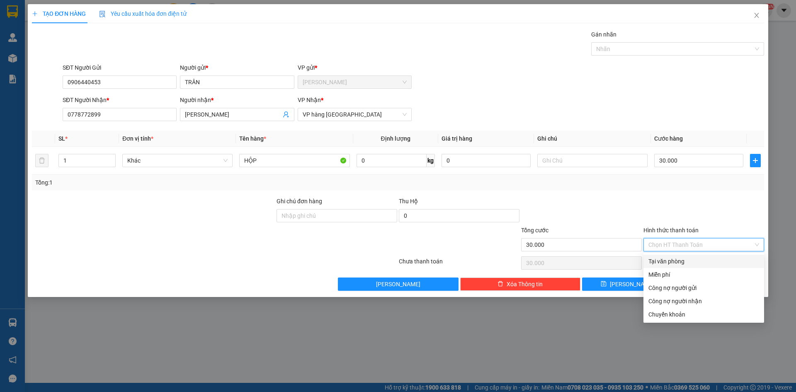
click at [670, 260] on div "Tại văn phòng" at bounding box center [703, 261] width 111 height 9
type input "0"
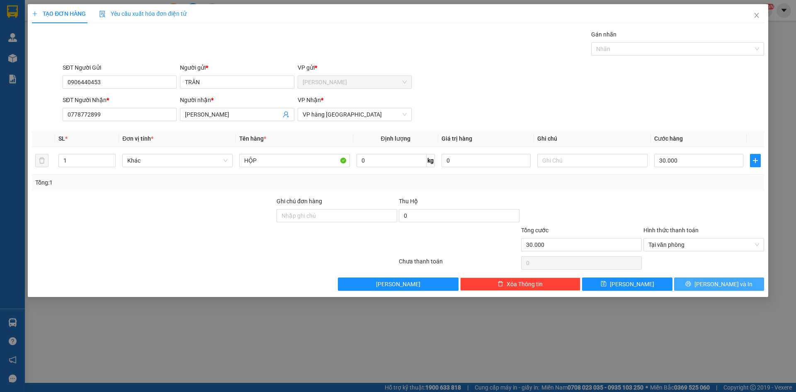
click at [717, 287] on span "[PERSON_NAME] và In" at bounding box center [723, 283] width 58 height 9
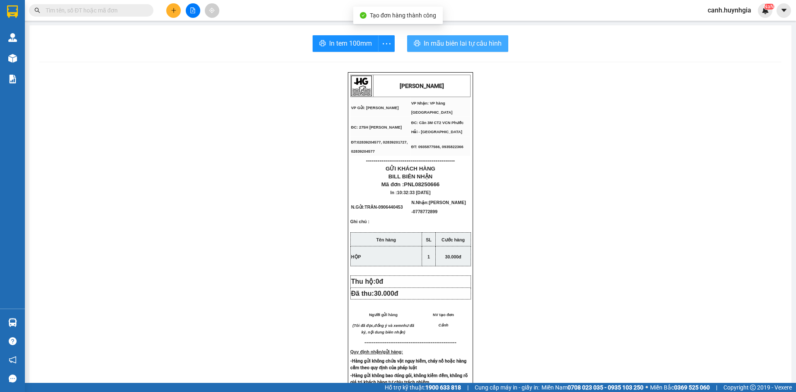
click at [435, 43] on span "In mẫu biên lai tự cấu hình" at bounding box center [463, 43] width 78 height 10
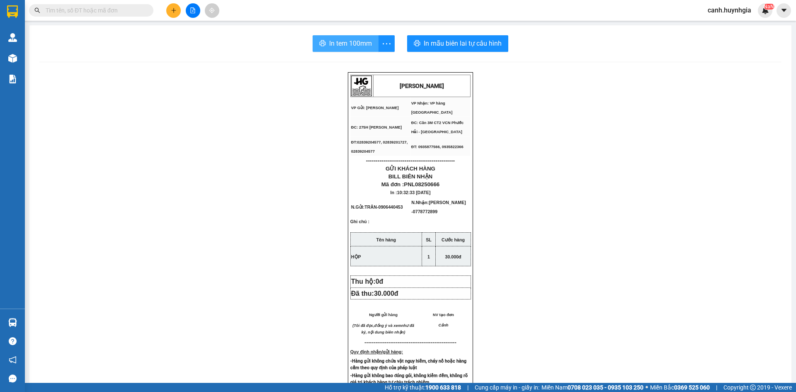
click at [344, 47] on span "In tem 100mm" at bounding box center [350, 43] width 43 height 10
click at [81, 13] on input "text" at bounding box center [95, 10] width 98 height 9
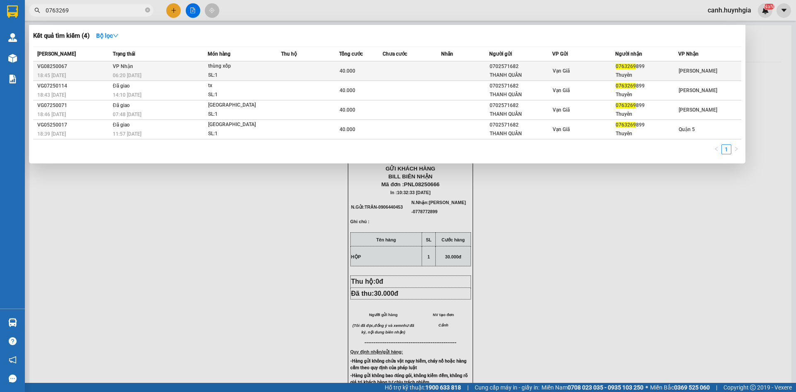
type input "0763269"
click at [546, 70] on div "0702571682" at bounding box center [521, 66] width 62 height 9
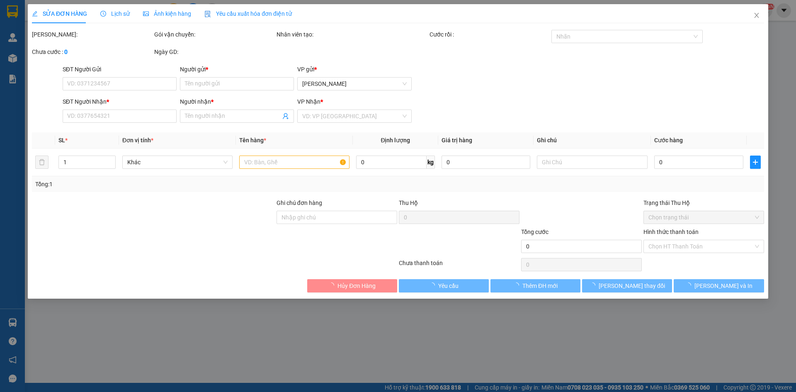
type input "0702571682"
type input "THANH QUÂN"
type input "0763269899"
type input "Thuyên"
type input "40.000"
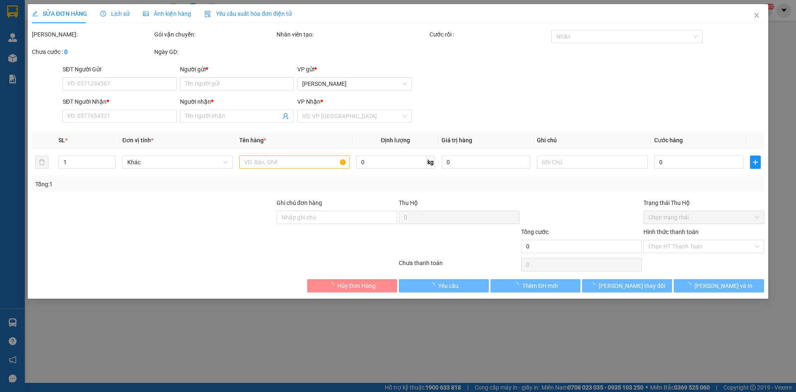
type input "0"
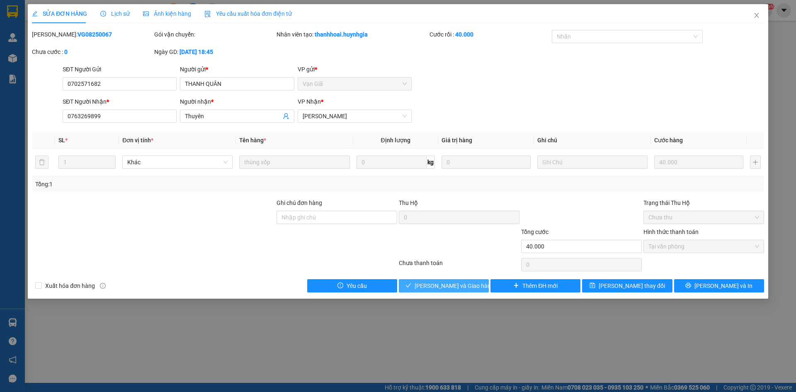
click at [458, 286] on span "[PERSON_NAME] và Giao hàng" at bounding box center [455, 285] width 80 height 9
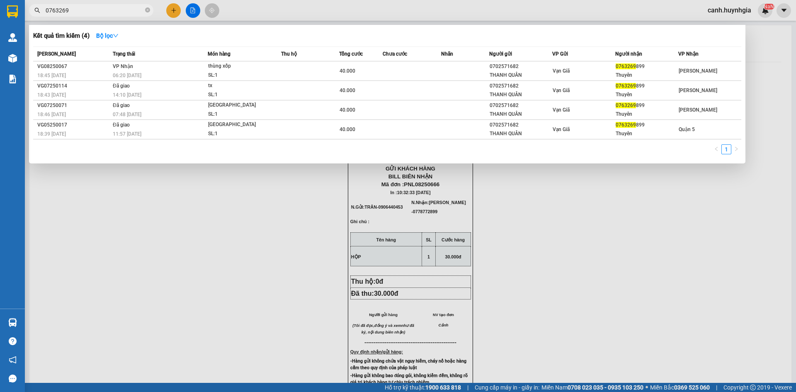
drag, startPoint x: 73, startPoint y: 8, endPoint x: 35, endPoint y: 17, distance: 38.8
click at [35, 17] on div "Kết quả tìm kiếm ( 4 ) Bộ lọc Mã ĐH Trạng thái Món hàng Thu hộ Tổng cước Chưa c…" at bounding box center [81, 10] width 162 height 15
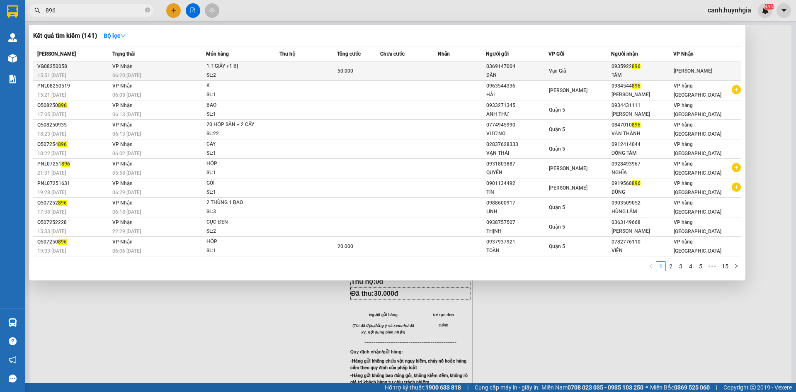
type input "896"
click at [624, 68] on div "0935922 896" at bounding box center [643, 66] width 62 height 9
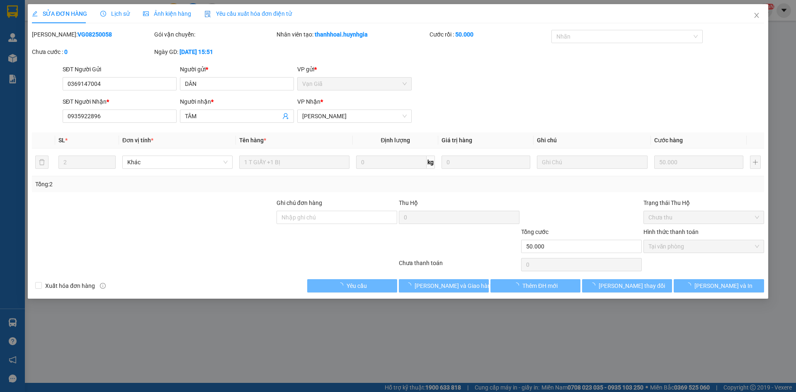
type input "0369147004"
type input "DÂN"
type input "0935922896"
type input "TÂM"
type input "50.000"
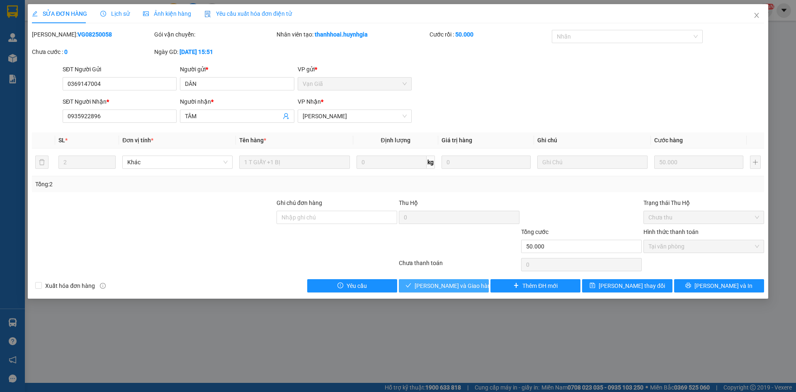
click at [456, 284] on span "[PERSON_NAME] và Giao hàng" at bounding box center [455, 285] width 80 height 9
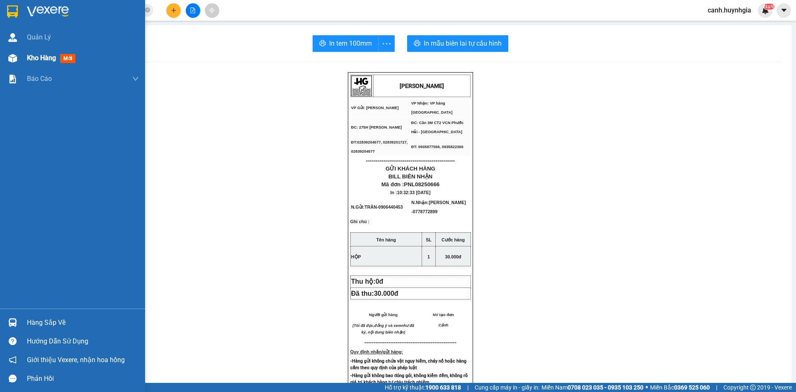
click at [46, 62] on span "Kho hàng" at bounding box center [41, 58] width 29 height 8
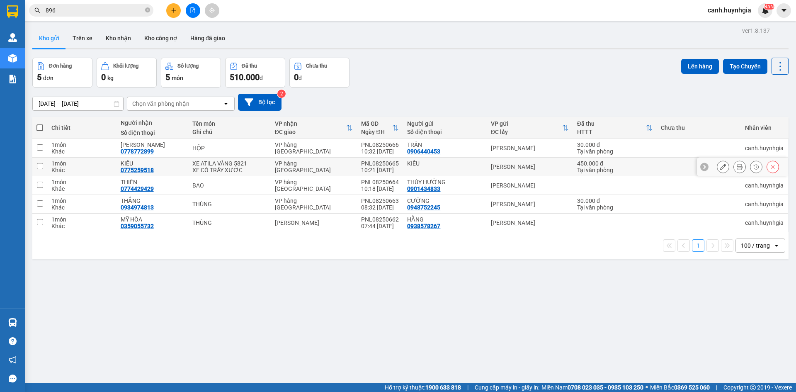
click at [254, 164] on div "XE ATILA VÀNG 5821" at bounding box center [229, 163] width 74 height 7
checkbox input "true"
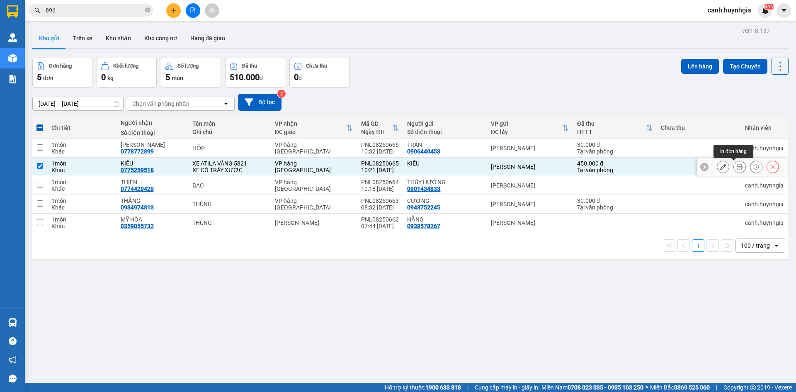
click at [737, 167] on icon at bounding box center [740, 167] width 6 height 6
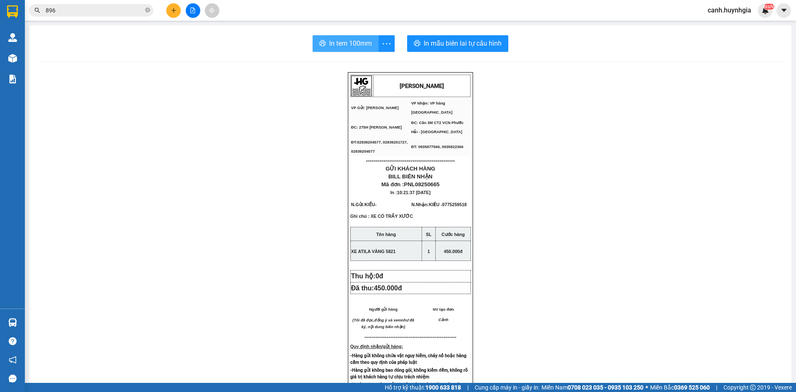
click at [362, 43] on span "In tem 100mm" at bounding box center [350, 43] width 43 height 10
click at [66, 12] on input "896" at bounding box center [95, 10] width 98 height 9
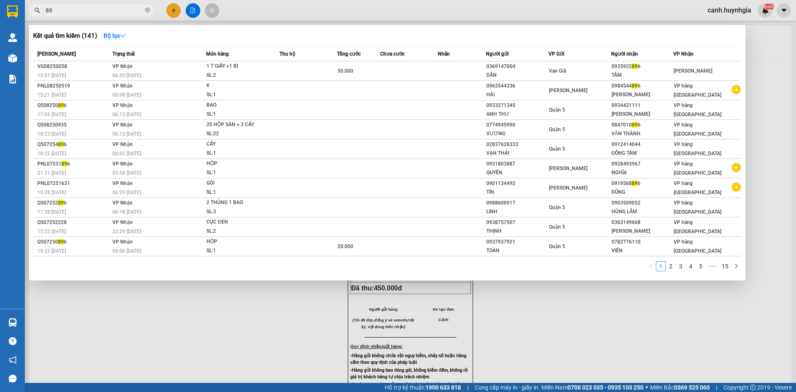
type input "8"
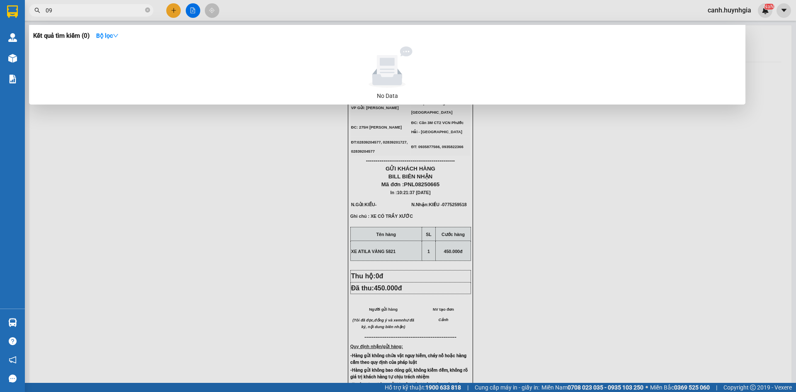
type input "0"
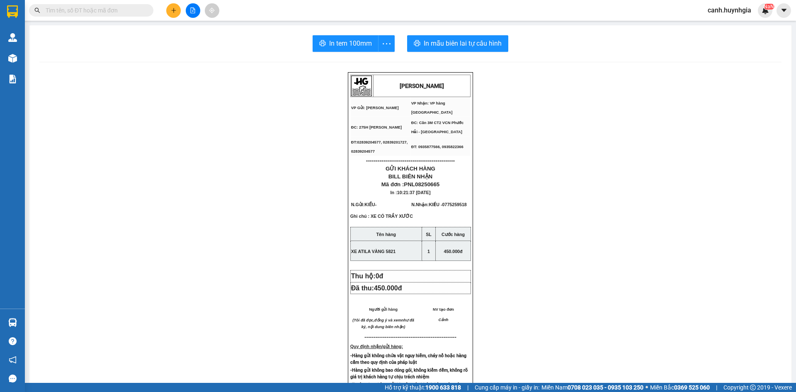
click at [95, 11] on input "text" at bounding box center [95, 10] width 98 height 9
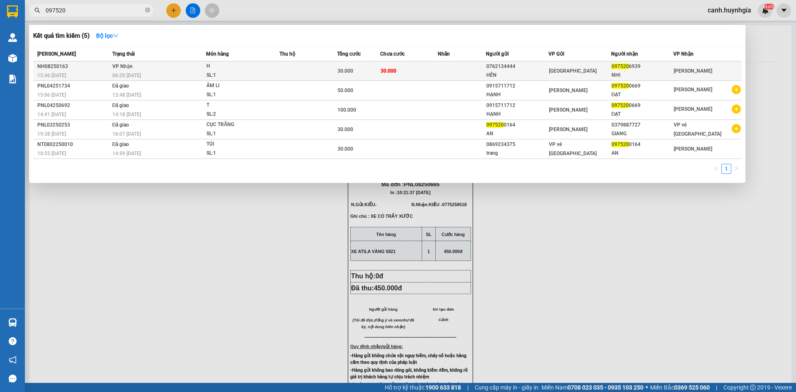
type input "097520"
click at [565, 73] on span "Ninh Hòa" at bounding box center [573, 71] width 48 height 6
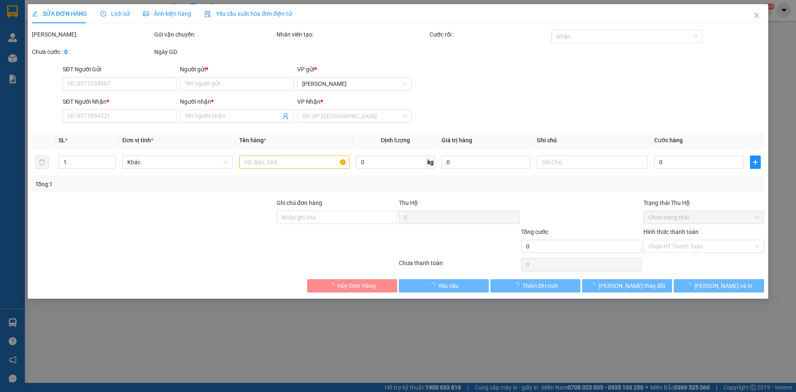
type input "0762134444"
type input "HÊN"
type input "0975206939"
type input "NHI"
type input "30.000"
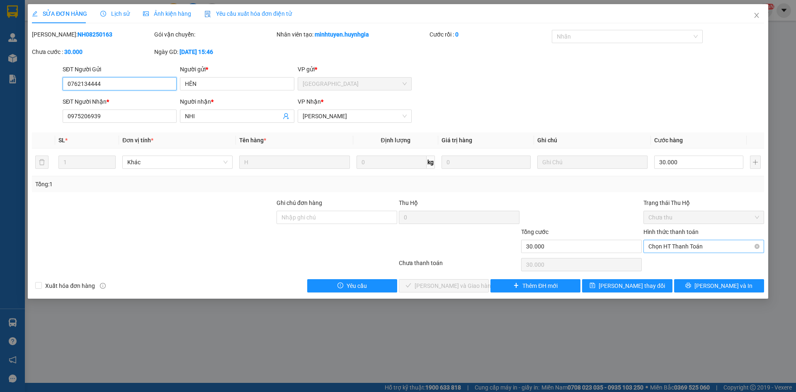
click at [676, 243] on span "Chọn HT Thanh Toán" at bounding box center [703, 246] width 111 height 12
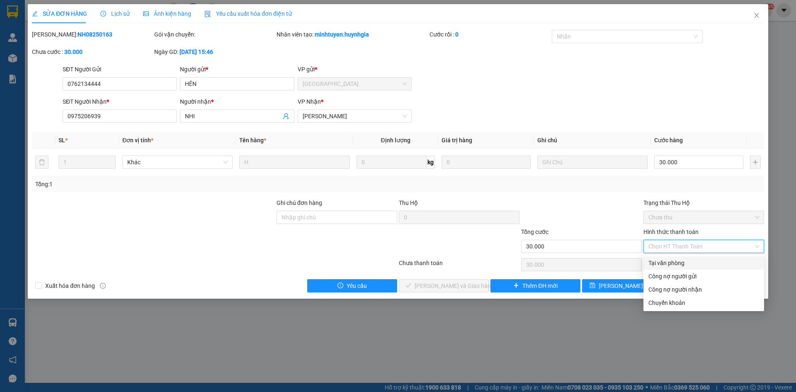
click at [678, 261] on div "Tại văn phòng" at bounding box center [703, 262] width 111 height 9
type input "0"
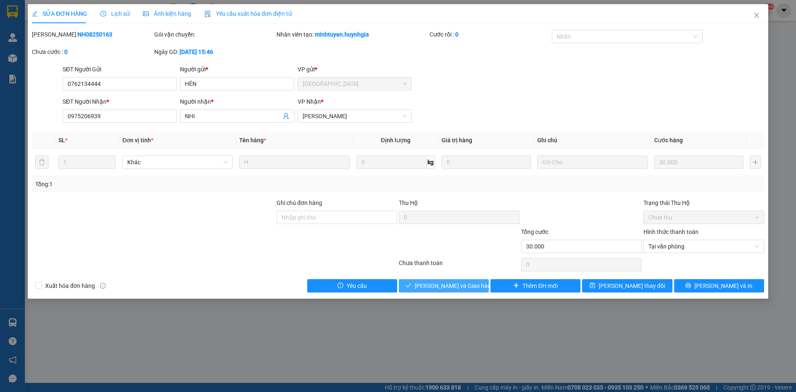
click at [439, 287] on span "[PERSON_NAME] và Giao hàng" at bounding box center [455, 285] width 80 height 9
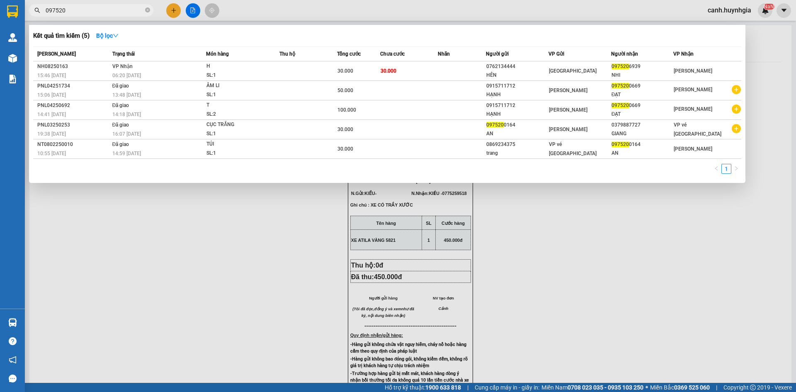
drag, startPoint x: 70, startPoint y: 11, endPoint x: 25, endPoint y: 19, distance: 45.5
click at [35, 15] on span "097520" at bounding box center [91, 10] width 124 height 12
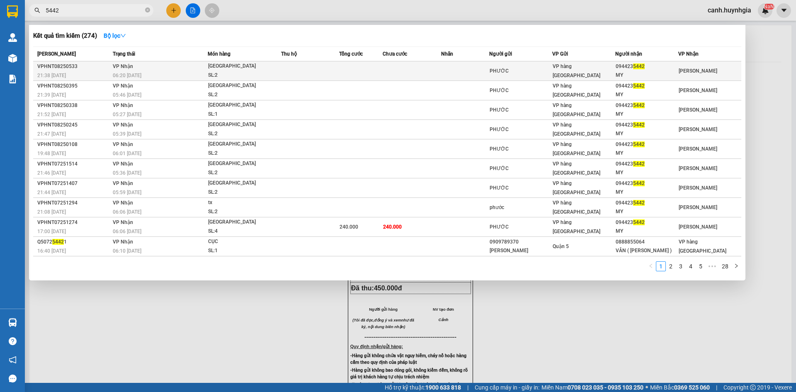
type input "5442"
click at [601, 74] on div "VP hàng [GEOGRAPHIC_DATA]" at bounding box center [584, 71] width 62 height 18
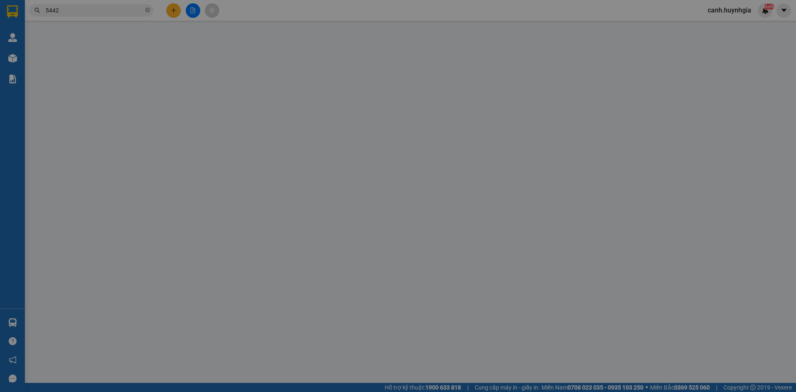
type input "PHƯỚC"
type input "0944235442"
type input "MY"
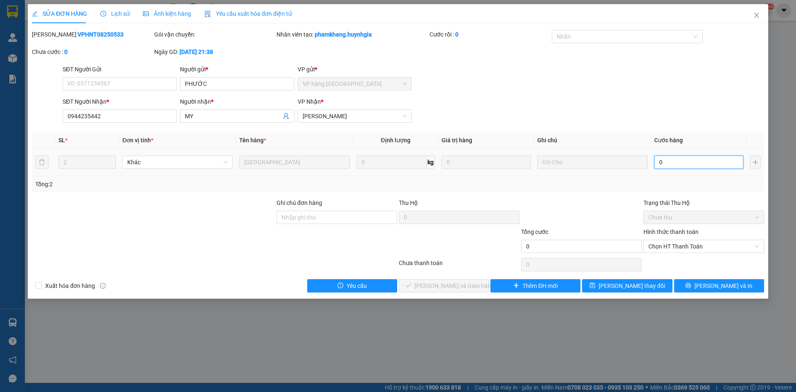
click at [688, 162] on input "0" at bounding box center [698, 161] width 89 height 13
type input "8"
type input "80"
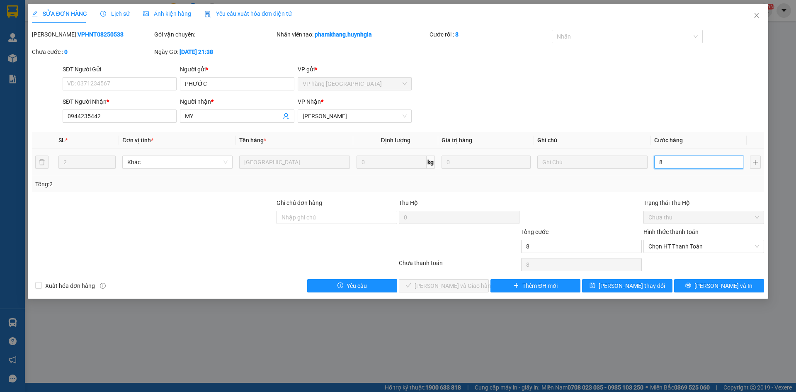
type input "80"
type input "80.000"
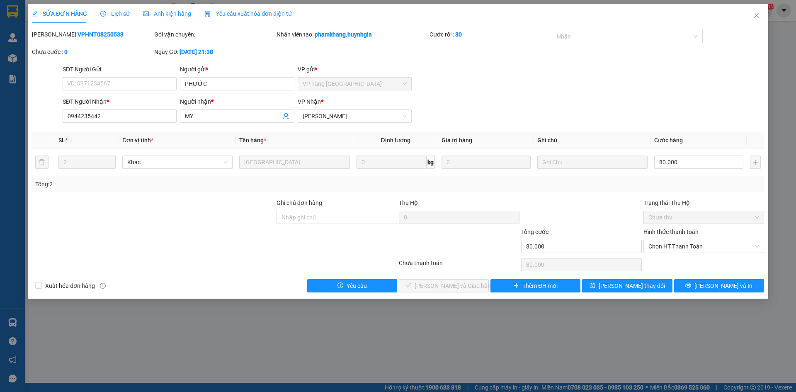
click at [607, 96] on form "SĐT Người Gửi VD: 0371234567 Người gửi * PHƯỚC VP gửi * VP hàng Nha Trang SĐT N…" at bounding box center [398, 95] width 732 height 61
click at [573, 34] on div at bounding box center [623, 37] width 139 height 10
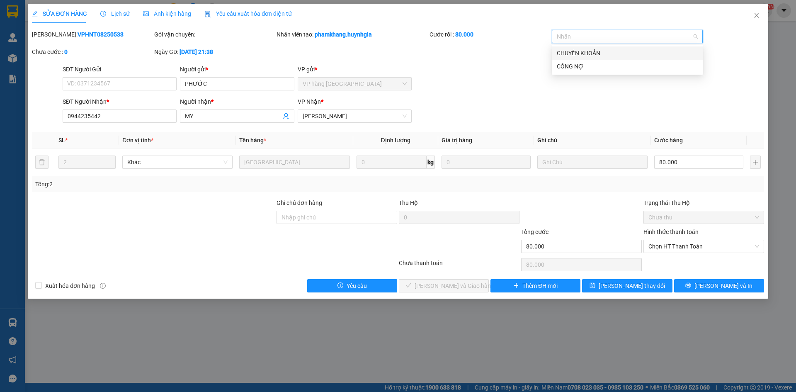
click at [575, 48] on div "CHUYỂN KHOẢN" at bounding box center [627, 52] width 151 height 13
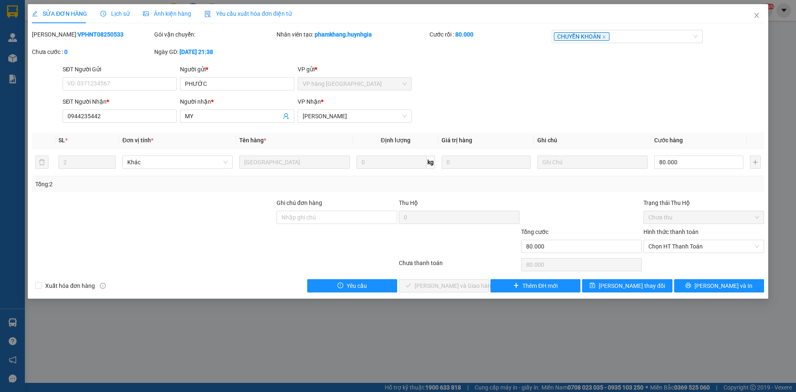
click at [537, 78] on div "SĐT Người Gửi VD: 0371234567 Người gửi * PHƯỚC VP gửi * VP hàng Nha Trang" at bounding box center [413, 79] width 705 height 29
click at [681, 245] on span "Chọn HT Thanh Toán" at bounding box center [703, 246] width 111 height 12
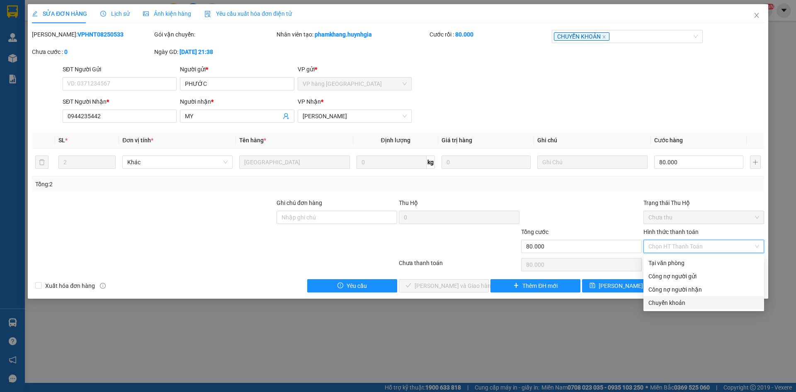
click at [677, 308] on div "Chuyển khoản" at bounding box center [703, 302] width 121 height 13
type input "0"
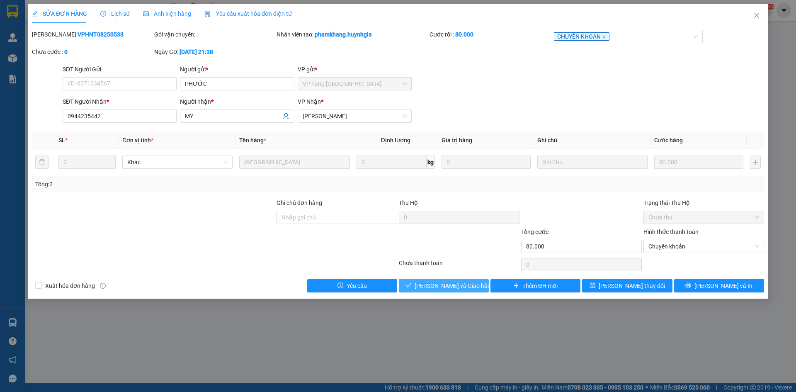
click at [437, 284] on span "[PERSON_NAME] và Giao hàng" at bounding box center [455, 285] width 80 height 9
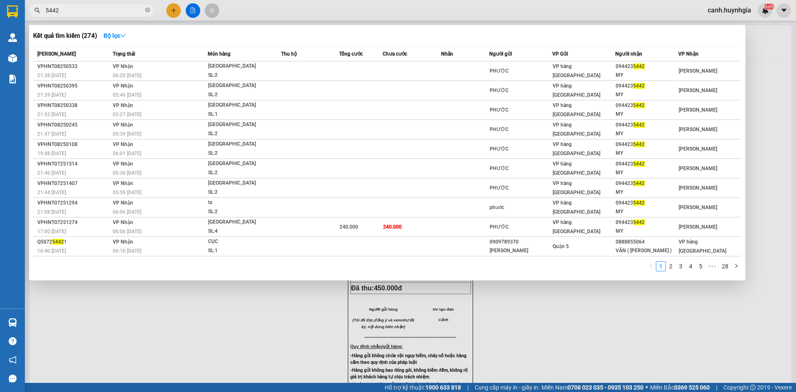
drag, startPoint x: 68, startPoint y: 11, endPoint x: 30, endPoint y: 22, distance: 38.7
click at [30, 18] on div "Kết quả tìm kiếm ( 274 ) Bộ lọc Mã ĐH Trạng thái Món hàng Thu hộ Tổng cước Chưa…" at bounding box center [81, 10] width 162 height 15
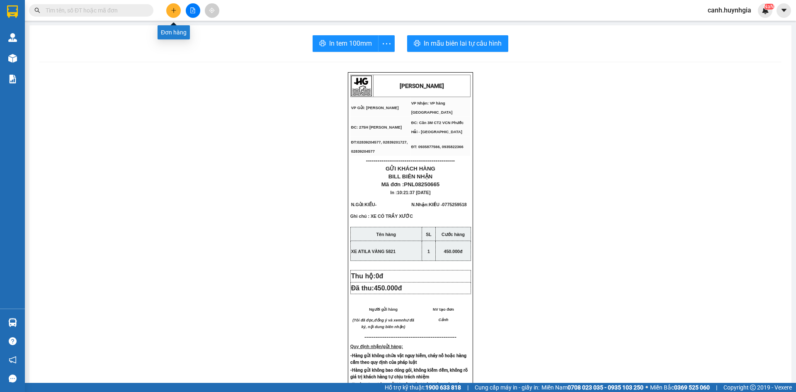
click at [175, 6] on button at bounding box center [173, 10] width 15 height 15
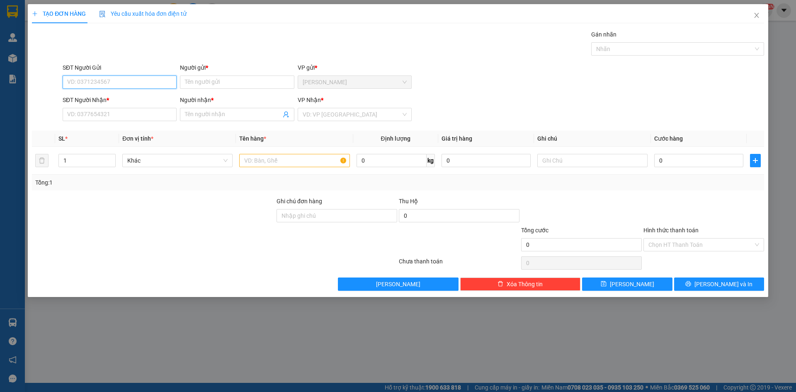
click at [124, 85] on input "SĐT Người Gửi" at bounding box center [120, 81] width 114 height 13
type input "0814679729"
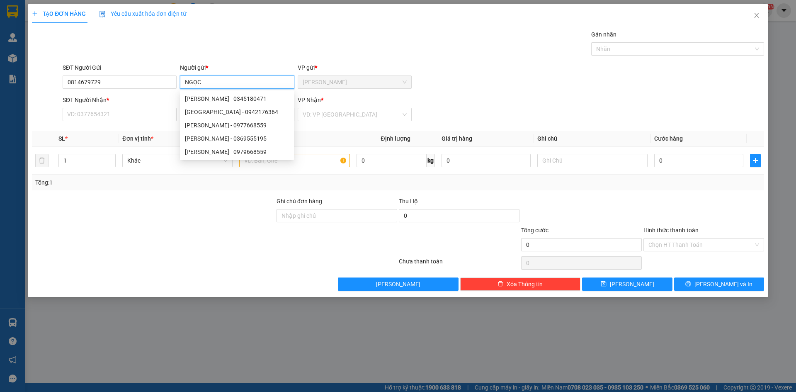
type input "NGỌC"
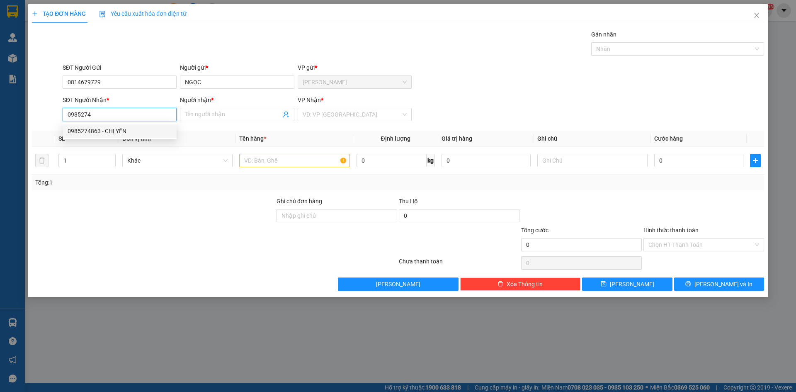
click at [122, 129] on div "0985274863 - CHỊ YẾN" at bounding box center [120, 130] width 104 height 9
type input "0985274863"
type input "CHỊ YẾN"
type input "0985274863"
click at [261, 160] on input "text" at bounding box center [294, 160] width 110 height 13
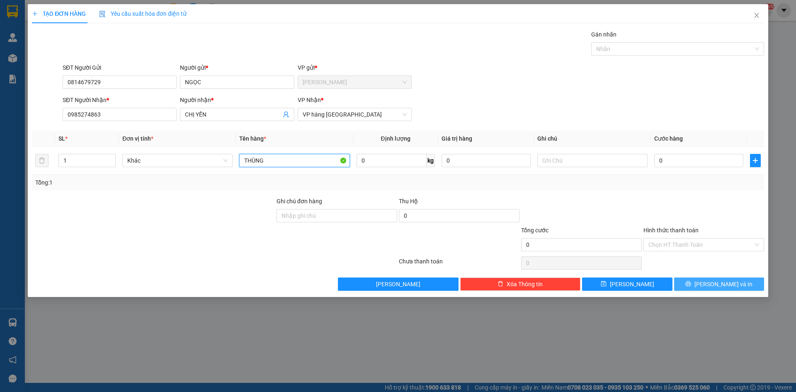
type input "THÙNG"
click at [728, 282] on span "[PERSON_NAME] và In" at bounding box center [723, 283] width 58 height 9
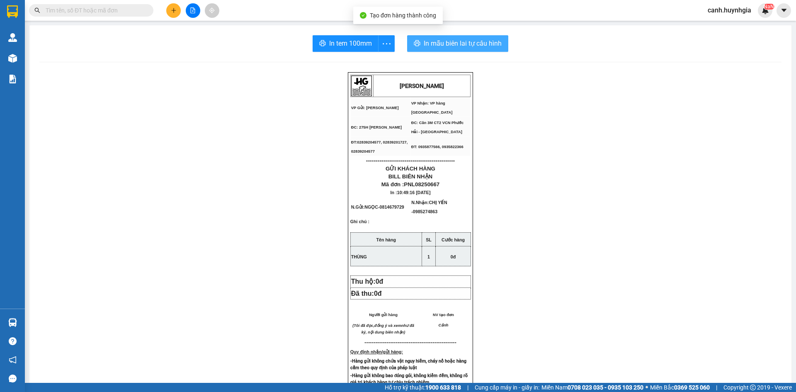
click at [458, 45] on span "In mẫu biên lai tự cấu hình" at bounding box center [463, 43] width 78 height 10
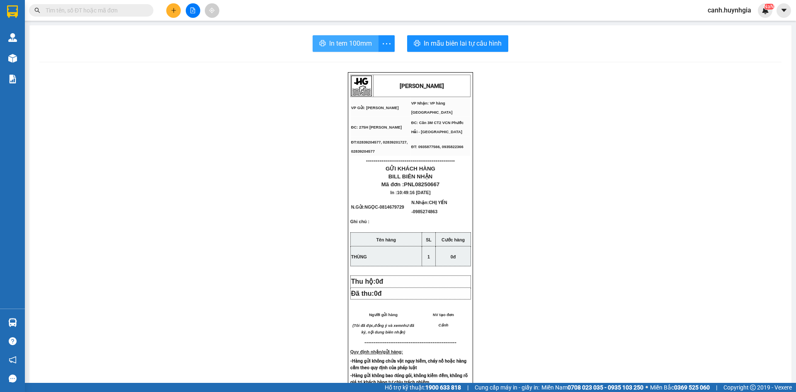
click at [346, 42] on span "In tem 100mm" at bounding box center [350, 43] width 43 height 10
click at [172, 11] on icon "plus" at bounding box center [174, 10] width 6 height 6
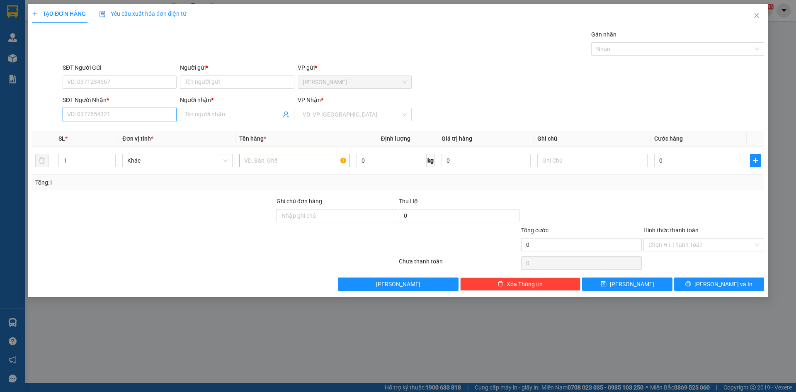
click at [108, 113] on input "SĐT Người Nhận *" at bounding box center [120, 114] width 114 height 13
type input "0935636299"
type input "L"
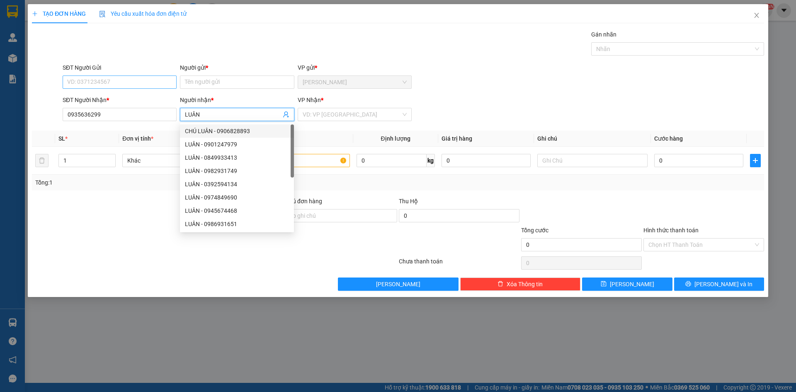
type input "LUÂN"
click at [109, 81] on input "SĐT Người Gửi" at bounding box center [120, 81] width 114 height 13
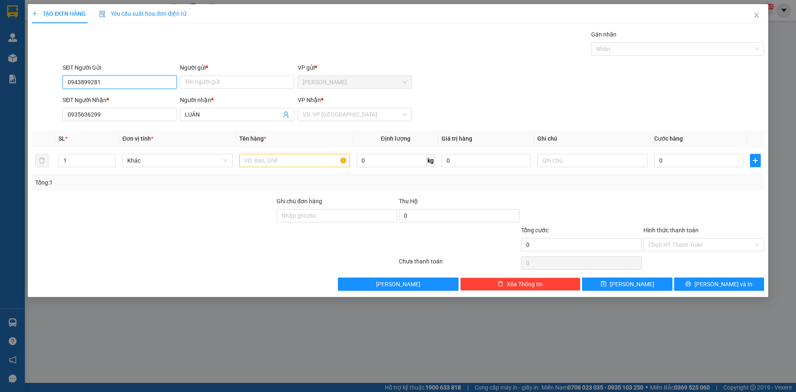
type input "0943899281"
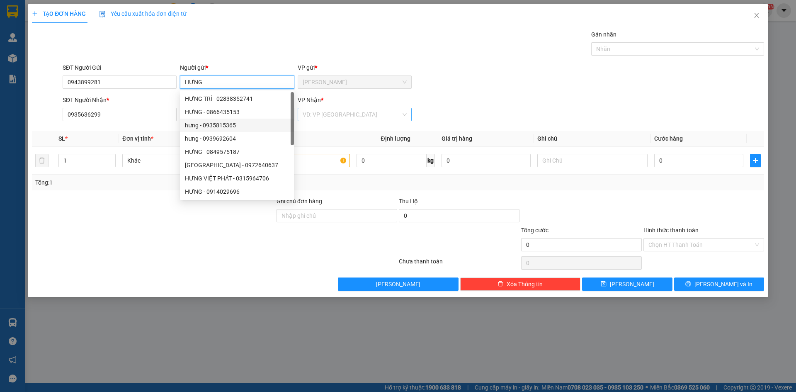
type input "HƯNG"
click at [308, 118] on input "search" at bounding box center [352, 114] width 98 height 12
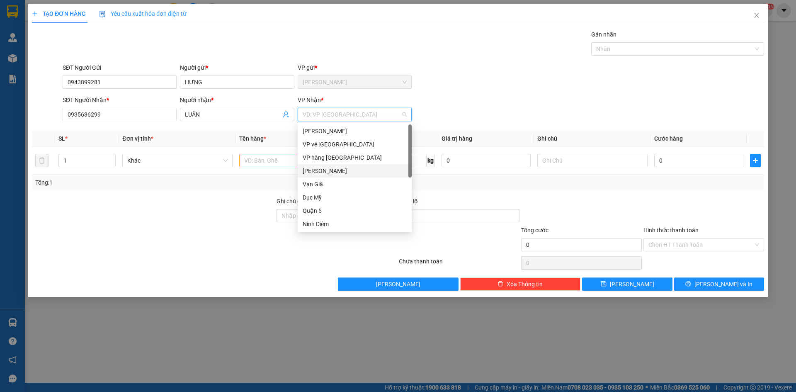
click at [332, 171] on div "[PERSON_NAME]" at bounding box center [355, 170] width 104 height 9
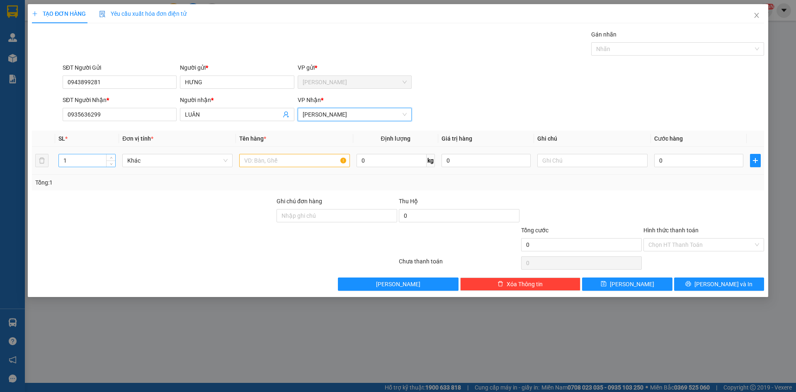
click at [86, 164] on input "1" at bounding box center [87, 160] width 56 height 12
type input "2"
click at [255, 164] on input "text" at bounding box center [294, 160] width 110 height 13
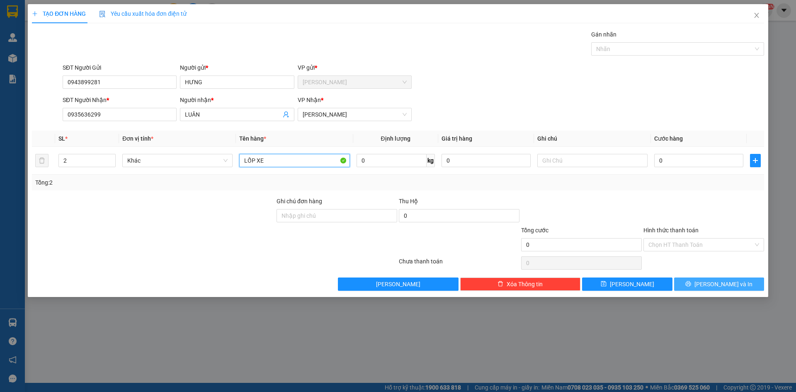
type input "LỐP XE"
click at [721, 280] on span "[PERSON_NAME] và In" at bounding box center [723, 283] width 58 height 9
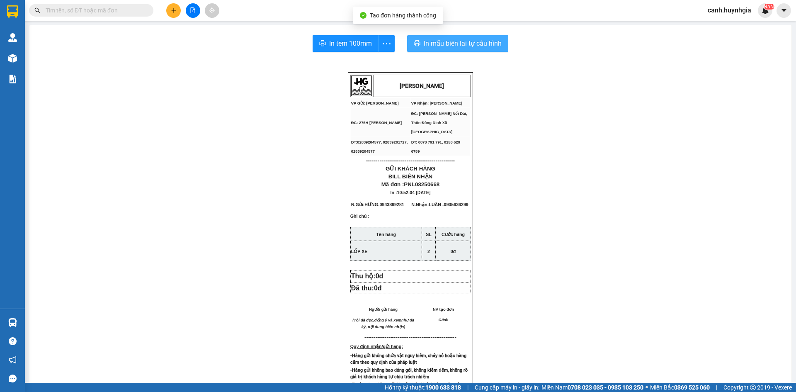
click at [461, 44] on span "In mẫu biên lai tự cấu hình" at bounding box center [463, 43] width 78 height 10
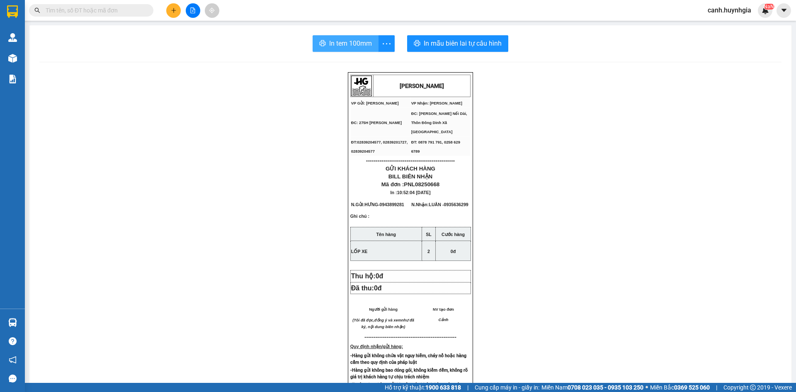
click at [335, 42] on span "In tem 100mm" at bounding box center [350, 43] width 43 height 10
click at [175, 8] on icon "plus" at bounding box center [174, 10] width 6 height 6
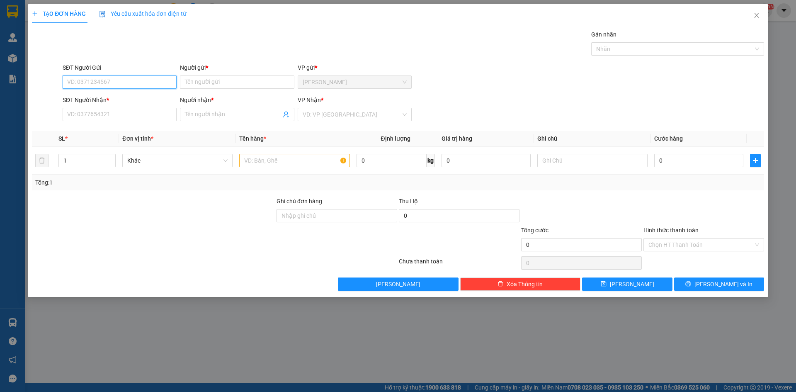
drag, startPoint x: 77, startPoint y: 86, endPoint x: 80, endPoint y: 83, distance: 4.7
click at [80, 83] on input "SĐT Người Gửi" at bounding box center [120, 81] width 114 height 13
type input "0356929868"
click at [105, 112] on input "SĐT Người Nhận *" at bounding box center [120, 114] width 114 height 13
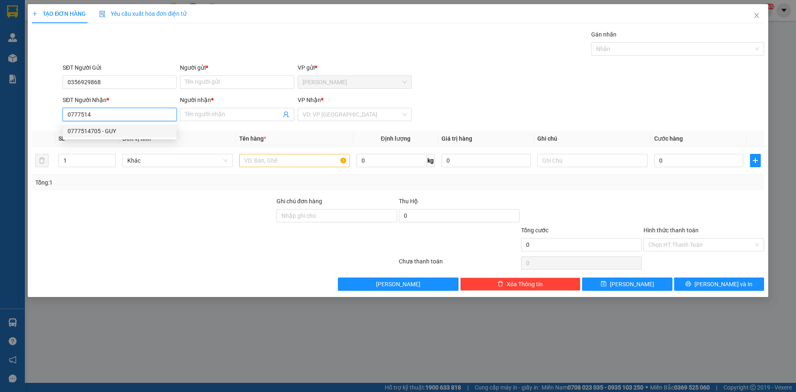
click at [100, 130] on div "0777514705 - GUY" at bounding box center [120, 130] width 104 height 9
type input "0777514705"
type input "GUY"
type input "0777514705"
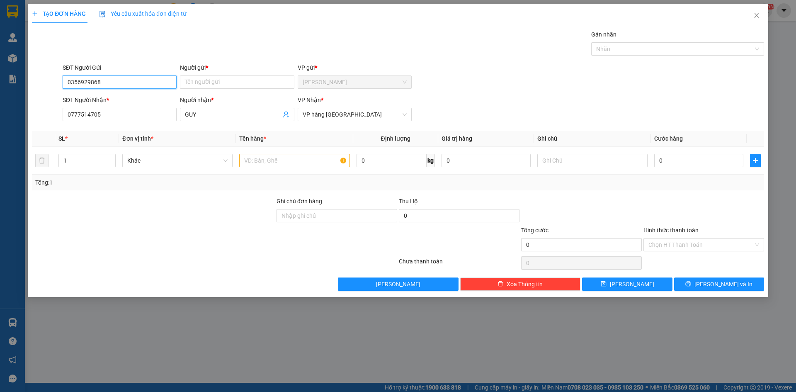
click at [110, 82] on input "0356929868" at bounding box center [120, 81] width 114 height 13
drag, startPoint x: 103, startPoint y: 83, endPoint x: 43, endPoint y: 91, distance: 60.3
click at [43, 91] on div "SĐT Người Gửi 0356929868 0356929868 Người gửi * Tên người gửi VP gửi * Phạm Ngũ…" at bounding box center [398, 77] width 734 height 29
click at [126, 128] on div "0354868929 - CT LƯƠNG KIÊN" at bounding box center [120, 125] width 104 height 9
type input "0354868929"
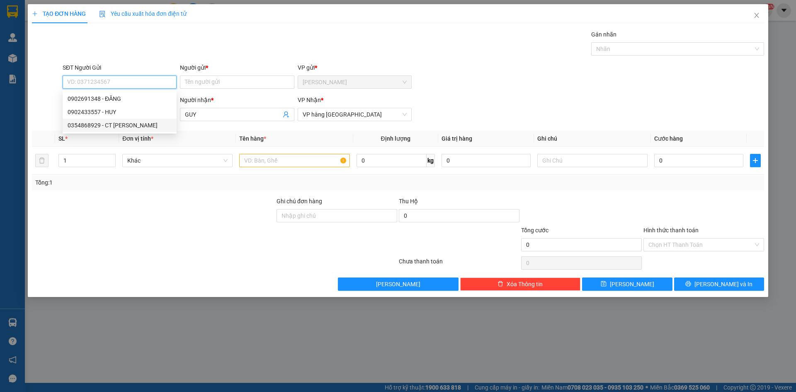
type input "CT [PERSON_NAME]"
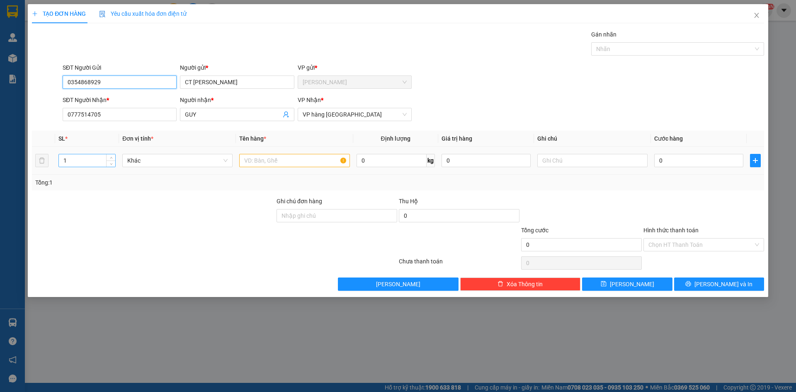
type input "0354868929"
click at [80, 160] on input "1" at bounding box center [87, 160] width 56 height 12
click at [306, 162] on input "text" at bounding box center [294, 160] width 110 height 13
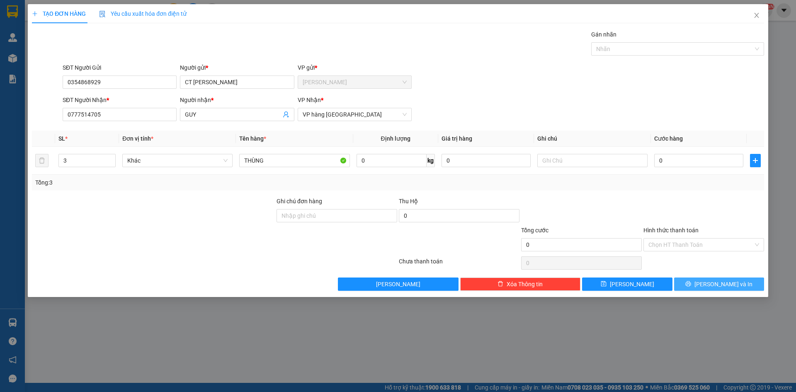
click at [732, 284] on span "[PERSON_NAME] và In" at bounding box center [723, 283] width 58 height 9
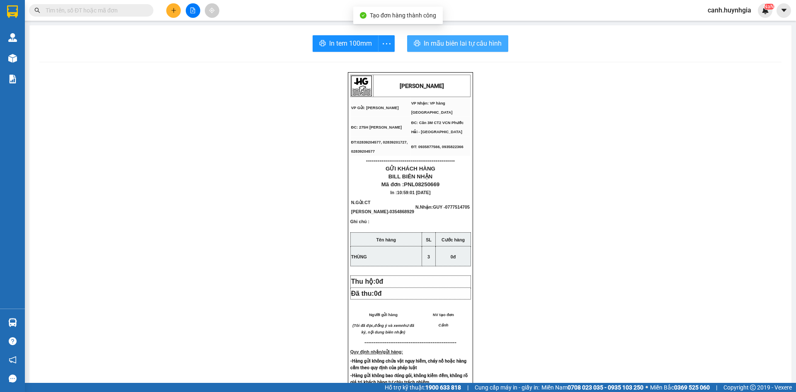
click at [458, 40] on span "In mẫu biên lai tự cấu hình" at bounding box center [463, 43] width 78 height 10
click at [346, 45] on span "In tem 100mm" at bounding box center [350, 43] width 43 height 10
drag, startPoint x: 615, startPoint y: 337, endPoint x: 637, endPoint y: 391, distance: 58.4
click at [634, 379] on div "HUỲNH GIA VP Gửi: Phạm Ngũ Lão VP Nhận: VP hàng Nha Trang ĐC: 275H Phạm Ngũ L…" at bounding box center [410, 362] width 742 height 580
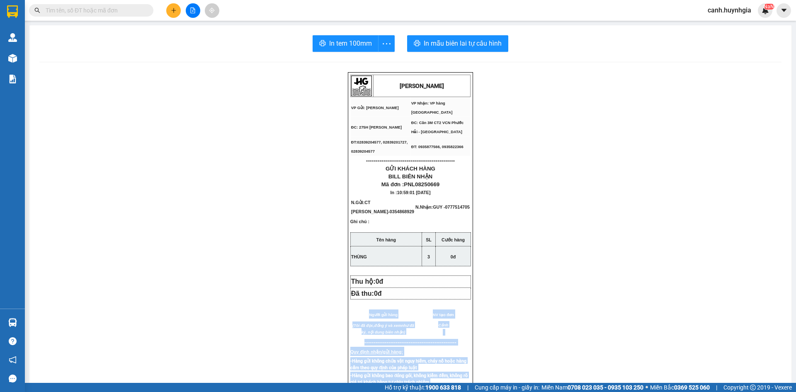
click at [171, 7] on button at bounding box center [173, 10] width 15 height 15
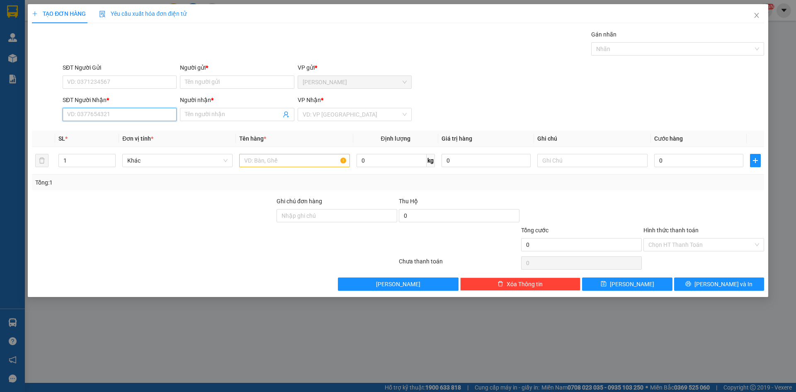
click at [119, 119] on input "SĐT Người Nhận *" at bounding box center [120, 114] width 114 height 13
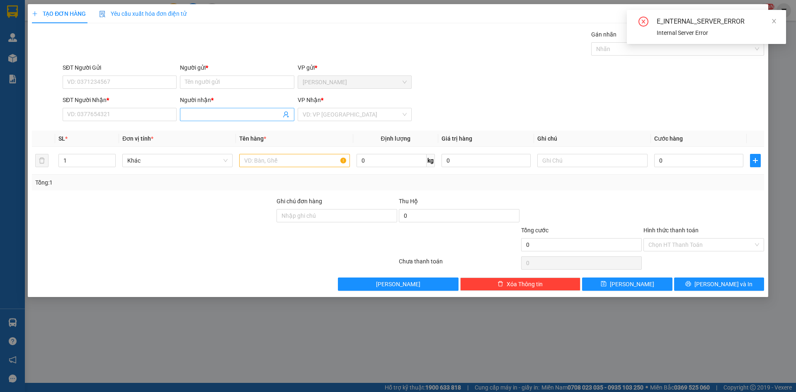
click at [196, 114] on input "Người nhận *" at bounding box center [233, 114] width 96 height 9
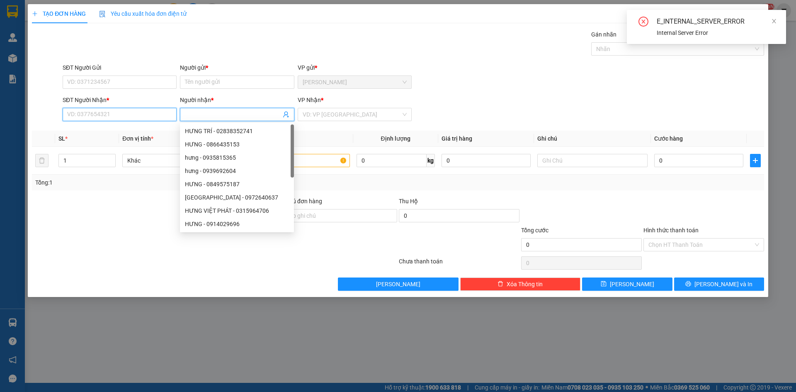
click at [92, 116] on input "SĐT Người Nhận *" at bounding box center [120, 114] width 114 height 13
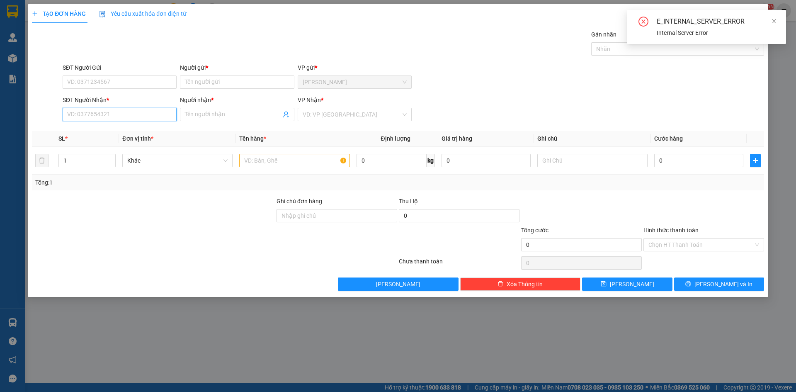
click at [151, 114] on input "SĐT Người Nhận *" at bounding box center [120, 114] width 114 height 13
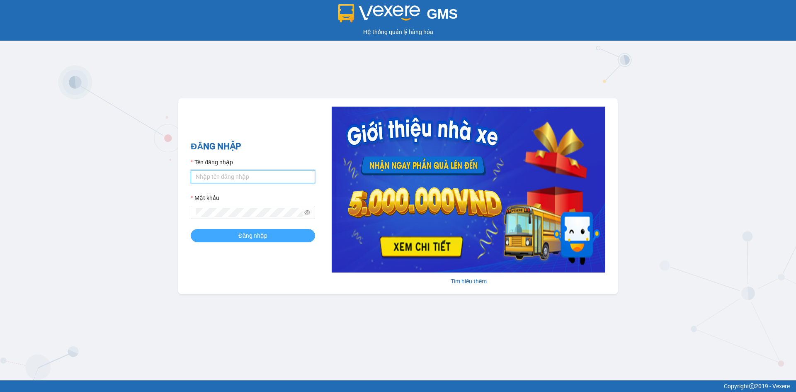
type input "canh.huynhgia"
click at [257, 233] on span "Đăng nhập" at bounding box center [252, 235] width 29 height 9
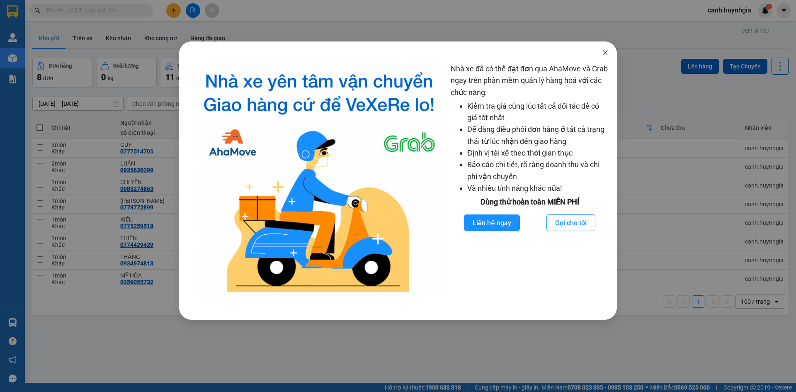
drag, startPoint x: 607, startPoint y: 50, endPoint x: 593, endPoint y: 50, distance: 14.1
click at [607, 50] on icon "close" at bounding box center [605, 52] width 7 height 7
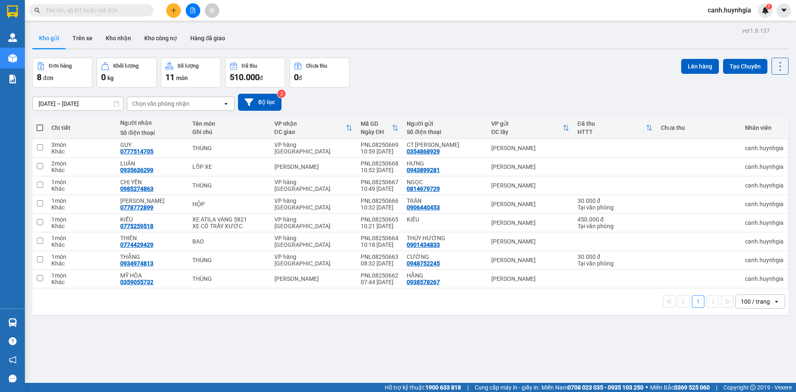
click at [174, 10] on icon "plus" at bounding box center [174, 10] width 6 height 6
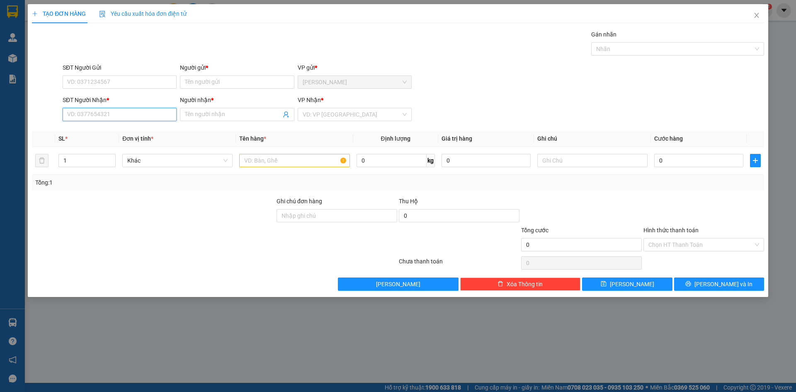
click at [118, 119] on input "SĐT Người Nhận *" at bounding box center [120, 114] width 114 height 13
click at [120, 128] on div "0905392008 - CHỊ [PERSON_NAME] ([PERSON_NAME])" at bounding box center [139, 130] width 142 height 9
type input "0905392008"
type input "CHỊ [PERSON_NAME] ([PERSON_NAME])"
type input "0905392008"
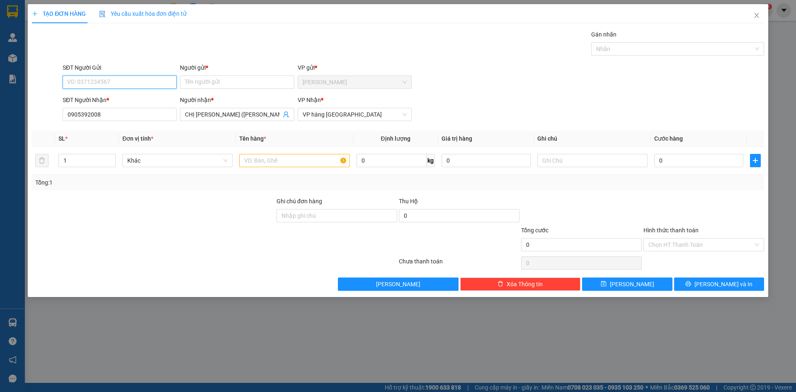
click at [109, 76] on input "SĐT Người Gửi" at bounding box center [120, 81] width 114 height 13
click at [110, 100] on div "0932194895 - [PERSON_NAME]" at bounding box center [120, 98] width 104 height 9
type input "0932194895"
type input "NGỌC"
click at [282, 161] on input "text" at bounding box center [294, 160] width 110 height 13
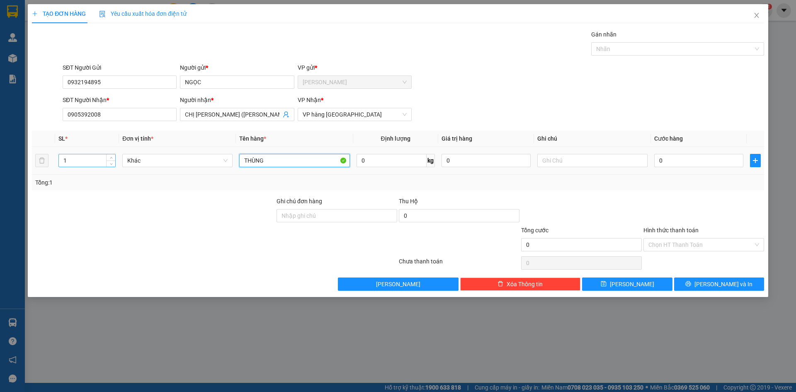
type input "THÙNG"
click at [87, 165] on input "1" at bounding box center [87, 160] width 56 height 12
type input "1"
type input "2"
click at [730, 279] on span "[PERSON_NAME] và In" at bounding box center [723, 283] width 58 height 9
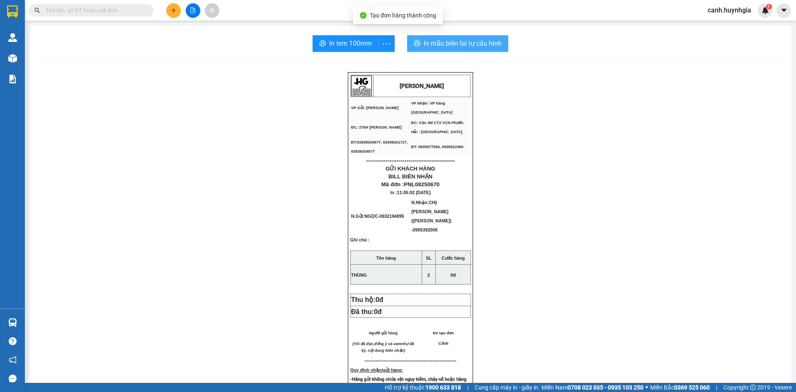
click at [483, 42] on span "In mẫu biên lai tự cấu hình" at bounding box center [463, 43] width 78 height 10
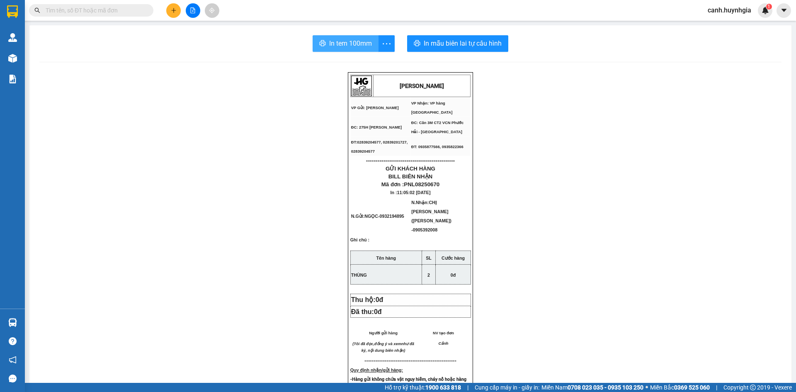
click at [346, 44] on span "In tem 100mm" at bounding box center [350, 43] width 43 height 10
click at [173, 10] on icon "plus" at bounding box center [174, 10] width 6 height 6
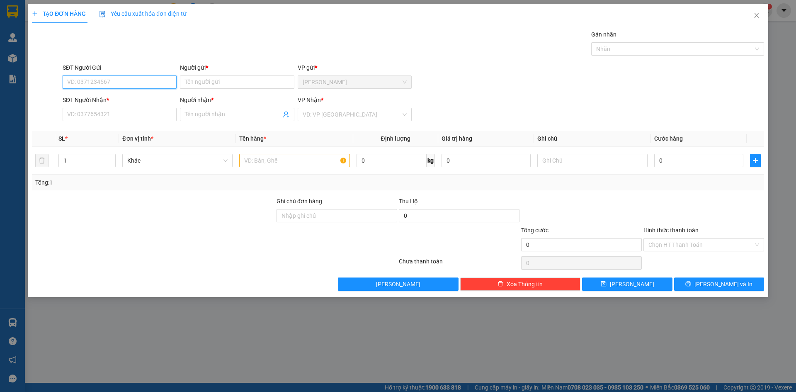
click at [93, 81] on input "SĐT Người Gửi" at bounding box center [120, 81] width 114 height 13
type input "0905134286"
type input "ANH"
click at [90, 116] on input "SĐT Người Nhận *" at bounding box center [120, 114] width 114 height 13
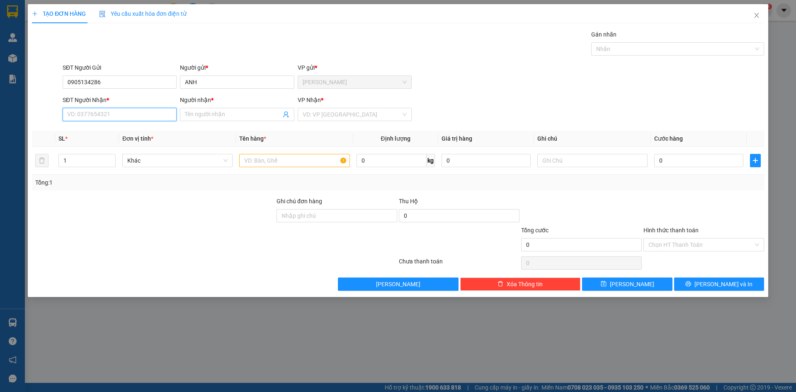
click at [90, 116] on input "SĐT Người Nhận *" at bounding box center [120, 114] width 114 height 13
type input "0903575108"
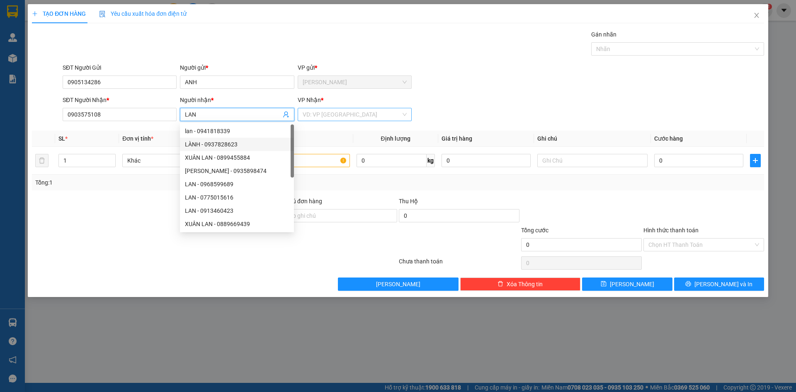
type input "LAN"
click at [327, 114] on input "search" at bounding box center [352, 114] width 98 height 12
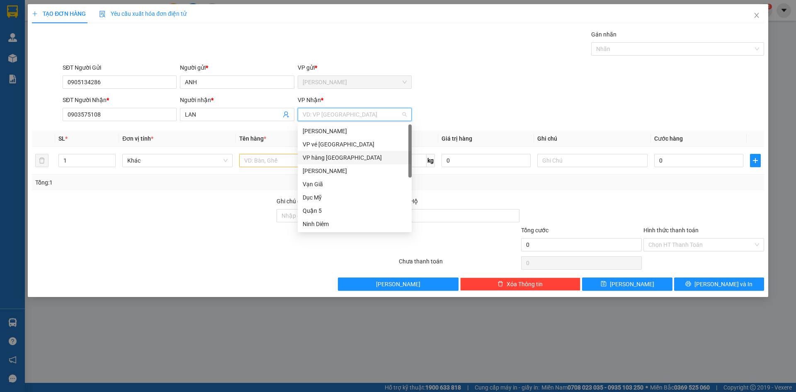
click at [327, 157] on div "VP hàng [GEOGRAPHIC_DATA]" at bounding box center [355, 157] width 104 height 9
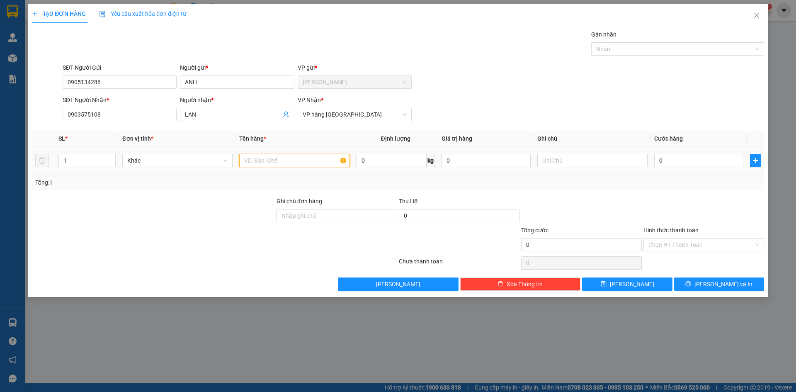
click at [291, 165] on input "text" at bounding box center [294, 160] width 110 height 13
type input "HỘP"
click at [561, 164] on input "text" at bounding box center [592, 160] width 110 height 13
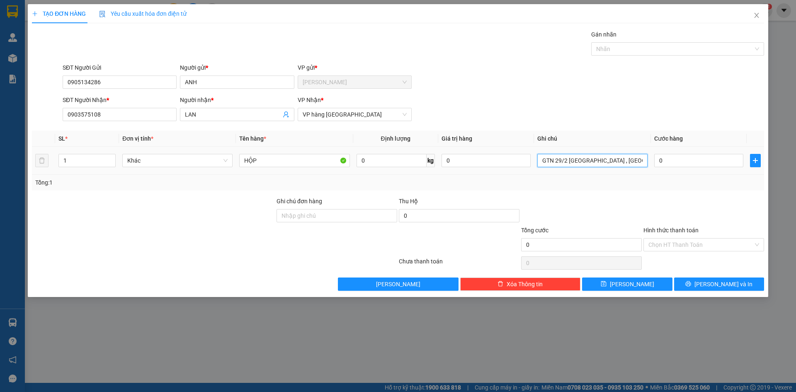
scroll to position [0, 0]
type input "GTN 29/2 [GEOGRAPHIC_DATA] , [GEOGRAPHIC_DATA]"
click at [704, 162] on input "0" at bounding box center [698, 160] width 89 height 13
type input "5"
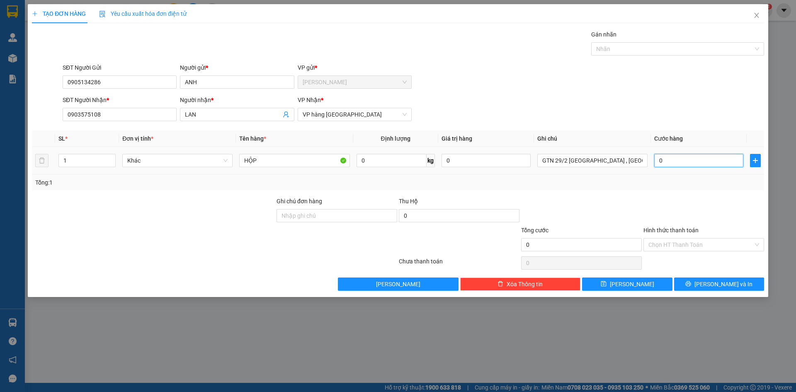
type input "5"
type input "50"
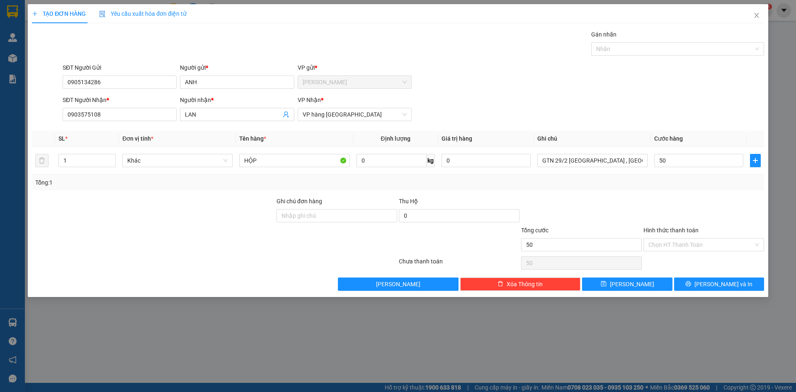
type input "50.000"
click at [580, 94] on form "SĐT Người Gửi 0905134286 Người gửi * ANH VP gửi * [PERSON_NAME] Lão SĐT Người N…" at bounding box center [398, 93] width 732 height 61
click at [675, 250] on input "Hình thức thanh toán" at bounding box center [700, 244] width 105 height 12
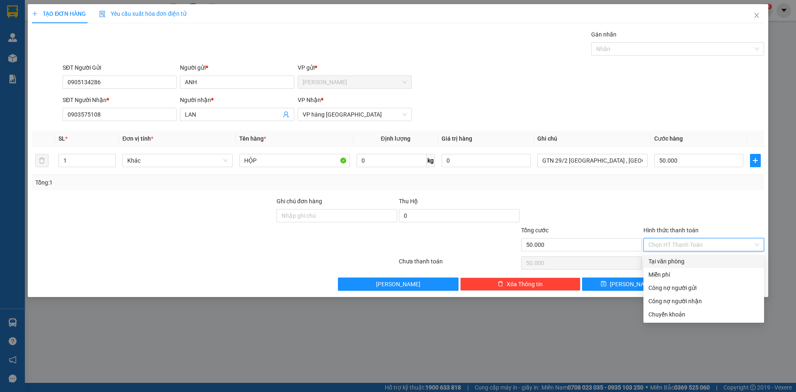
click at [677, 262] on div "Tại văn phòng" at bounding box center [703, 261] width 111 height 9
type input "0"
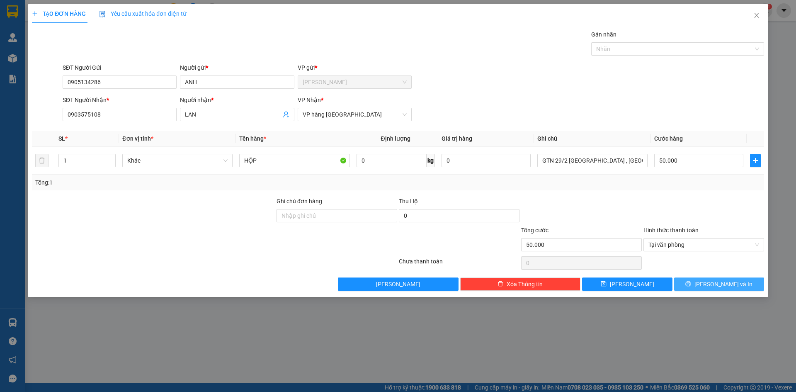
click at [711, 283] on button "[PERSON_NAME] và In" at bounding box center [719, 283] width 90 height 13
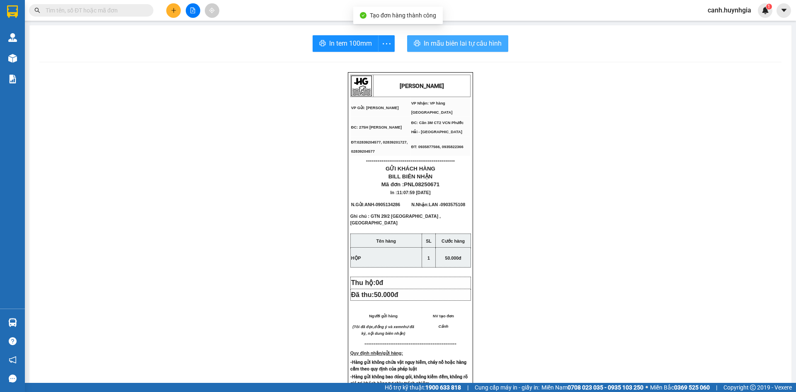
click at [456, 44] on span "In mẫu biên lai tự cấu hình" at bounding box center [463, 43] width 78 height 10
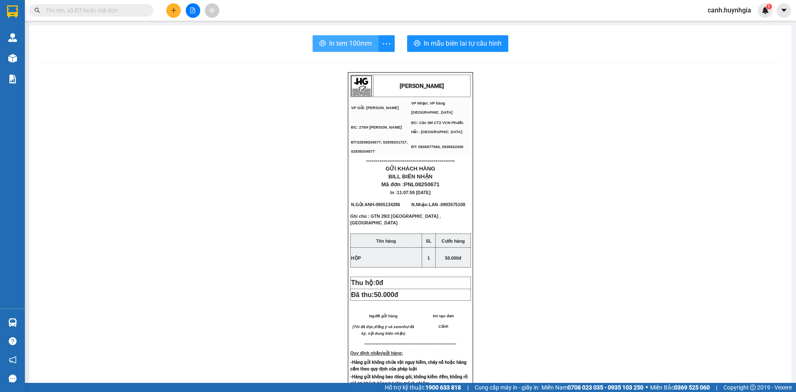
click at [329, 44] on span "In tem 100mm" at bounding box center [350, 43] width 43 height 10
click at [175, 12] on icon "plus" at bounding box center [174, 10] width 6 height 6
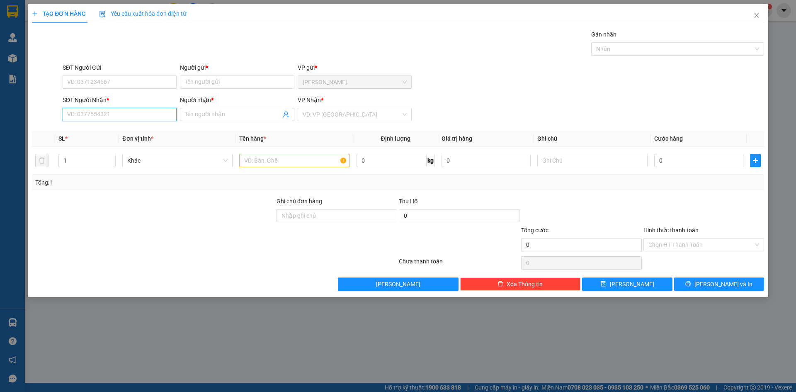
click at [101, 113] on input "SĐT Người Nhận *" at bounding box center [120, 114] width 114 height 13
click at [102, 133] on div "0898108163 - THANH BÌNH 3" at bounding box center [120, 130] width 104 height 9
type input "0898108163"
type input "THANH BÌNH 3"
type input "0898108163"
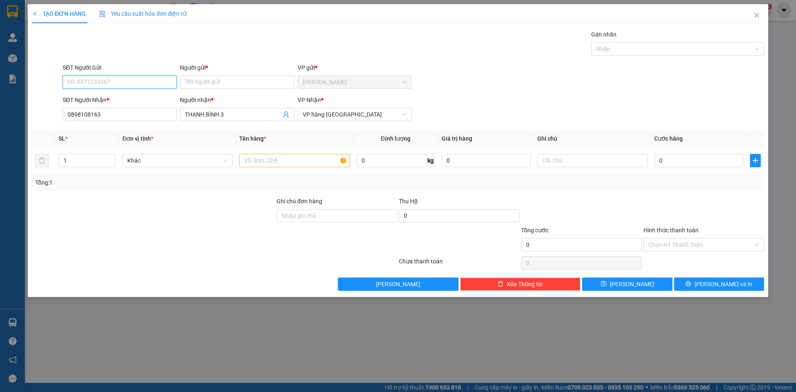
click at [100, 84] on input "SĐT Người Gửi" at bounding box center [120, 81] width 114 height 13
click at [111, 101] on div "0335934470 - MINH" at bounding box center [120, 98] width 104 height 9
type input "0335934470"
type input "MINH"
drag, startPoint x: 262, startPoint y: 166, endPoint x: 262, endPoint y: 160, distance: 6.3
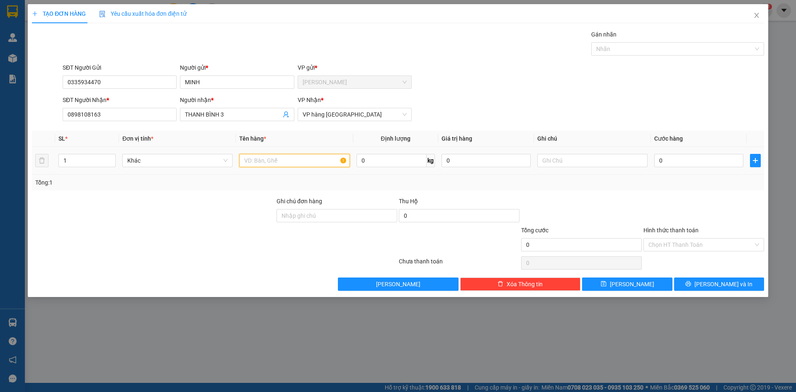
click at [263, 163] on input "text" at bounding box center [294, 160] width 110 height 13
type input "CÂY"
click at [728, 285] on span "[PERSON_NAME] và In" at bounding box center [723, 283] width 58 height 9
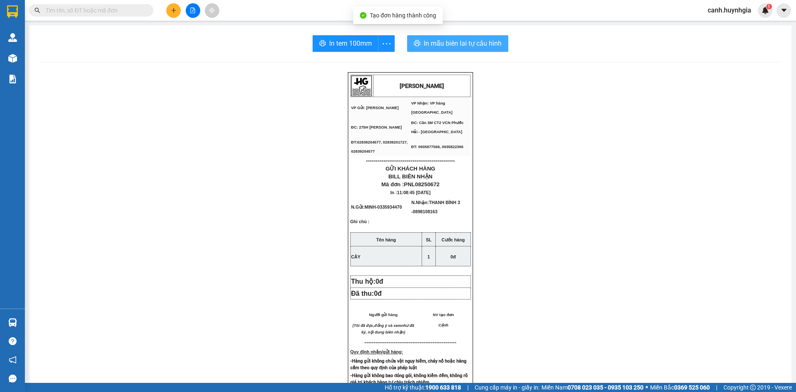
click at [448, 45] on span "In mẫu biên lai tự cấu hình" at bounding box center [463, 43] width 78 height 10
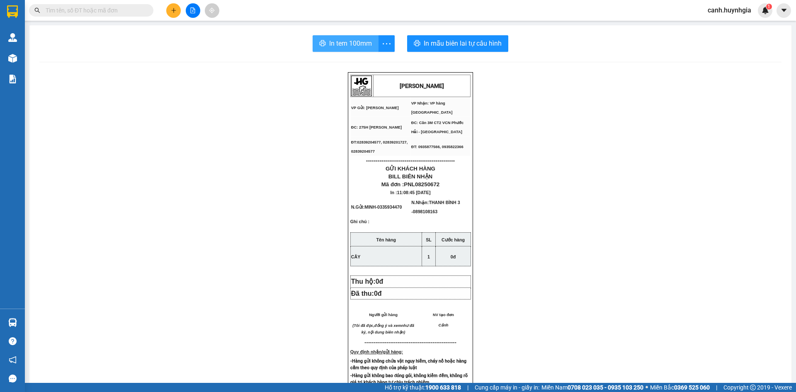
click at [341, 39] on span "In tem 100mm" at bounding box center [350, 43] width 43 height 10
click at [174, 9] on icon "plus" at bounding box center [173, 10] width 0 height 5
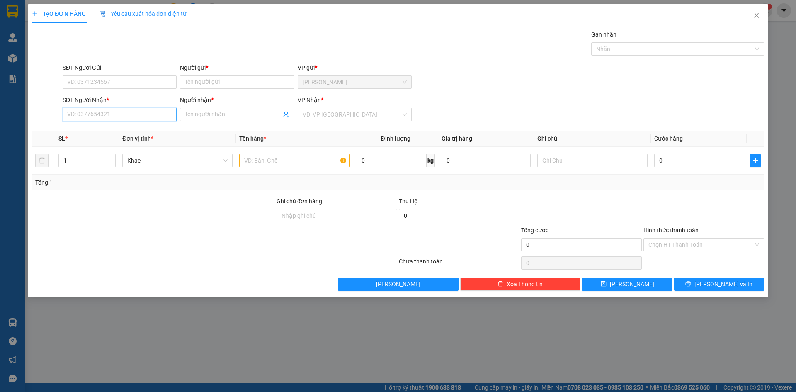
click at [99, 111] on input "SĐT Người Nhận *" at bounding box center [120, 114] width 114 height 13
type input "9"
type input "0901939280"
click at [217, 117] on input "Người nhận *" at bounding box center [233, 114] width 96 height 9
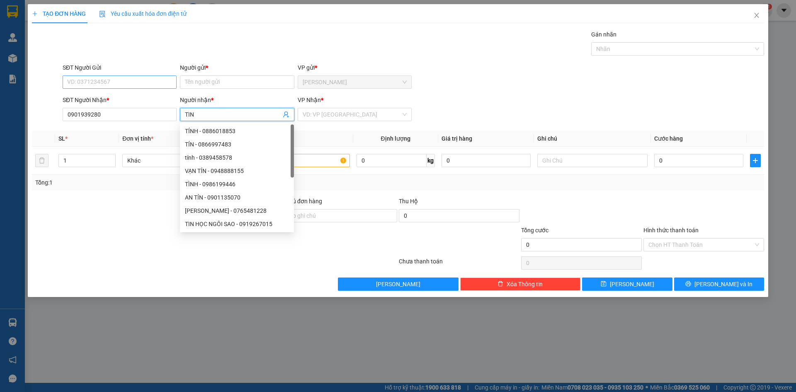
type input "TIN"
click at [123, 85] on input "SĐT Người Gửi" at bounding box center [120, 81] width 114 height 13
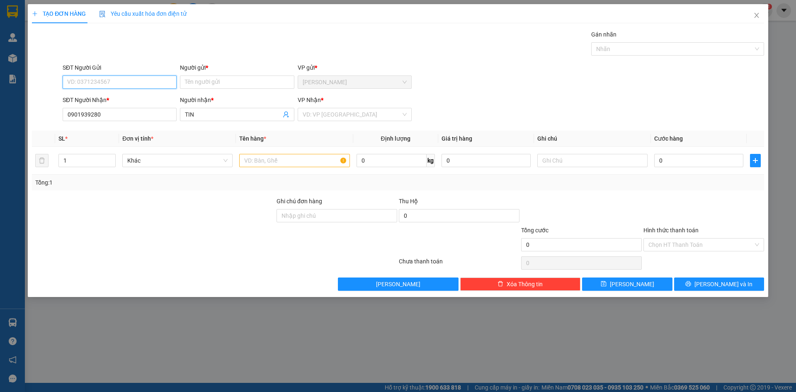
click at [114, 83] on input "SĐT Người Gửi" at bounding box center [120, 81] width 114 height 13
click at [116, 96] on div "0931347986 - QUANG" at bounding box center [120, 98] width 104 height 9
type input "0931347986"
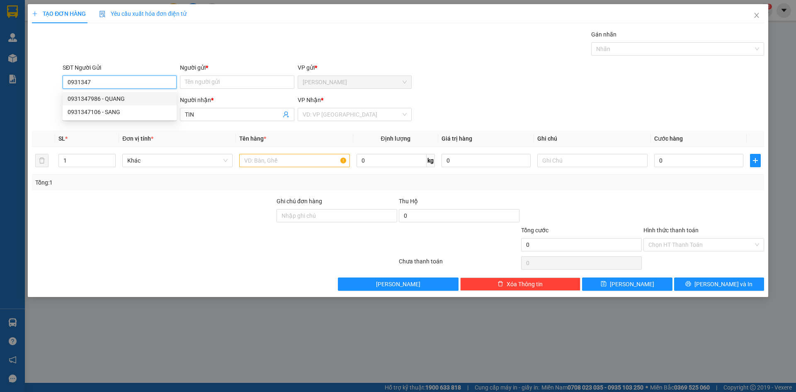
type input "QUANG"
type input "0931347986"
click at [271, 160] on input "text" at bounding box center [294, 160] width 110 height 13
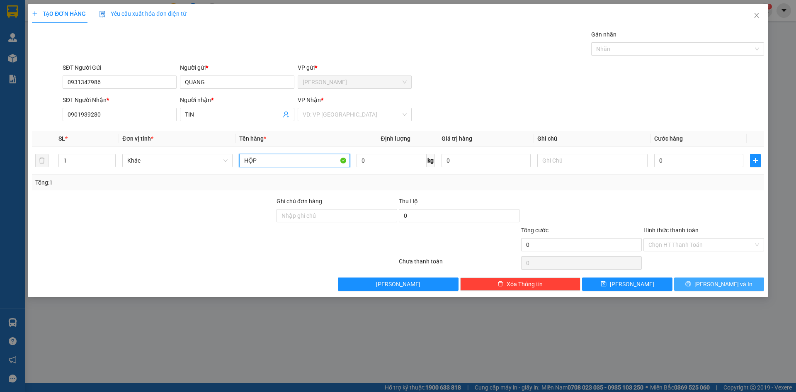
type input "HỘP"
click at [731, 282] on span "[PERSON_NAME] và In" at bounding box center [723, 283] width 58 height 9
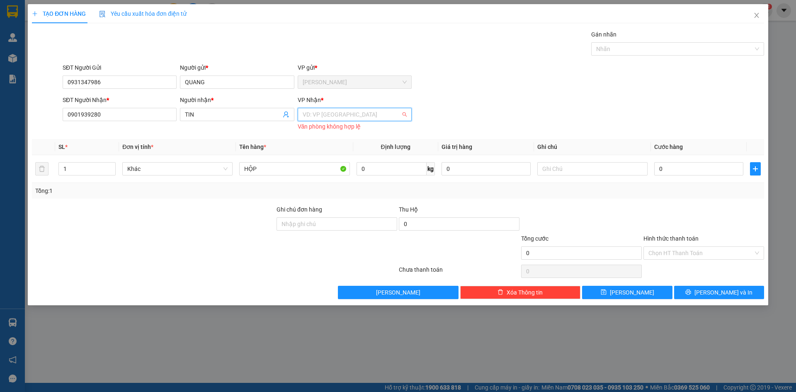
click at [328, 108] on input "search" at bounding box center [352, 114] width 98 height 12
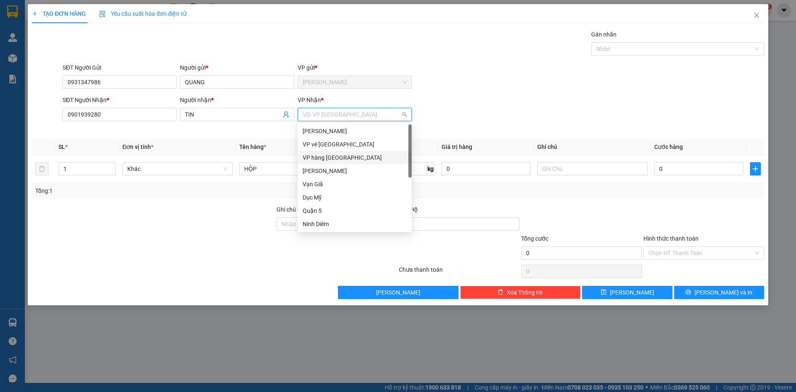
click at [329, 159] on div "VP hàng [GEOGRAPHIC_DATA]" at bounding box center [355, 157] width 104 height 9
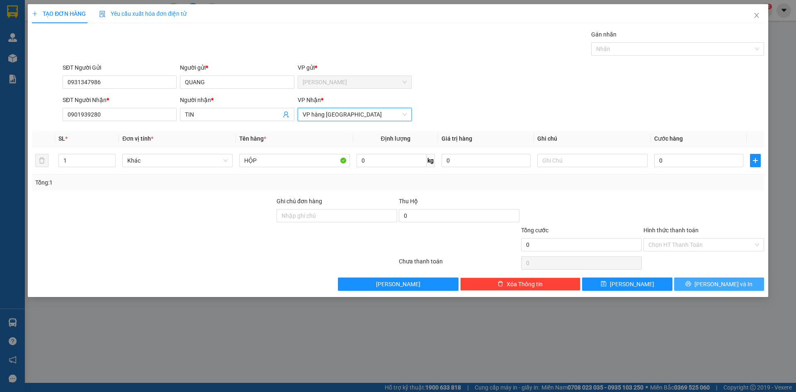
click at [725, 280] on span "[PERSON_NAME] và In" at bounding box center [723, 283] width 58 height 9
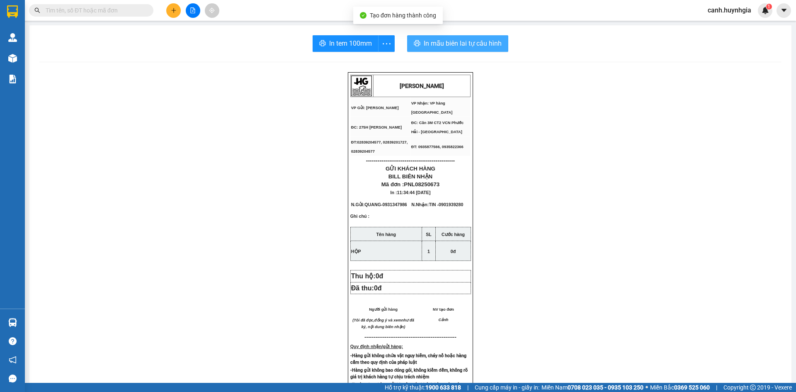
click at [445, 47] on span "In mẫu biên lai tự cấu hình" at bounding box center [463, 43] width 78 height 10
click at [347, 41] on span "In tem 100mm" at bounding box center [350, 43] width 43 height 10
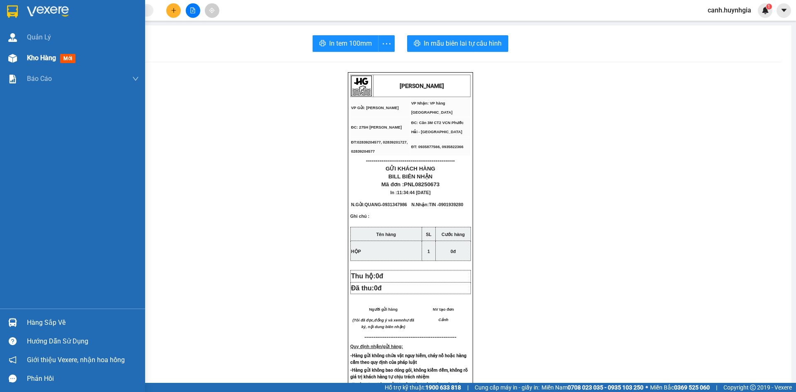
click at [40, 63] on div "Kho hàng mới" at bounding box center [83, 58] width 112 height 21
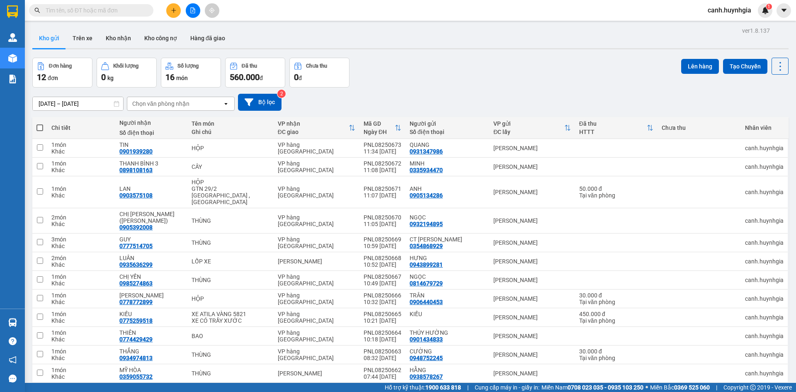
click at [89, 11] on input "text" at bounding box center [95, 10] width 98 height 9
drag, startPoint x: 68, startPoint y: 17, endPoint x: 65, endPoint y: 13, distance: 4.7
click at [68, 16] on div "Kết quả tìm kiếm ( 0 ) Bộ lọc No Data" at bounding box center [81, 10] width 162 height 15
click at [65, 13] on input "text" at bounding box center [95, 10] width 98 height 9
click at [64, 13] on input "text" at bounding box center [95, 10] width 98 height 9
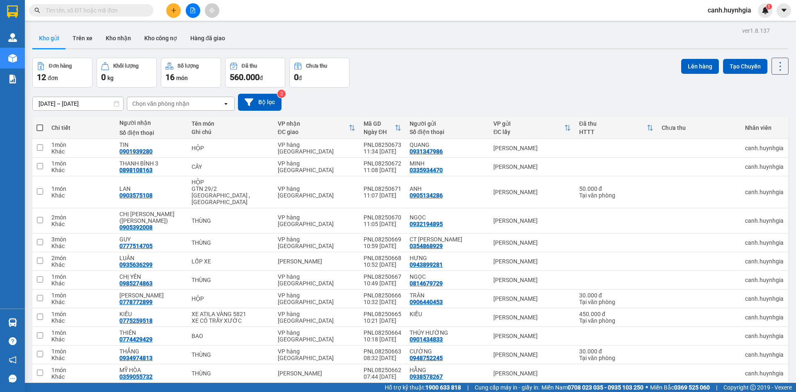
click at [64, 13] on input "text" at bounding box center [95, 10] width 98 height 9
click at [397, 74] on div "Đơn hàng 12 đơn Khối lượng 0 kg Số lượng 16 món Đã thu 560.000 đ Chưa thu 0 đ L…" at bounding box center [410, 73] width 756 height 30
click at [523, 80] on div "Đơn hàng 12 đơn Khối lượng 0 kg Số lượng 16 món Đã thu 560.000 đ Chưa thu 0 đ L…" at bounding box center [410, 73] width 756 height 30
click at [80, 38] on button "Trên xe" at bounding box center [82, 38] width 33 height 20
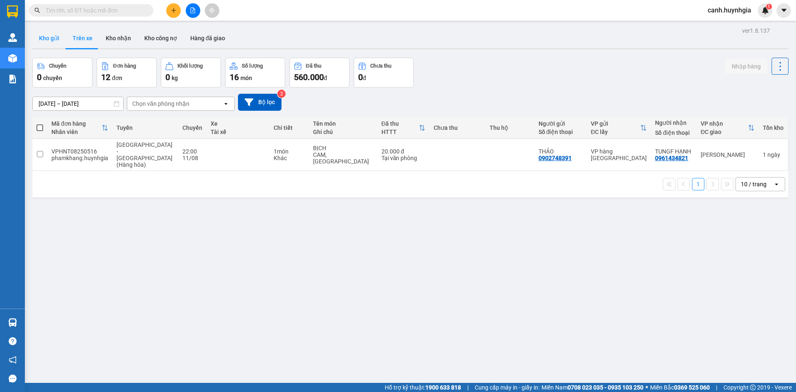
click at [51, 41] on button "Kho gửi" at bounding box center [49, 38] width 34 height 20
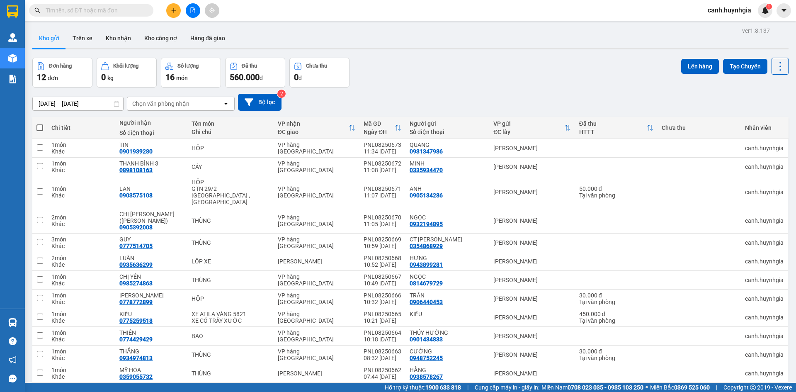
click at [427, 89] on div "[DATE] – [DATE] Press the down arrow key to interact with the calendar and sele…" at bounding box center [410, 101] width 756 height 29
click at [745, 391] on div "100 / trang" at bounding box center [755, 396] width 29 height 8
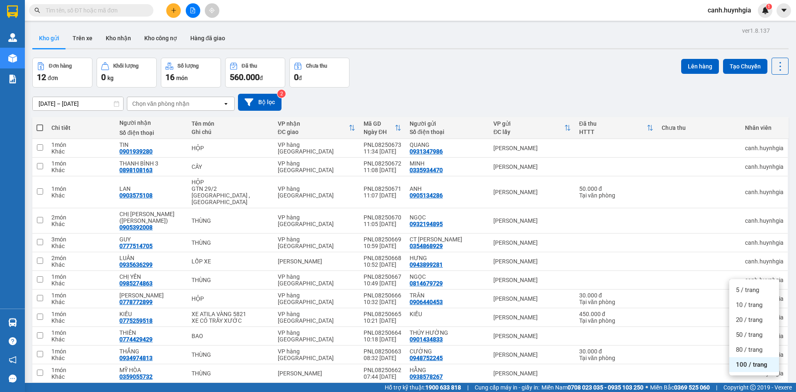
click at [682, 368] on div "ver 1.8.137 Kho gửi Trên xe Kho nhận Kho công nợ Hàng đã giao Đơn hàng 12 đơn K…" at bounding box center [410, 221] width 763 height 392
click at [69, 10] on input "text" at bounding box center [95, 10] width 98 height 9
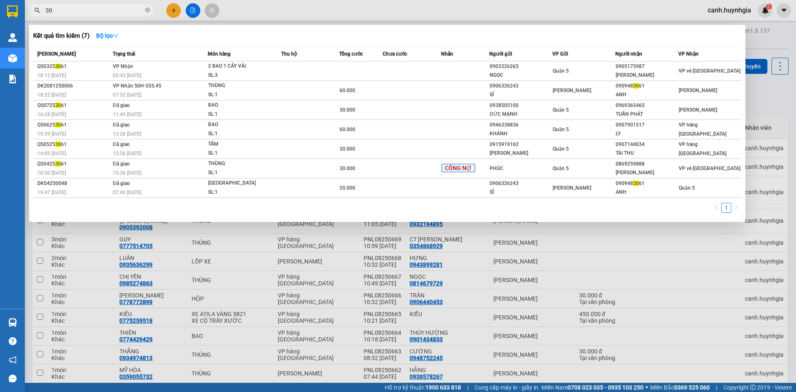
type input "3"
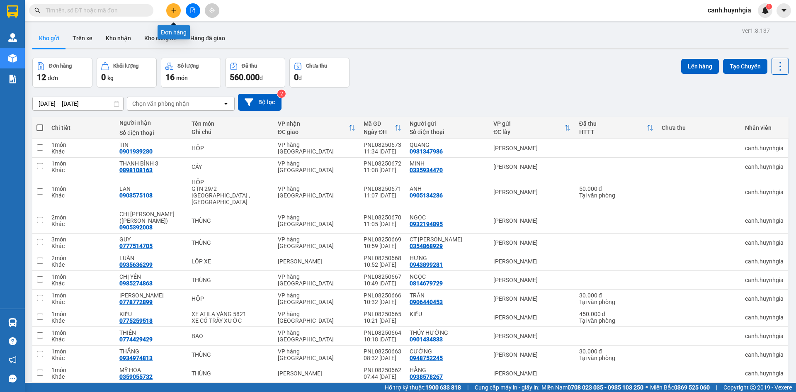
click at [169, 9] on button at bounding box center [173, 10] width 15 height 15
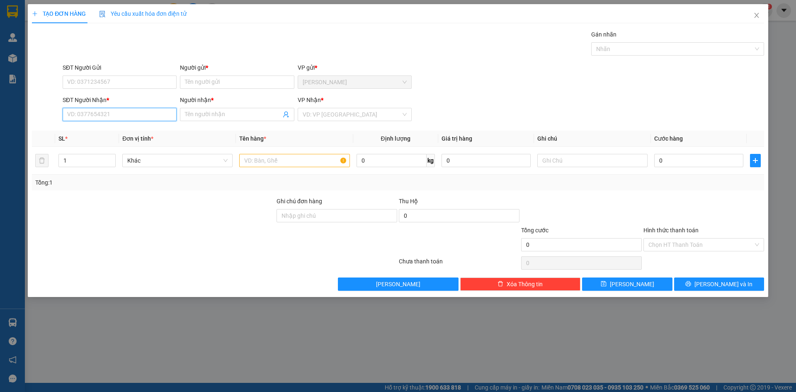
click at [111, 120] on input "SĐT Người Nhận *" at bounding box center [120, 114] width 114 height 13
type input "3"
type input "0763803061"
type input "GALLI"
click at [78, 83] on input "SĐT Người Gửi" at bounding box center [120, 81] width 114 height 13
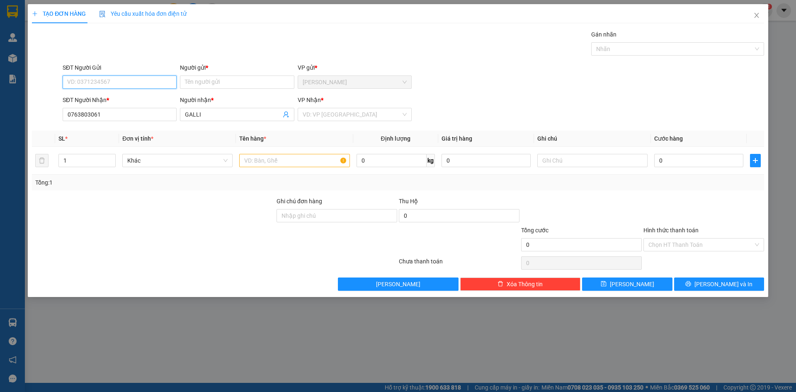
click at [112, 83] on input "SĐT Người Gửi" at bounding box center [120, 81] width 114 height 13
type input "0327310925"
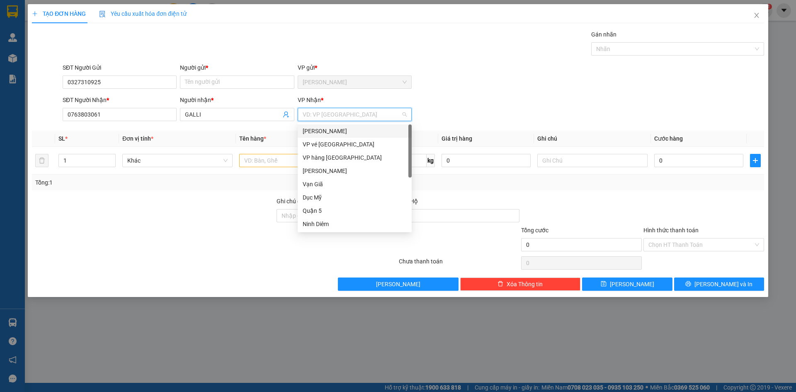
click at [328, 119] on input "search" at bounding box center [352, 114] width 98 height 12
click at [325, 157] on div "VP hàng [GEOGRAPHIC_DATA]" at bounding box center [355, 157] width 104 height 9
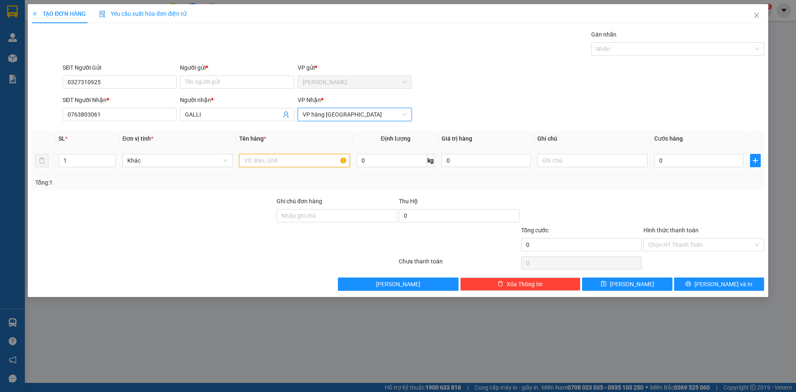
click at [264, 160] on input "text" at bounding box center [294, 160] width 110 height 13
type input "LỆ"
click at [218, 87] on div "Người gửi * Tên người gửi" at bounding box center [237, 77] width 114 height 29
click at [216, 82] on input "Người gửi *" at bounding box center [237, 81] width 114 height 13
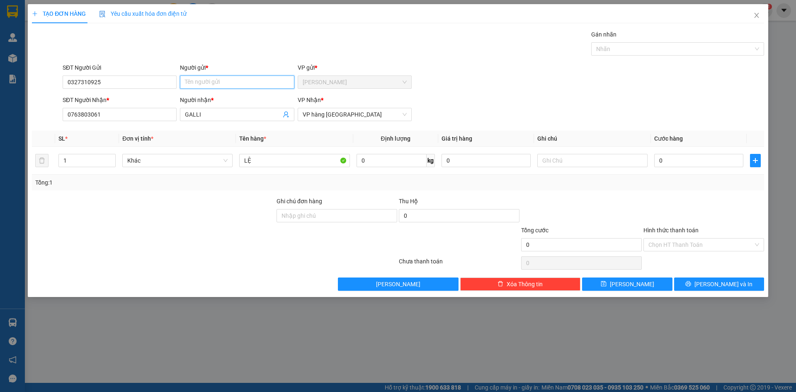
click at [244, 81] on input "Người gửi *" at bounding box center [237, 81] width 114 height 13
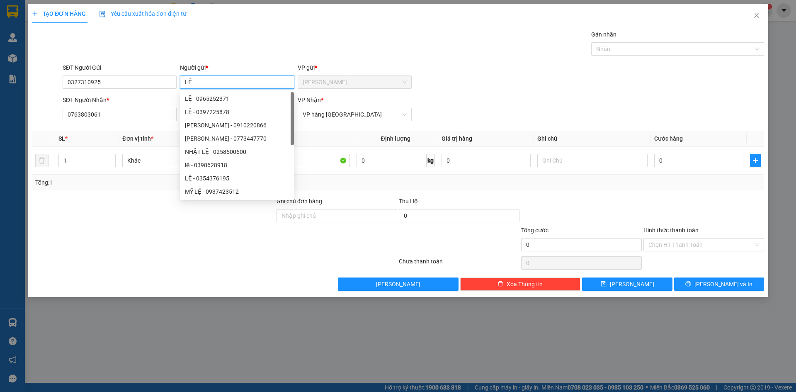
type input "LỆ"
drag, startPoint x: 184, startPoint y: 275, endPoint x: 224, endPoint y: 257, distance: 43.8
click at [185, 275] on div "Transit Pickup Surcharge Ids Transit Deliver Surcharge Ids Transit Deliver Surc…" at bounding box center [398, 160] width 732 height 261
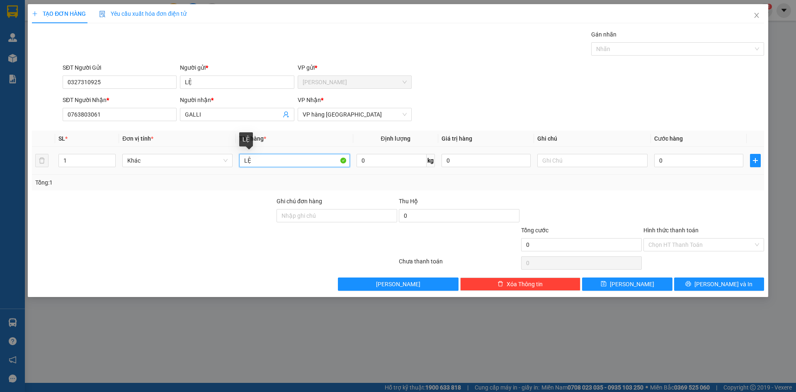
click at [279, 165] on input "LỆ" at bounding box center [294, 160] width 110 height 13
type input "L"
type input "THÙNG"
click at [718, 283] on span "[PERSON_NAME] và In" at bounding box center [723, 283] width 58 height 9
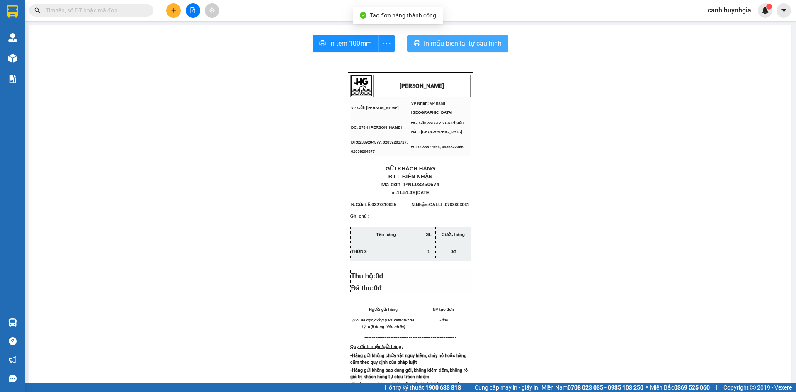
click at [467, 37] on button "In mẫu biên lai tự cấu hình" at bounding box center [457, 43] width 101 height 17
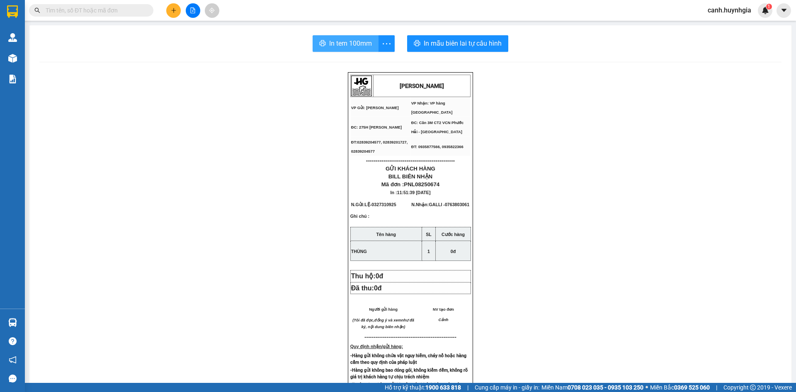
click at [359, 41] on span "In tem 100mm" at bounding box center [350, 43] width 43 height 10
click at [175, 12] on icon "plus" at bounding box center [174, 10] width 6 height 6
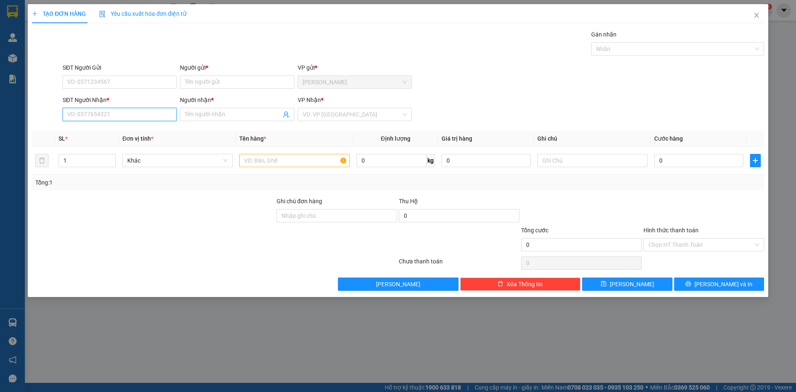
click at [100, 117] on input "SĐT Người Nhận *" at bounding box center [120, 114] width 114 height 13
click at [108, 130] on div "0395551448 - [PERSON_NAME]" at bounding box center [120, 130] width 104 height 9
type input "0395551448"
type input "[PERSON_NAME]"
type input "0395551448"
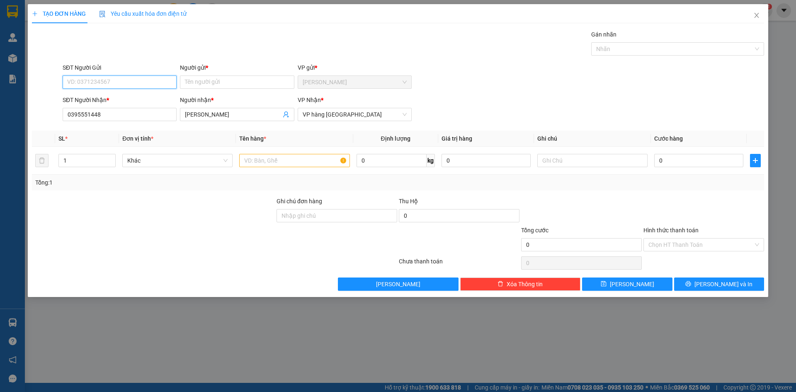
click at [115, 78] on input "SĐT Người Gửi" at bounding box center [120, 81] width 114 height 13
click at [112, 97] on div "0961044614 - TAS VIỆT" at bounding box center [120, 98] width 104 height 9
type input "0961044614"
type input "TAS VIỆT"
click at [107, 157] on span "Increase Value" at bounding box center [110, 157] width 9 height 7
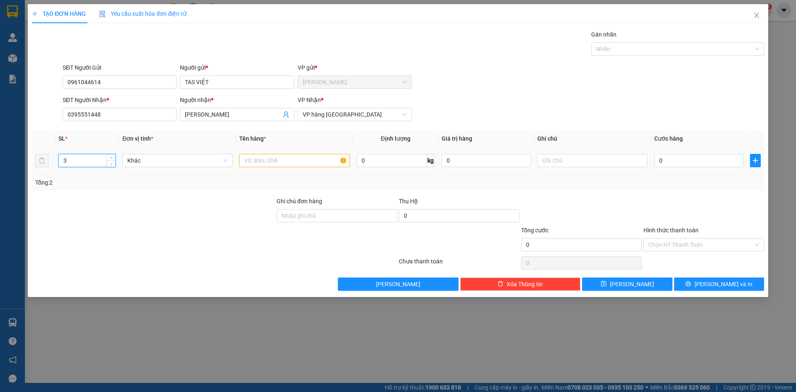
type input "4"
click at [273, 160] on input "text" at bounding box center [294, 160] width 110 height 13
type input "BAO"
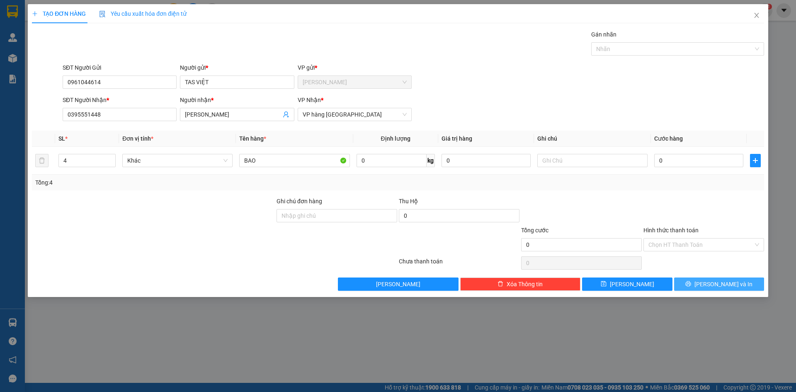
click at [691, 281] on icon "printer" at bounding box center [688, 284] width 6 height 6
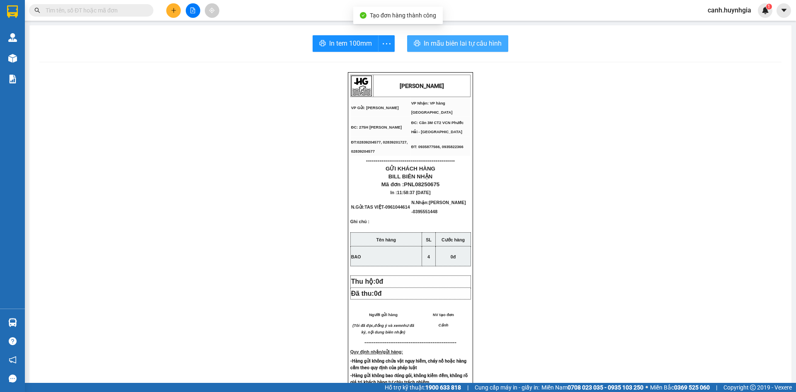
click at [449, 42] on span "In mẫu biên lai tự cấu hình" at bounding box center [463, 43] width 78 height 10
click at [343, 46] on span "In tem 100mm" at bounding box center [350, 43] width 43 height 10
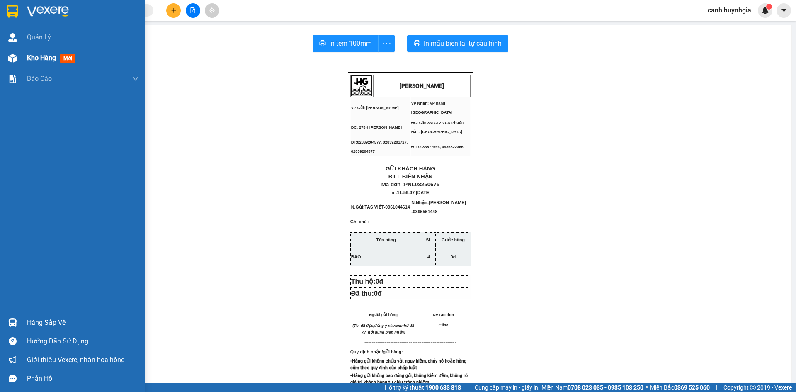
click at [24, 62] on div "Kho hàng mới" at bounding box center [72, 58] width 145 height 21
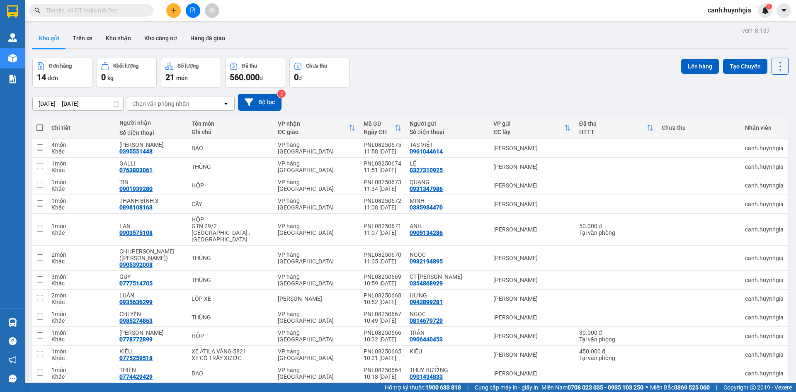
click at [433, 88] on div "[DATE] – [DATE] Press the down arrow key to interact with the calendar and sele…" at bounding box center [410, 101] width 756 height 29
click at [111, 10] on input "text" at bounding box center [95, 10] width 98 height 9
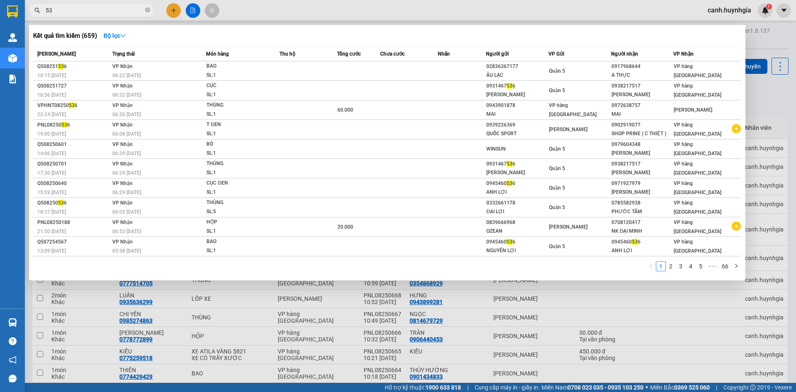
type input "5"
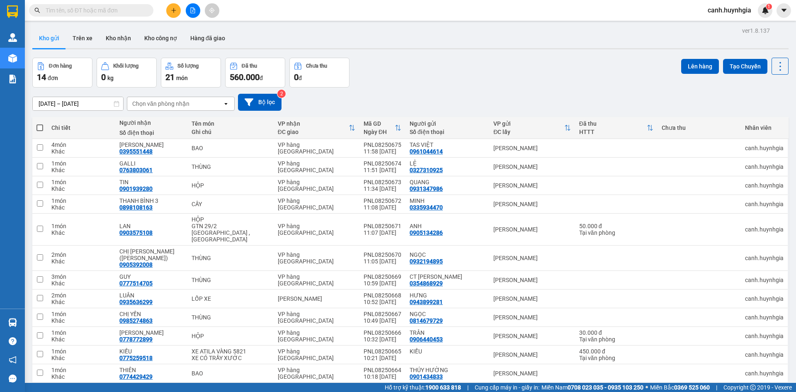
click at [56, 13] on input "text" at bounding box center [95, 10] width 98 height 9
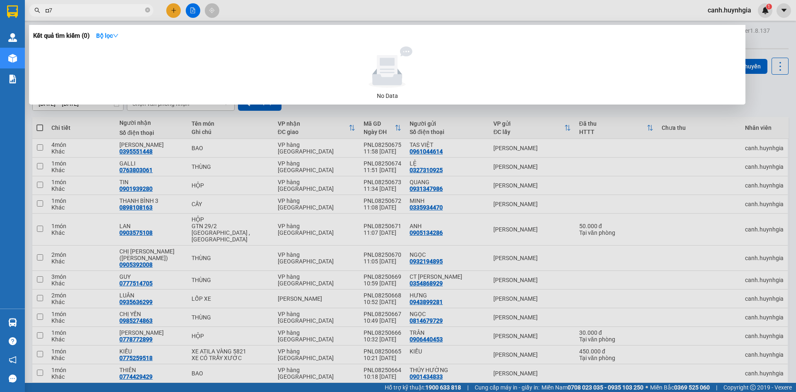
type input "◘"
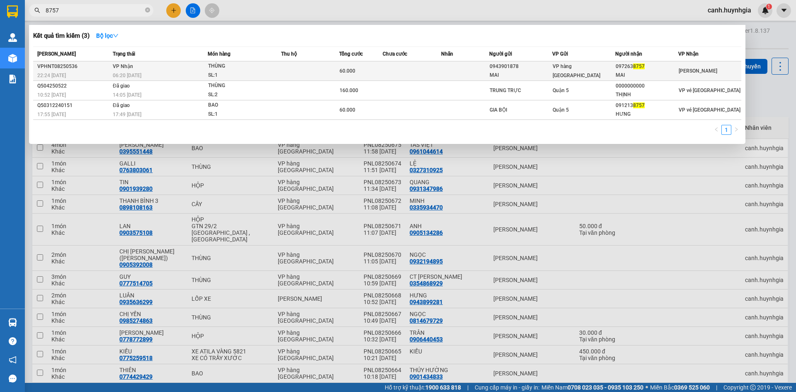
type input "8757"
click at [665, 70] on div "097263 8757" at bounding box center [647, 66] width 62 height 9
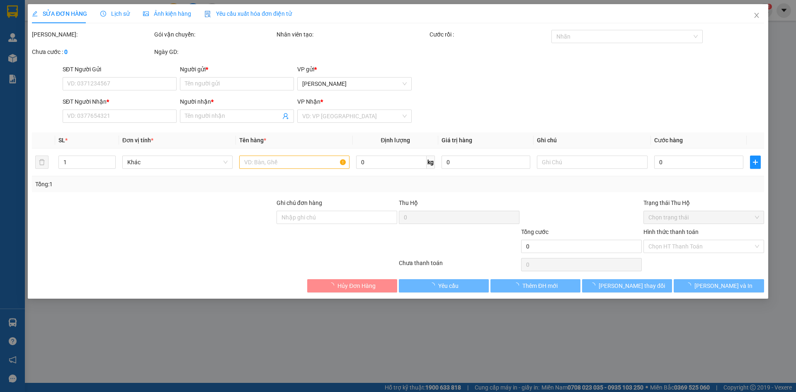
type input "0943901878"
type input "MAI"
type input "0972638757"
type input "MAI"
type input "60.000"
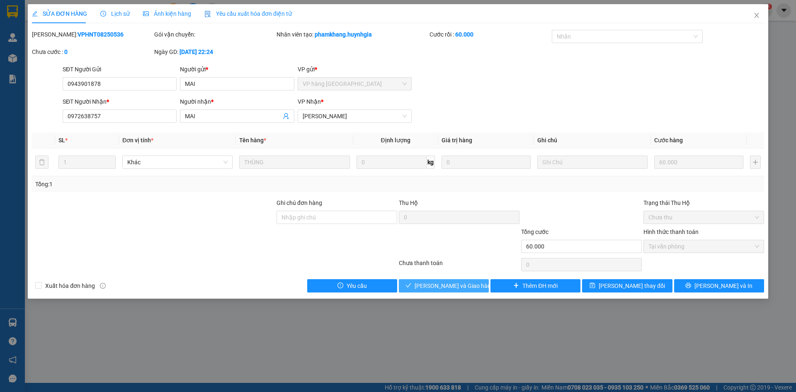
click at [447, 285] on span "[PERSON_NAME] và Giao hàng" at bounding box center [455, 285] width 80 height 9
